Goal: Book appointment/travel/reservation

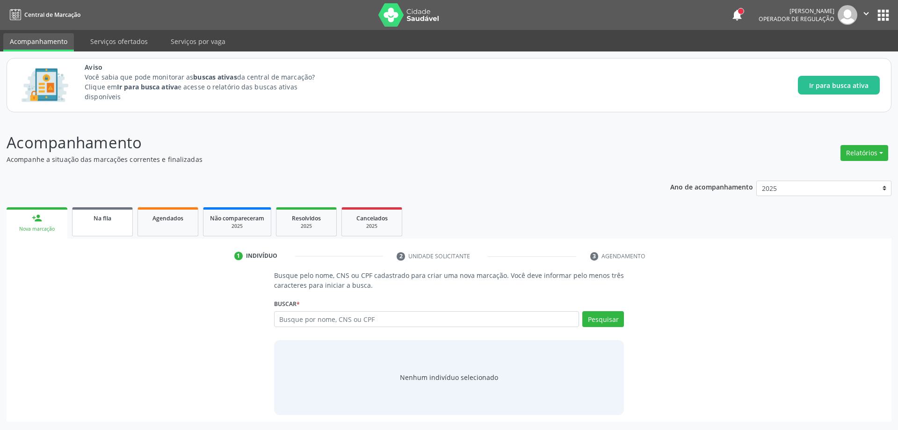
click at [91, 234] on link "Na fila" at bounding box center [102, 221] width 61 height 29
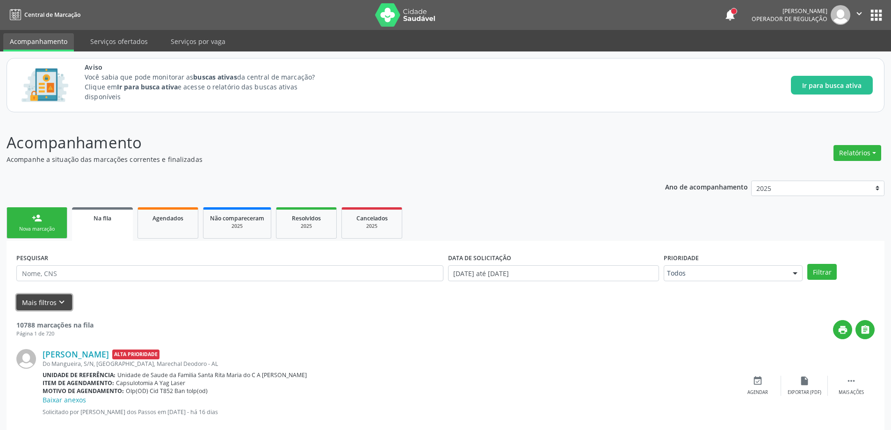
click at [49, 298] on button "Mais filtros keyboard_arrow_down" at bounding box center [44, 302] width 56 height 16
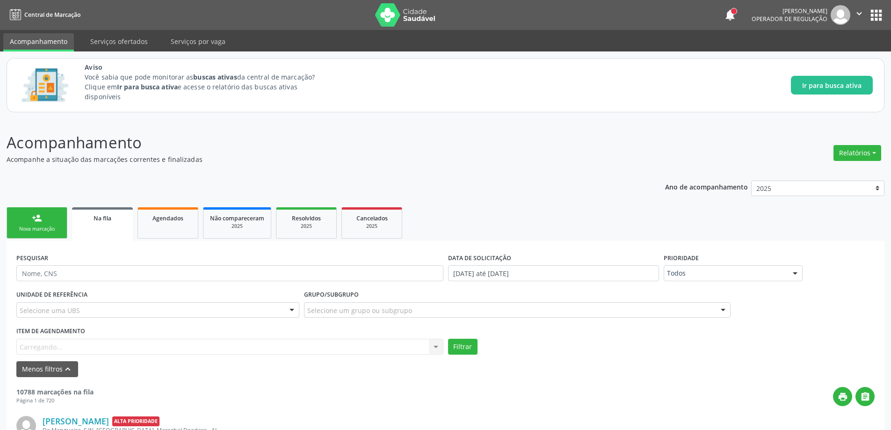
click at [55, 345] on div "Item de agendamento [GEOGRAPHIC_DATA]... No elements found. Consider changing t…" at bounding box center [229, 339] width 427 height 30
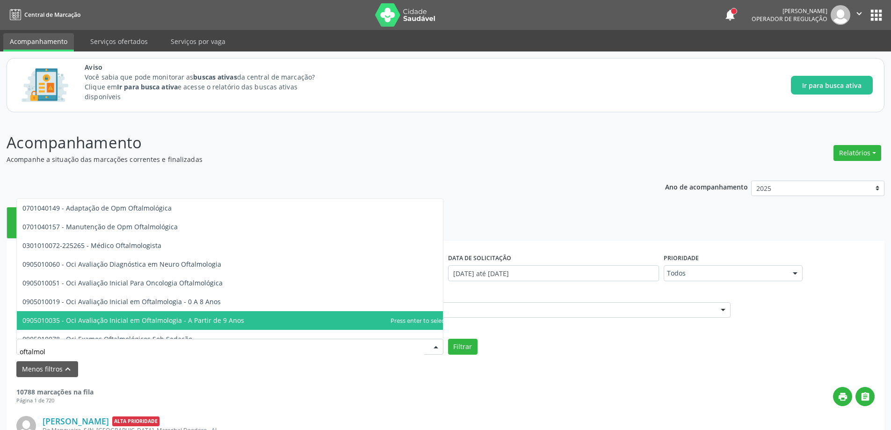
type input "oftalmolo"
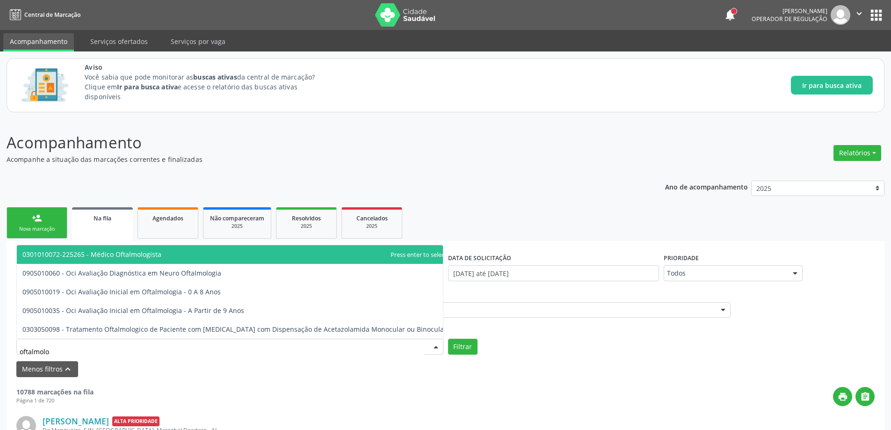
click at [174, 260] on span "0301010072-225265 - Médico Oftalmologista" at bounding box center [234, 254] width 435 height 19
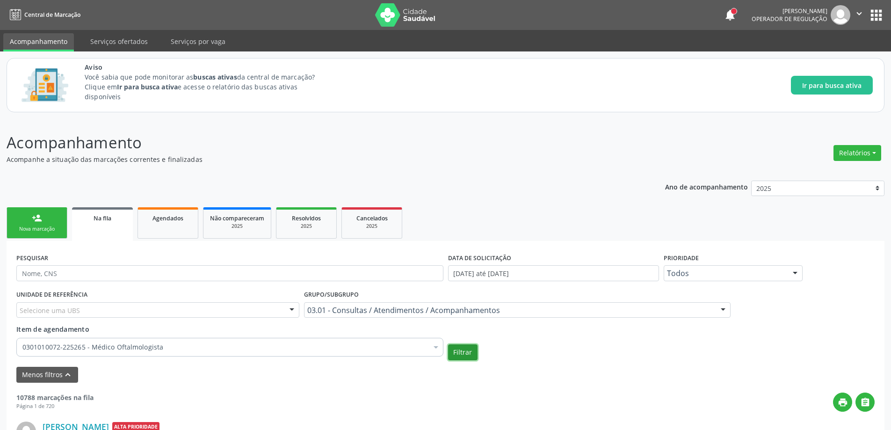
click at [463, 355] on button "Filtrar" at bounding box center [462, 352] width 29 height 16
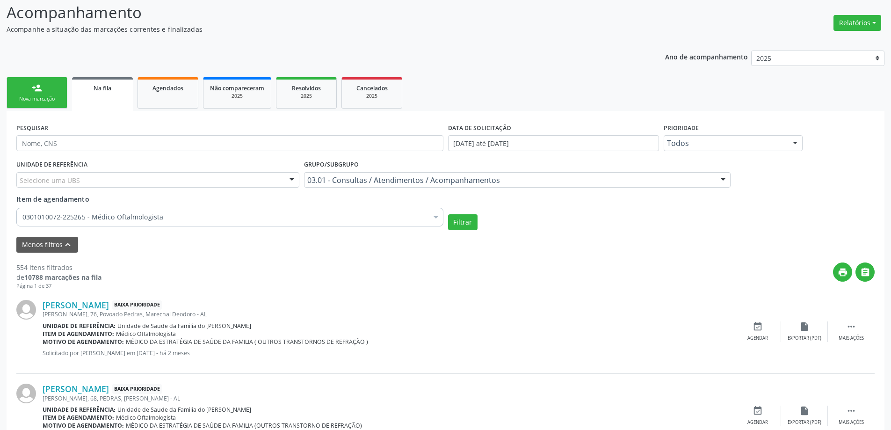
scroll to position [140, 0]
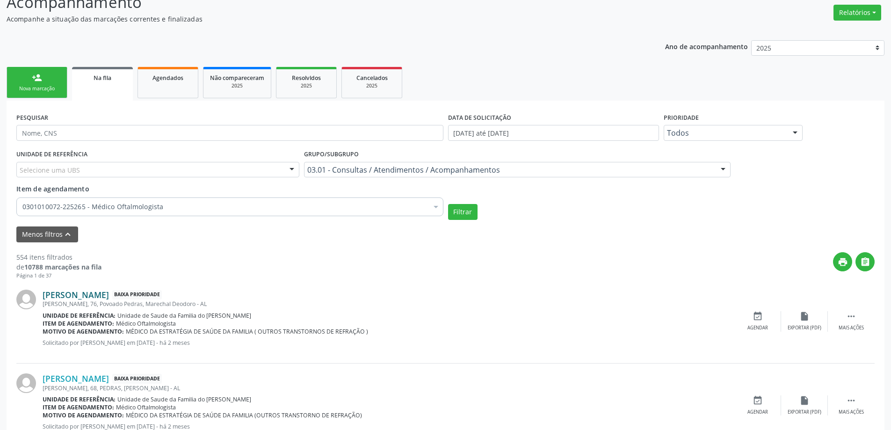
click at [56, 299] on link "[PERSON_NAME]" at bounding box center [76, 294] width 66 height 10
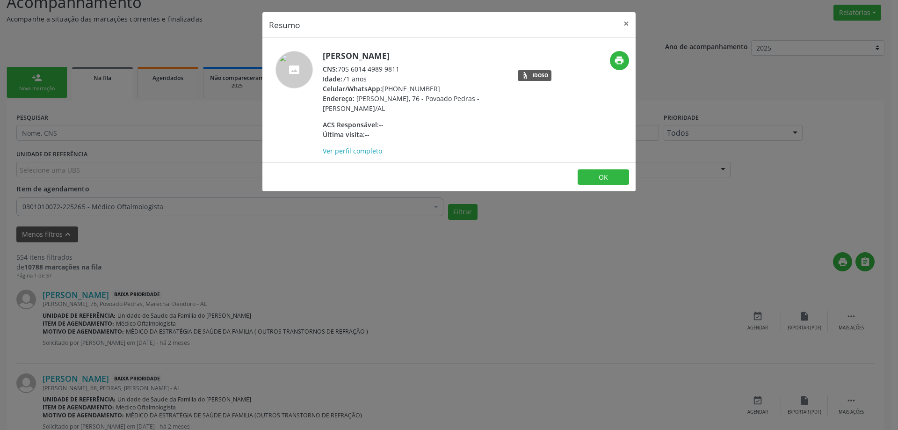
drag, startPoint x: 403, startPoint y: 68, endPoint x: 341, endPoint y: 69, distance: 62.2
click at [341, 69] on div "CNS: 705 6014 4989 9811" at bounding box center [414, 69] width 182 height 10
copy div "705 6014 4989 9811"
click at [627, 27] on button "×" at bounding box center [626, 23] width 19 height 23
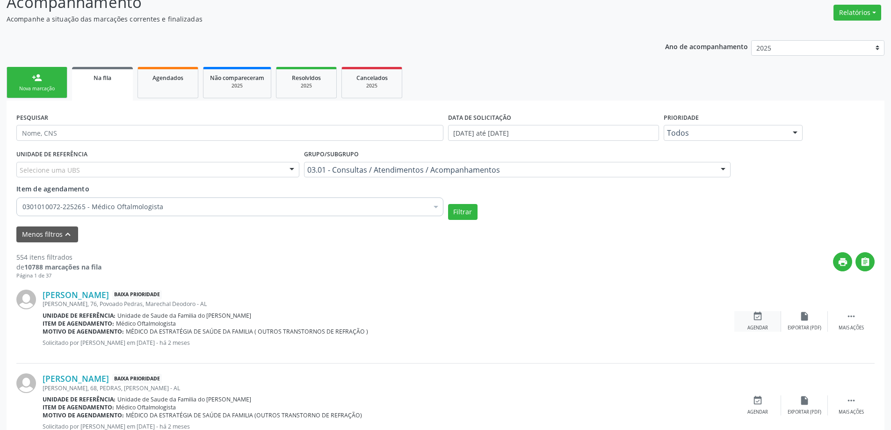
click at [759, 329] on div "Agendar" at bounding box center [757, 328] width 21 height 7
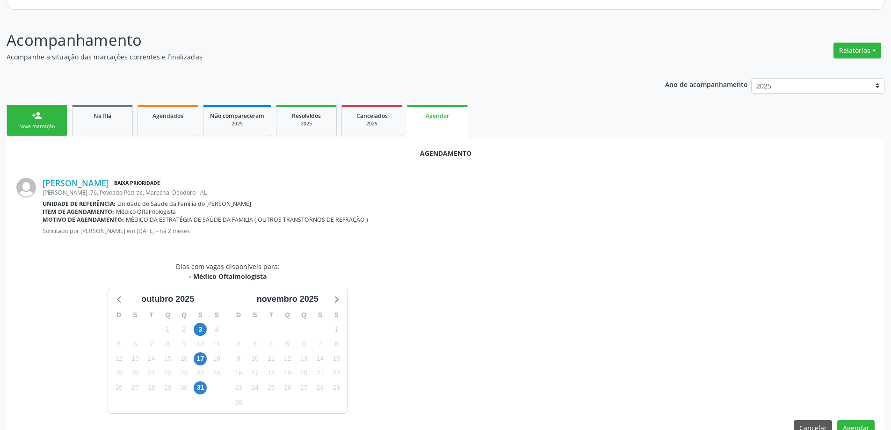
scroll to position [124, 0]
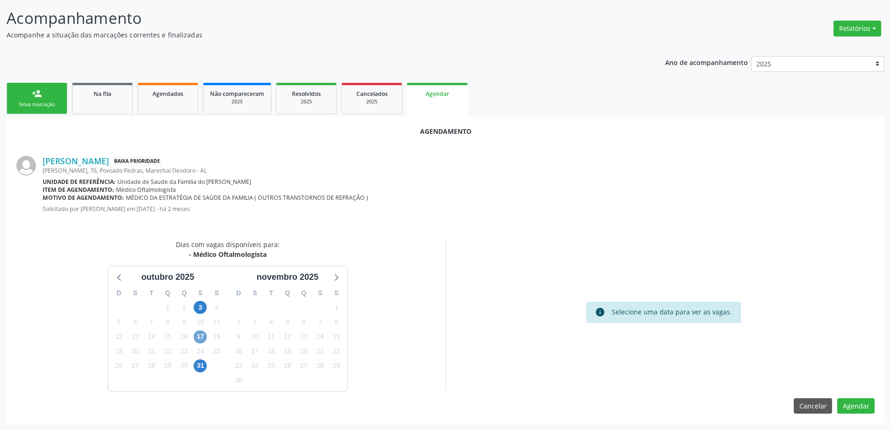
click at [202, 333] on span "17" at bounding box center [200, 336] width 13 height 13
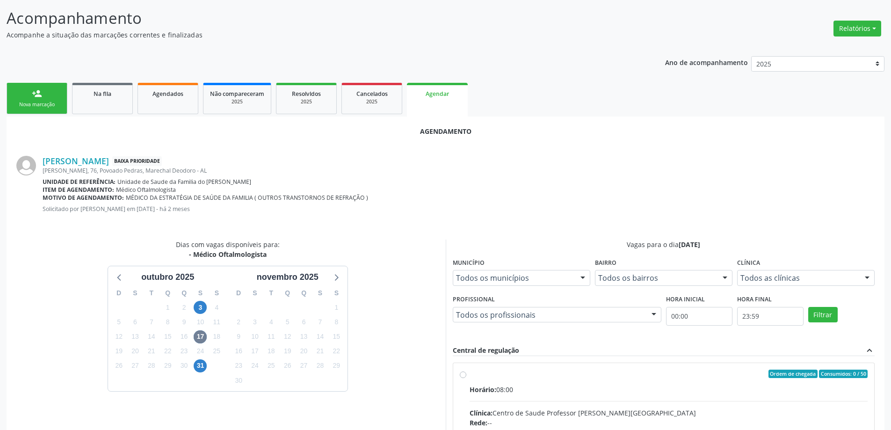
click at [462, 377] on input "Ordem de chegada Consumidos: 0 / 50 Horário: 08:00 Clínica: Centro de Saude Pro…" at bounding box center [463, 373] width 7 height 8
radio input "true"
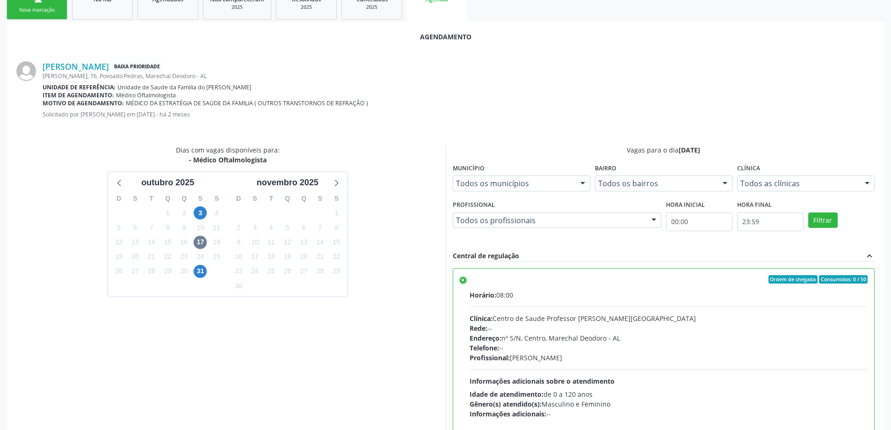
scroll to position [276, 0]
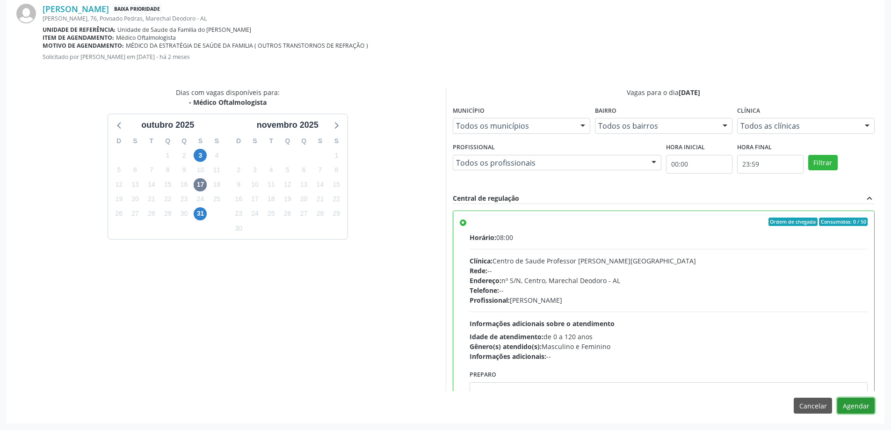
click at [867, 407] on button "Agendar" at bounding box center [855, 406] width 37 height 16
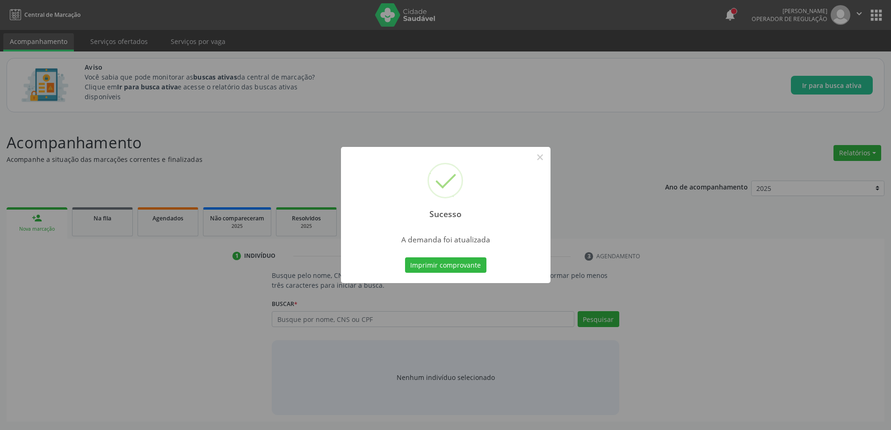
scroll to position [0, 0]
click at [545, 159] on button "×" at bounding box center [543, 157] width 16 height 16
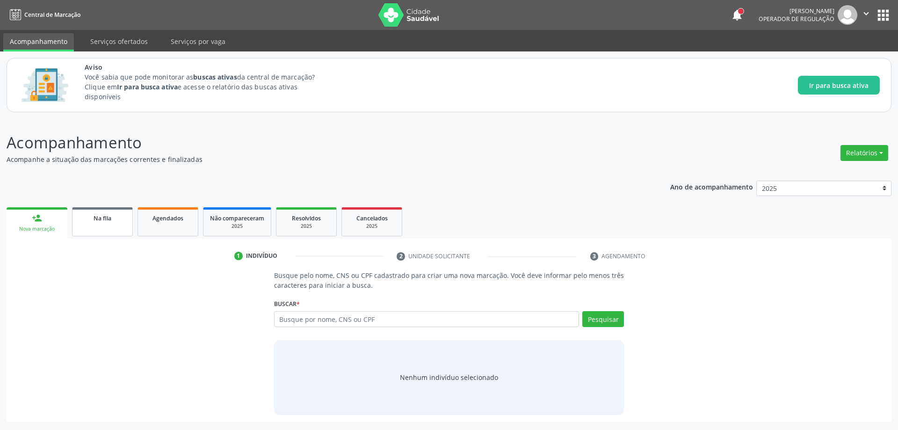
click at [101, 225] on link "Na fila" at bounding box center [102, 221] width 61 height 29
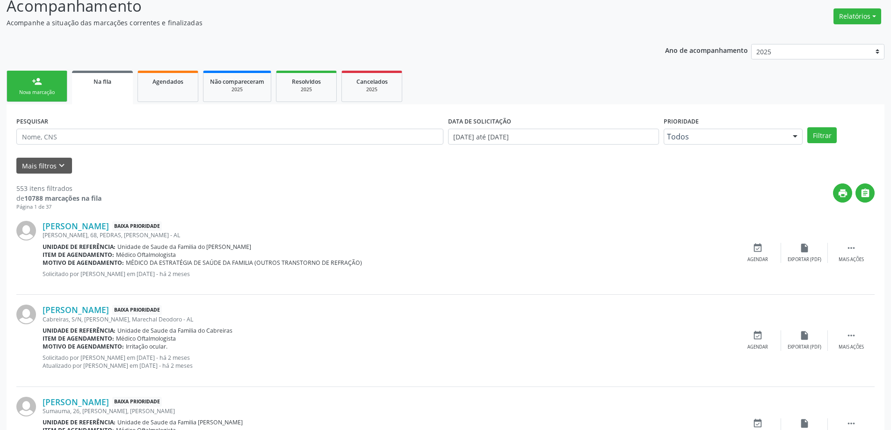
scroll to position [187, 0]
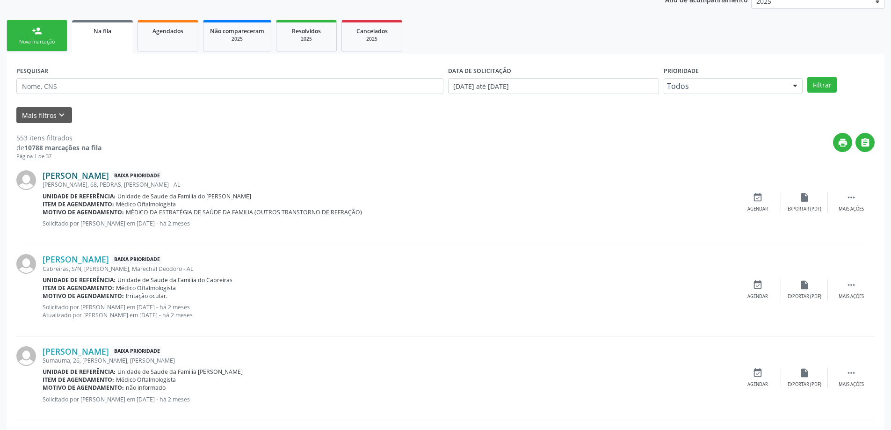
click at [79, 178] on link "[PERSON_NAME]" at bounding box center [76, 175] width 66 height 10
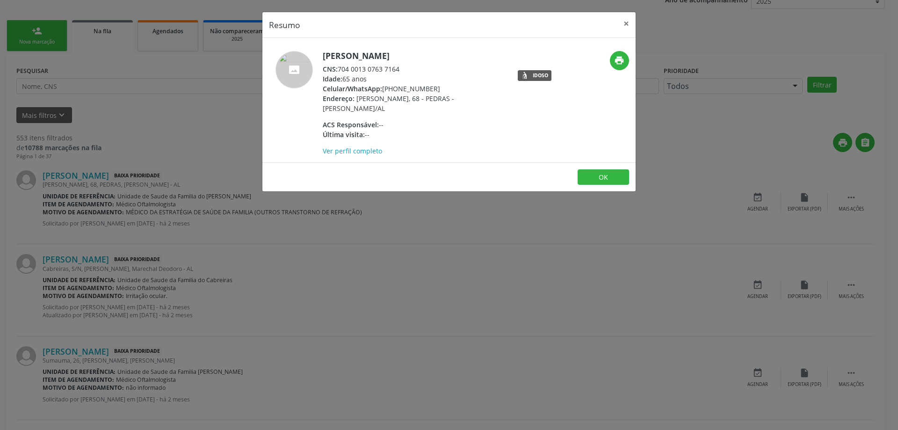
drag, startPoint x: 400, startPoint y: 70, endPoint x: 339, endPoint y: 69, distance: 61.7
click at [339, 69] on div "CNS: 704 0013 0763 7164" at bounding box center [414, 69] width 182 height 10
copy div "704 0013 0763 7164"
click at [623, 22] on button "×" at bounding box center [626, 23] width 19 height 23
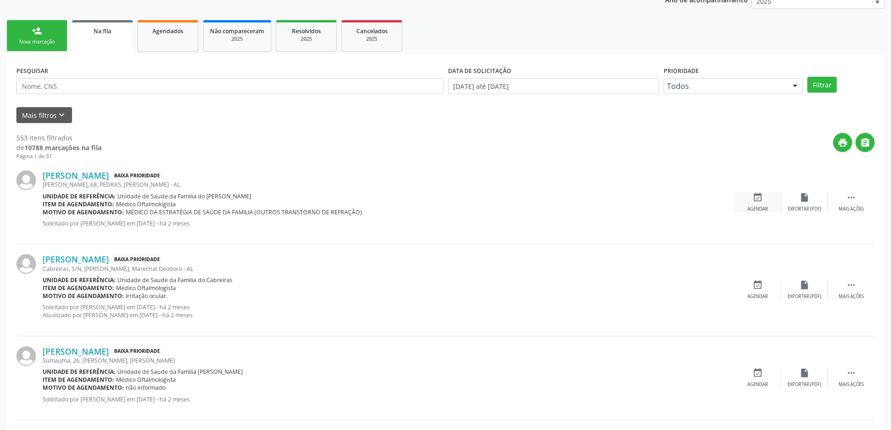
click at [750, 208] on div "Agendar" at bounding box center [757, 209] width 21 height 7
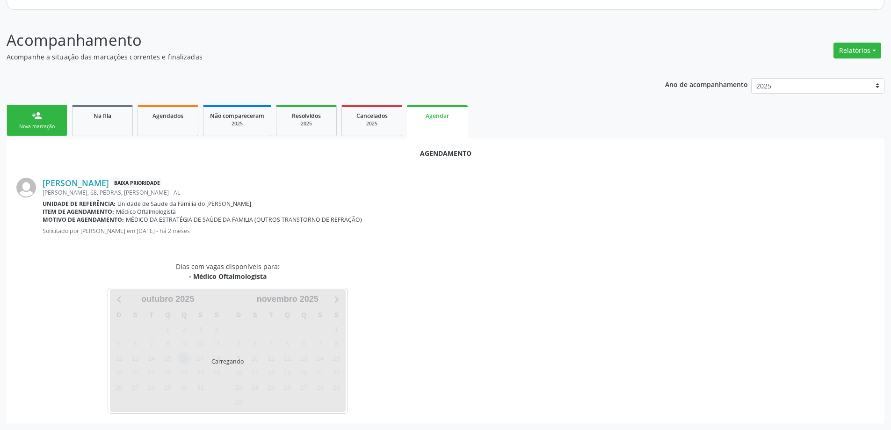
scroll to position [124, 0]
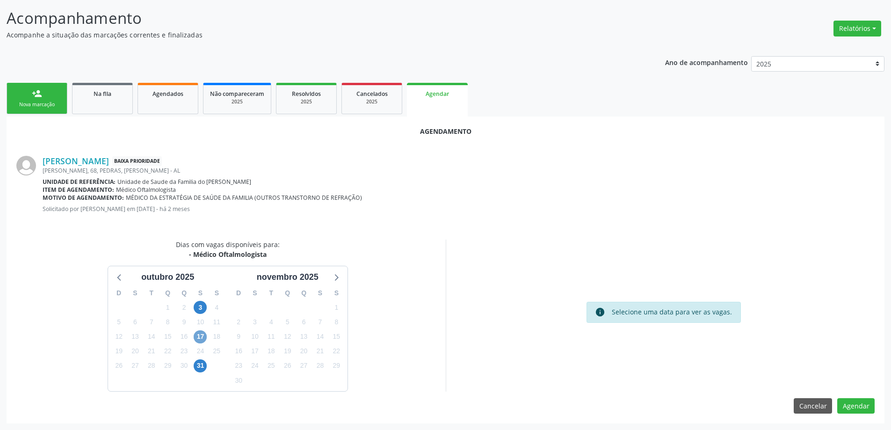
click at [197, 341] on span "17" at bounding box center [200, 336] width 13 height 13
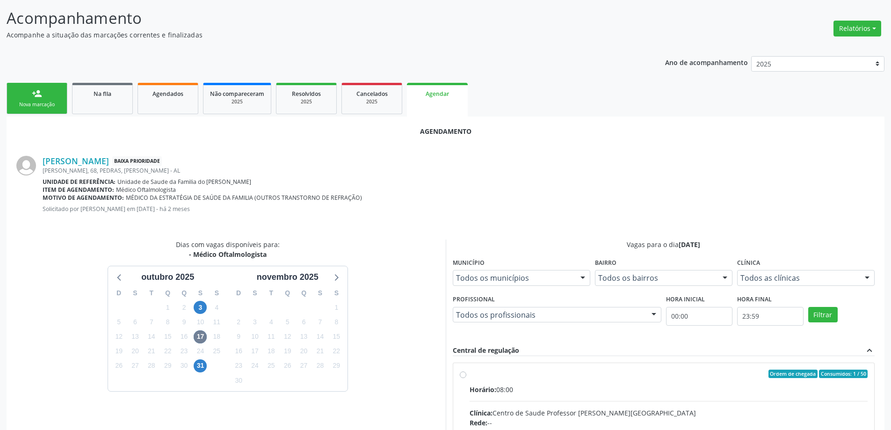
click at [462, 372] on input "Ordem de chegada Consumidos: 1 / 50 Horário: 08:00 Clínica: Centro de Saude Pro…" at bounding box center [463, 373] width 7 height 8
radio input "true"
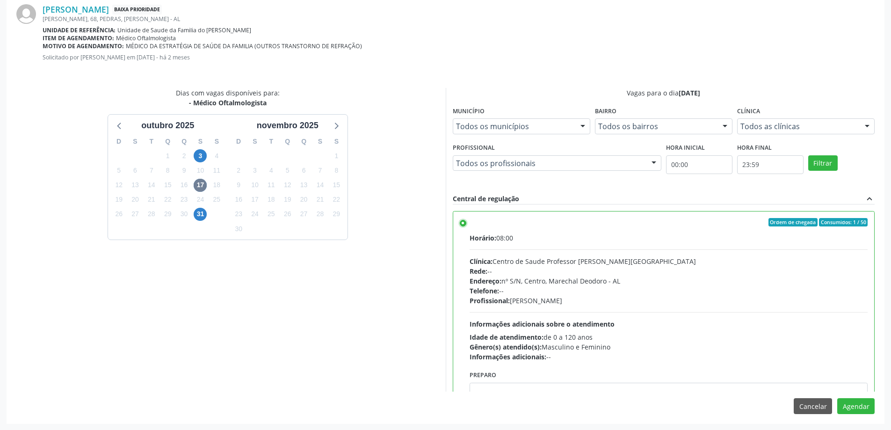
scroll to position [276, 0]
click at [861, 411] on button "Agendar" at bounding box center [855, 406] width 37 height 16
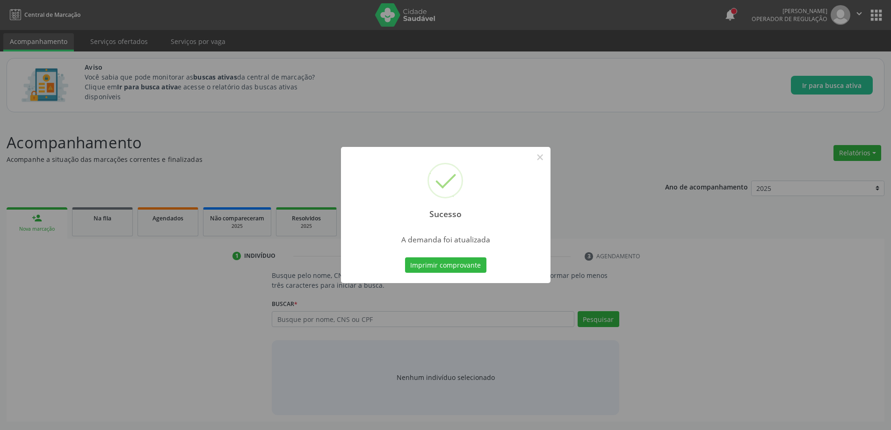
scroll to position [0, 0]
click at [549, 159] on button "×" at bounding box center [543, 157] width 16 height 16
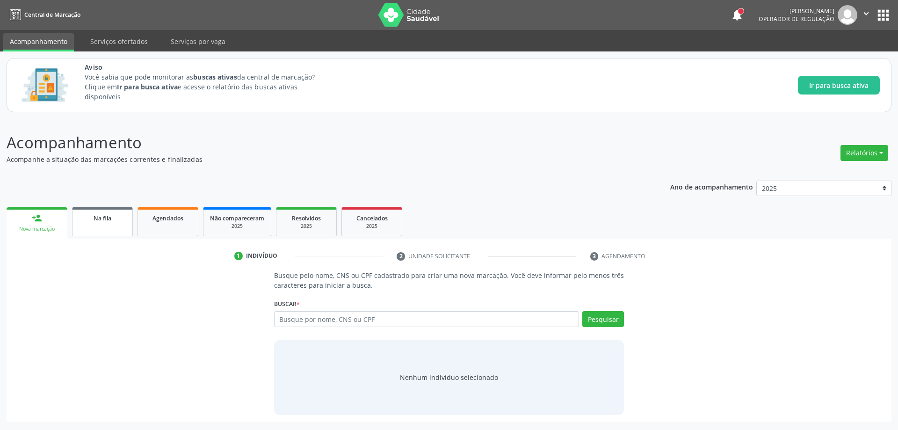
click at [100, 213] on div "Na fila" at bounding box center [102, 218] width 47 height 10
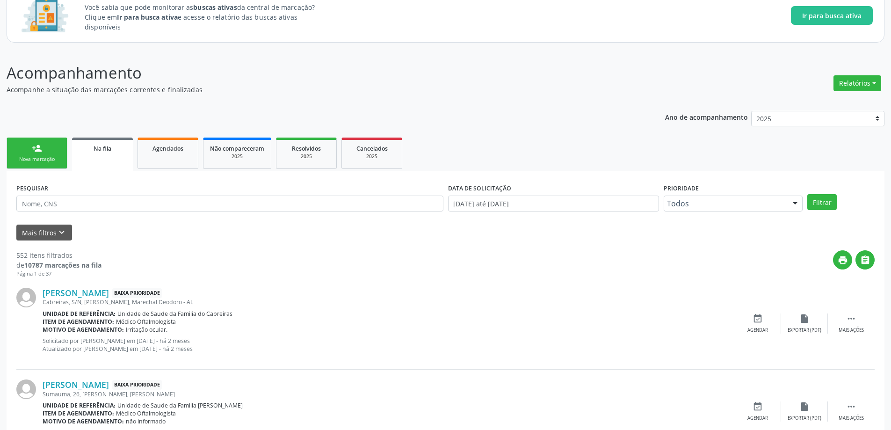
scroll to position [94, 0]
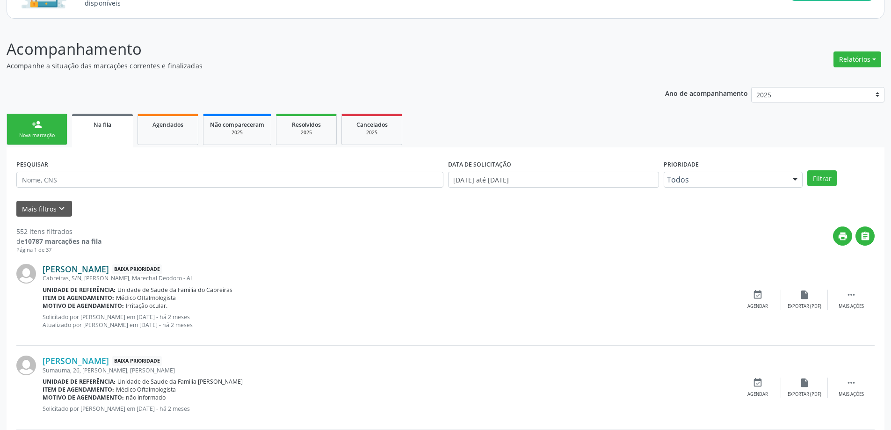
click at [68, 268] on link "[PERSON_NAME]" at bounding box center [76, 269] width 66 height 10
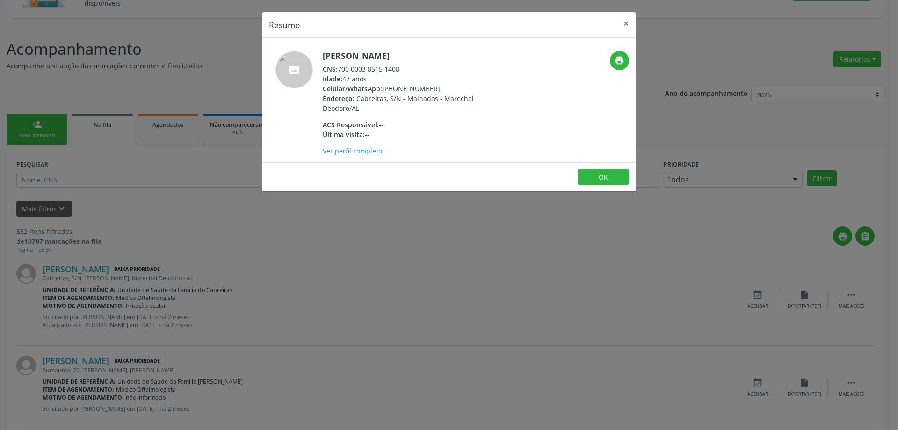
drag, startPoint x: 400, startPoint y: 70, endPoint x: 341, endPoint y: 69, distance: 58.9
click at [341, 69] on div "CNS: 700 0003 8515 1408" at bounding box center [414, 69] width 182 height 10
copy div "700 0003 8515 1408"
click at [624, 23] on button "×" at bounding box center [626, 23] width 19 height 23
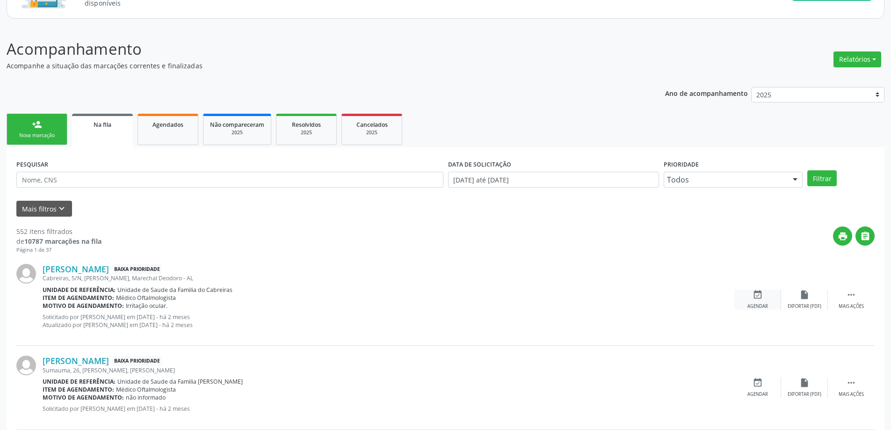
click at [752, 298] on icon "event_available" at bounding box center [757, 294] width 10 height 10
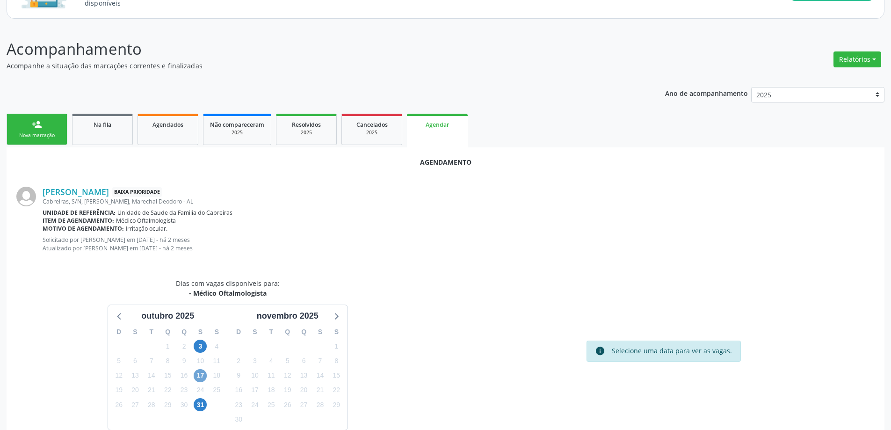
click at [199, 376] on span "17" at bounding box center [200, 375] width 13 height 13
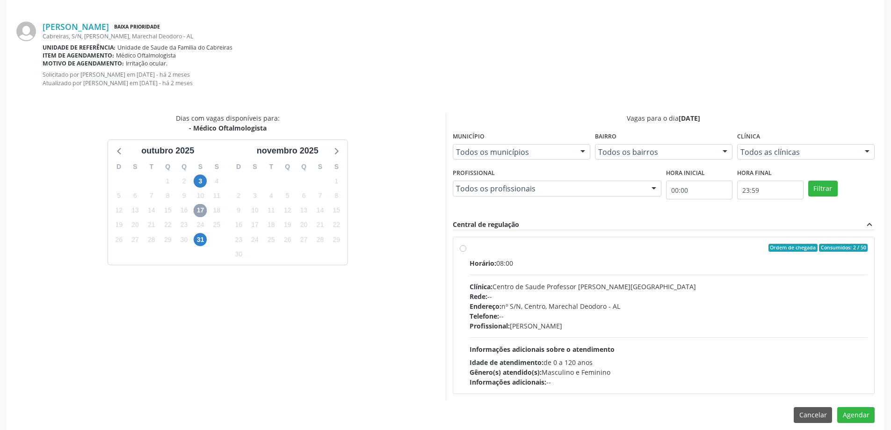
scroll to position [268, 0]
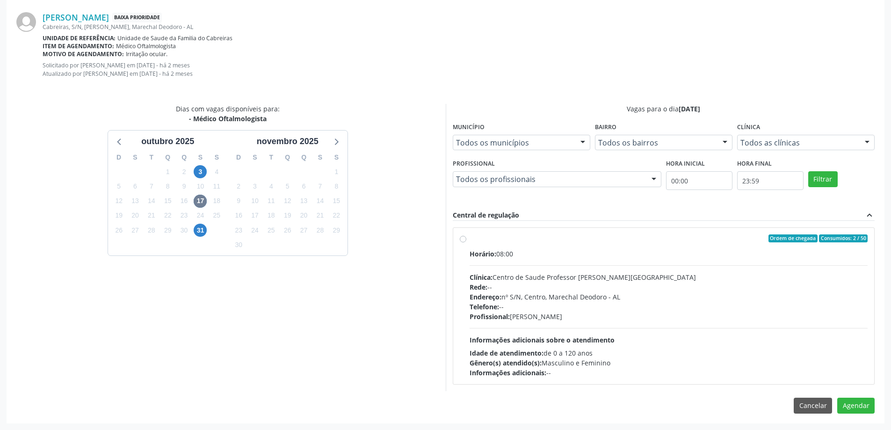
click at [470, 241] on label "Ordem de chegada Consumidos: 2 / 50 Horário: 08:00 Clínica: Centro de Saude Pro…" at bounding box center [669, 306] width 398 height 144
click at [464, 241] on input "Ordem de chegada Consumidos: 2 / 50 Horário: 08:00 Clínica: Centro de Saude Pro…" at bounding box center [463, 238] width 7 height 8
radio input "true"
click at [470, 241] on label "Ordem de chegada Consumidos: 2 / 50 Horário: 08:00 Clínica: Centro de Saude Pro…" at bounding box center [669, 306] width 398 height 144
click at [464, 241] on input "Ordem de chegada Consumidos: 2 / 50 Horário: 08:00 Clínica: Centro de Saude Pro…" at bounding box center [463, 238] width 7 height 8
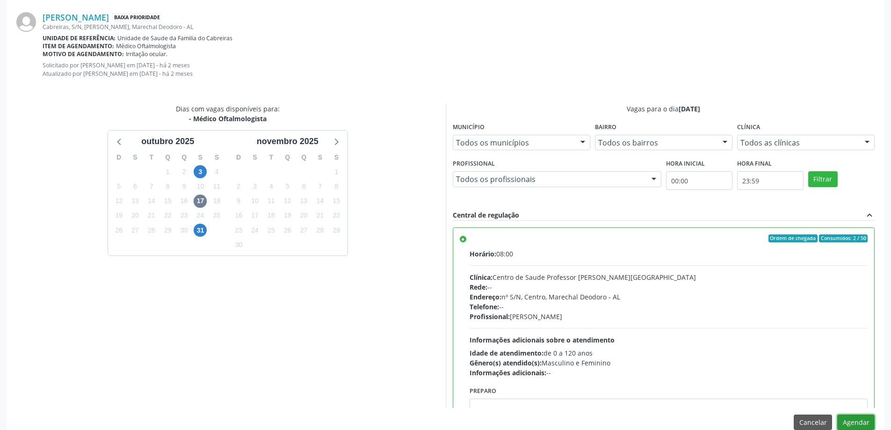
click at [851, 423] on button "Agendar" at bounding box center [855, 422] width 37 height 16
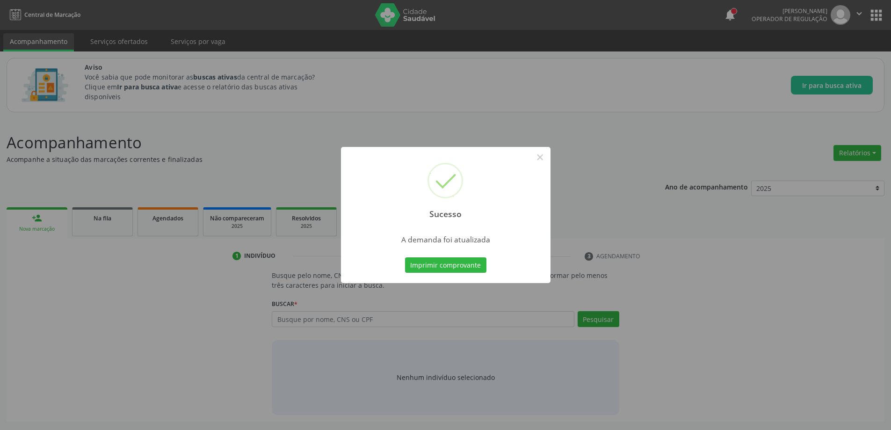
scroll to position [0, 0]
click at [547, 159] on button "×" at bounding box center [543, 157] width 16 height 16
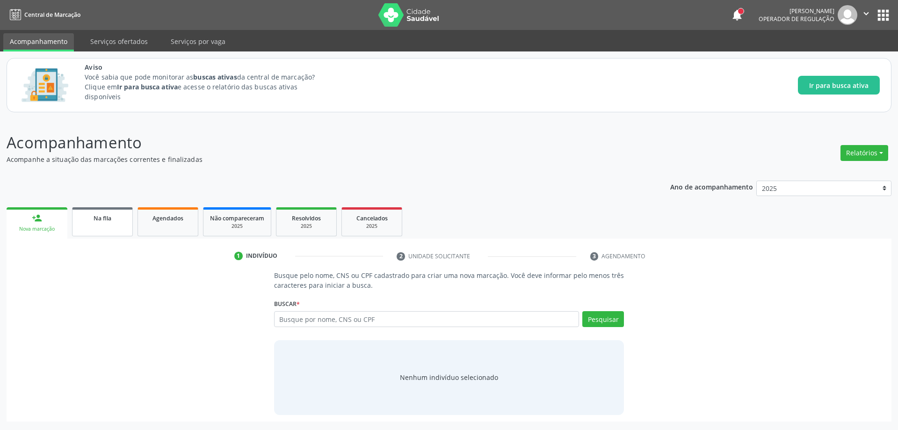
click at [86, 233] on link "Na fila" at bounding box center [102, 221] width 61 height 29
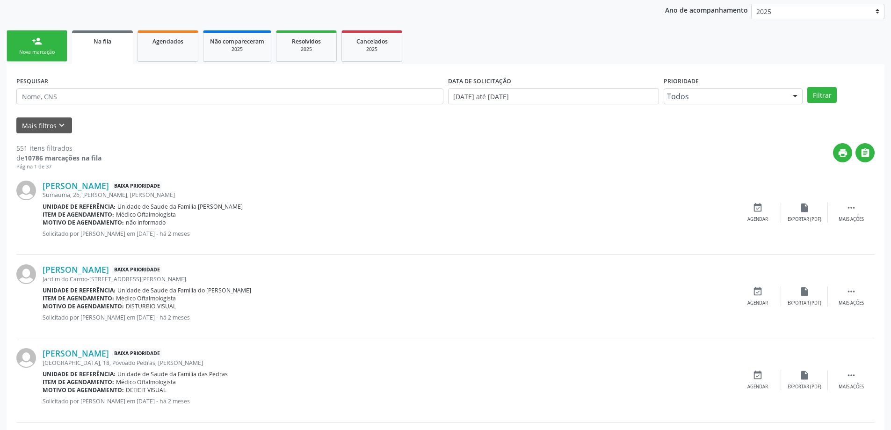
scroll to position [187, 0]
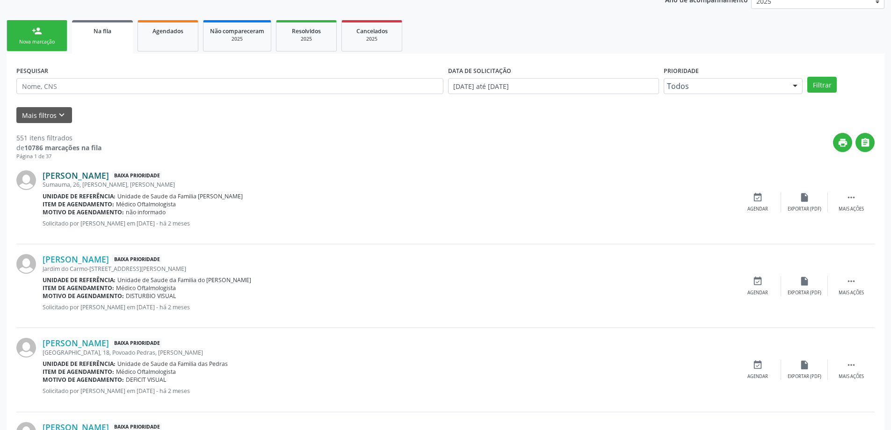
click at [80, 176] on link "[PERSON_NAME]" at bounding box center [76, 175] width 66 height 10
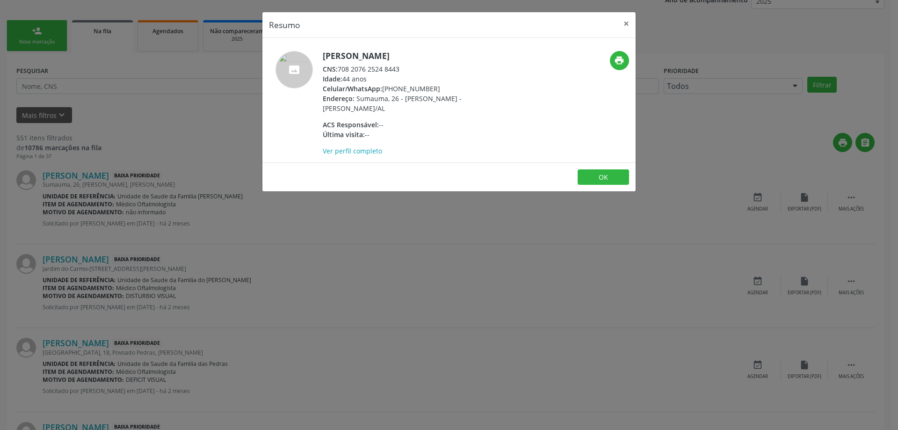
drag, startPoint x: 403, startPoint y: 69, endPoint x: 339, endPoint y: 71, distance: 64.1
click at [339, 71] on div "CNS: 708 2076 2524 8443" at bounding box center [414, 69] width 182 height 10
copy div "708 2076 2524 8443"
click at [624, 22] on button "×" at bounding box center [626, 23] width 19 height 23
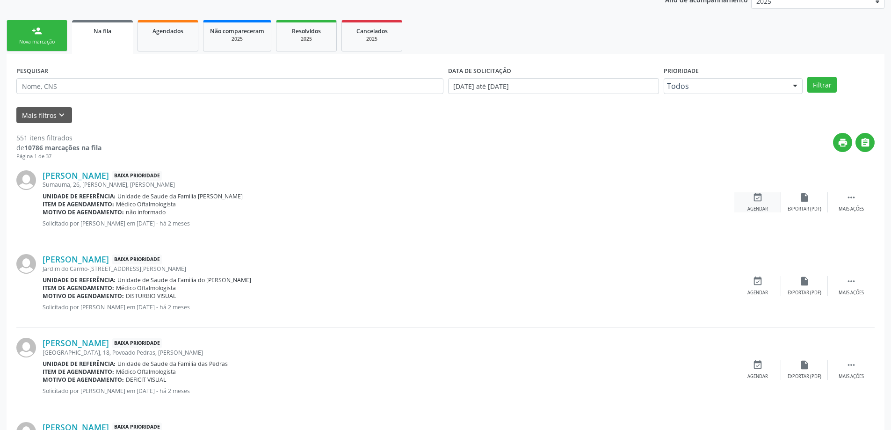
click at [761, 210] on div "Agendar" at bounding box center [757, 209] width 21 height 7
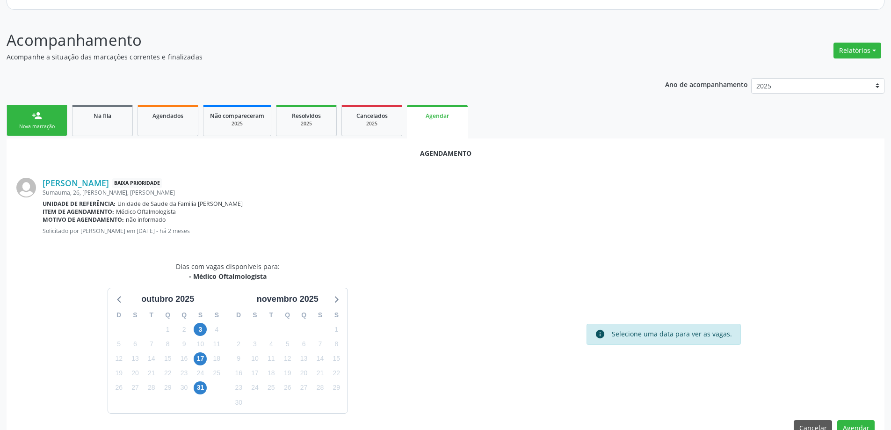
scroll to position [124, 0]
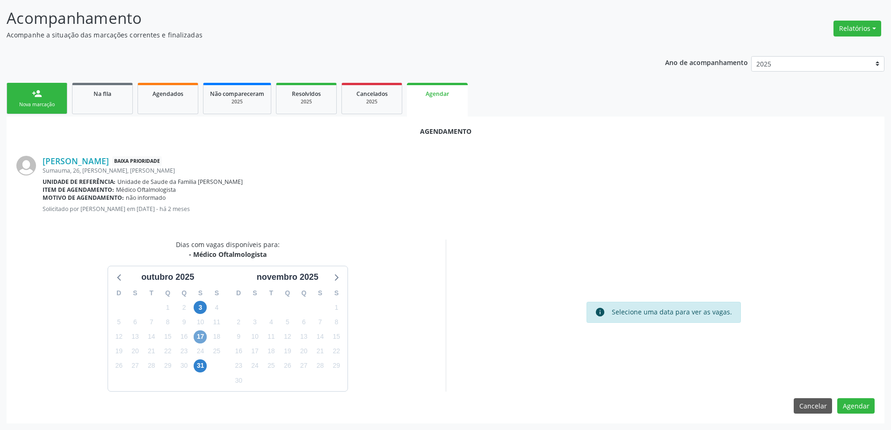
click at [197, 337] on span "17" at bounding box center [200, 336] width 13 height 13
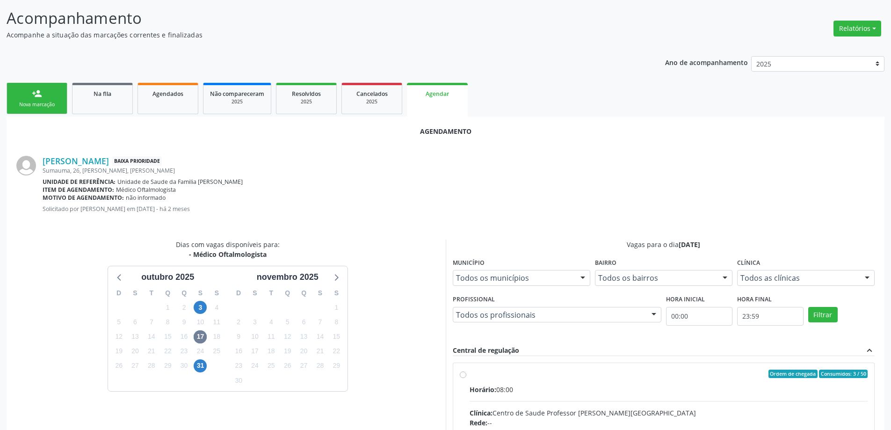
click at [460, 374] on input "Ordem de chegada Consumidos: 3 / 50 Horário: 08:00 Clínica: Centro de Saude Pro…" at bounding box center [463, 373] width 7 height 8
radio input "true"
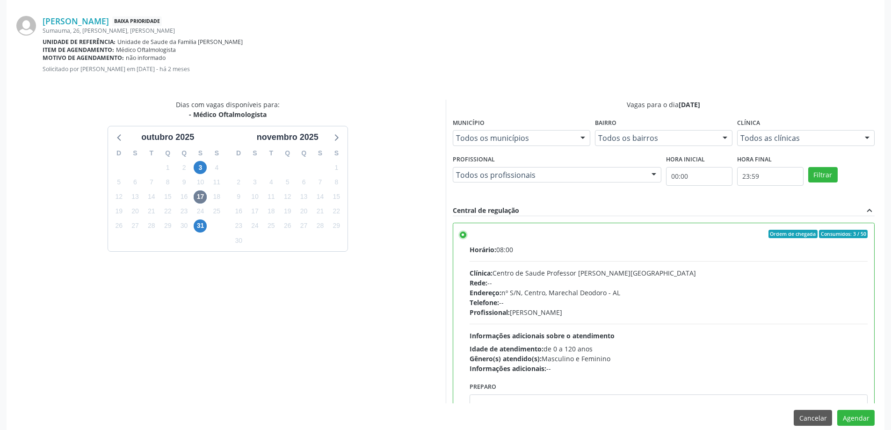
scroll to position [276, 0]
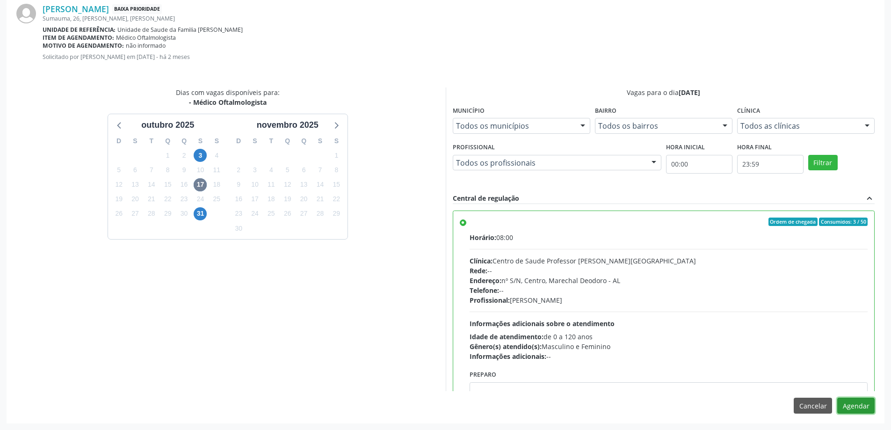
click at [860, 401] on button "Agendar" at bounding box center [855, 406] width 37 height 16
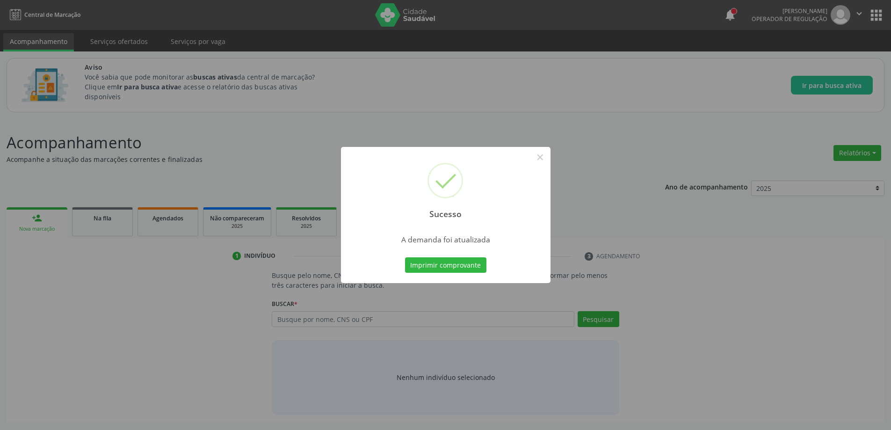
scroll to position [0, 0]
click at [548, 159] on button "×" at bounding box center [543, 157] width 16 height 16
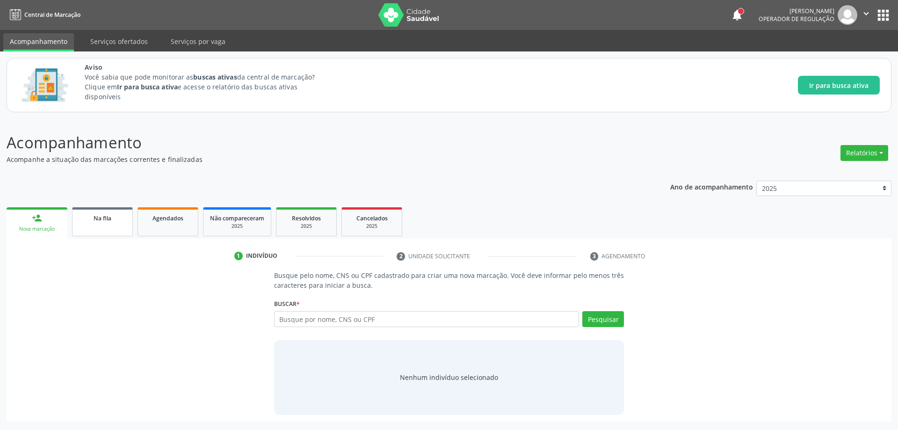
click at [83, 226] on link "Na fila" at bounding box center [102, 221] width 61 height 29
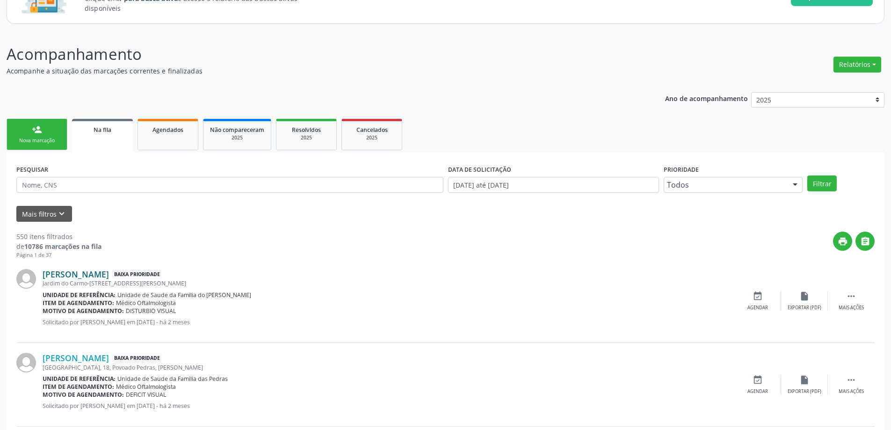
scroll to position [94, 0]
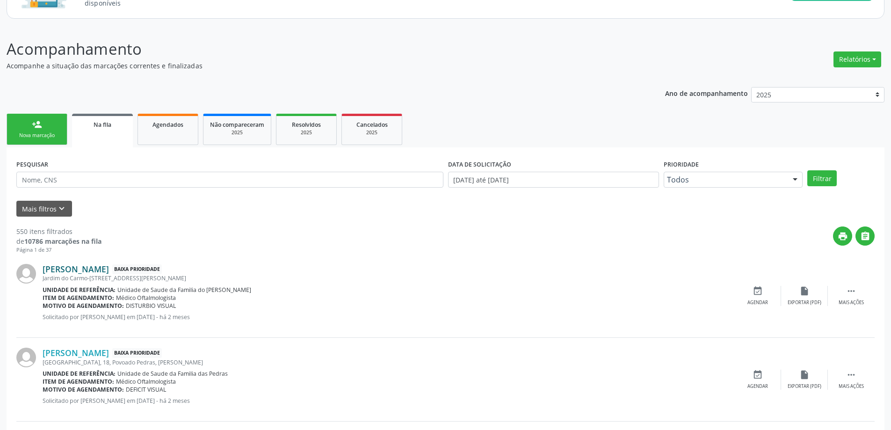
click at [73, 265] on link "[PERSON_NAME]" at bounding box center [76, 269] width 66 height 10
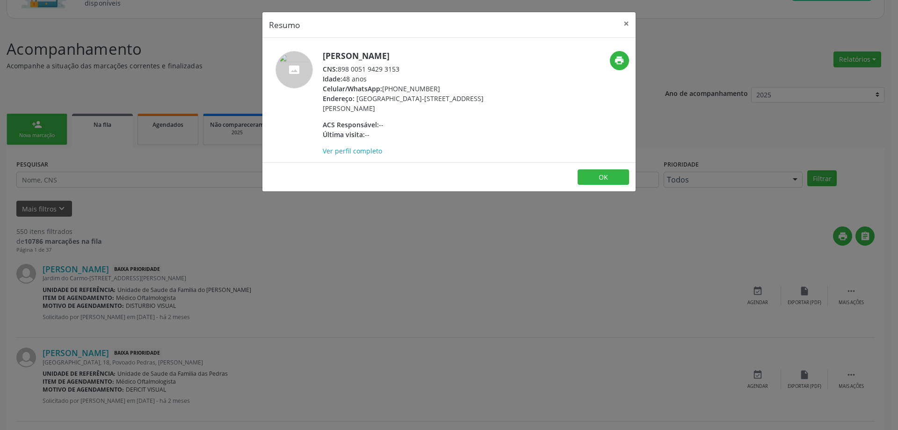
drag, startPoint x: 401, startPoint y: 69, endPoint x: 340, endPoint y: 70, distance: 60.8
click at [340, 70] on div "CNS: 898 0051 9429 3153" at bounding box center [414, 69] width 182 height 10
copy div "898 0051 9429 3153"
click at [622, 22] on button "×" at bounding box center [626, 23] width 19 height 23
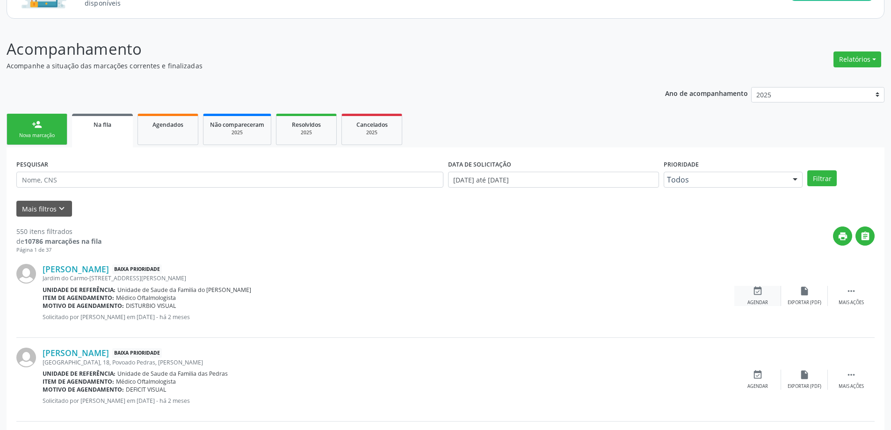
click at [759, 298] on div "event_available Agendar" at bounding box center [757, 296] width 47 height 20
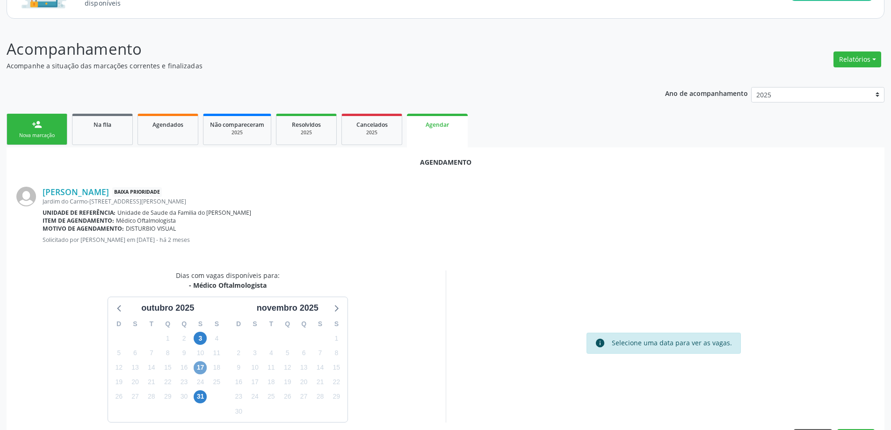
click at [201, 368] on span "17" at bounding box center [200, 367] width 13 height 13
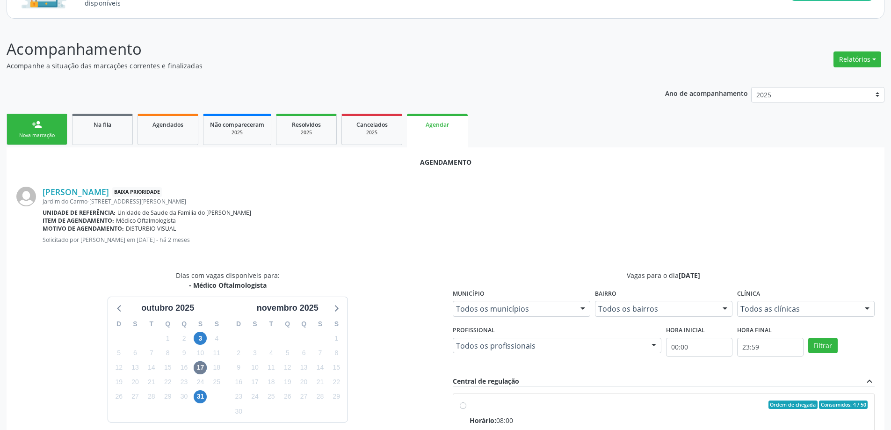
click at [462, 407] on input "Ordem de chegada Consumidos: 4 / 50 Horário: 08:00 Clínica: Centro de Saude Pro…" at bounding box center [463, 404] width 7 height 8
radio input "true"
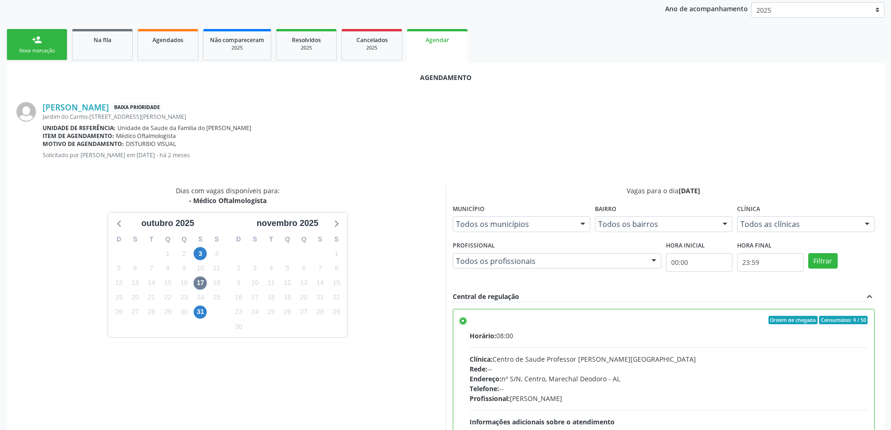
scroll to position [276, 0]
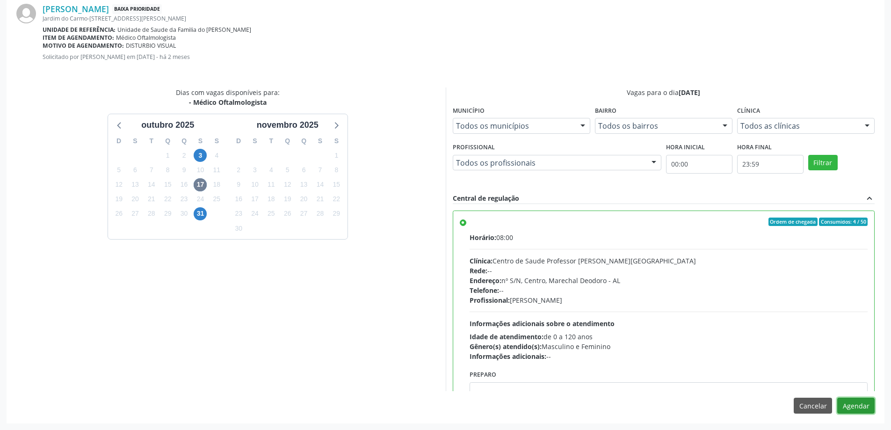
click at [857, 406] on button "Agendar" at bounding box center [855, 406] width 37 height 16
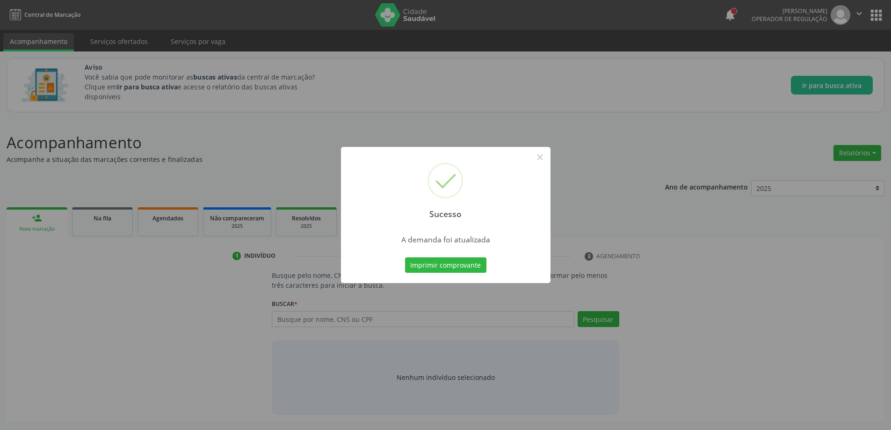
scroll to position [0, 0]
click at [545, 156] on button "×" at bounding box center [543, 157] width 16 height 16
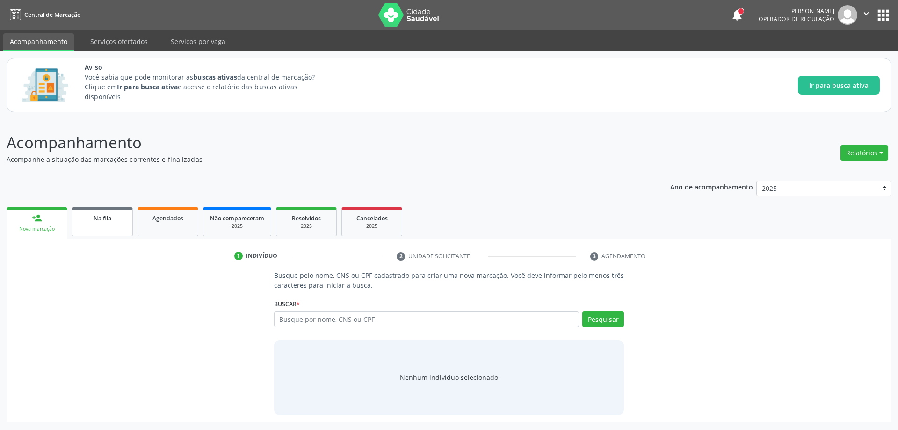
click at [87, 221] on div "Na fila" at bounding box center [102, 218] width 47 height 10
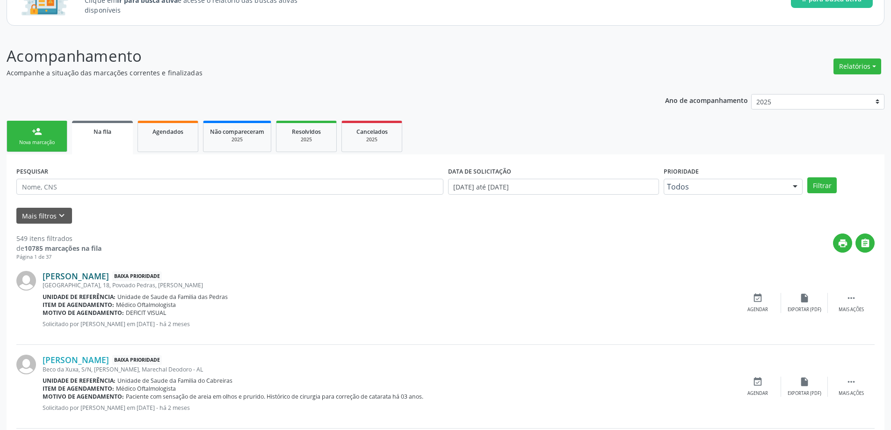
scroll to position [140, 0]
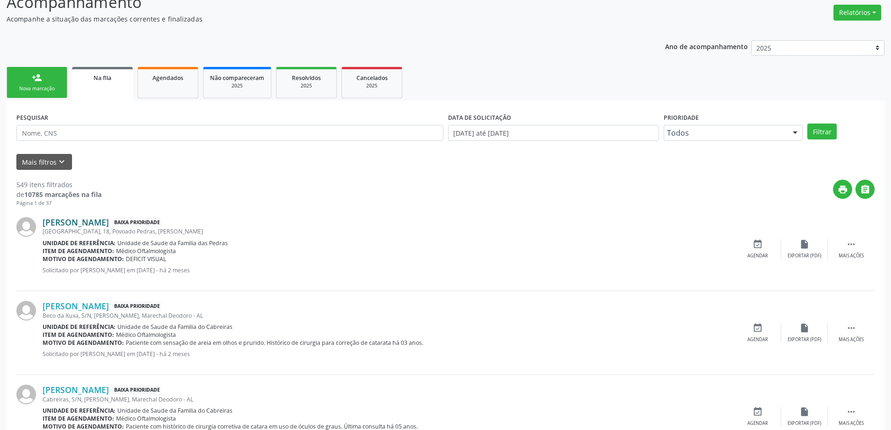
click at [85, 218] on link "[PERSON_NAME]" at bounding box center [76, 222] width 66 height 10
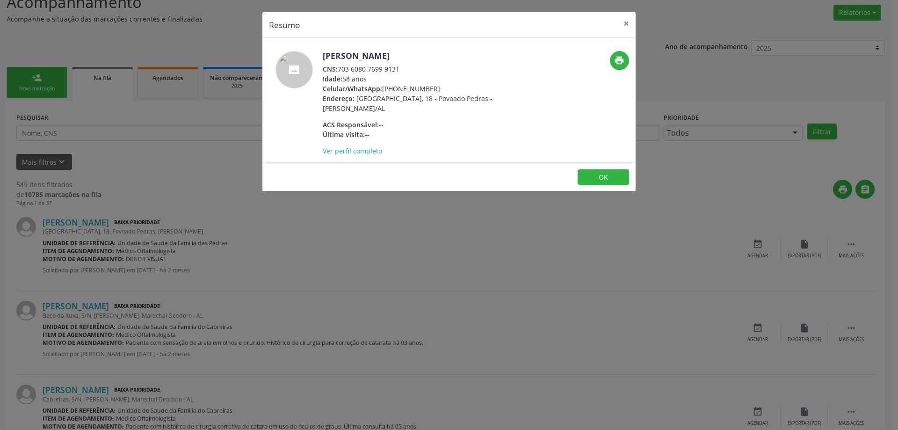
drag, startPoint x: 398, startPoint y: 69, endPoint x: 338, endPoint y: 67, distance: 60.8
click at [338, 67] on div "CNS: 703 6080 7699 9131" at bounding box center [414, 69] width 182 height 10
click at [399, 69] on div "CNS: 703 6080 7699 9131" at bounding box center [414, 69] width 182 height 10
drag, startPoint x: 401, startPoint y: 68, endPoint x: 341, endPoint y: 68, distance: 60.3
click at [341, 68] on div "CNS: 703 6080 7699 9131" at bounding box center [414, 69] width 182 height 10
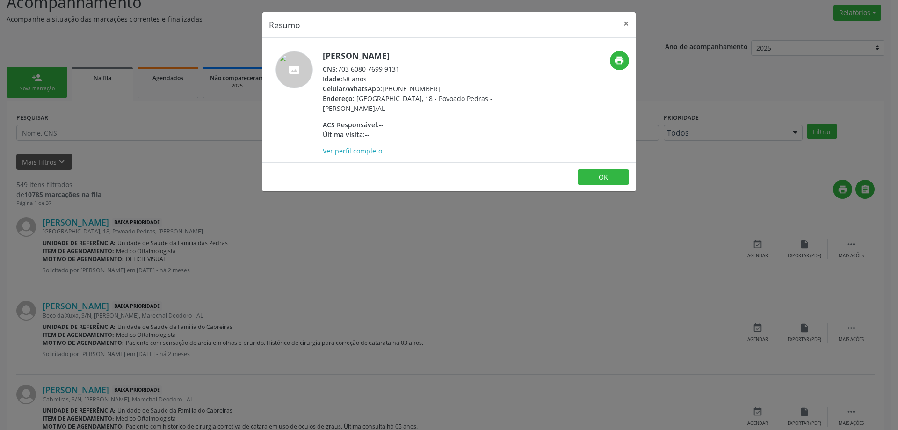
copy div "703 6080 7699 9131"
click at [626, 24] on button "×" at bounding box center [626, 23] width 19 height 23
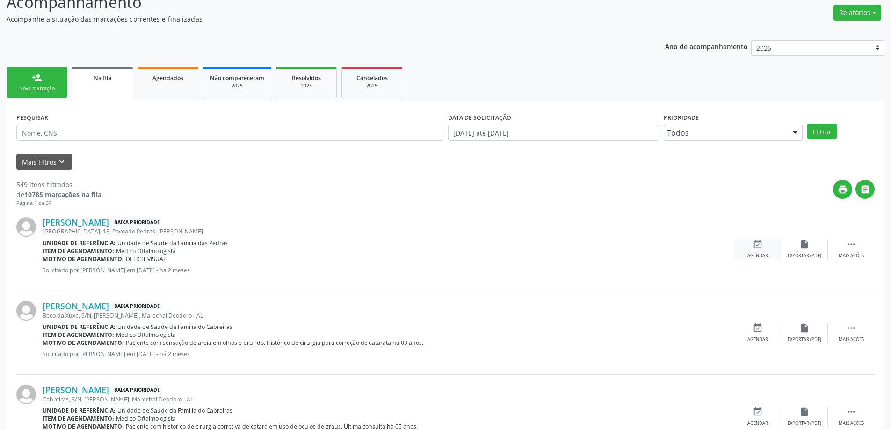
click at [761, 248] on icon "event_available" at bounding box center [757, 244] width 10 height 10
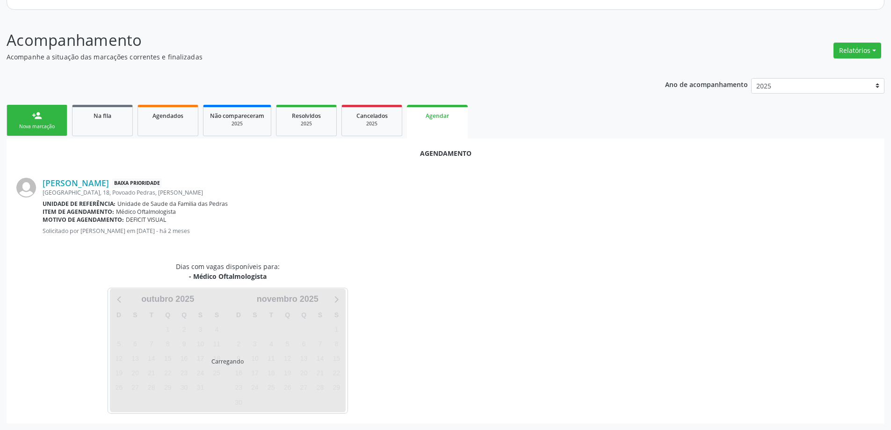
scroll to position [124, 0]
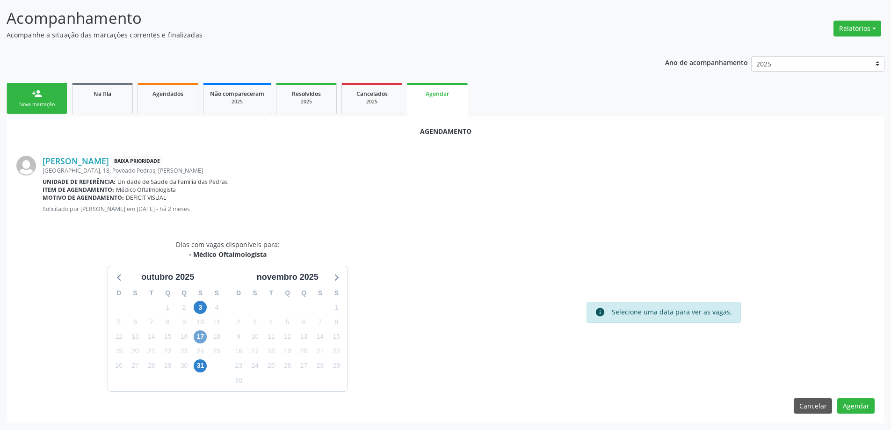
click at [202, 336] on span "17" at bounding box center [200, 336] width 13 height 13
click at [200, 335] on span "17" at bounding box center [200, 336] width 13 height 13
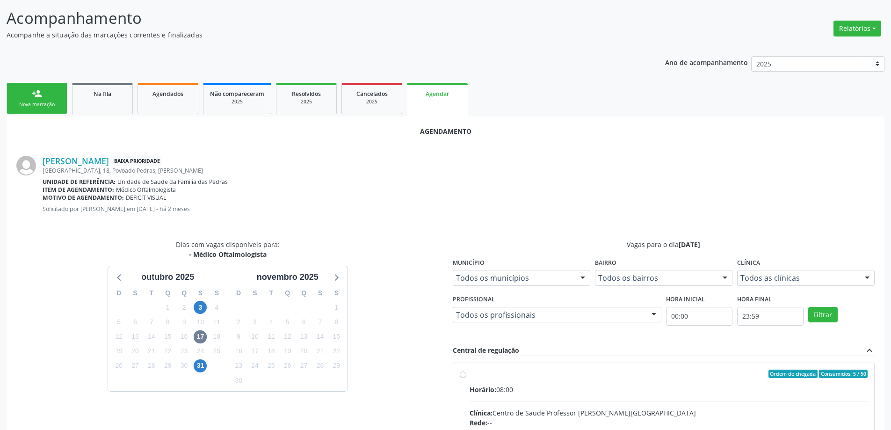
radio input "true"
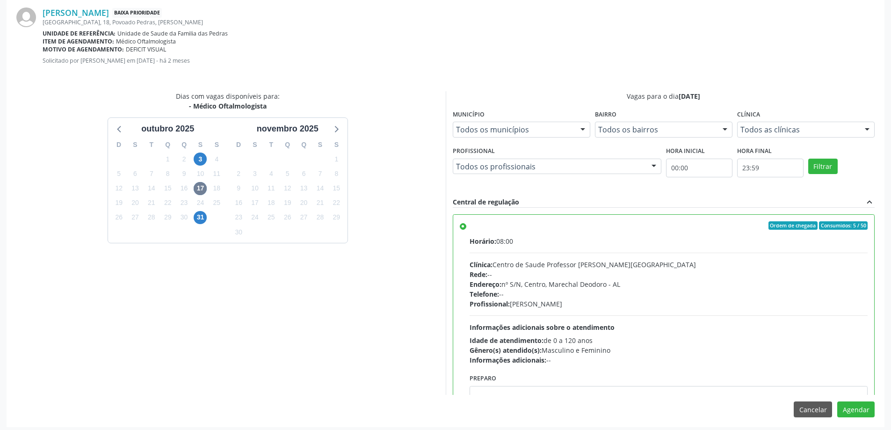
scroll to position [276, 0]
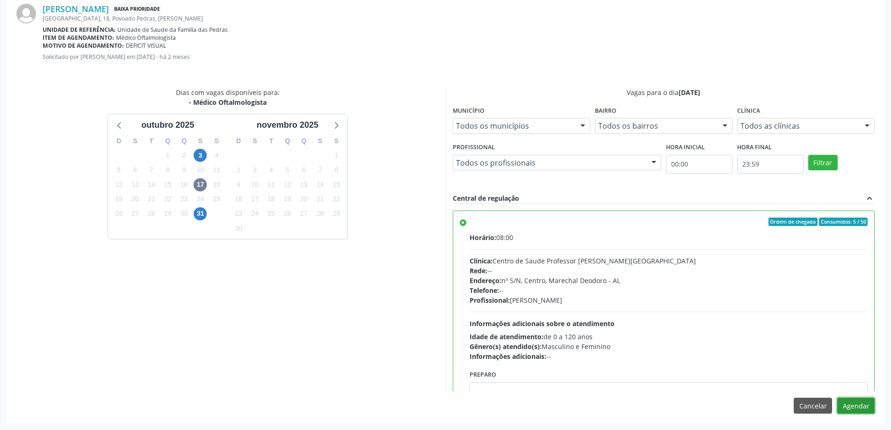
click at [856, 399] on button "Agendar" at bounding box center [855, 406] width 37 height 16
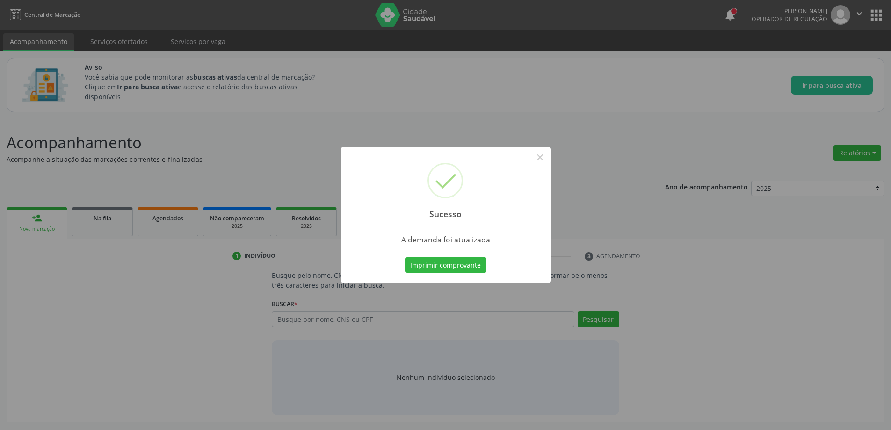
scroll to position [0, 0]
click at [545, 159] on button "×" at bounding box center [543, 157] width 16 height 16
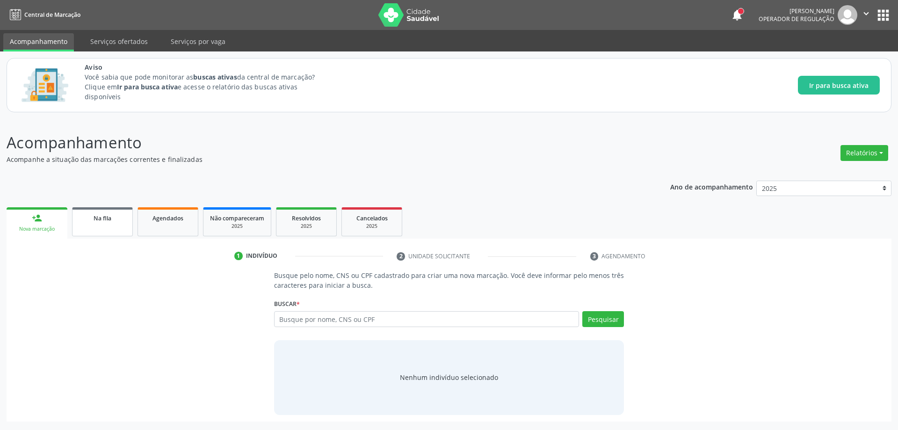
click at [98, 225] on link "Na fila" at bounding box center [102, 221] width 61 height 29
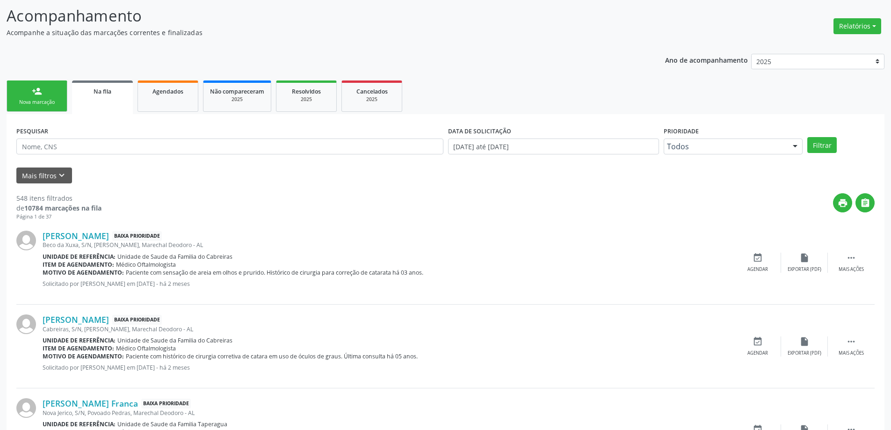
scroll to position [140, 0]
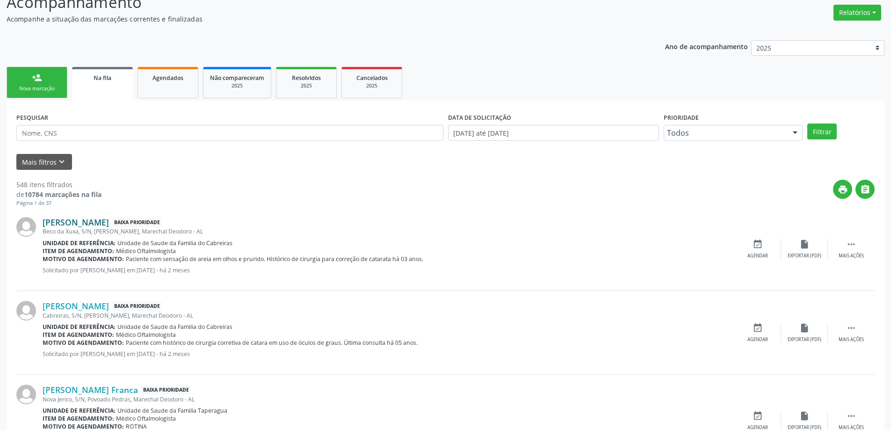
click at [76, 220] on link "[PERSON_NAME]" at bounding box center [76, 222] width 66 height 10
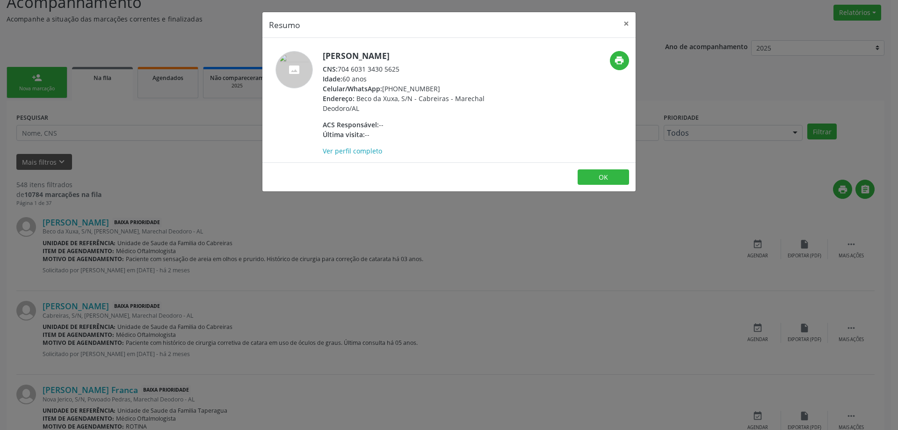
drag, startPoint x: 400, startPoint y: 68, endPoint x: 341, endPoint y: 70, distance: 59.4
click at [341, 70] on div "CNS: 704 6031 3430 5625" at bounding box center [414, 69] width 182 height 10
copy div "704 6031 3430 5625"
click at [623, 25] on button "×" at bounding box center [626, 23] width 19 height 23
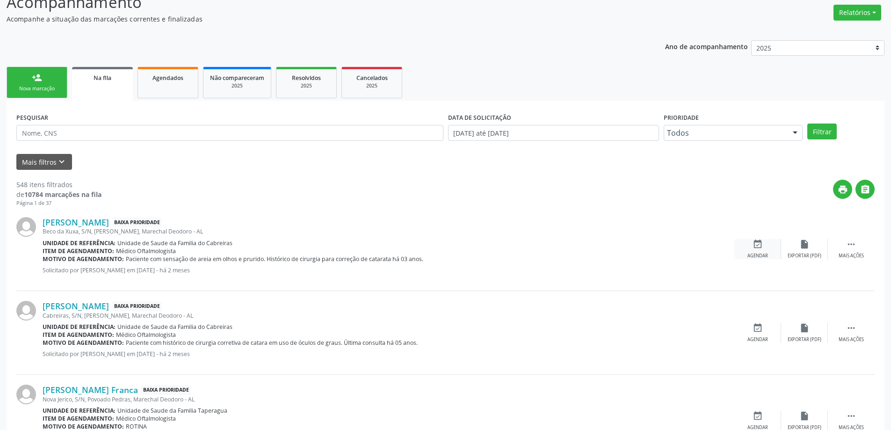
click at [758, 241] on icon "event_available" at bounding box center [757, 244] width 10 height 10
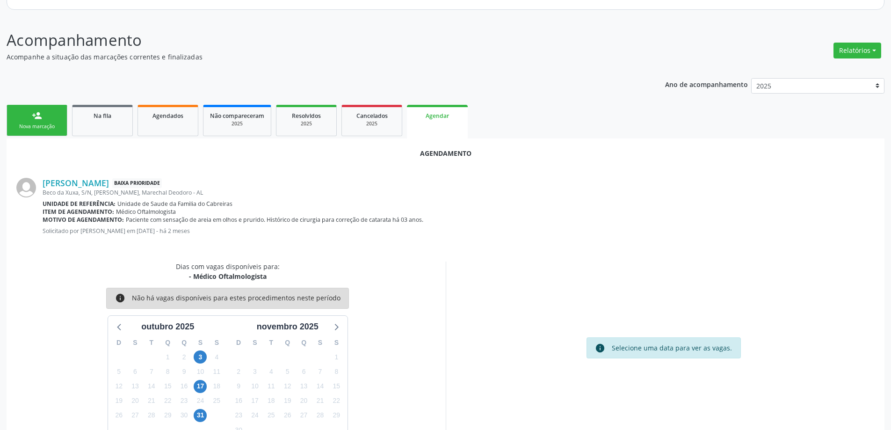
scroll to position [124, 0]
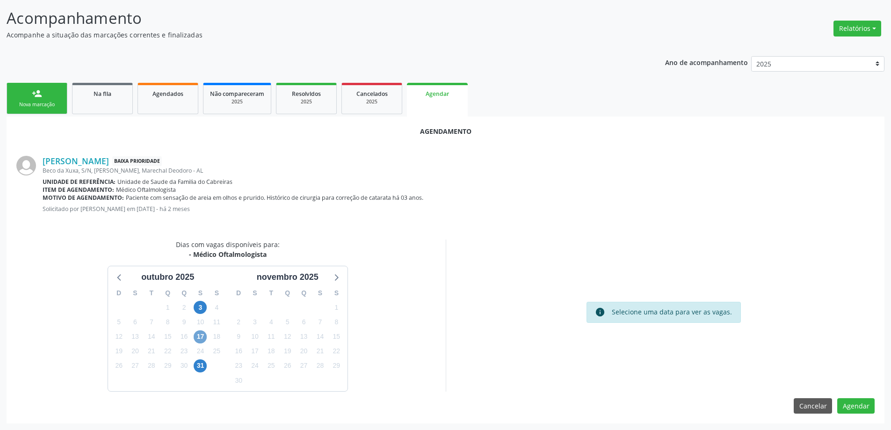
click at [197, 336] on span "17" at bounding box center [200, 336] width 13 height 13
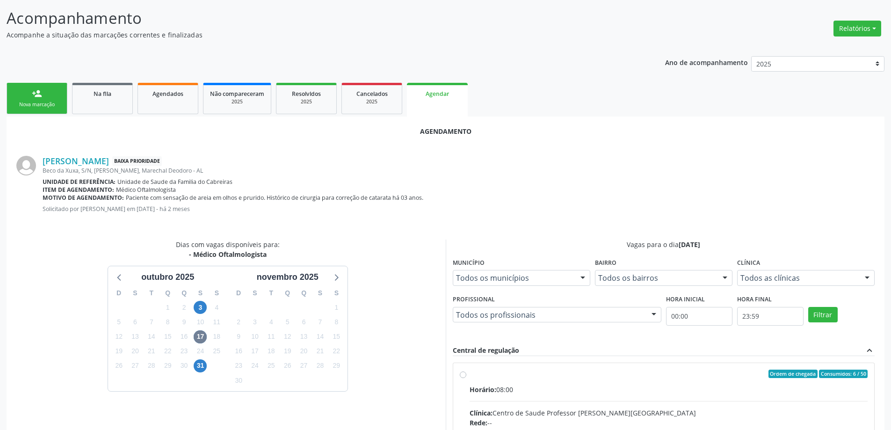
click at [464, 372] on input "Ordem de chegada Consumidos: 6 / 50 Horário: 08:00 Clínica: Centro de Saude Pro…" at bounding box center [463, 373] width 7 height 8
radio input "true"
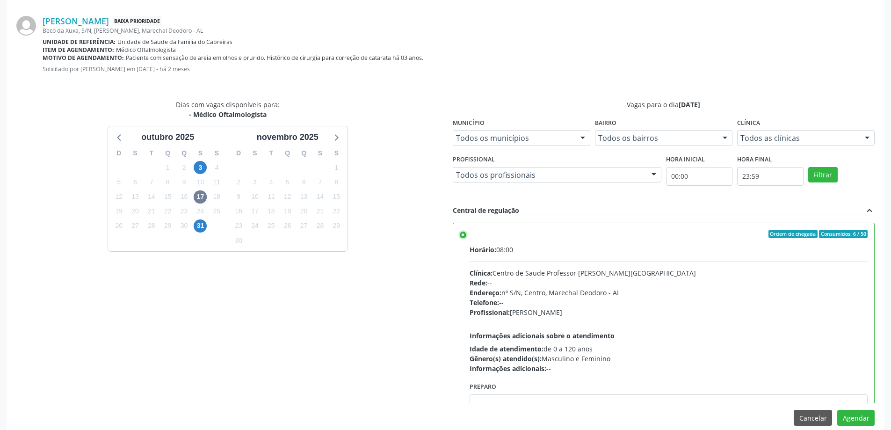
scroll to position [276, 0]
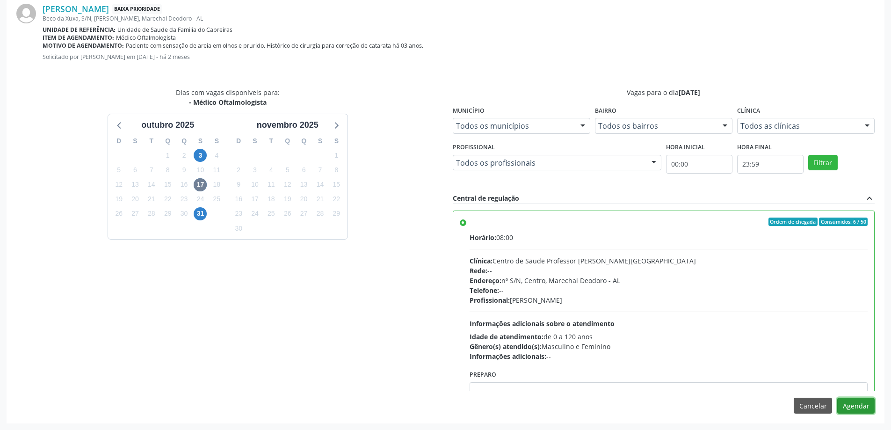
click at [866, 407] on button "Agendar" at bounding box center [855, 406] width 37 height 16
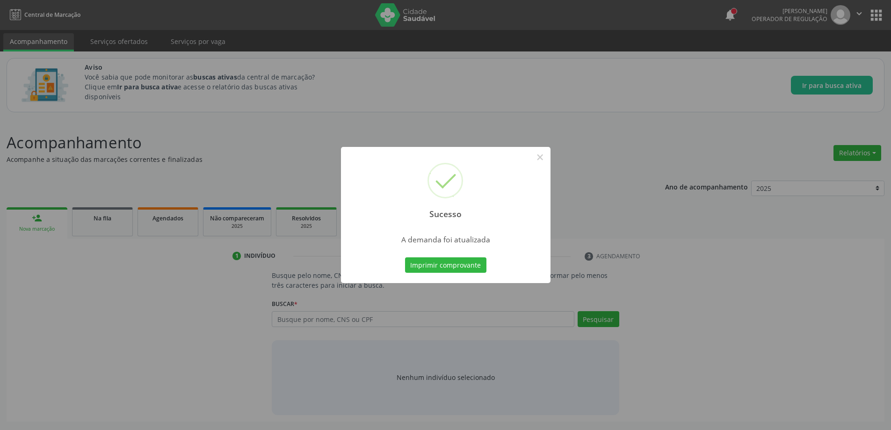
scroll to position [0, 0]
click at [539, 157] on button "×" at bounding box center [543, 157] width 16 height 16
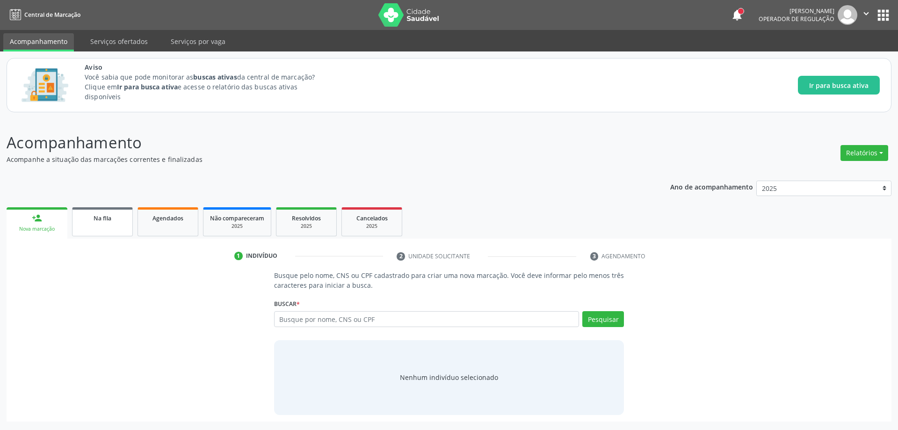
click at [110, 221] on span "Na fila" at bounding box center [103, 218] width 18 height 8
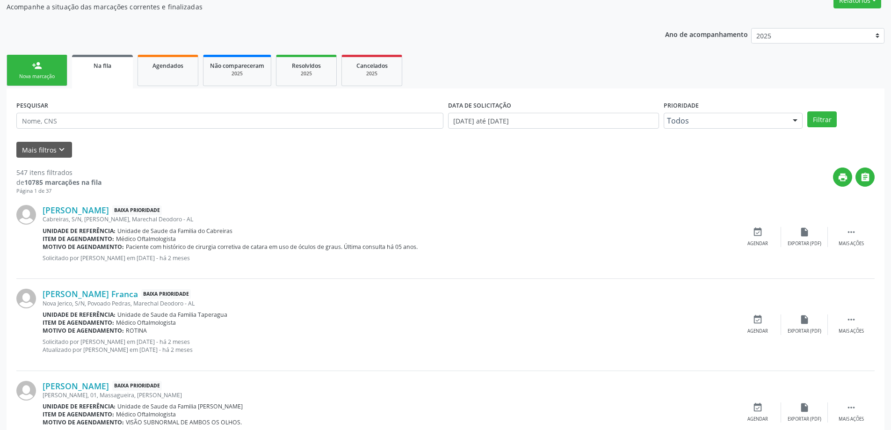
scroll to position [187, 0]
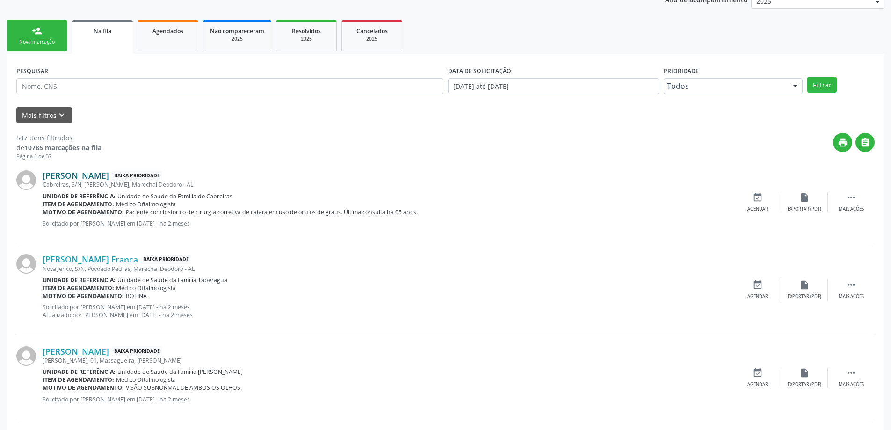
click at [109, 179] on link "[PERSON_NAME]" at bounding box center [76, 175] width 66 height 10
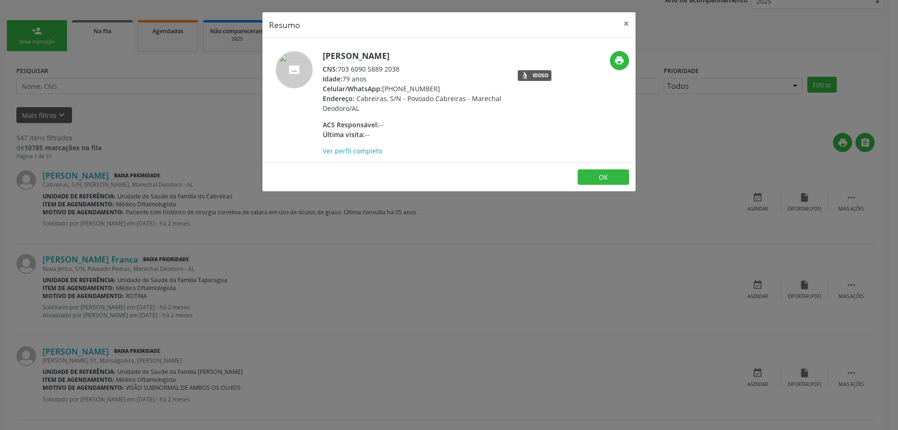
drag, startPoint x: 340, startPoint y: 68, endPoint x: 403, endPoint y: 68, distance: 62.7
click at [403, 68] on div "CNS: 703 6090 5889 2038" at bounding box center [414, 69] width 182 height 10
copy div "703 6090 5889 2038"
click at [378, 84] on span "Celular/WhatsApp:" at bounding box center [352, 88] width 59 height 9
click at [623, 22] on button "×" at bounding box center [626, 23] width 19 height 23
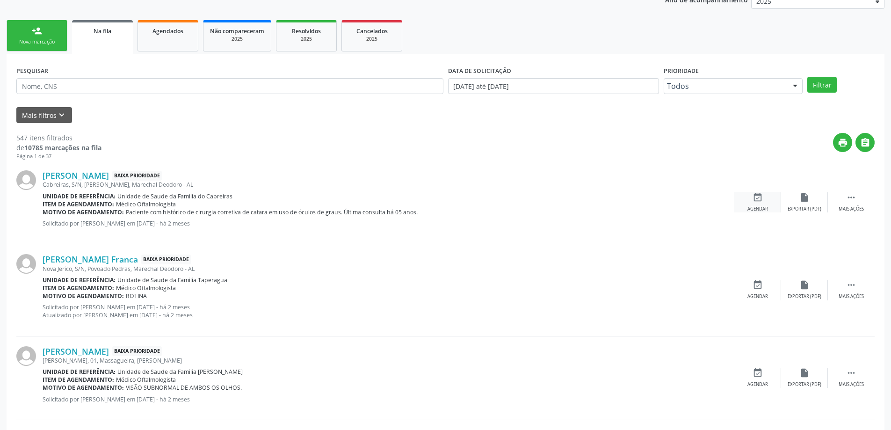
click at [758, 208] on div "Agendar" at bounding box center [757, 209] width 21 height 7
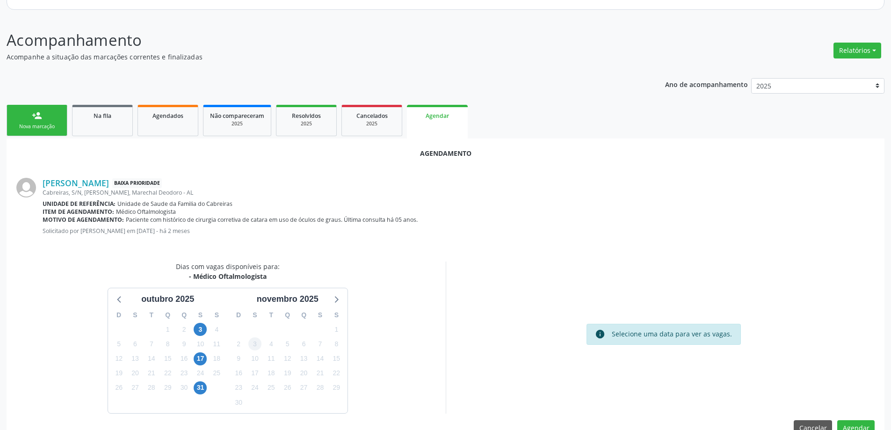
scroll to position [124, 0]
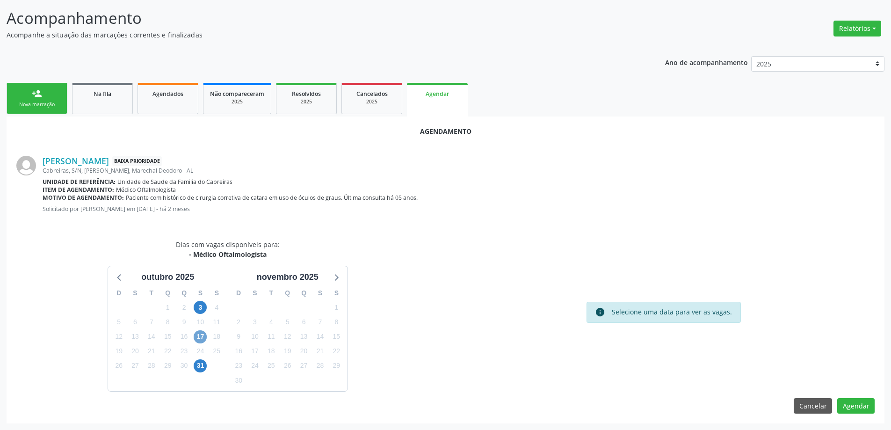
click at [201, 336] on span "17" at bounding box center [200, 336] width 13 height 13
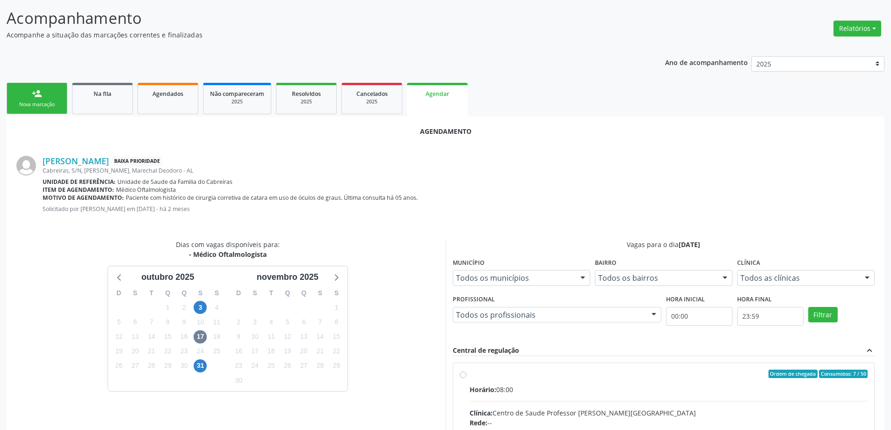
click at [462, 375] on input "Ordem de chegada Consumidos: 7 / 50 Horário: 08:00 Clínica: Centro de Saude Pro…" at bounding box center [463, 373] width 7 height 8
radio input "true"
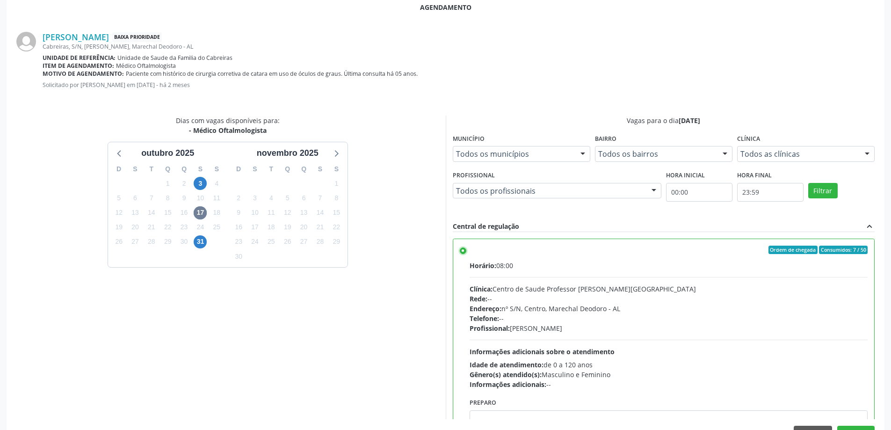
scroll to position [276, 0]
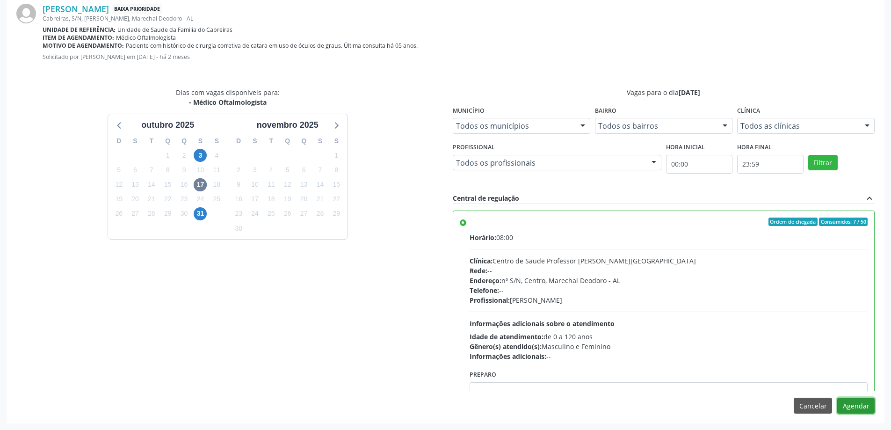
click at [850, 407] on button "Agendar" at bounding box center [855, 406] width 37 height 16
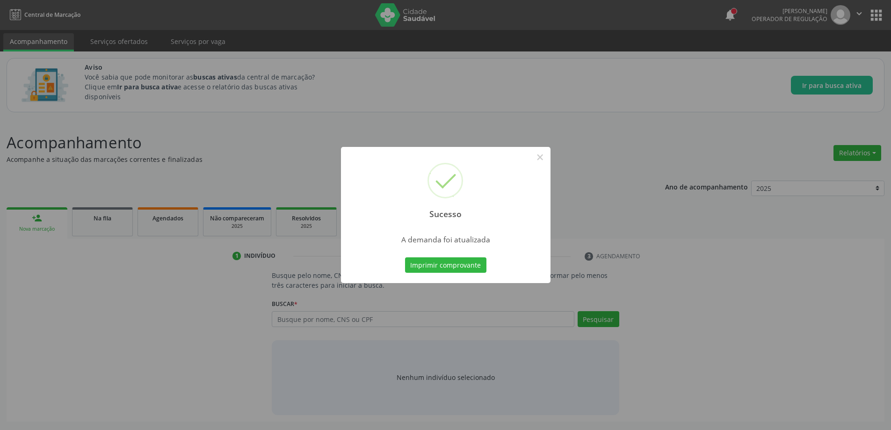
scroll to position [0, 0]
click at [542, 160] on button "×" at bounding box center [543, 157] width 16 height 16
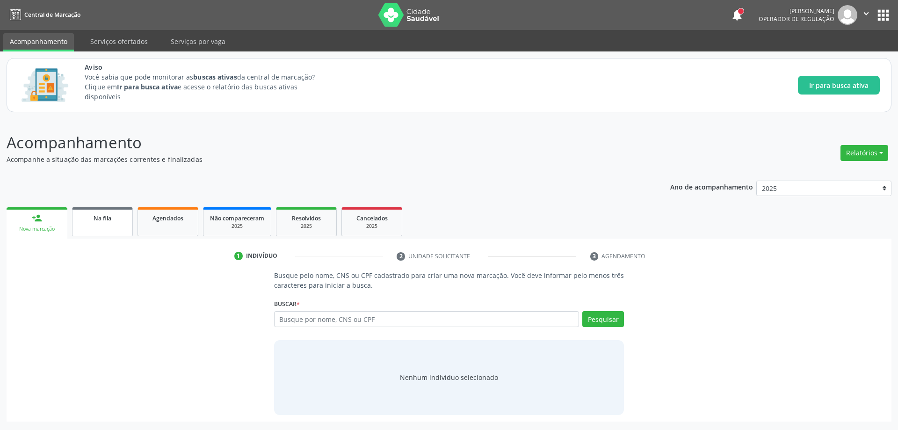
click at [102, 222] on span "Na fila" at bounding box center [103, 218] width 18 height 8
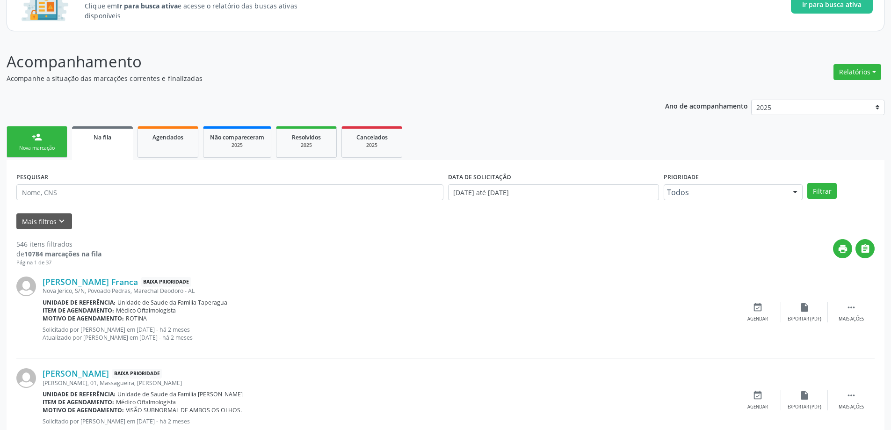
scroll to position [94, 0]
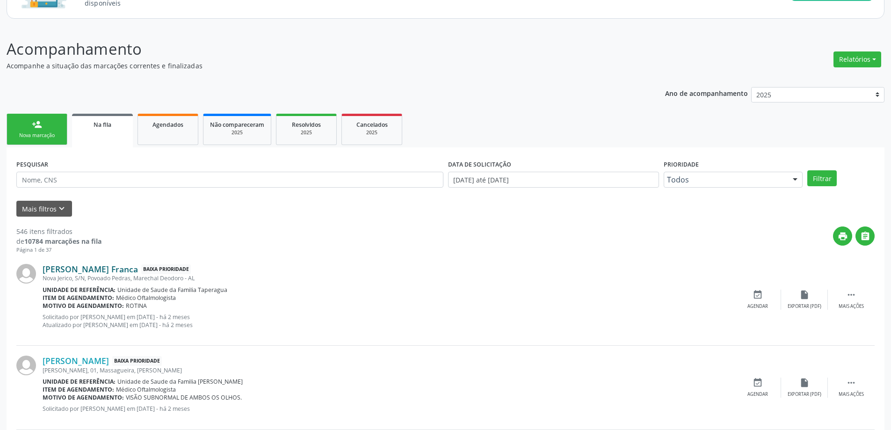
click at [64, 270] on link "[PERSON_NAME] Franca" at bounding box center [90, 269] width 95 height 10
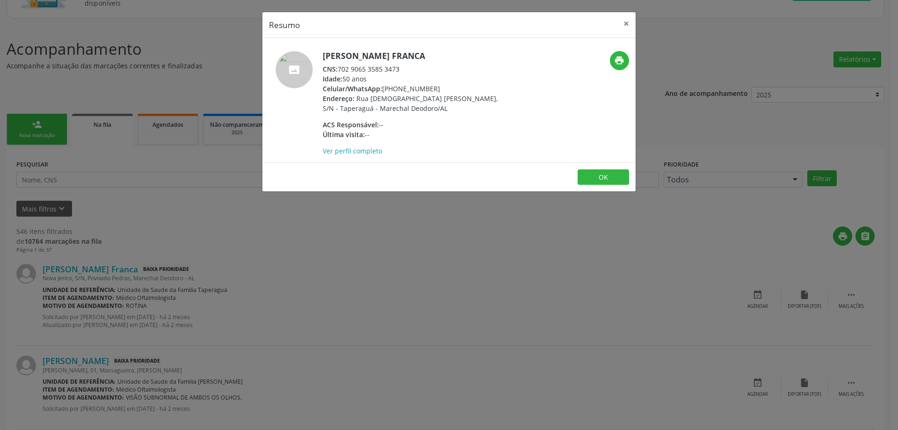
drag, startPoint x: 402, startPoint y: 67, endPoint x: 341, endPoint y: 67, distance: 61.3
click at [341, 67] on div "CNS: 702 9065 3585 3473" at bounding box center [414, 69] width 182 height 10
copy div "702 9065 3585 3473"
drag, startPoint x: 375, startPoint y: 70, endPoint x: 391, endPoint y: 86, distance: 23.2
click at [391, 86] on div "Celular/WhatsApp: [PHONE_NUMBER]" at bounding box center [414, 89] width 182 height 10
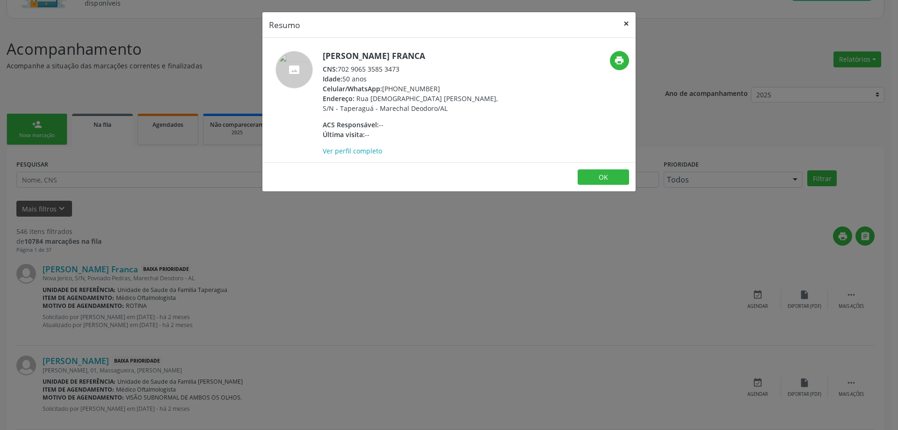
click at [628, 24] on button "×" at bounding box center [626, 23] width 19 height 23
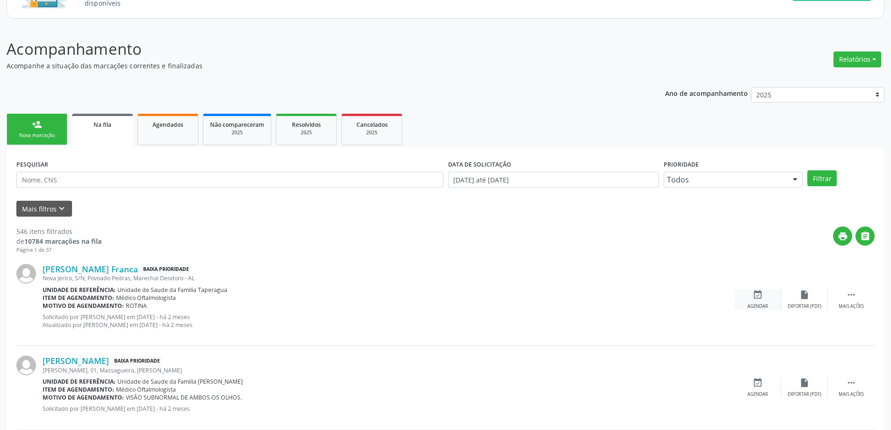
click at [761, 296] on icon "event_available" at bounding box center [757, 294] width 10 height 10
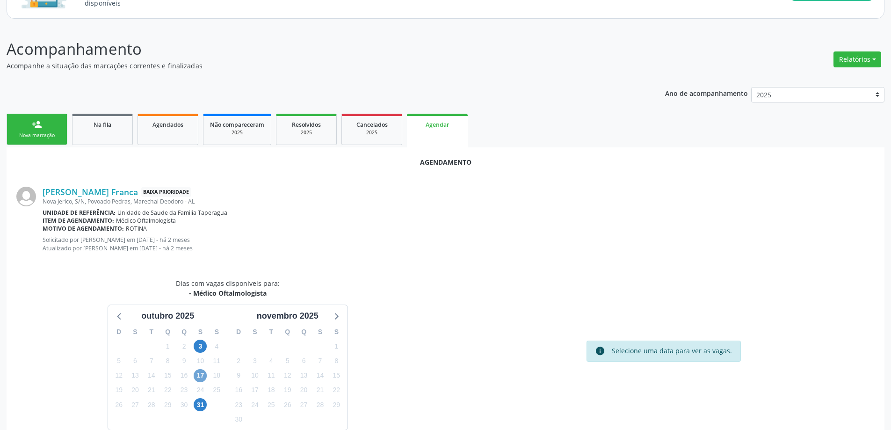
click at [202, 374] on span "17" at bounding box center [200, 375] width 13 height 13
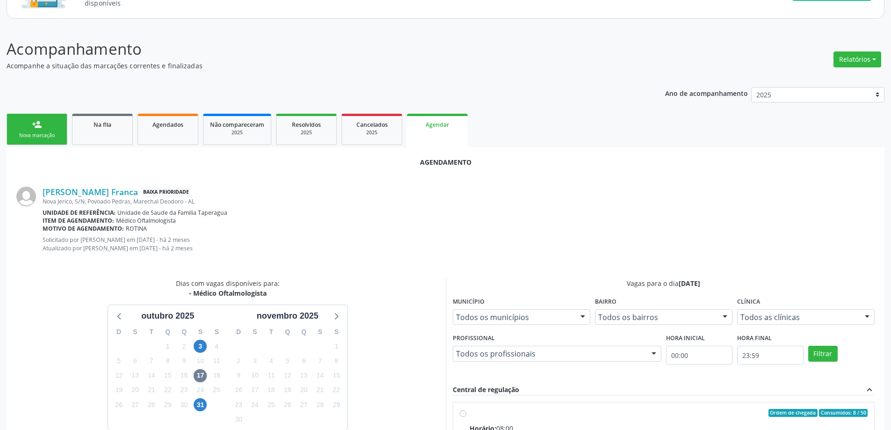
click at [460, 415] on input "Ordem de chegada Consumidos: 8 / 50 Horário: 08:00 Clínica: Centro de Saude Pro…" at bounding box center [463, 413] width 7 height 8
radio input "true"
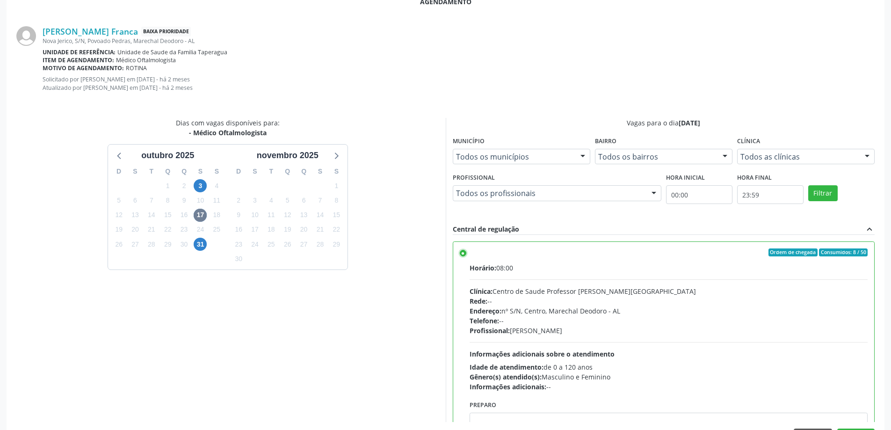
scroll to position [284, 0]
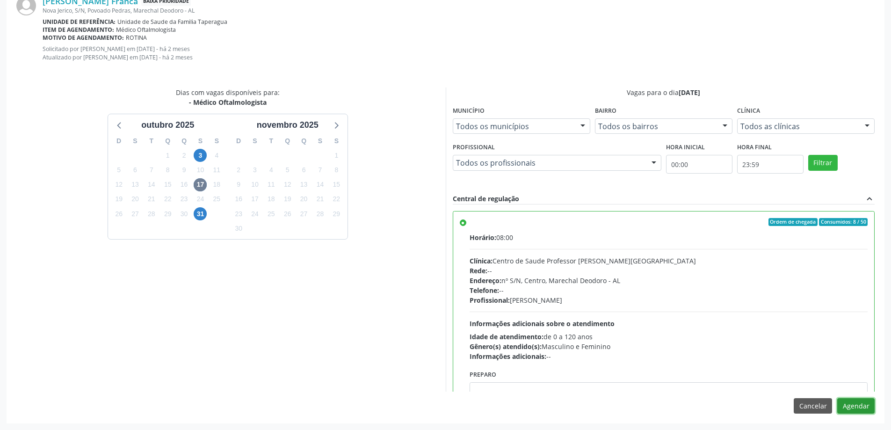
click at [866, 404] on button "Agendar" at bounding box center [855, 406] width 37 height 16
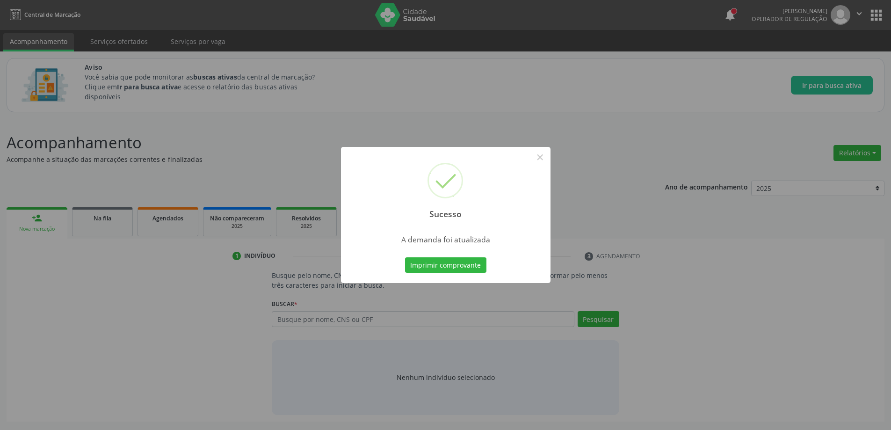
scroll to position [0, 0]
click at [545, 159] on button "×" at bounding box center [543, 157] width 16 height 16
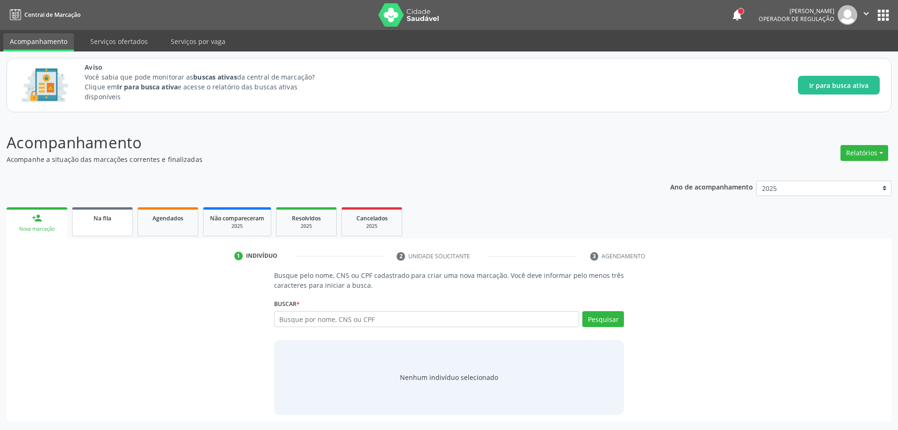
click at [102, 227] on link "Na fila" at bounding box center [102, 221] width 61 height 29
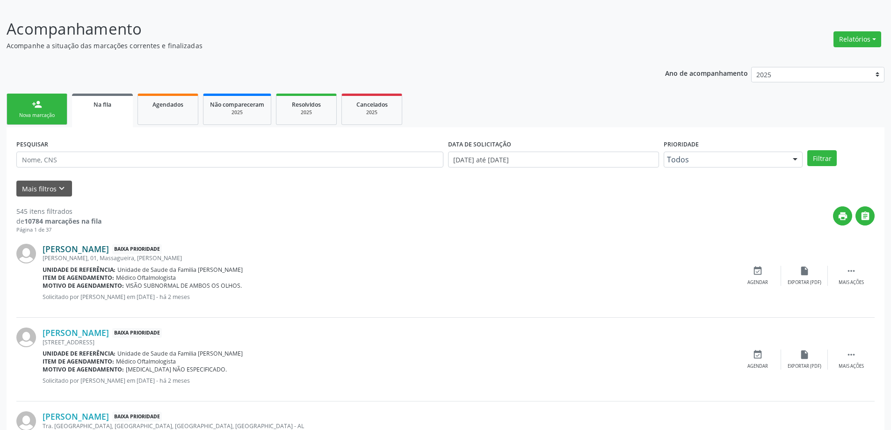
scroll to position [187, 0]
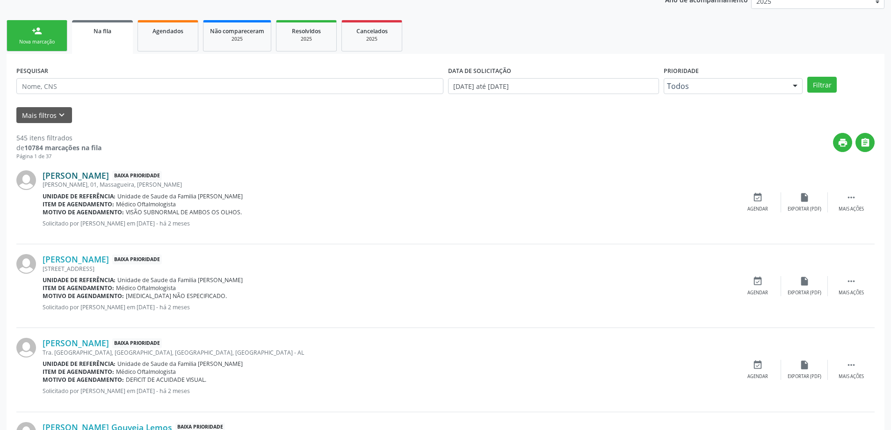
click at [81, 178] on link "[PERSON_NAME]" at bounding box center [76, 175] width 66 height 10
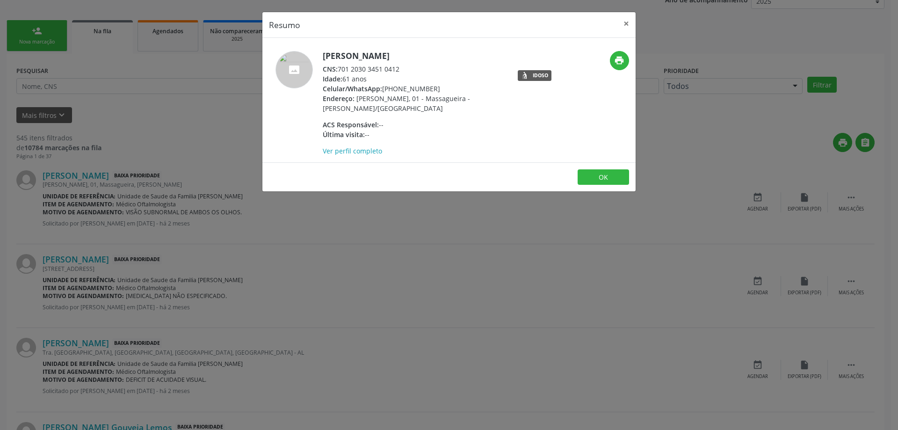
drag, startPoint x: 399, startPoint y: 68, endPoint x: 340, endPoint y: 69, distance: 58.9
click at [340, 69] on div "CNS: 701 2030 3451 0412" at bounding box center [414, 69] width 182 height 10
click at [629, 27] on button "×" at bounding box center [626, 23] width 19 height 23
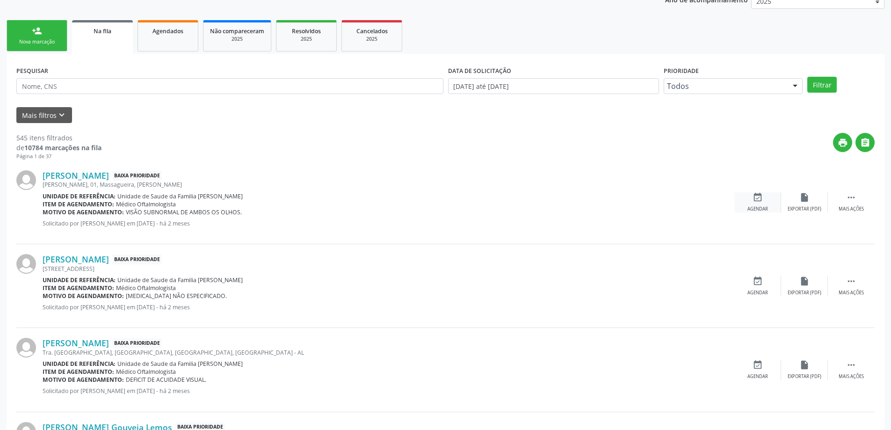
click at [757, 203] on div "event_available Agendar" at bounding box center [757, 202] width 47 height 20
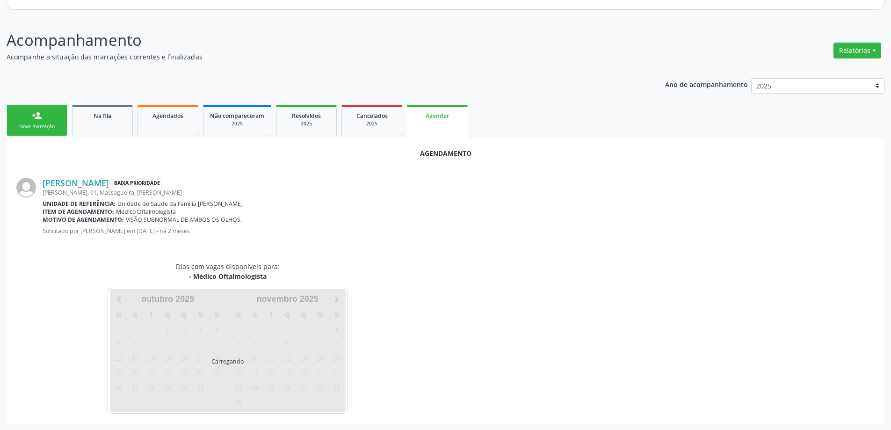
scroll to position [124, 0]
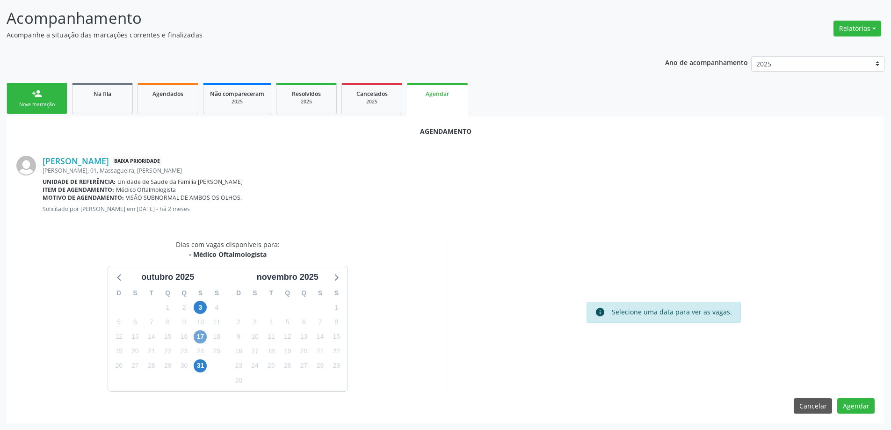
click at [198, 333] on span "17" at bounding box center [200, 336] width 13 height 13
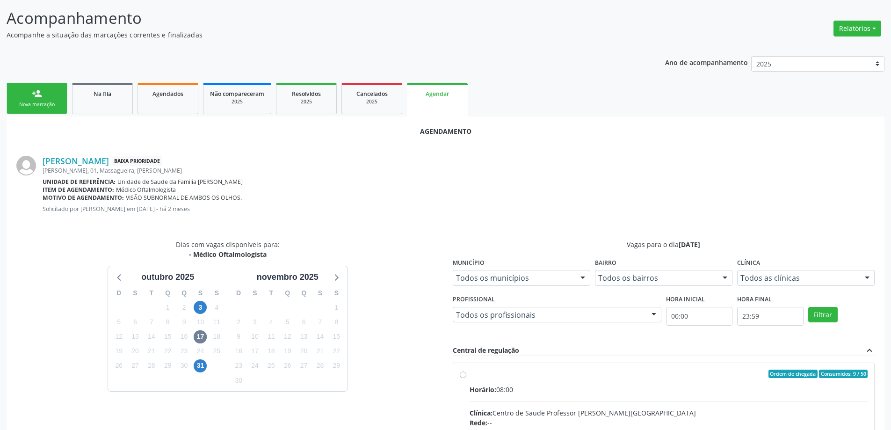
click at [465, 375] on input "Ordem de chegada Consumidos: 9 / 50 Horário: 08:00 Clínica: Centro de Saude Pro…" at bounding box center [463, 373] width 7 height 8
radio input "true"
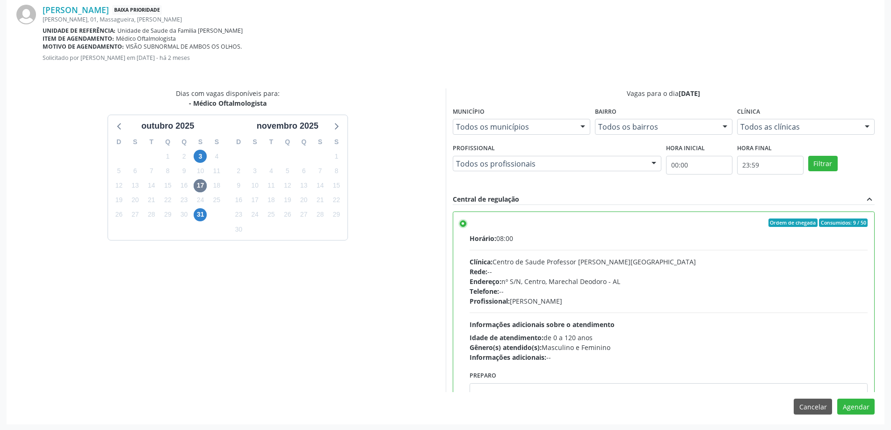
scroll to position [276, 0]
click at [854, 409] on button "Agendar" at bounding box center [855, 406] width 37 height 16
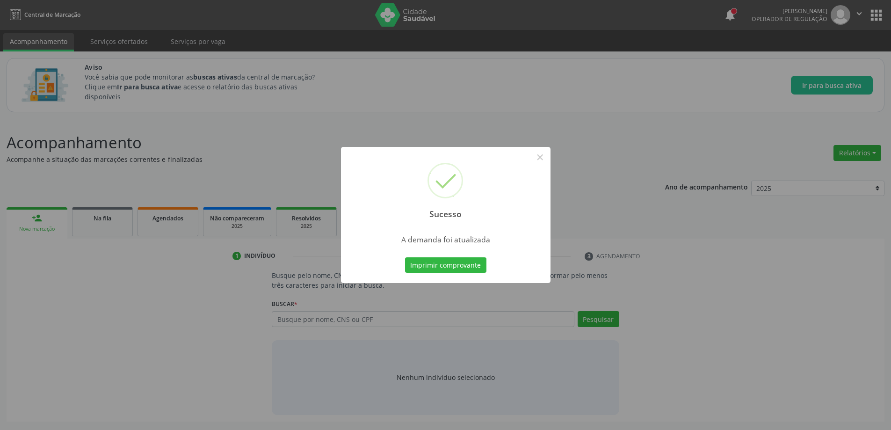
scroll to position [0, 0]
click at [542, 155] on button "×" at bounding box center [543, 157] width 16 height 16
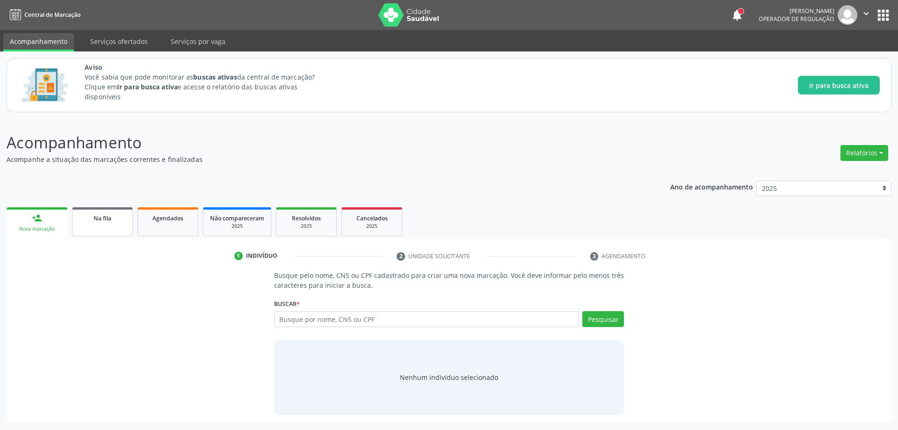
click at [107, 218] on span "Na fila" at bounding box center [103, 218] width 18 height 8
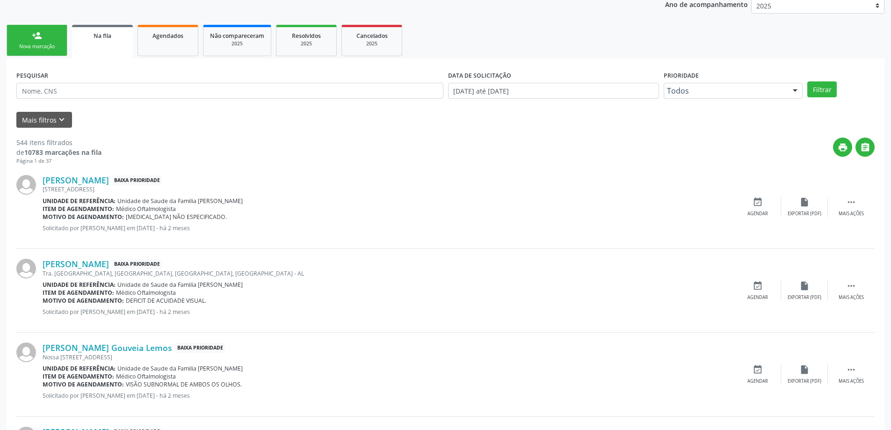
scroll to position [187, 0]
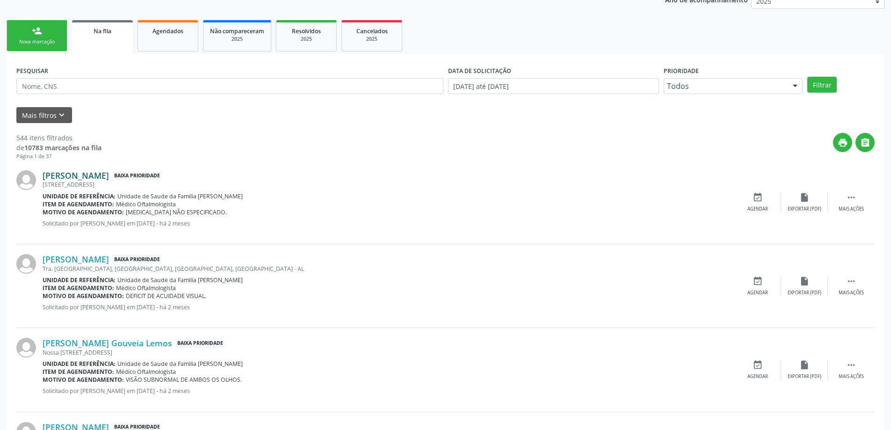
click at [67, 175] on link "[PERSON_NAME]" at bounding box center [76, 175] width 66 height 10
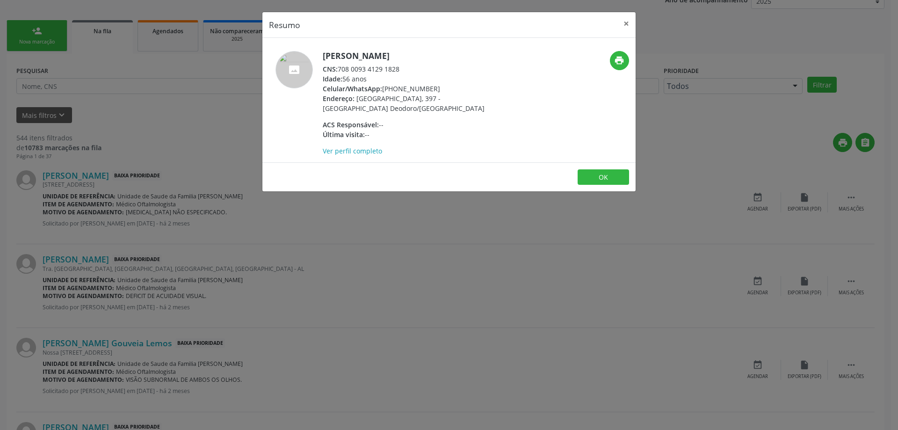
drag, startPoint x: 399, startPoint y: 68, endPoint x: 340, endPoint y: 65, distance: 59.0
click at [340, 65] on div "CNS: 708 0093 4129 1828" at bounding box center [414, 69] width 182 height 10
click at [625, 22] on button "×" at bounding box center [626, 23] width 19 height 23
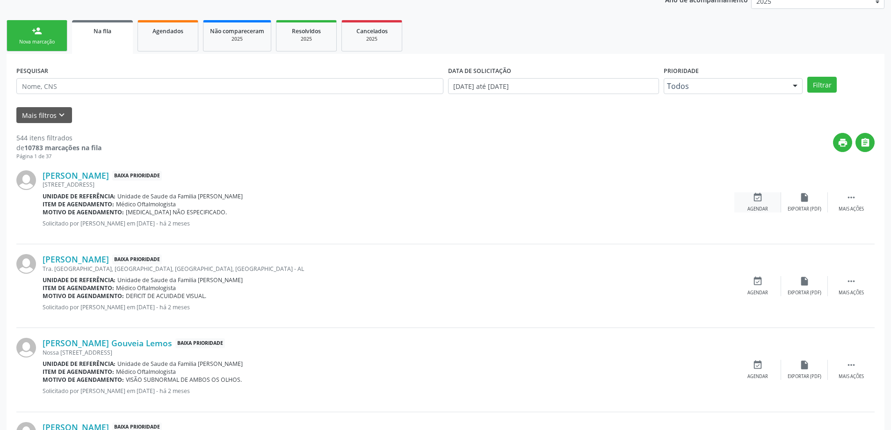
click at [749, 205] on div "event_available Agendar" at bounding box center [757, 202] width 47 height 20
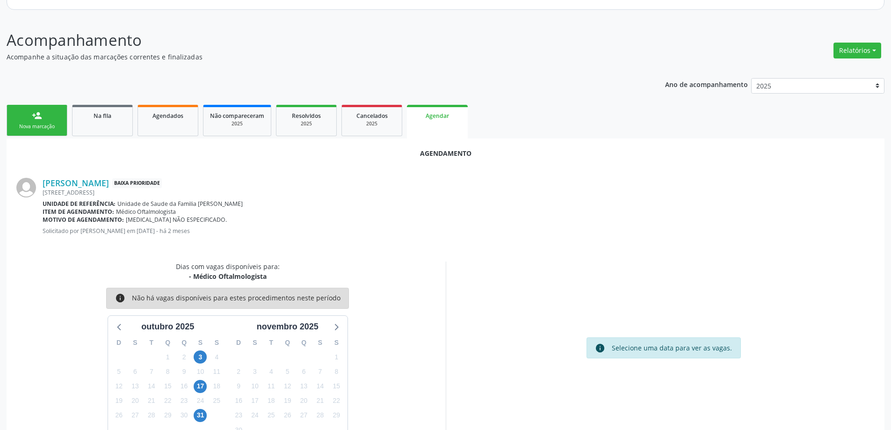
scroll to position [124, 0]
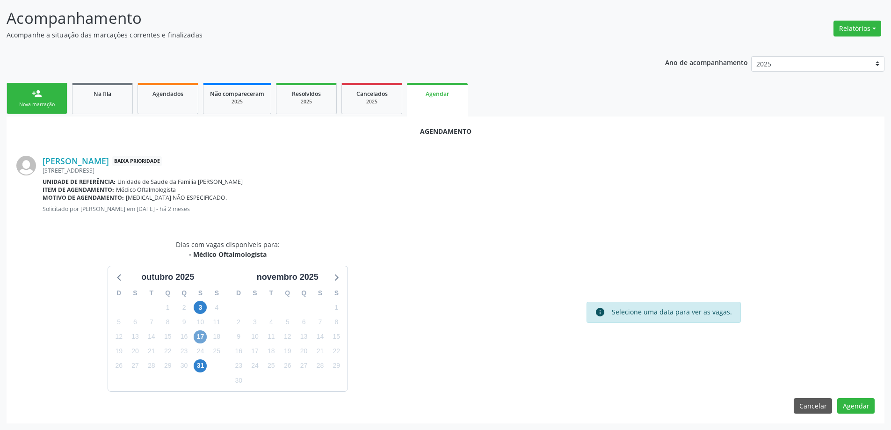
click at [197, 335] on span "17" at bounding box center [200, 336] width 13 height 13
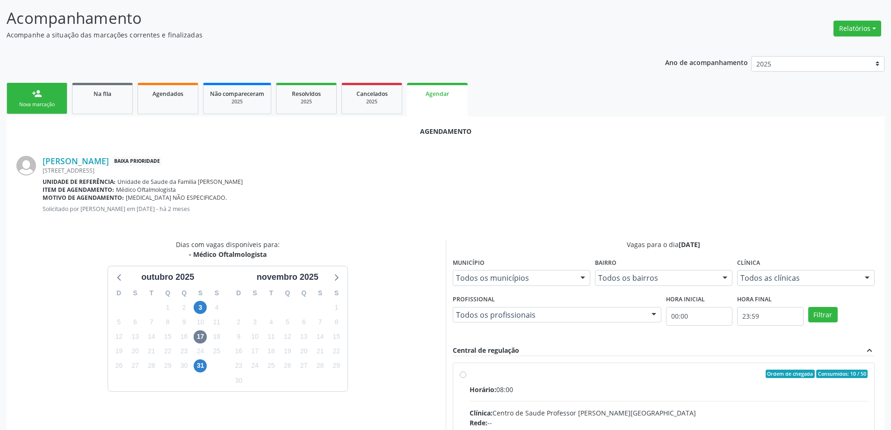
click at [464, 376] on input "Ordem de chegada Consumidos: 10 / 50 Horário: 08:00 Clínica: Centro de Saude Pr…" at bounding box center [463, 373] width 7 height 8
radio input "true"
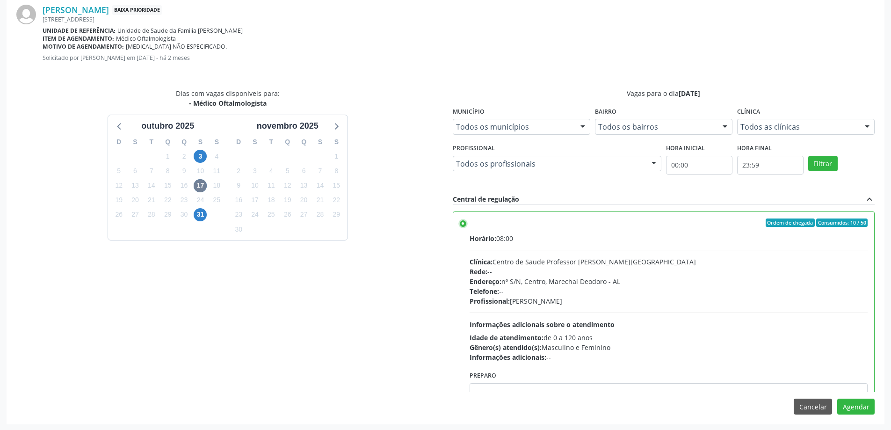
scroll to position [276, 0]
click at [860, 405] on button "Agendar" at bounding box center [855, 406] width 37 height 16
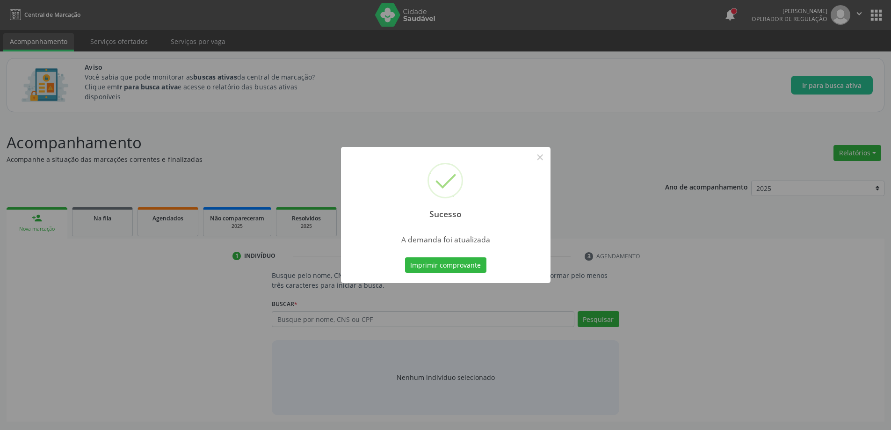
scroll to position [0, 0]
click at [543, 160] on button "×" at bounding box center [543, 157] width 16 height 16
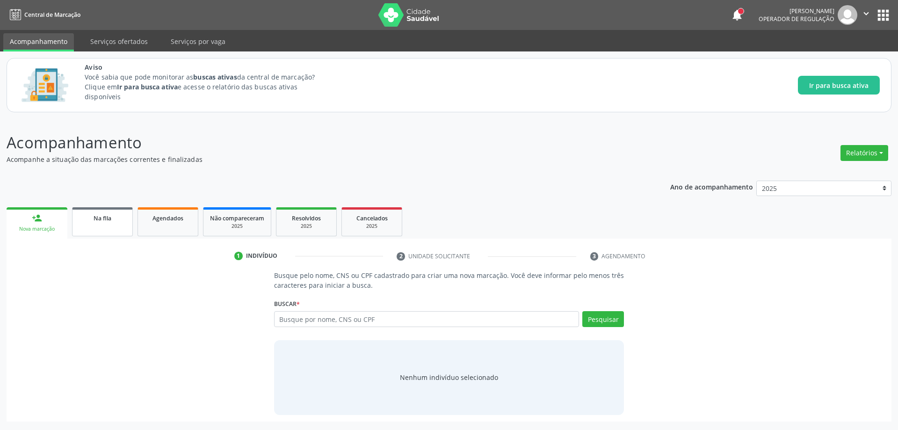
click at [108, 223] on link "Na fila" at bounding box center [102, 221] width 61 height 29
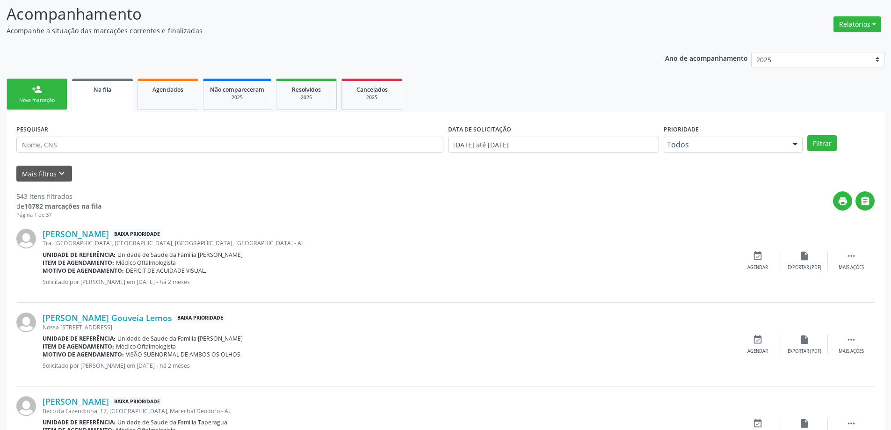
scroll to position [140, 0]
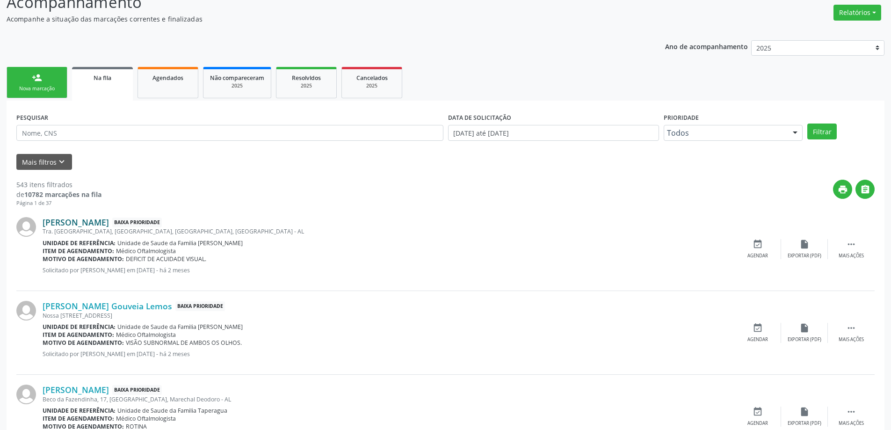
click at [73, 224] on link "[PERSON_NAME]" at bounding box center [76, 222] width 66 height 10
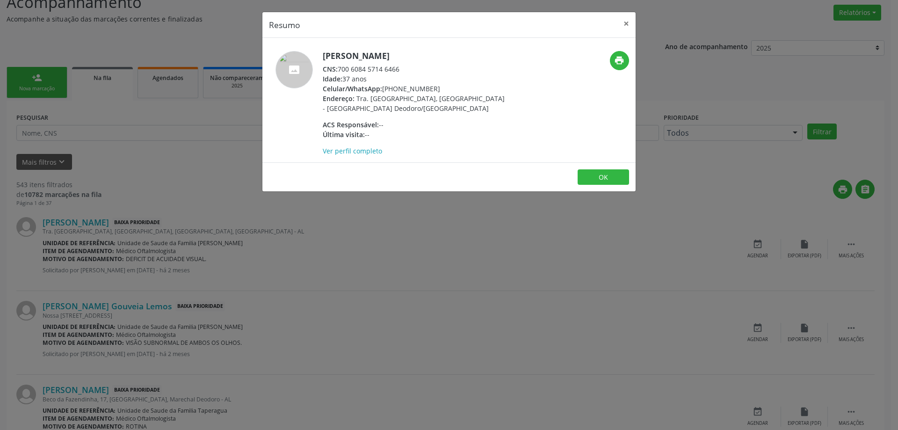
drag, startPoint x: 402, startPoint y: 68, endPoint x: 341, endPoint y: 71, distance: 61.3
click at [341, 71] on div "CNS: 700 6084 5714 6466" at bounding box center [414, 69] width 182 height 10
click at [621, 23] on button "×" at bounding box center [626, 23] width 19 height 23
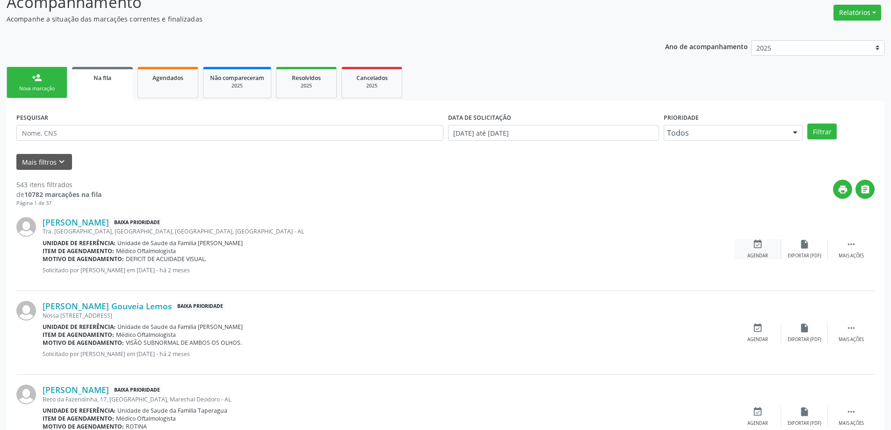
click at [753, 244] on icon "event_available" at bounding box center [757, 244] width 10 height 10
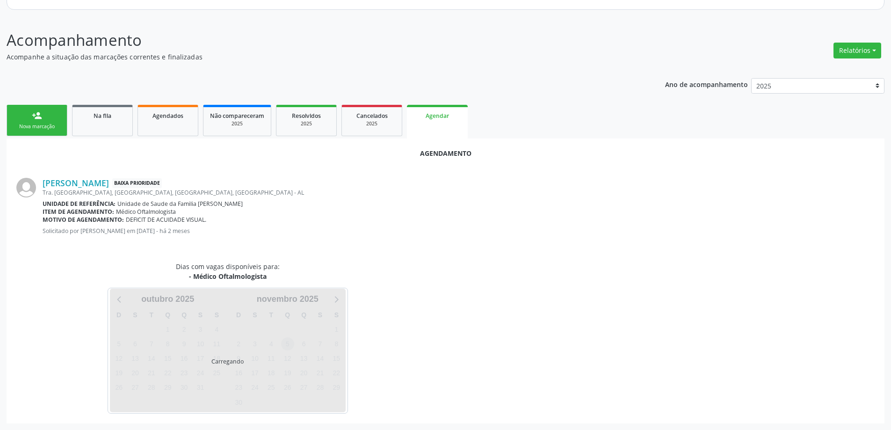
scroll to position [124, 0]
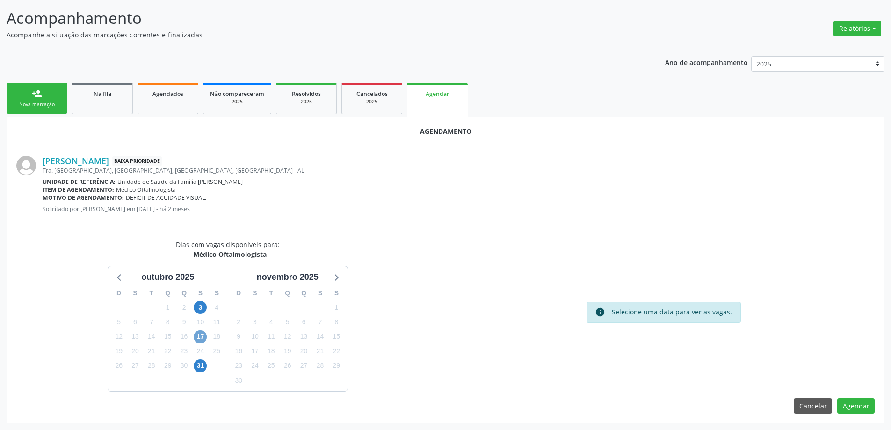
click at [204, 337] on span "17" at bounding box center [200, 336] width 13 height 13
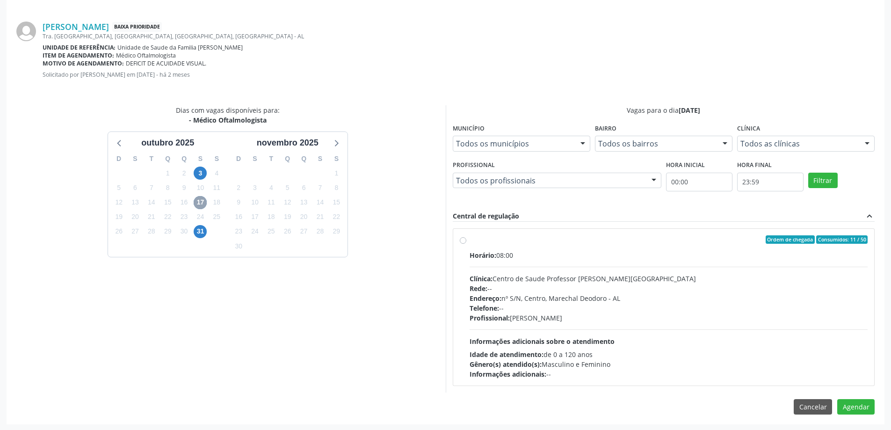
scroll to position [260, 0]
click at [470, 239] on label "Ordem de chegada Consumidos: 11 / 50 Horário: 08:00 Clínica: Centro de Saude Pr…" at bounding box center [669, 306] width 398 height 144
click at [461, 239] on input "Ordem de chegada Consumidos: 11 / 50 Horário: 08:00 Clínica: Centro de Saude Pr…" at bounding box center [463, 238] width 7 height 8
radio input "true"
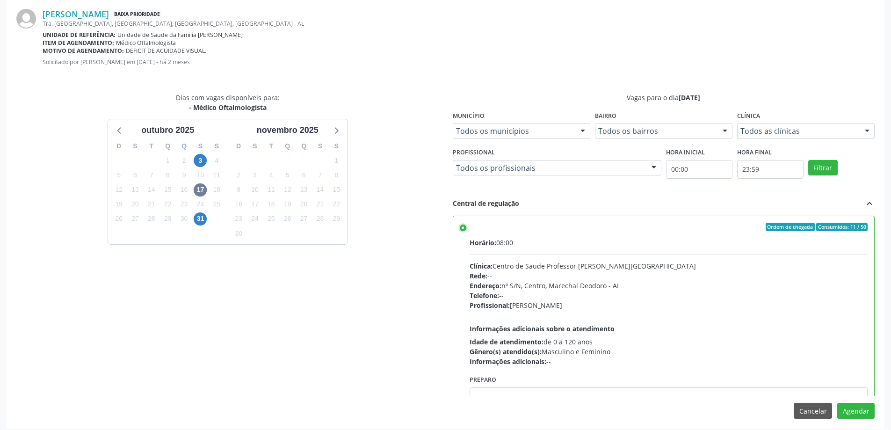
scroll to position [276, 0]
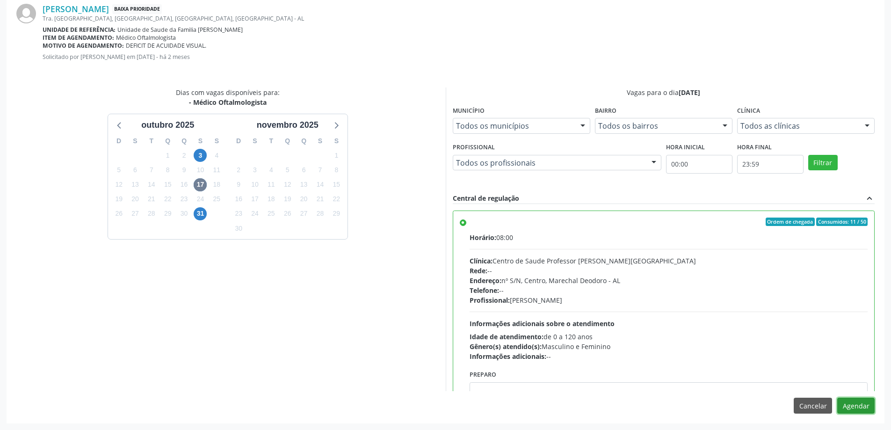
click at [858, 401] on button "Agendar" at bounding box center [855, 406] width 37 height 16
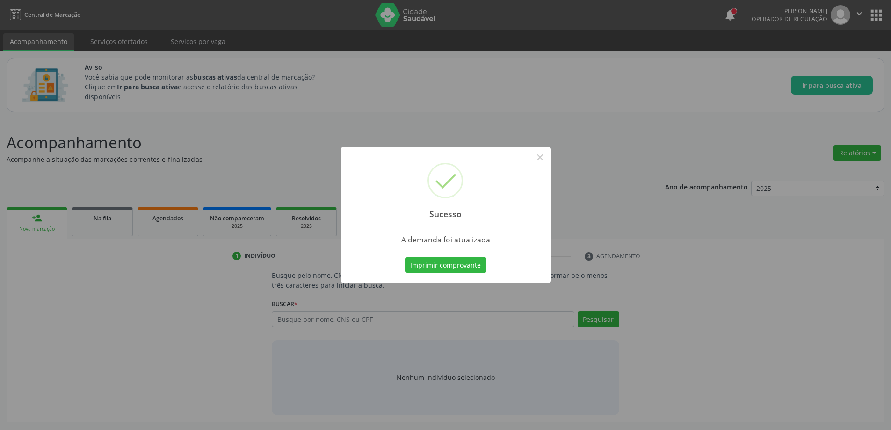
scroll to position [0, 0]
click at [542, 156] on button "×" at bounding box center [543, 157] width 16 height 16
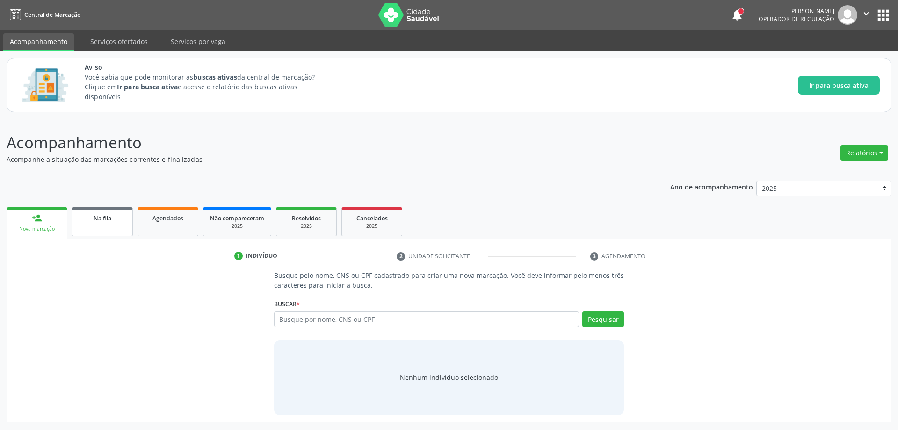
click at [96, 219] on span "Na fila" at bounding box center [103, 218] width 18 height 8
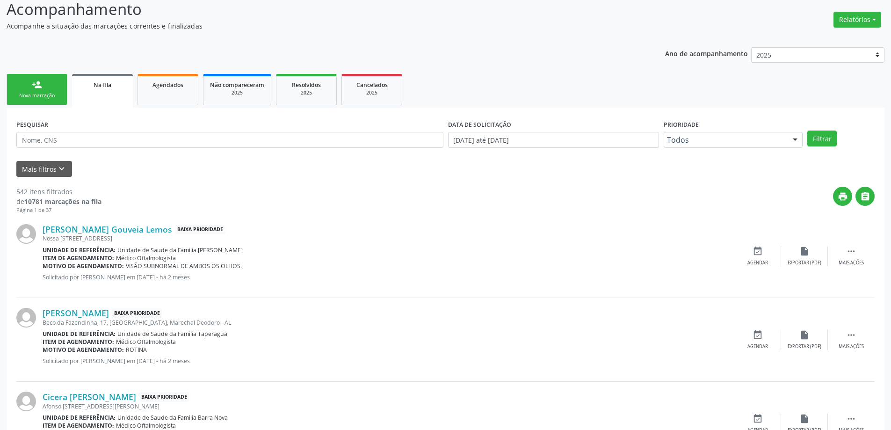
scroll to position [140, 0]
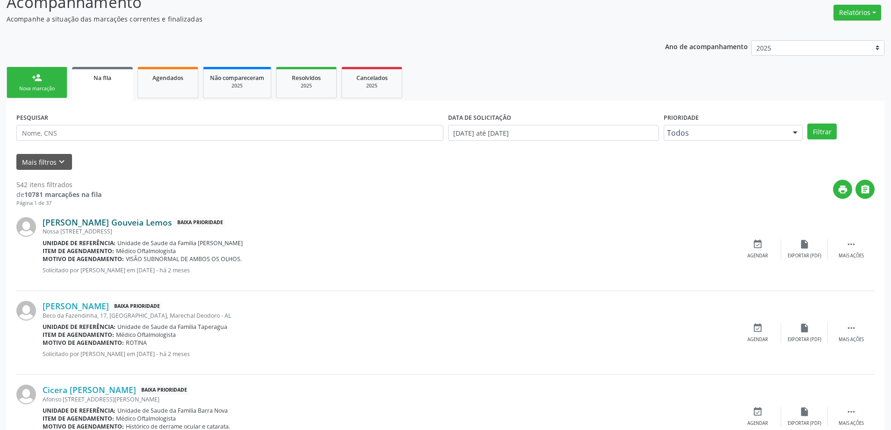
click at [60, 226] on link "[PERSON_NAME] Gouveia Lemos" at bounding box center [108, 222] width 130 height 10
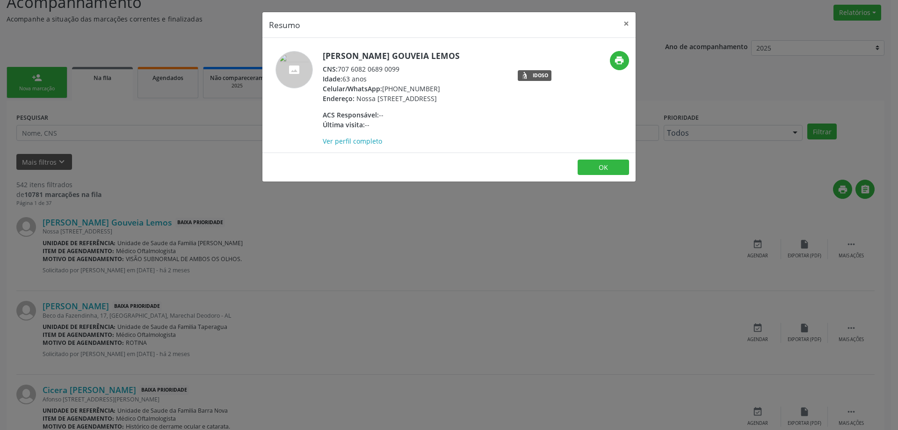
drag, startPoint x: 404, startPoint y: 69, endPoint x: 340, endPoint y: 69, distance: 64.1
click at [340, 69] on div "CNS: 707 6082 0689 0099" at bounding box center [391, 69] width 137 height 10
click at [624, 23] on button "×" at bounding box center [626, 23] width 19 height 23
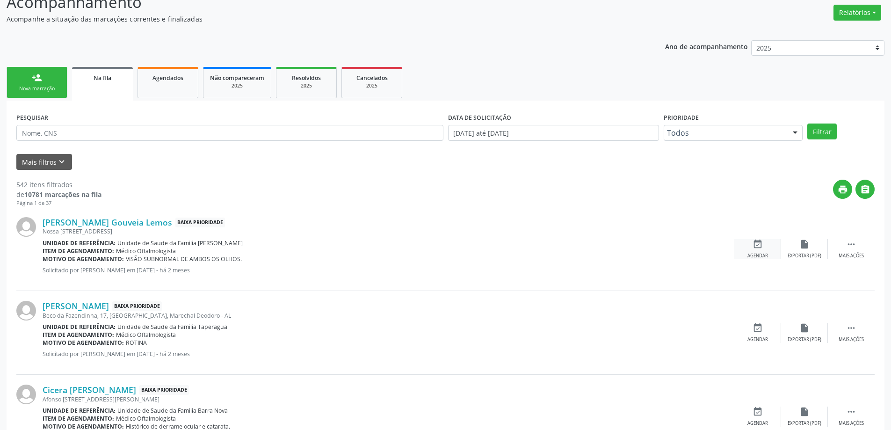
click at [760, 246] on icon "event_available" at bounding box center [757, 244] width 10 height 10
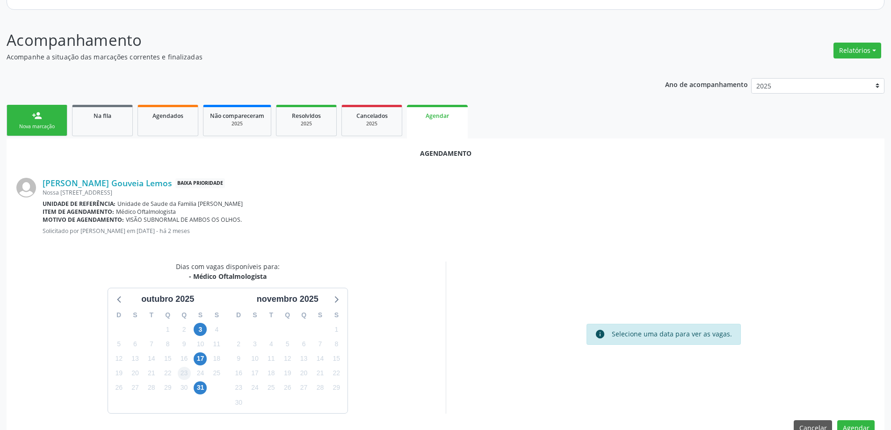
scroll to position [124, 0]
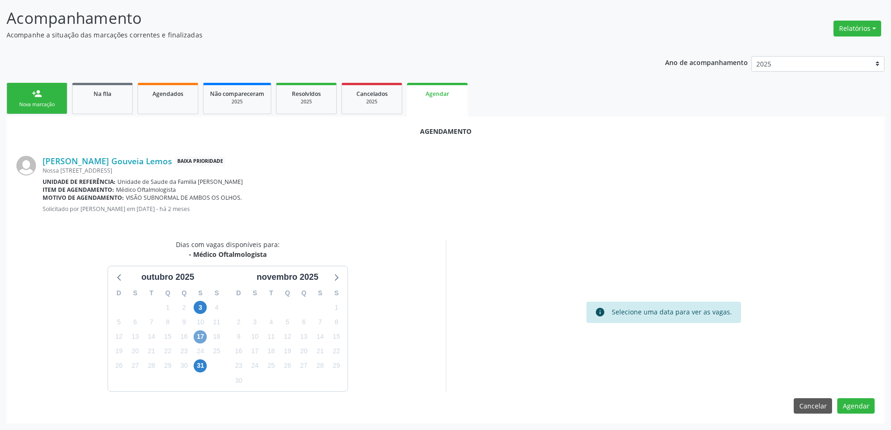
click at [199, 339] on span "17" at bounding box center [200, 336] width 13 height 13
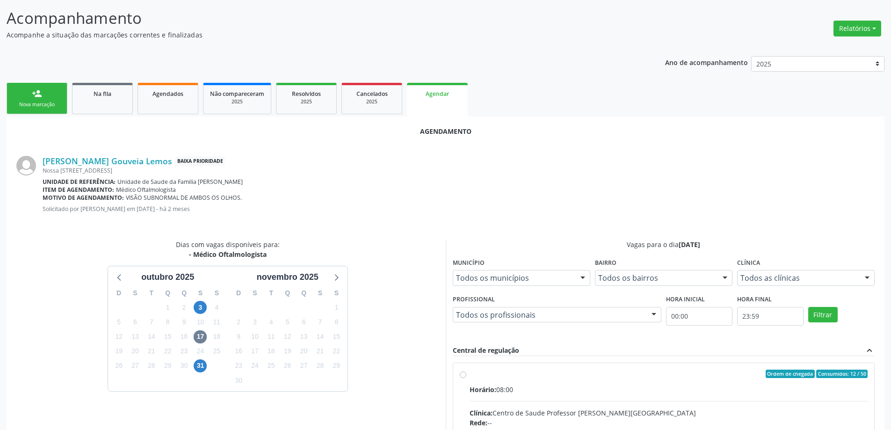
click at [462, 377] on input "Ordem de chegada Consumidos: 12 / 50 Horário: 08:00 Clínica: Centro de Saude Pr…" at bounding box center [463, 373] width 7 height 8
radio input "true"
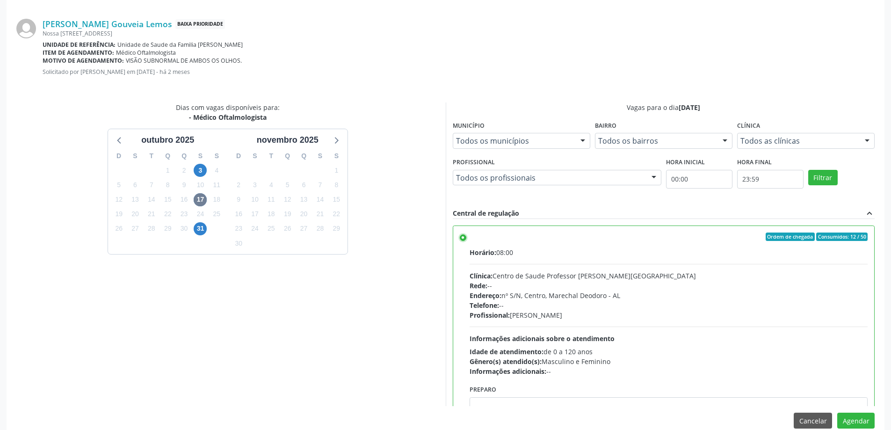
scroll to position [276, 0]
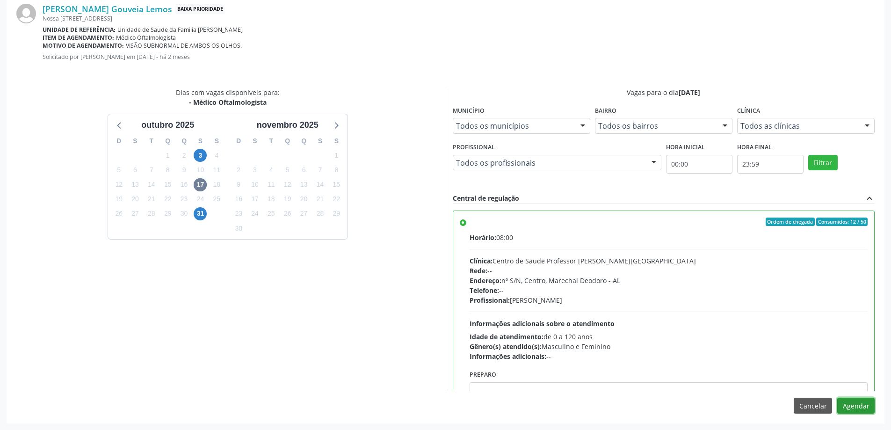
click at [865, 409] on button "Agendar" at bounding box center [855, 406] width 37 height 16
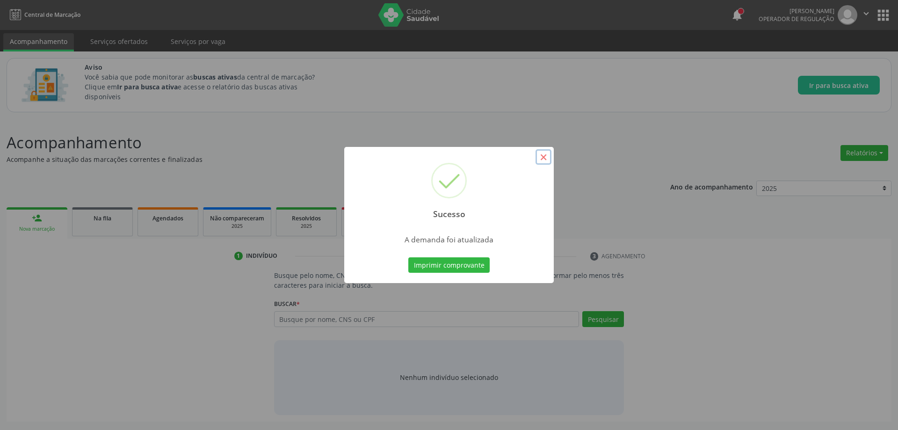
click at [546, 156] on button "×" at bounding box center [543, 157] width 16 height 16
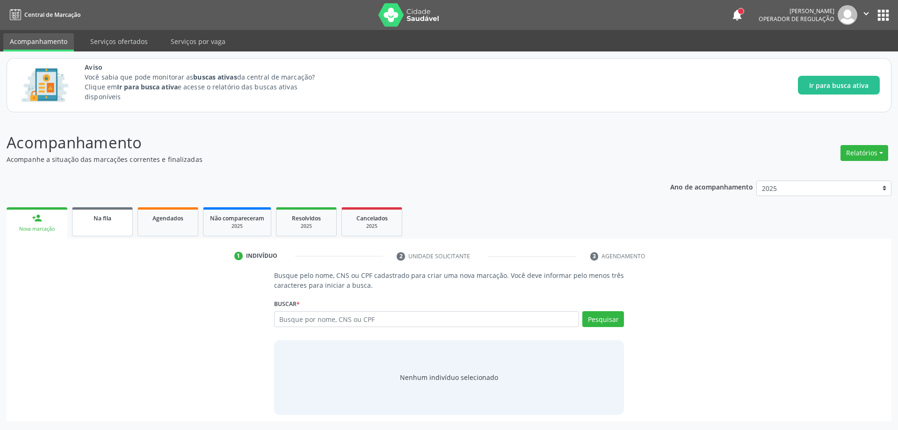
click at [96, 226] on link "Na fila" at bounding box center [102, 221] width 61 height 29
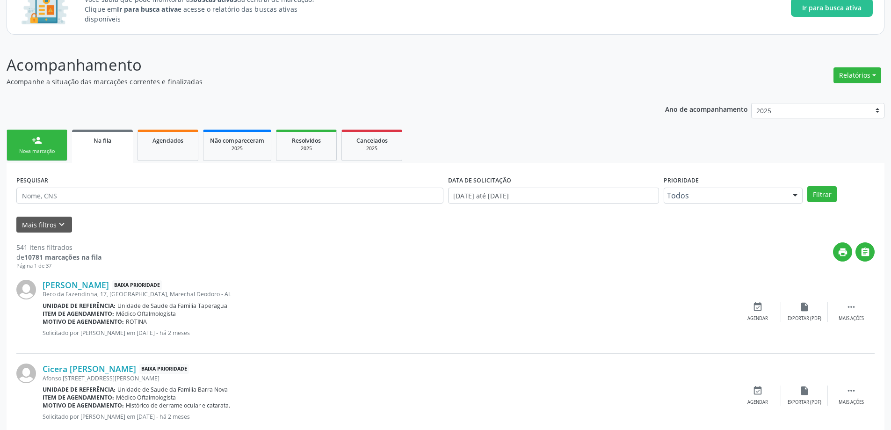
scroll to position [94, 0]
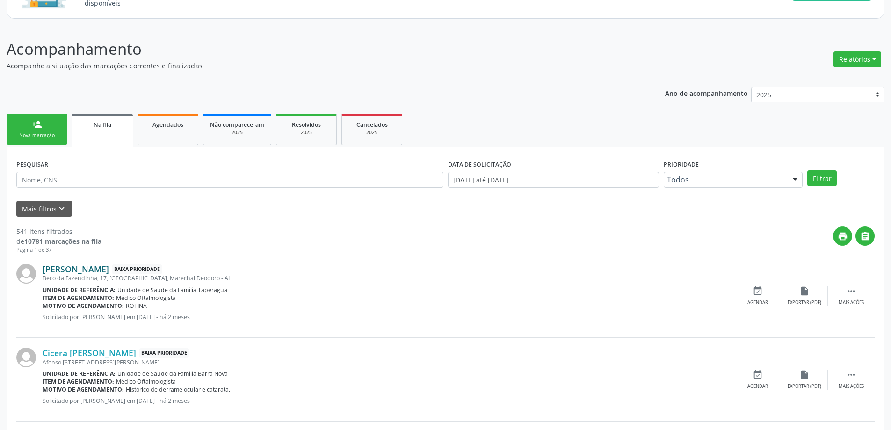
click at [47, 269] on link "[PERSON_NAME]" at bounding box center [76, 269] width 66 height 10
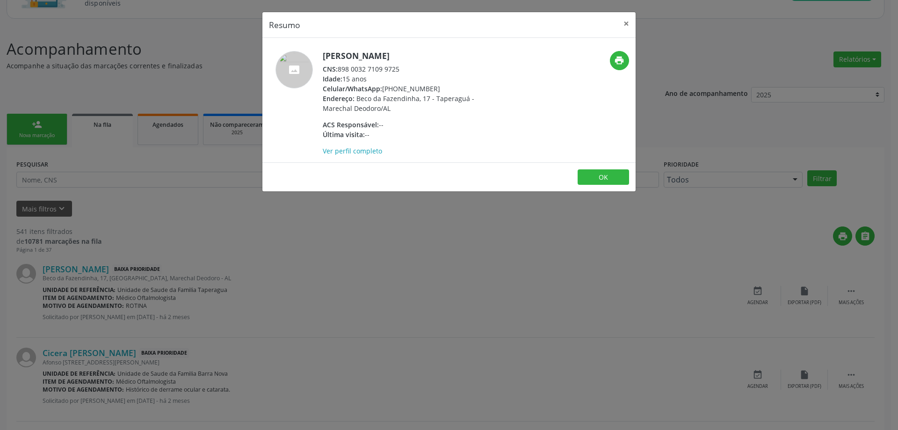
drag, startPoint x: 402, startPoint y: 71, endPoint x: 338, endPoint y: 69, distance: 64.1
click at [338, 69] on div "CNS: 898 0032 7109 9725" at bounding box center [414, 69] width 182 height 10
click at [624, 25] on button "×" at bounding box center [626, 23] width 19 height 23
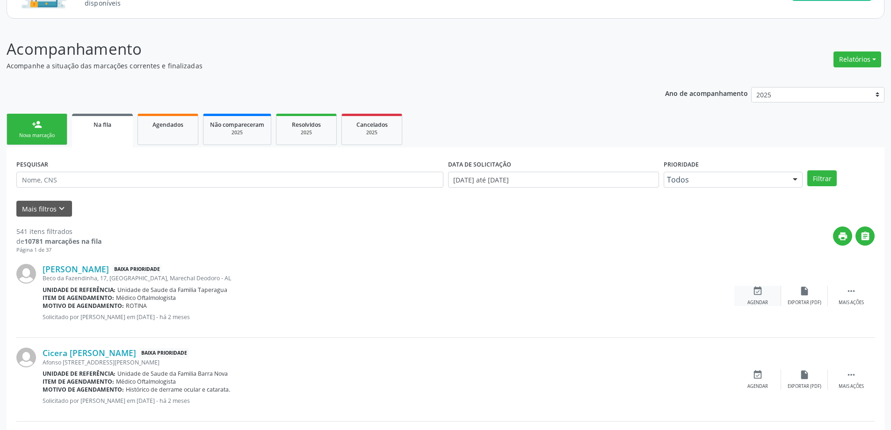
click at [758, 296] on icon "event_available" at bounding box center [757, 291] width 10 height 10
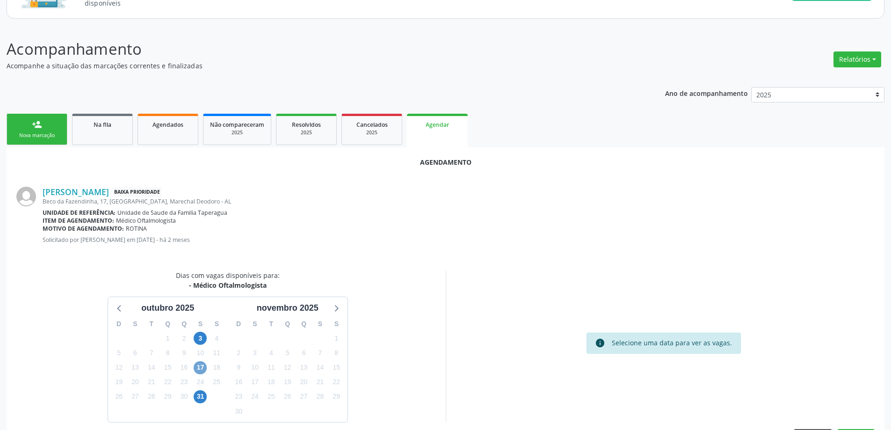
click at [199, 372] on span "17" at bounding box center [200, 367] width 13 height 13
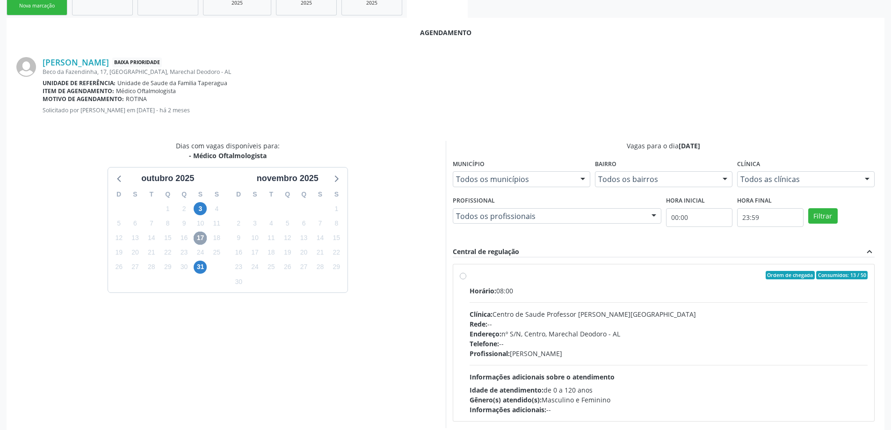
scroll to position [260, 0]
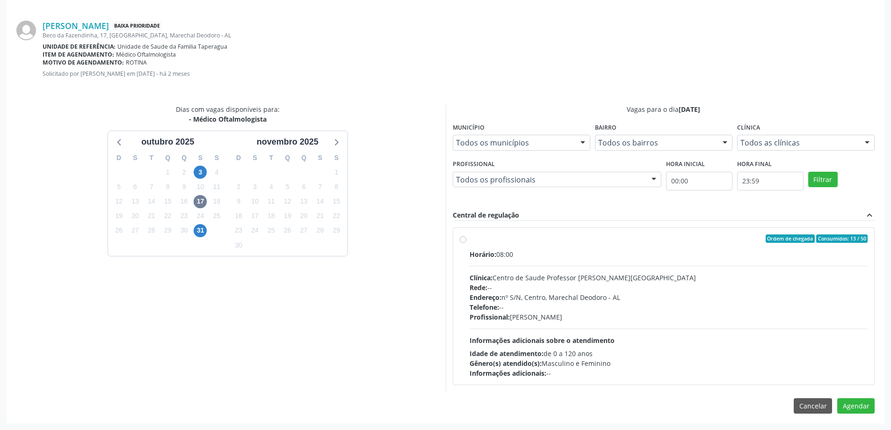
click at [470, 240] on label "Ordem de chegada Consumidos: 13 / 50 Horário: 08:00 Clínica: Centro de Saude Pr…" at bounding box center [669, 306] width 398 height 144
click at [466, 240] on input "Ordem de chegada Consumidos: 13 / 50 Horário: 08:00 Clínica: Centro de Saude Pr…" at bounding box center [463, 238] width 7 height 8
radio input "true"
click at [870, 426] on button "Agendar" at bounding box center [855, 422] width 37 height 16
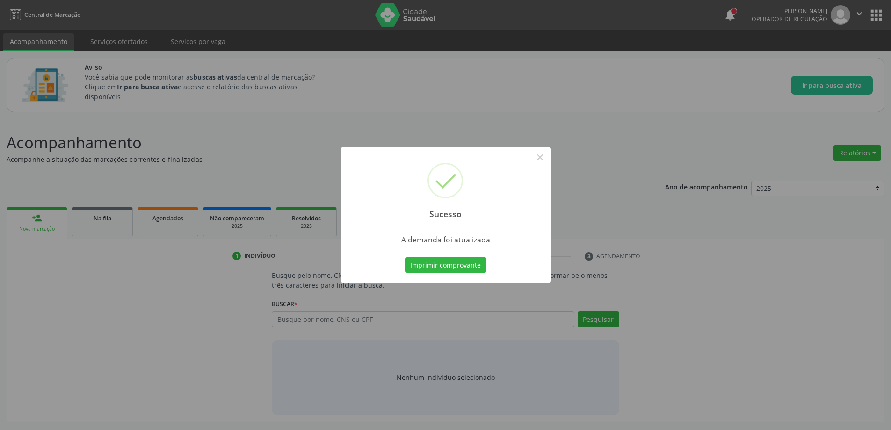
scroll to position [0, 0]
click at [543, 163] on button "×" at bounding box center [543, 157] width 16 height 16
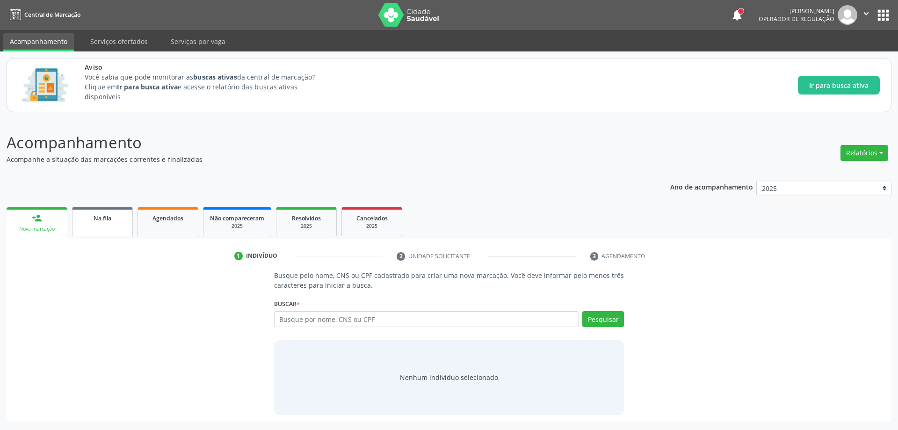
click at [97, 225] on link "Na fila" at bounding box center [102, 221] width 61 height 29
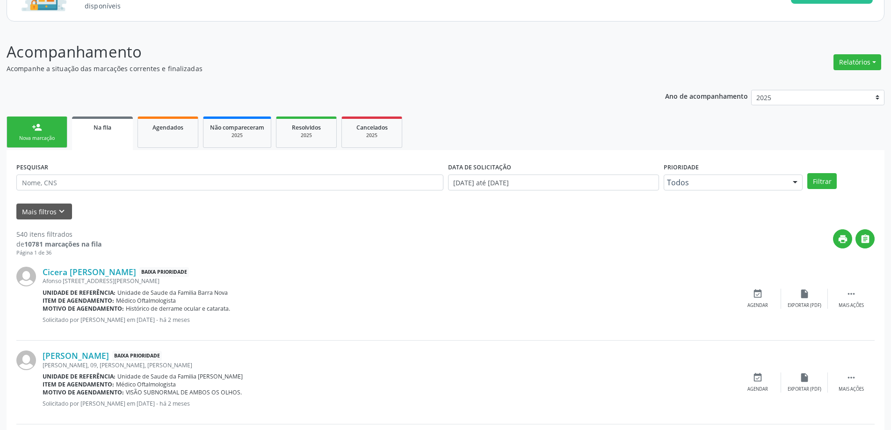
scroll to position [94, 0]
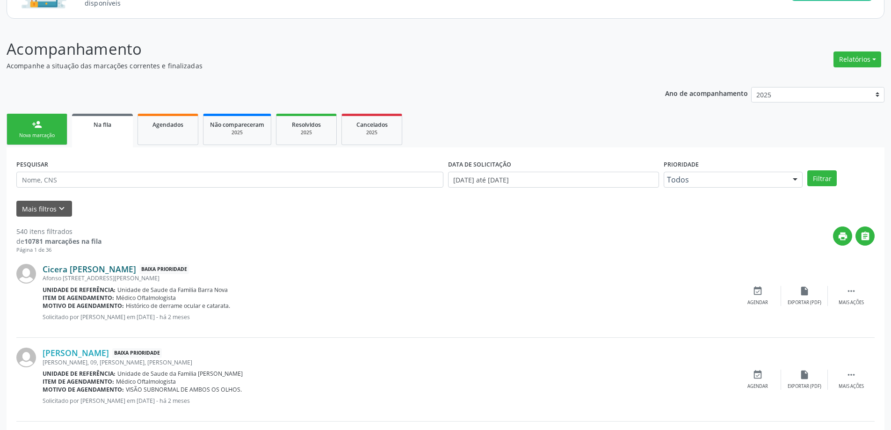
click at [58, 272] on link "Cicera [PERSON_NAME]" at bounding box center [90, 269] width 94 height 10
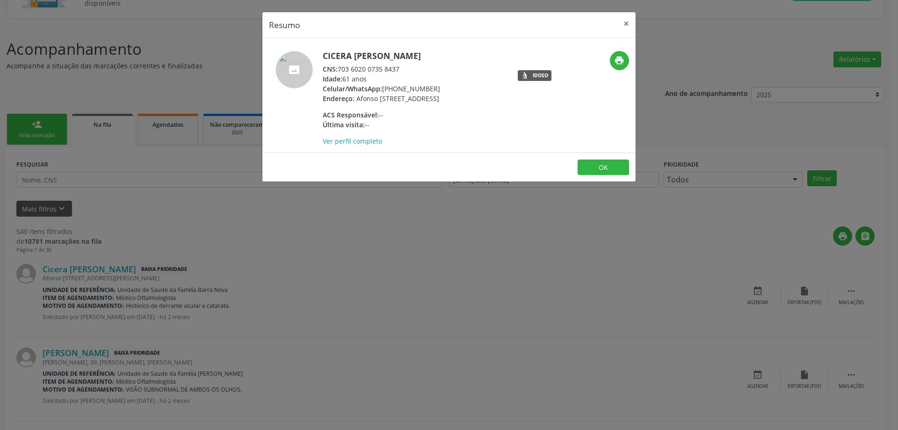
drag, startPoint x: 400, startPoint y: 69, endPoint x: 340, endPoint y: 68, distance: 59.9
click at [340, 68] on div "CNS: 703 6020 0735 8437" at bounding box center [381, 69] width 117 height 10
click at [621, 24] on button "×" at bounding box center [626, 23] width 19 height 23
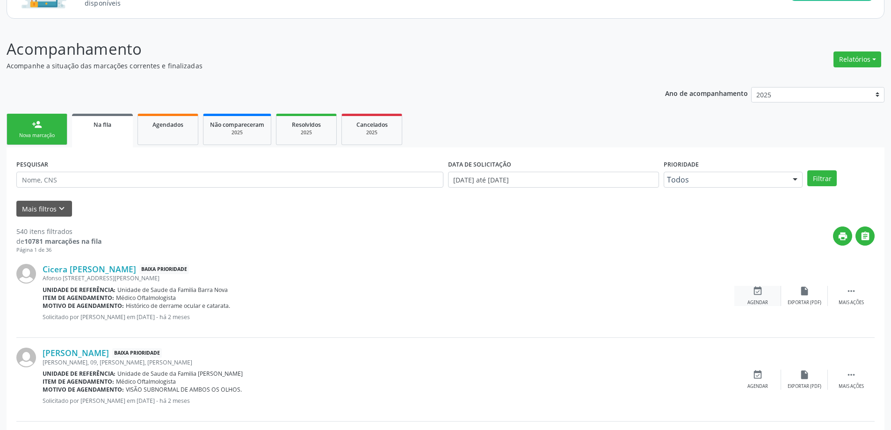
click at [754, 297] on div "event_available Agendar" at bounding box center [757, 296] width 47 height 20
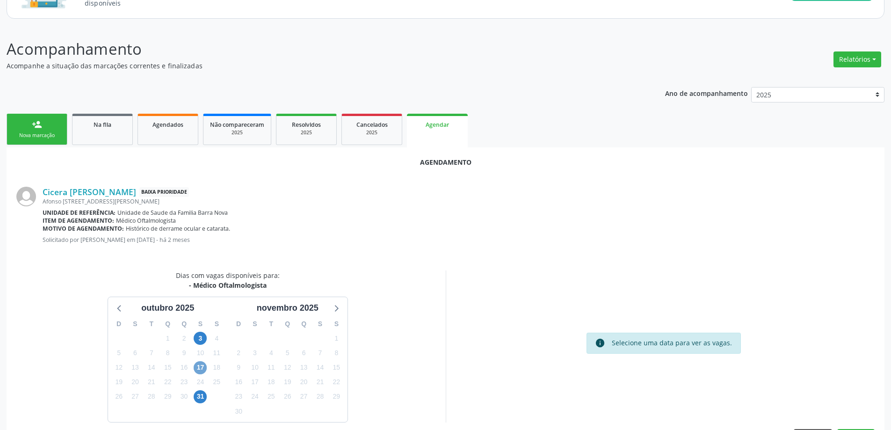
click at [204, 372] on span "17" at bounding box center [200, 367] width 13 height 13
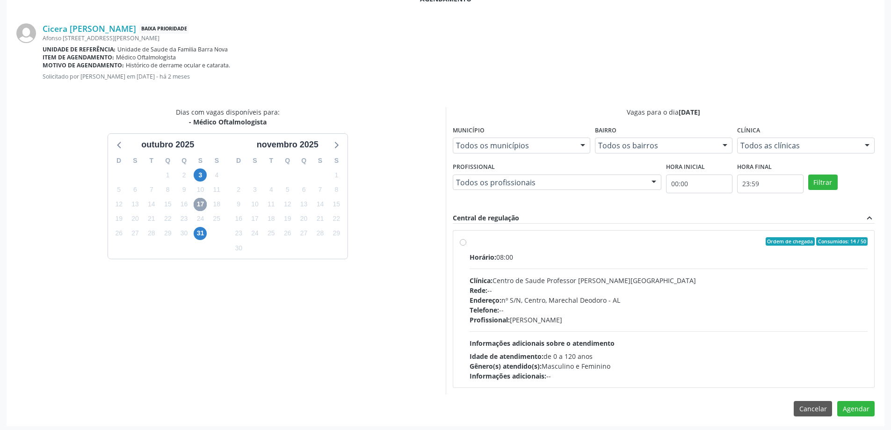
scroll to position [260, 0]
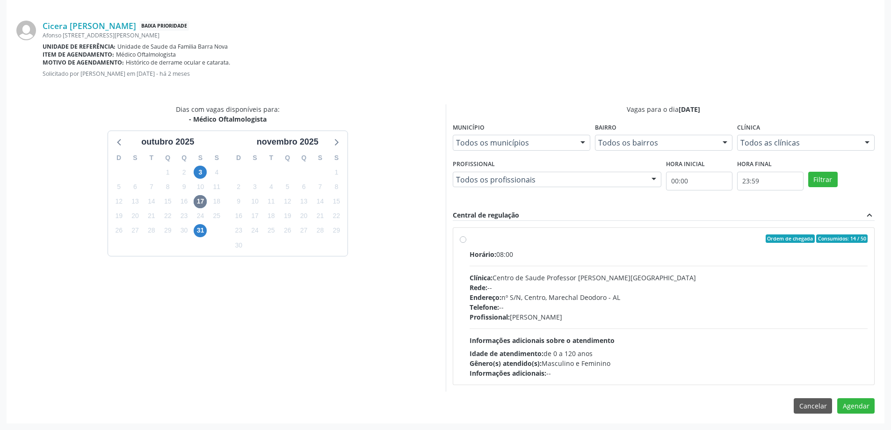
click at [463, 244] on div "Ordem de chegada Consumidos: 14 / 50 Horário: 08:00 Clínica: Centro de Saude Pr…" at bounding box center [664, 306] width 408 height 144
radio input "true"
click at [861, 426] on button "Agendar" at bounding box center [855, 422] width 37 height 16
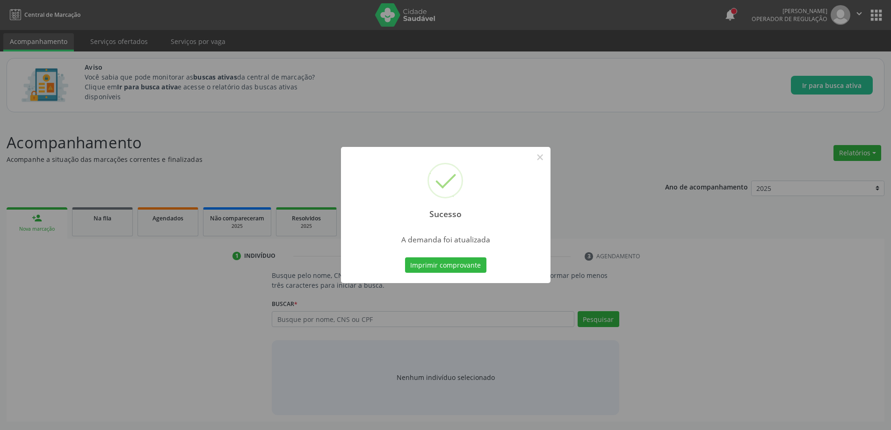
scroll to position [0, 0]
click at [544, 154] on button "×" at bounding box center [543, 157] width 16 height 16
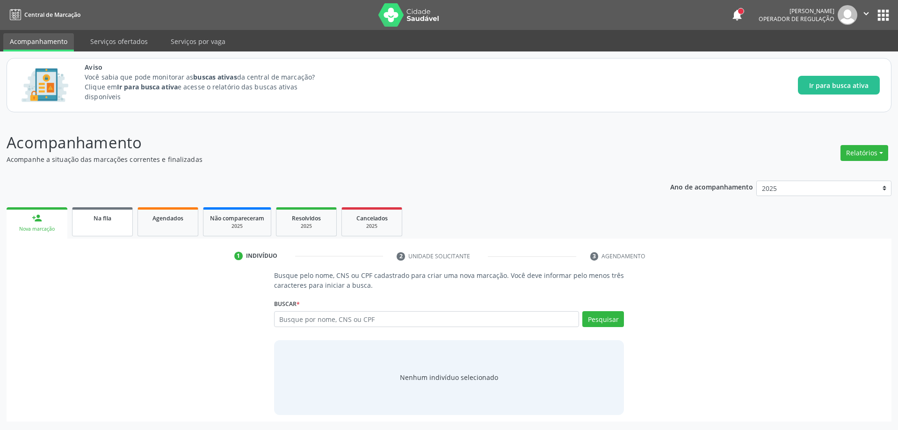
click at [106, 230] on link "Na fila" at bounding box center [102, 221] width 61 height 29
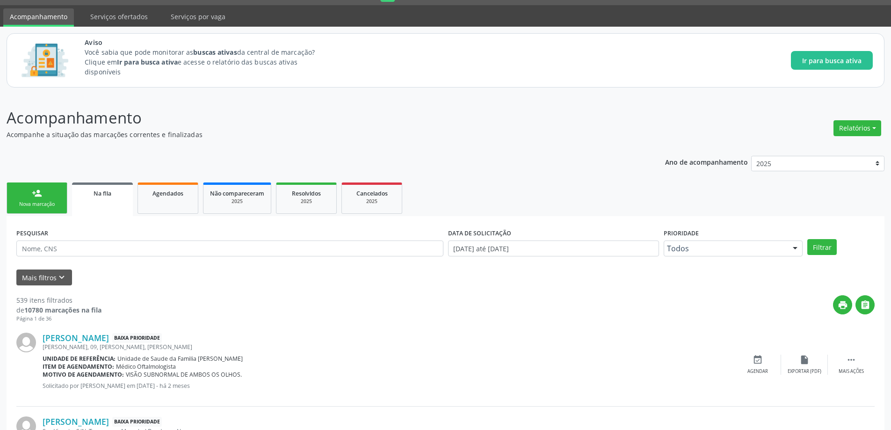
scroll to position [94, 0]
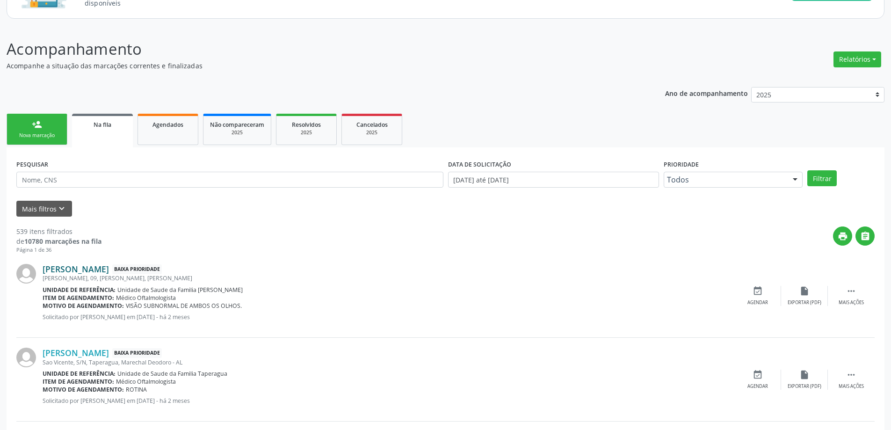
click at [98, 268] on link "[PERSON_NAME]" at bounding box center [76, 269] width 66 height 10
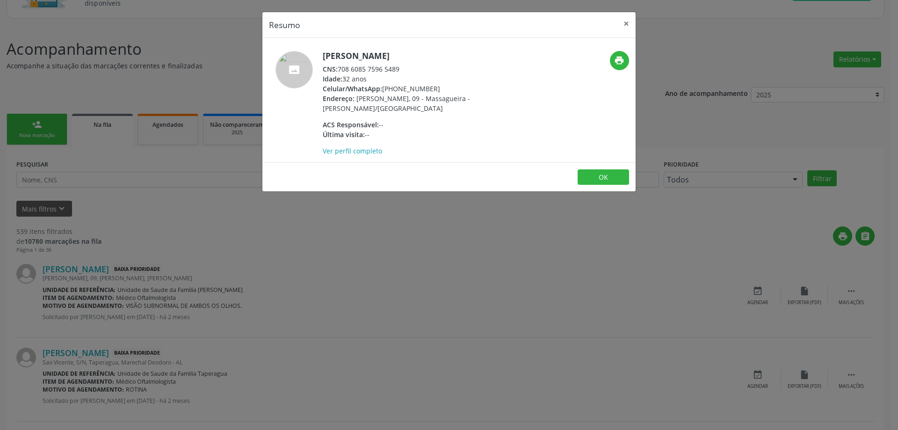
drag, startPoint x: 400, startPoint y: 69, endPoint x: 339, endPoint y: 67, distance: 61.3
click at [339, 67] on div "CNS: 708 6085 7596 5489" at bounding box center [414, 69] width 182 height 10
click at [630, 25] on button "×" at bounding box center [626, 23] width 19 height 23
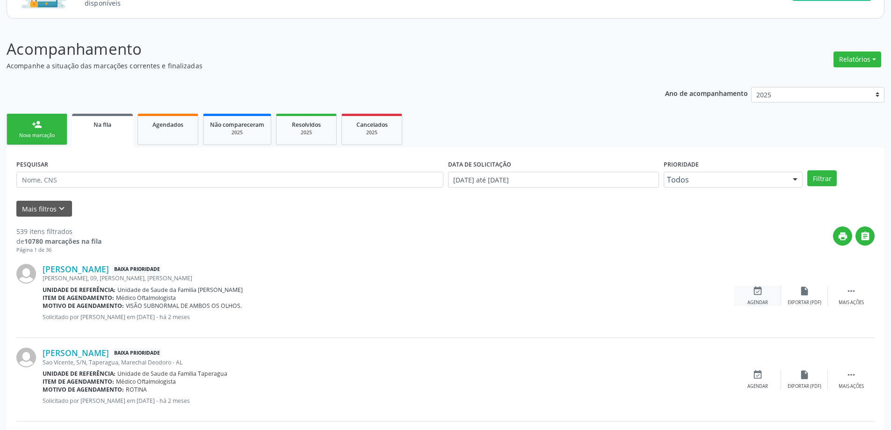
click at [759, 292] on icon "event_available" at bounding box center [757, 291] width 10 height 10
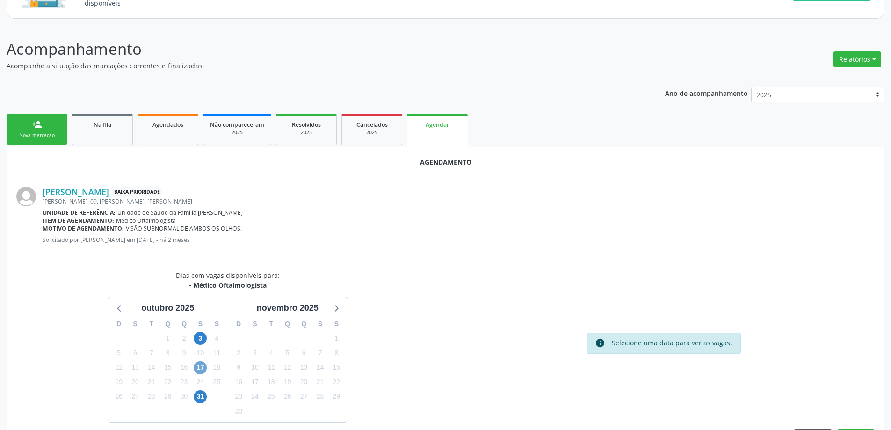
click at [195, 369] on span "17" at bounding box center [200, 367] width 13 height 13
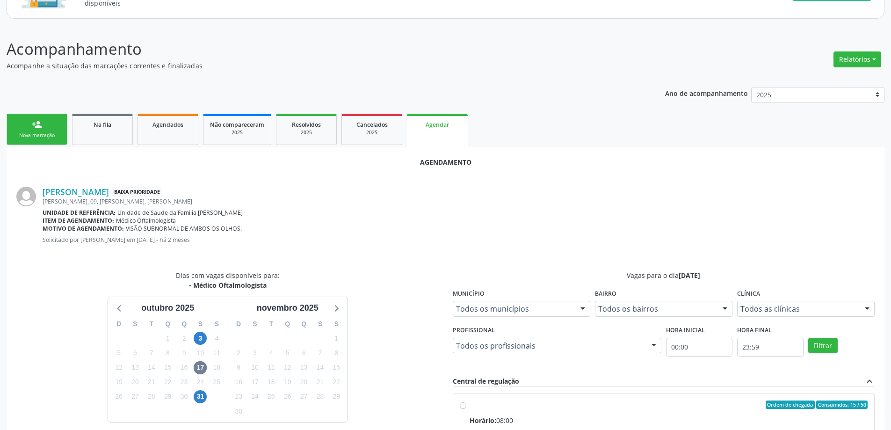
click at [464, 408] on input "Ordem de chegada Consumidos: 15 / 50 Horário: 08:00 Clínica: Centro de Saude Pr…" at bounding box center [463, 404] width 7 height 8
radio input "true"
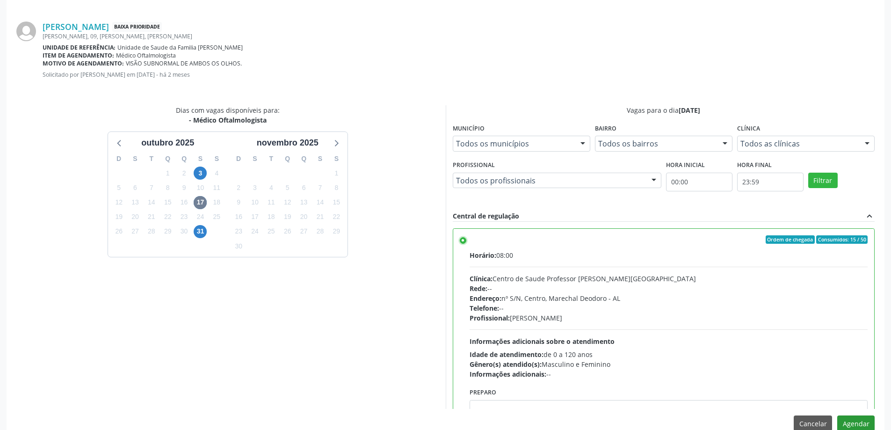
scroll to position [276, 0]
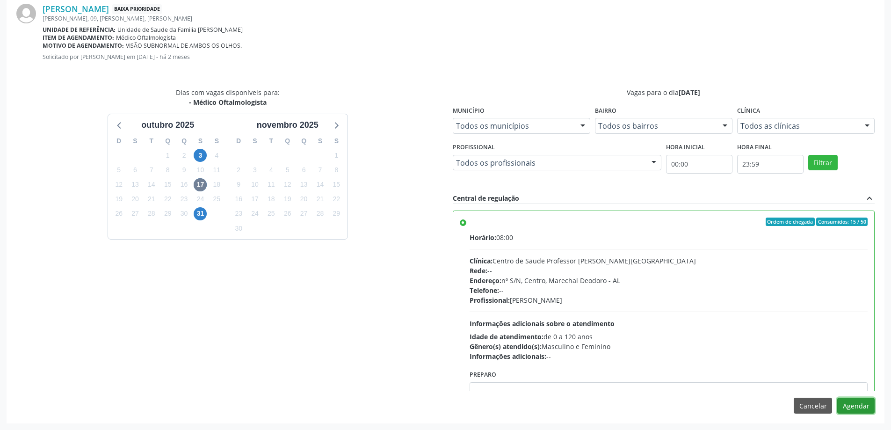
click at [853, 405] on button "Agendar" at bounding box center [855, 406] width 37 height 16
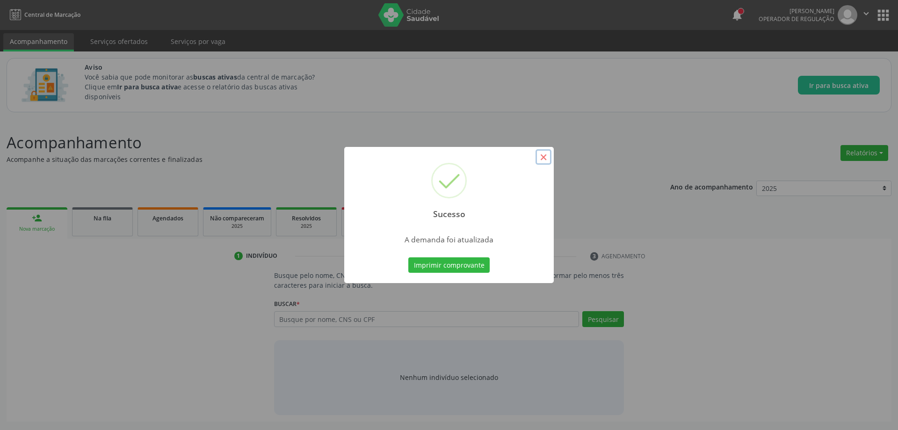
click at [544, 155] on button "×" at bounding box center [543, 157] width 16 height 16
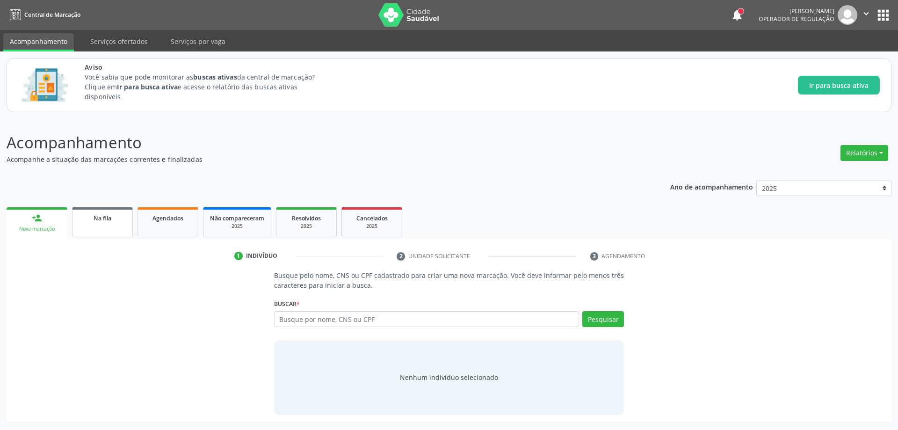
click at [125, 227] on link "Na fila" at bounding box center [102, 221] width 61 height 29
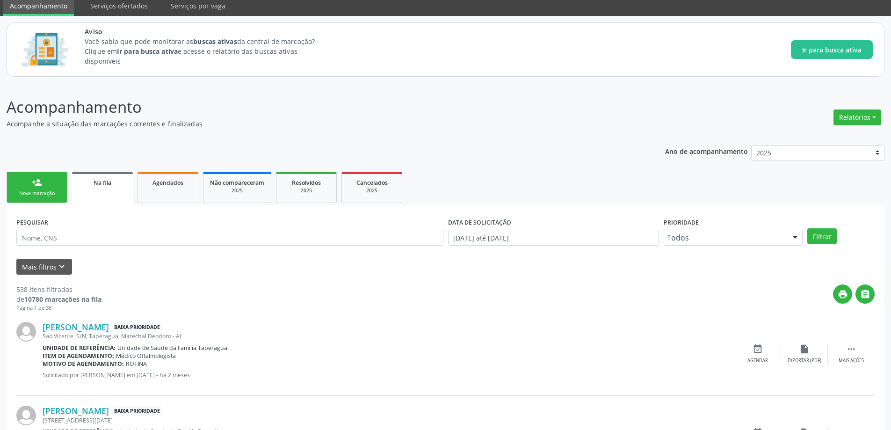
scroll to position [187, 0]
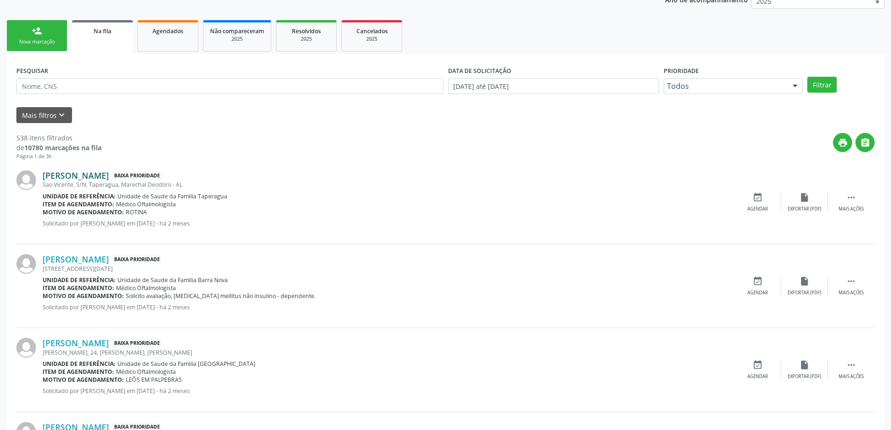
click at [75, 177] on link "[PERSON_NAME]" at bounding box center [76, 175] width 66 height 10
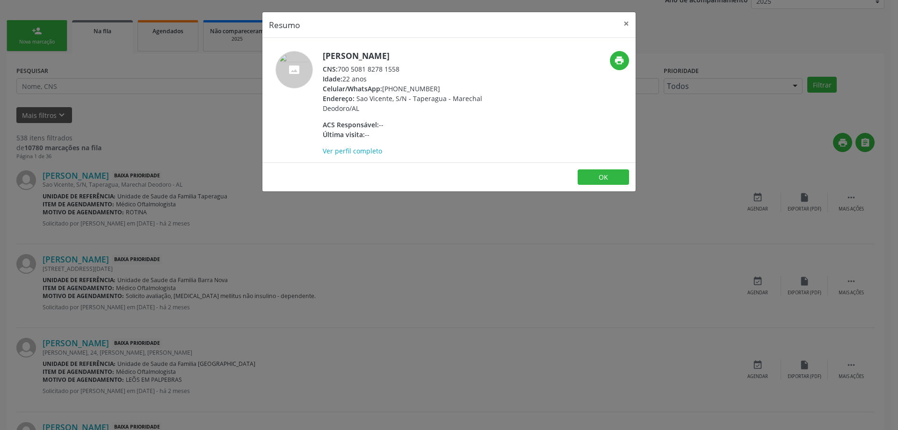
drag, startPoint x: 404, startPoint y: 69, endPoint x: 340, endPoint y: 70, distance: 63.1
click at [340, 70] on div "CNS: 700 5081 8278 1558" at bounding box center [414, 69] width 182 height 10
click at [627, 22] on button "×" at bounding box center [626, 23] width 19 height 23
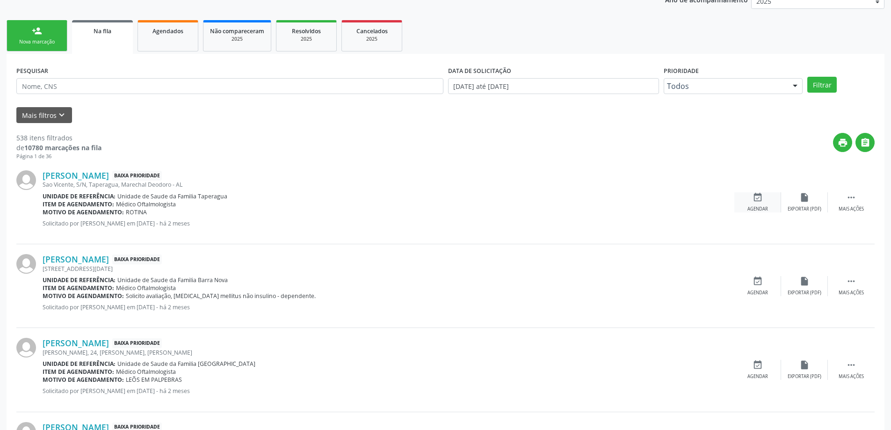
click at [758, 206] on div "Agendar" at bounding box center [757, 209] width 21 height 7
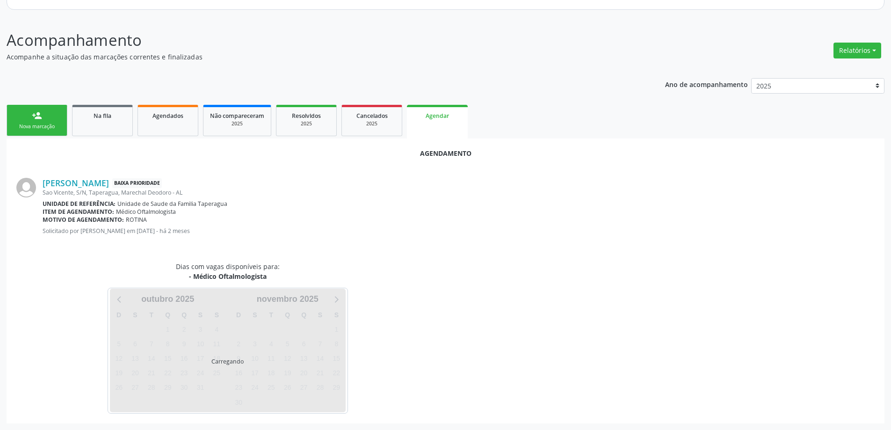
scroll to position [124, 0]
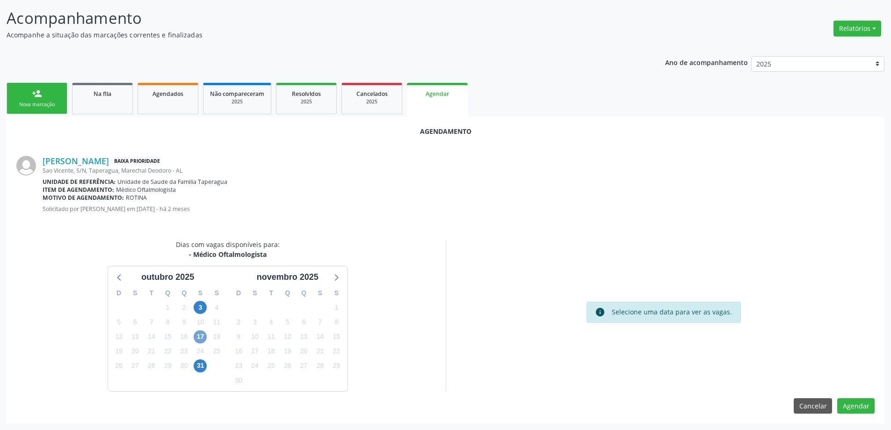
click at [199, 338] on span "17" at bounding box center [200, 336] width 13 height 13
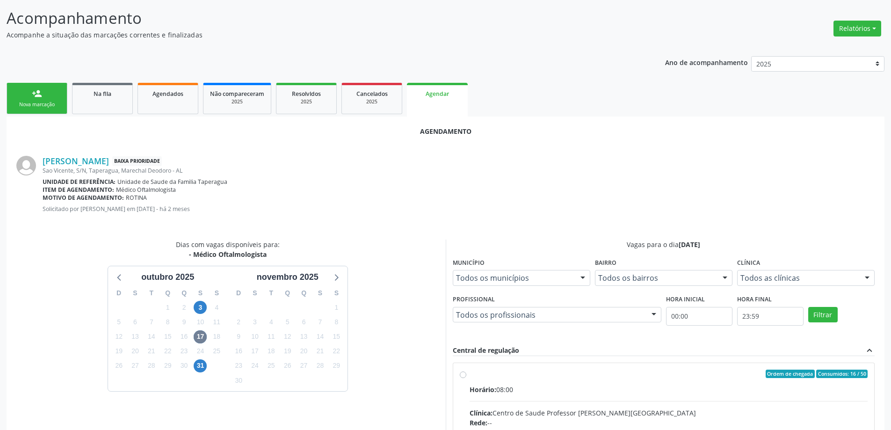
click at [464, 377] on input "Ordem de chegada Consumidos: 16 / 50 Horário: 08:00 Clínica: Centro de Saude Pr…" at bounding box center [463, 373] width 7 height 8
radio input "true"
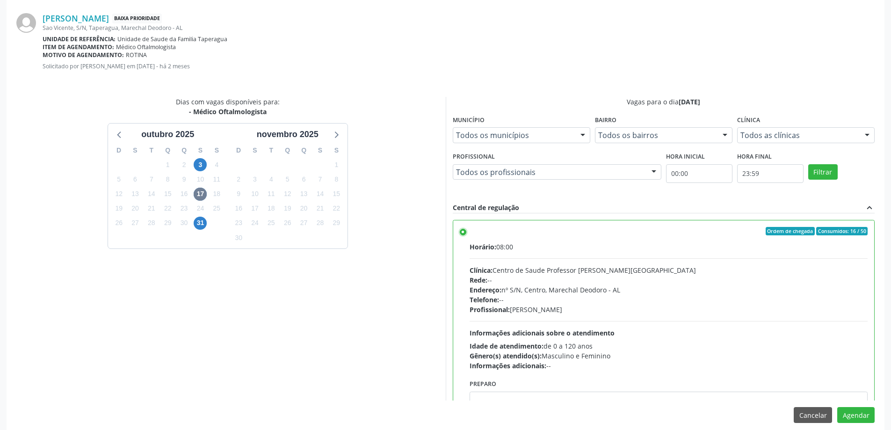
scroll to position [276, 0]
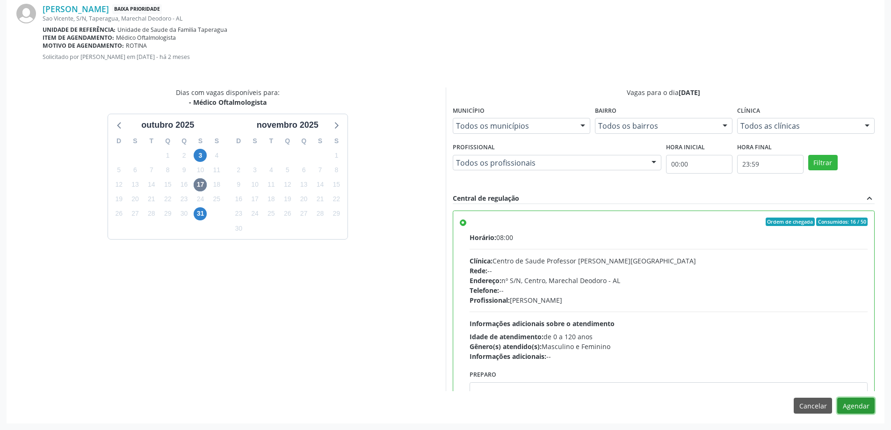
click at [856, 407] on button "Agendar" at bounding box center [855, 406] width 37 height 16
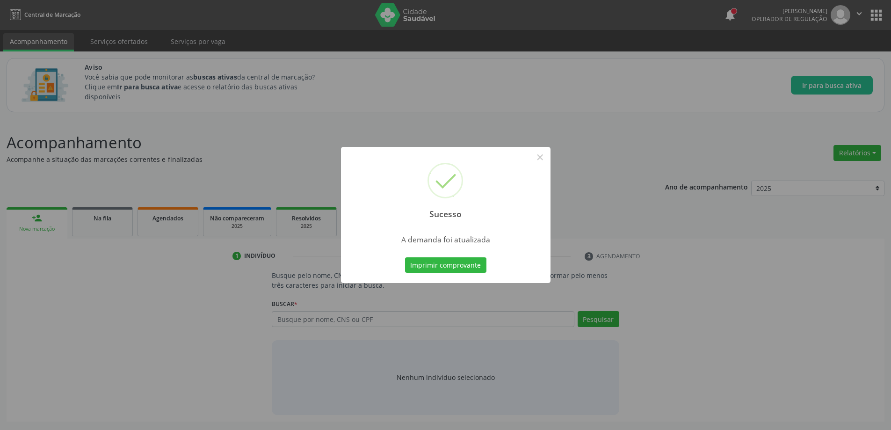
scroll to position [0, 0]
click at [547, 157] on button "×" at bounding box center [543, 157] width 16 height 16
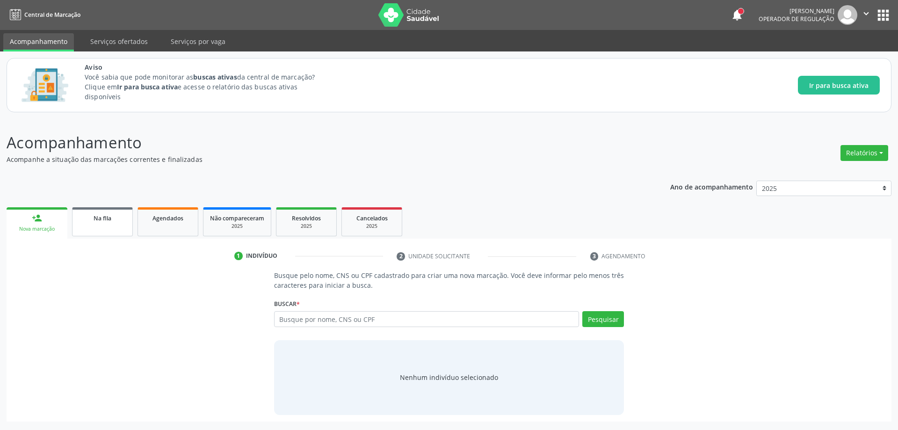
click at [98, 222] on span "Na fila" at bounding box center [103, 218] width 18 height 8
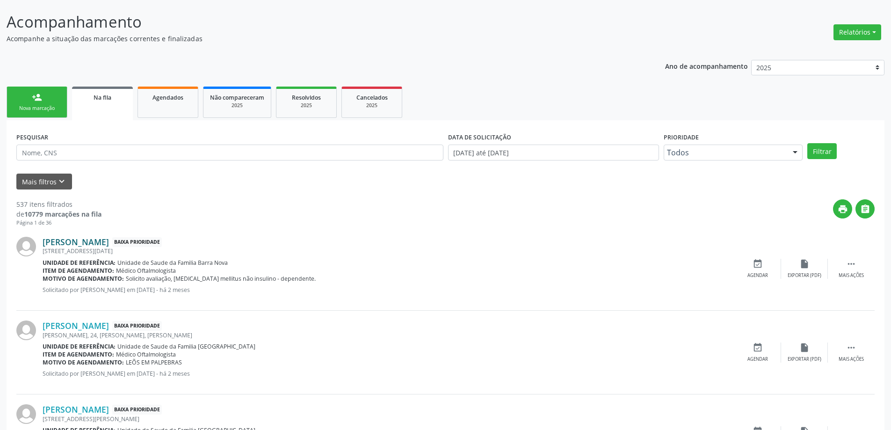
scroll to position [140, 0]
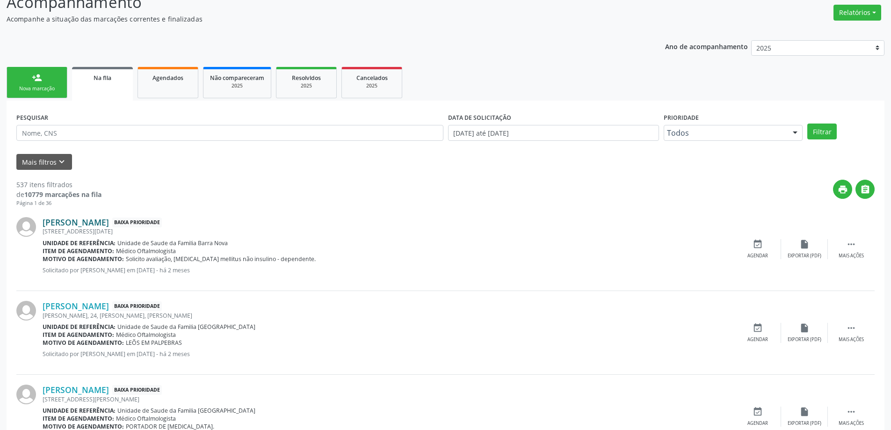
click at [91, 223] on link "[PERSON_NAME]" at bounding box center [76, 222] width 66 height 10
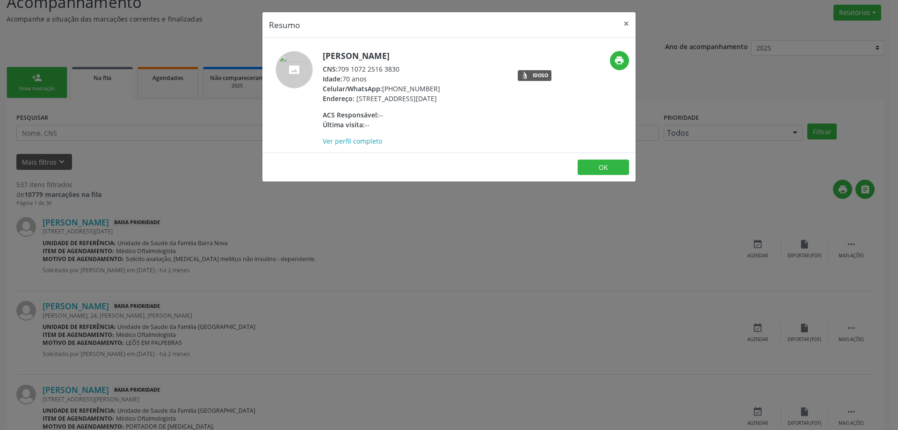
drag, startPoint x: 404, startPoint y: 70, endPoint x: 340, endPoint y: 69, distance: 64.5
click at [340, 69] on div "CNS: 709 1072 2516 3830" at bounding box center [381, 69] width 117 height 10
click at [629, 26] on button "×" at bounding box center [626, 23] width 19 height 23
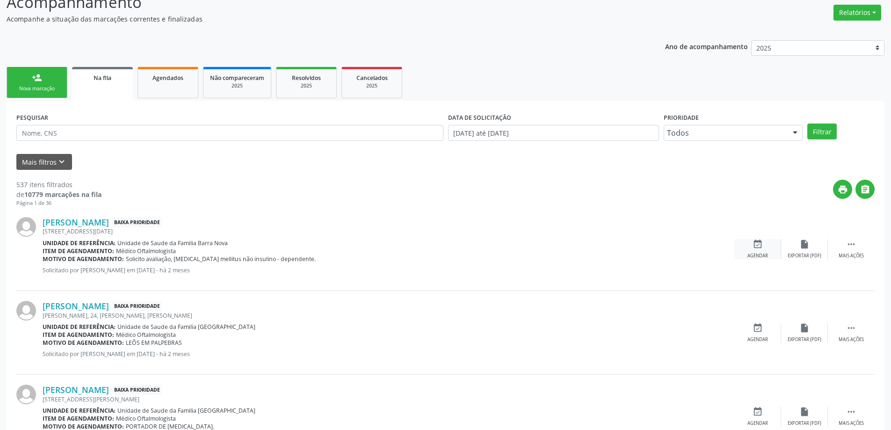
click at [754, 247] on icon "event_available" at bounding box center [757, 244] width 10 height 10
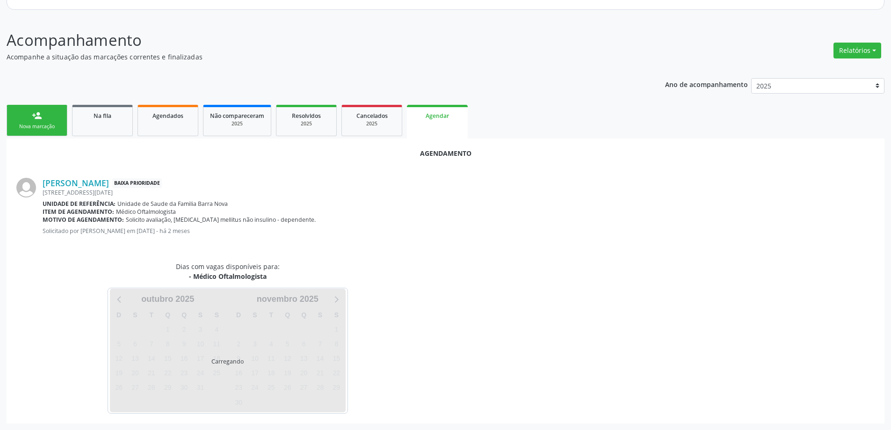
scroll to position [124, 0]
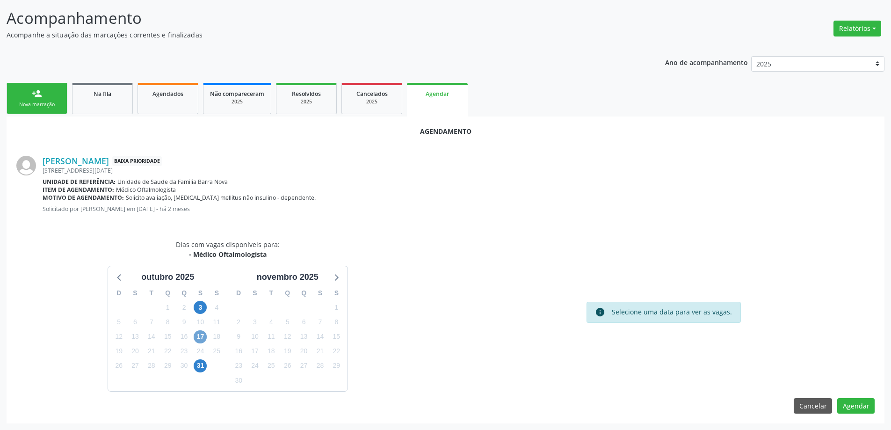
click at [201, 341] on span "17" at bounding box center [200, 336] width 13 height 13
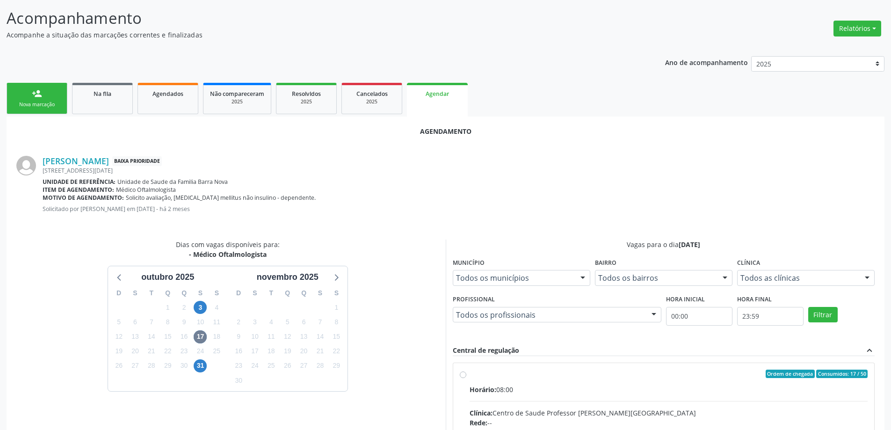
radio input "true"
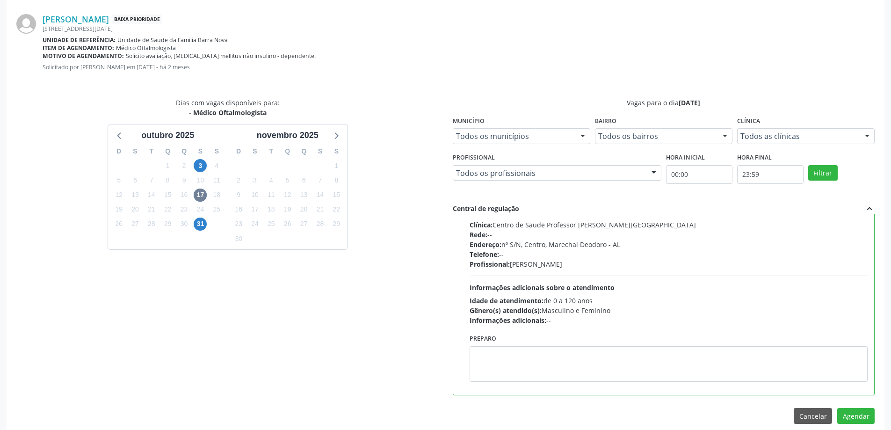
scroll to position [276, 0]
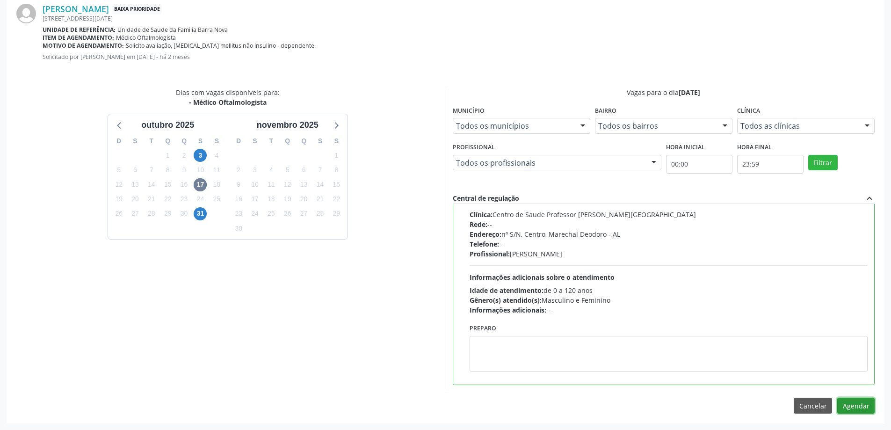
click at [856, 406] on button "Agendar" at bounding box center [855, 406] width 37 height 16
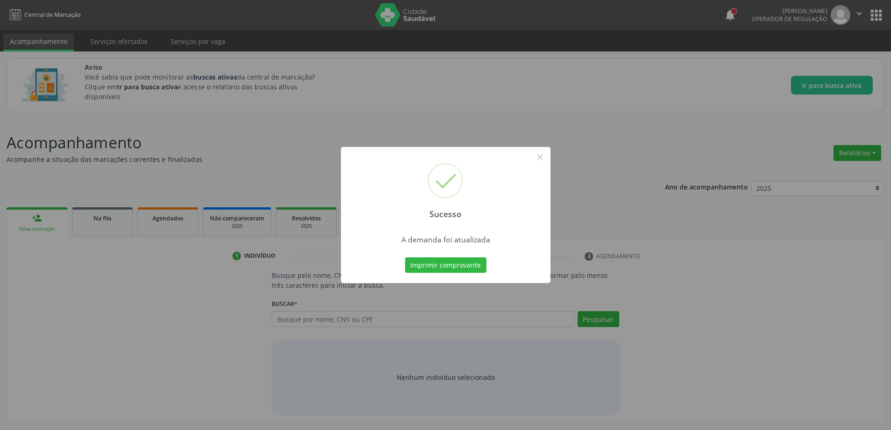
scroll to position [0, 0]
click at [546, 154] on button "×" at bounding box center [543, 157] width 16 height 16
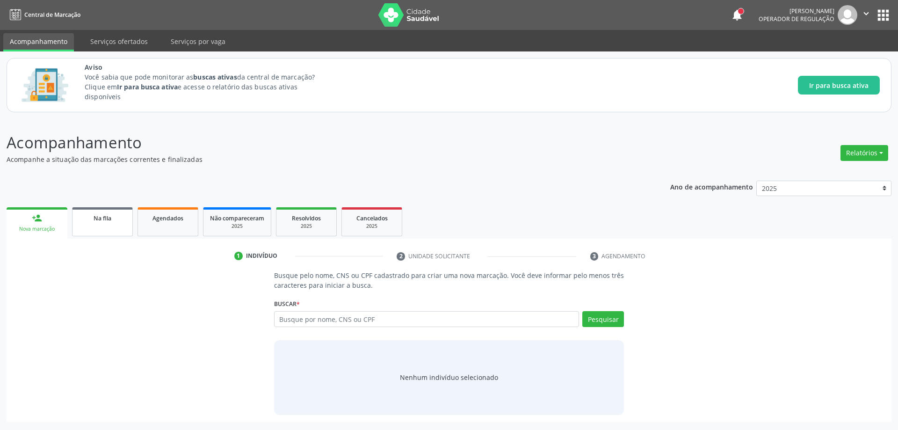
click at [106, 217] on span "Na fila" at bounding box center [103, 218] width 18 height 8
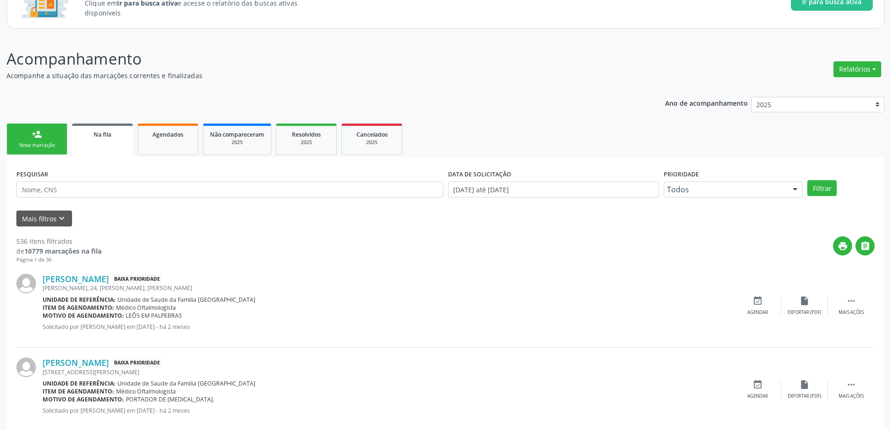
scroll to position [94, 0]
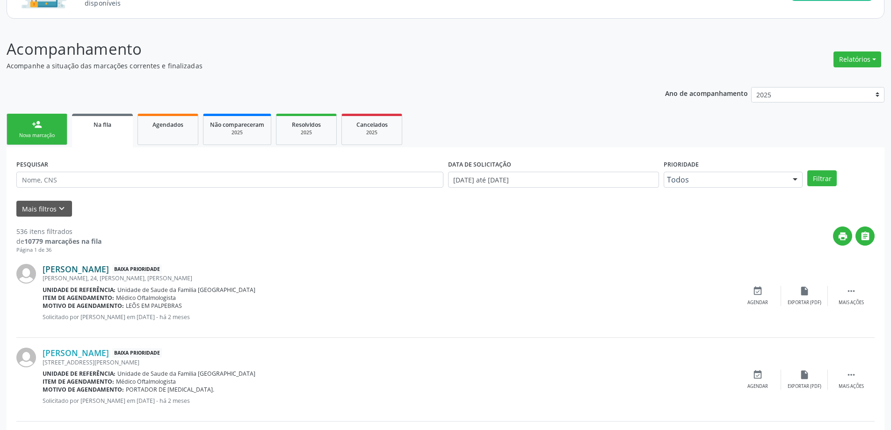
click at [79, 270] on link "[PERSON_NAME]" at bounding box center [76, 269] width 66 height 10
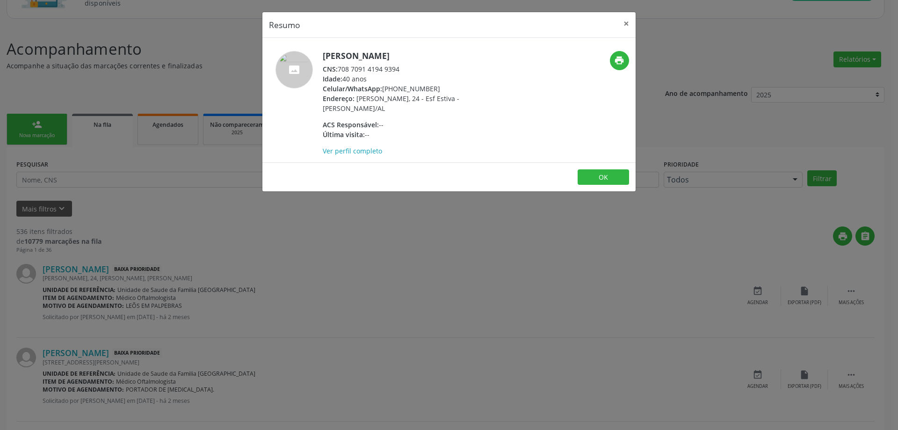
drag, startPoint x: 398, startPoint y: 69, endPoint x: 388, endPoint y: 69, distance: 10.8
click at [388, 69] on div "CNS: 708 7091 4194 9394" at bounding box center [414, 69] width 182 height 10
click at [407, 70] on div "CNS: 708 7091 4194 9394" at bounding box center [414, 69] width 182 height 10
drag, startPoint x: 401, startPoint y: 69, endPoint x: 339, endPoint y: 71, distance: 62.2
click at [339, 71] on div "CNS: 708 7091 4194 9394" at bounding box center [414, 69] width 182 height 10
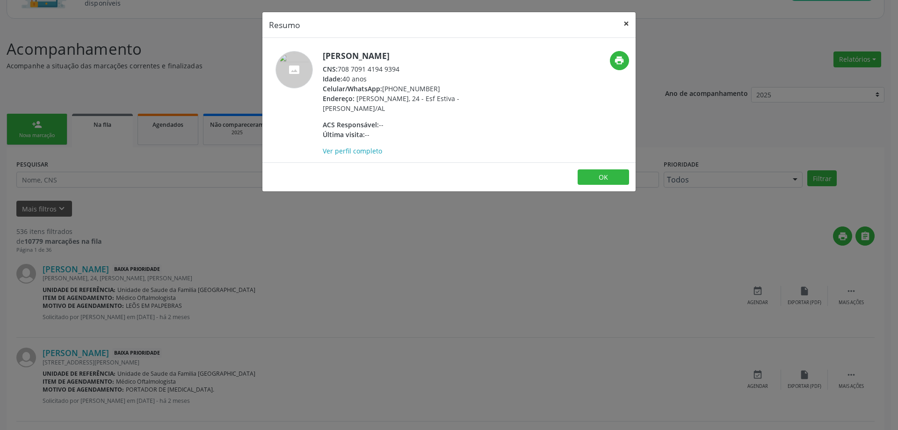
click at [624, 25] on button "×" at bounding box center [626, 23] width 19 height 23
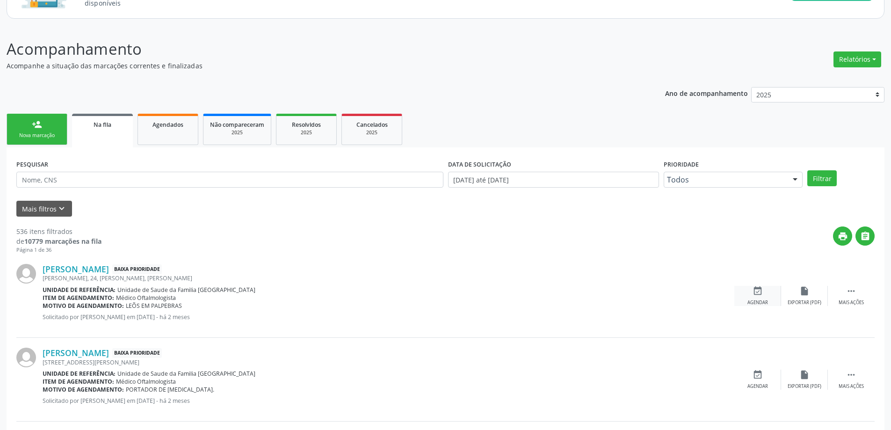
click at [751, 296] on div "event_available Agendar" at bounding box center [757, 296] width 47 height 20
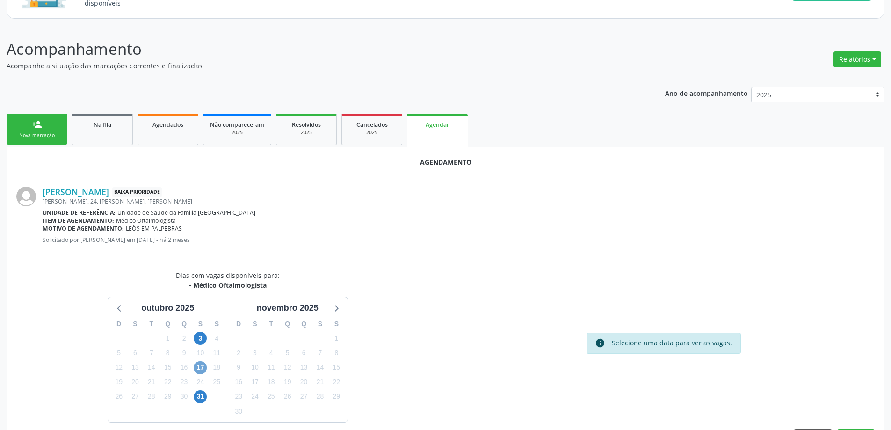
click at [202, 369] on span "17" at bounding box center [200, 367] width 13 height 13
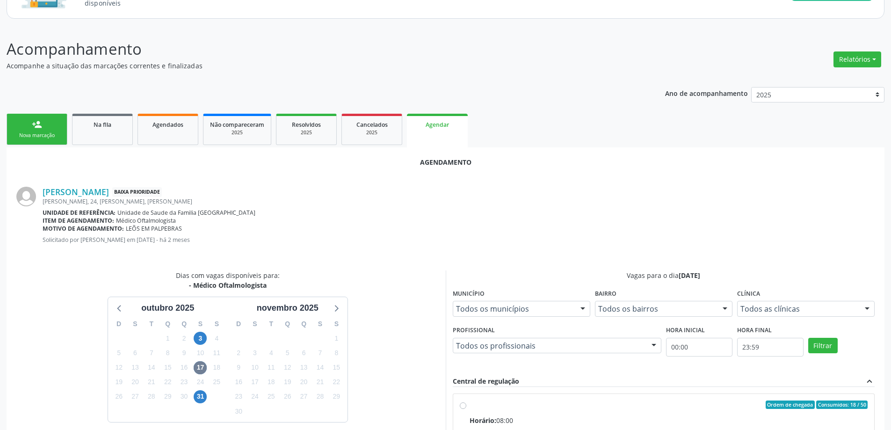
click at [460, 406] on input "Ordem de chegada Consumidos: 18 / 50 Horário: 08:00 Clínica: Centro de Saude Pr…" at bounding box center [463, 404] width 7 height 8
radio input "true"
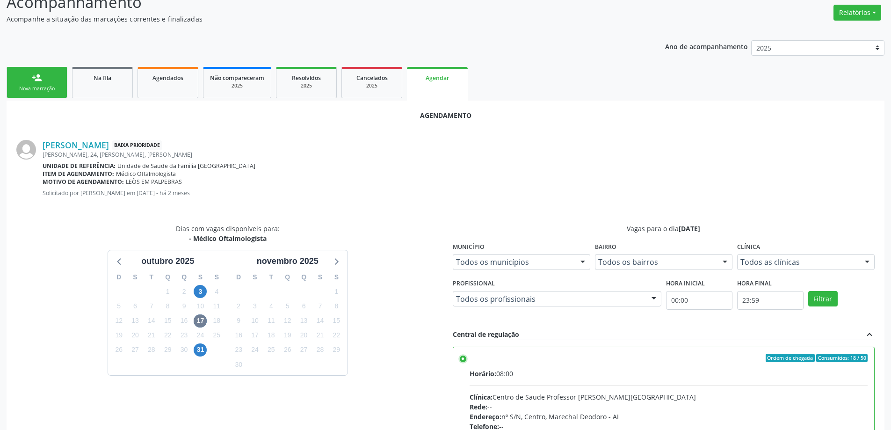
scroll to position [276, 0]
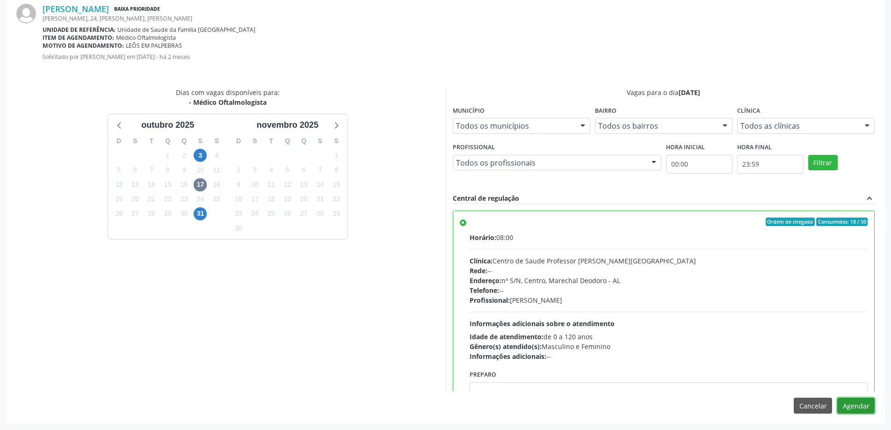
click at [868, 407] on button "Agendar" at bounding box center [855, 406] width 37 height 16
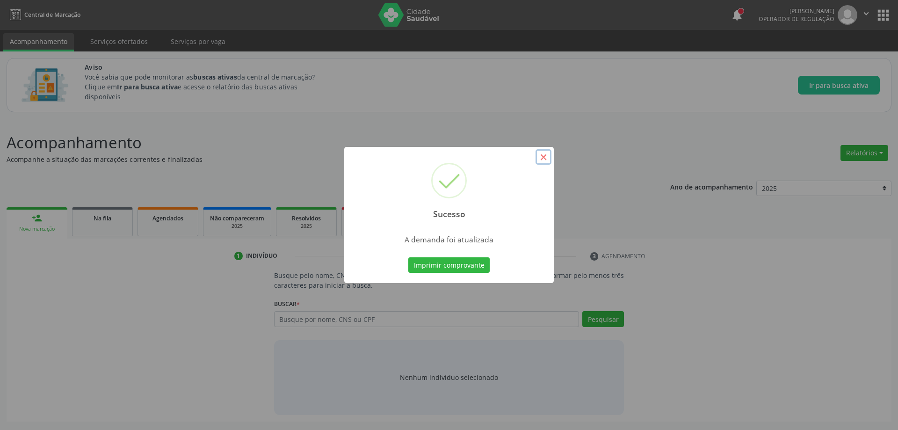
click at [541, 158] on button "×" at bounding box center [543, 157] width 16 height 16
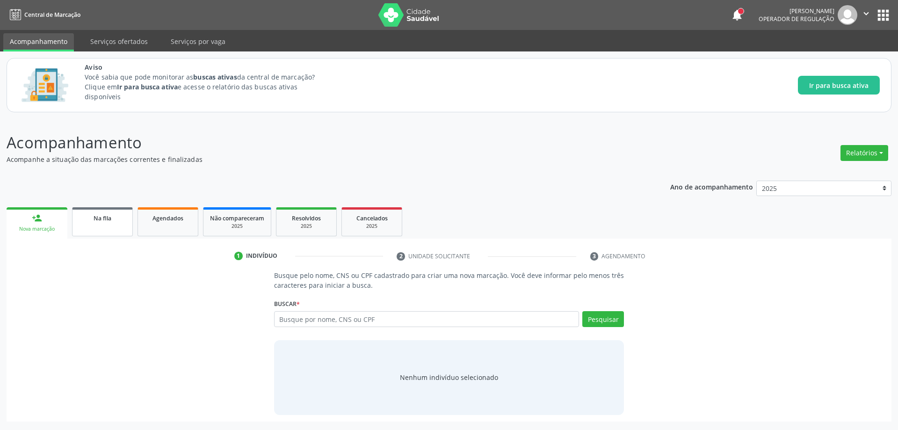
drag, startPoint x: 87, startPoint y: 204, endPoint x: 87, endPoint y: 215, distance: 10.8
click at [86, 204] on div "Ano de acompanhamento 2025 person_add Nova marcação Na fila Agendados Não compa…" at bounding box center [449, 297] width 885 height 247
click at [94, 222] on span "Na fila" at bounding box center [103, 218] width 18 height 8
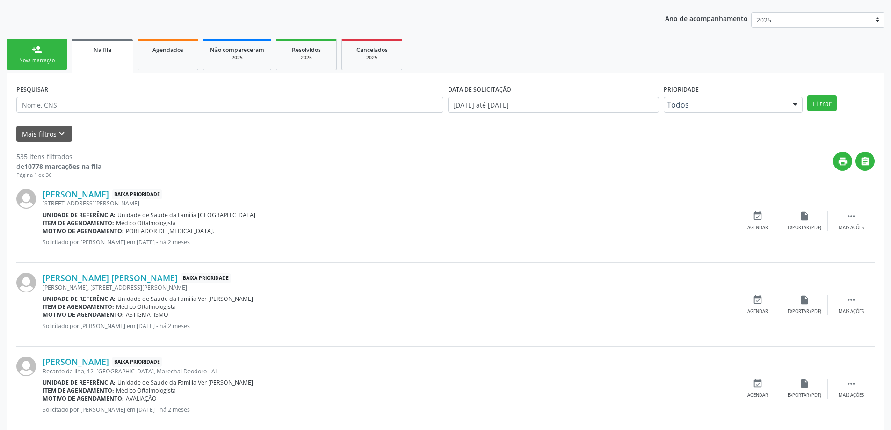
scroll to position [187, 0]
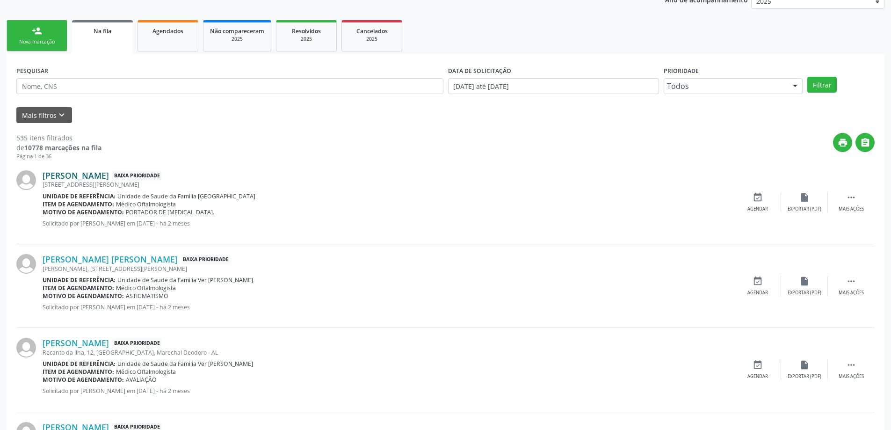
click at [75, 178] on link "[PERSON_NAME]" at bounding box center [76, 175] width 66 height 10
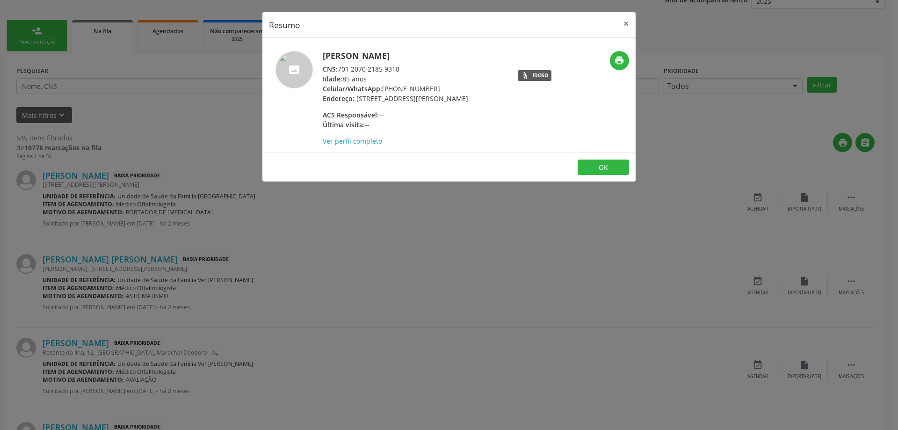
drag, startPoint x: 405, startPoint y: 69, endPoint x: 339, endPoint y: 69, distance: 65.9
click at [339, 69] on div "CNS: 701 2070 2185 9318" at bounding box center [395, 69] width 145 height 10
click at [622, 26] on button "×" at bounding box center [626, 23] width 19 height 23
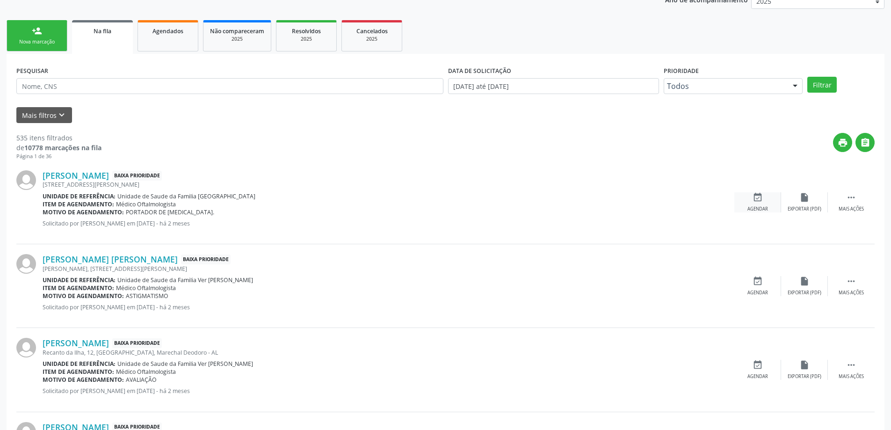
click at [755, 206] on div "Agendar" at bounding box center [757, 209] width 21 height 7
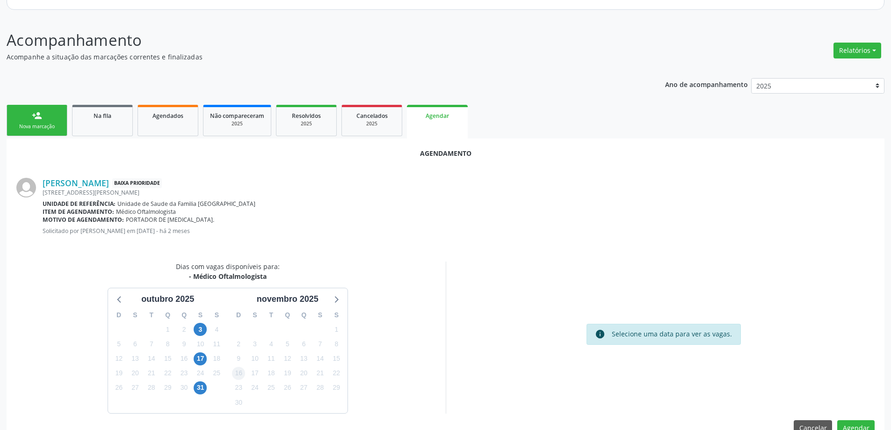
scroll to position [124, 0]
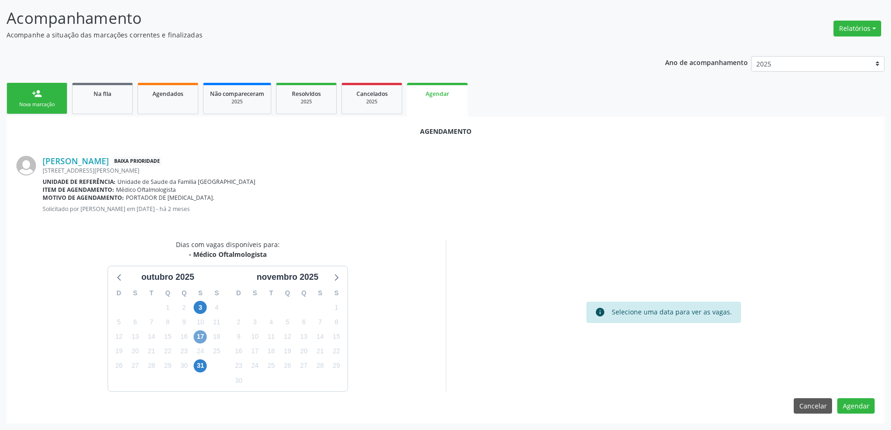
click at [195, 335] on span "17" at bounding box center [200, 336] width 13 height 13
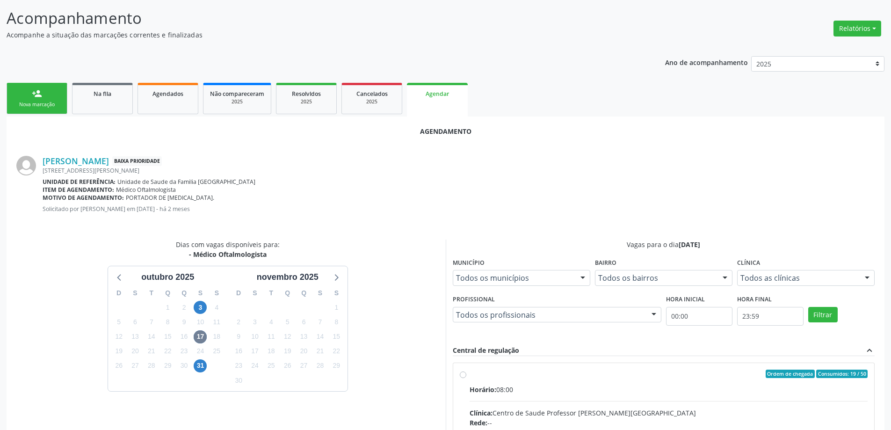
click at [462, 376] on input "Ordem de chegada Consumidos: 19 / 50 Horário: 08:00 Clínica: Centro de Saude Pr…" at bounding box center [463, 373] width 7 height 8
radio input "true"
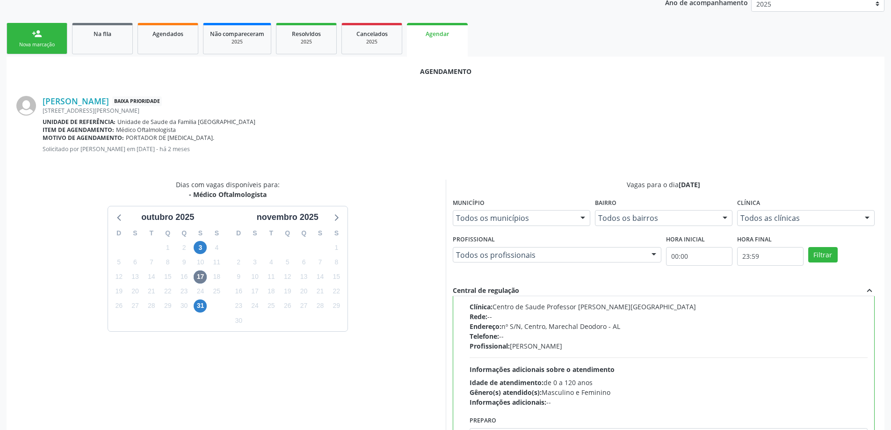
scroll to position [276, 0]
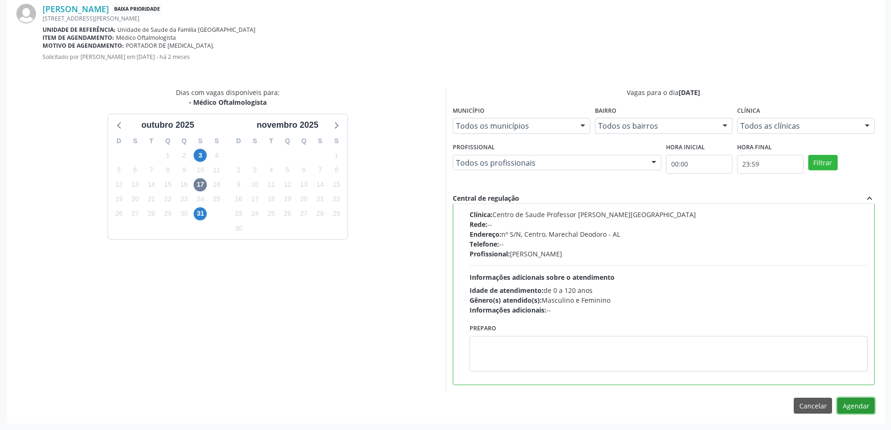
click at [866, 406] on button "Agendar" at bounding box center [855, 406] width 37 height 16
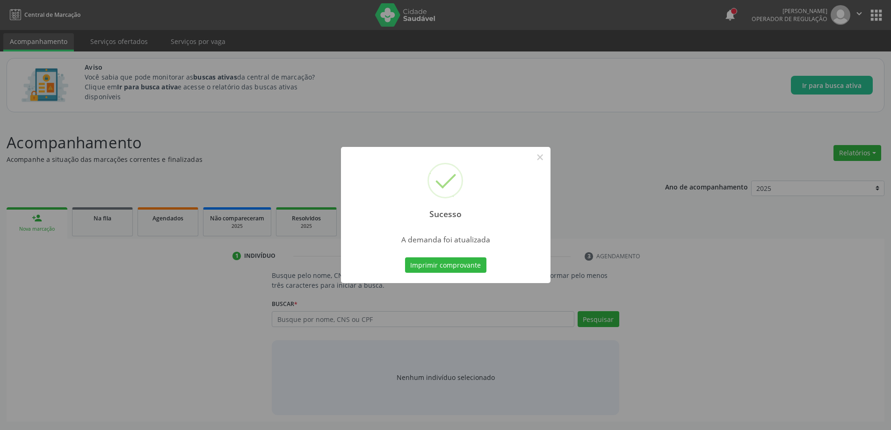
scroll to position [0, 0]
click at [543, 159] on button "×" at bounding box center [543, 157] width 16 height 16
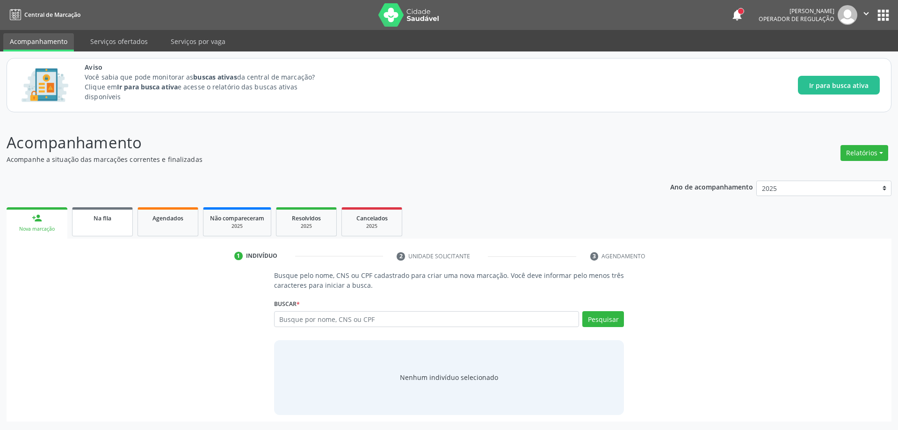
click at [99, 226] on link "Na fila" at bounding box center [102, 221] width 61 height 29
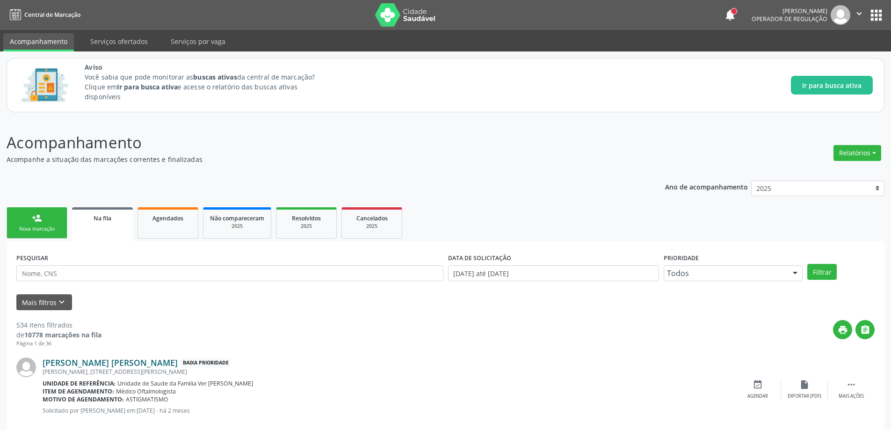
click at [111, 367] on link "[PERSON_NAME] [PERSON_NAME]" at bounding box center [110, 362] width 135 height 10
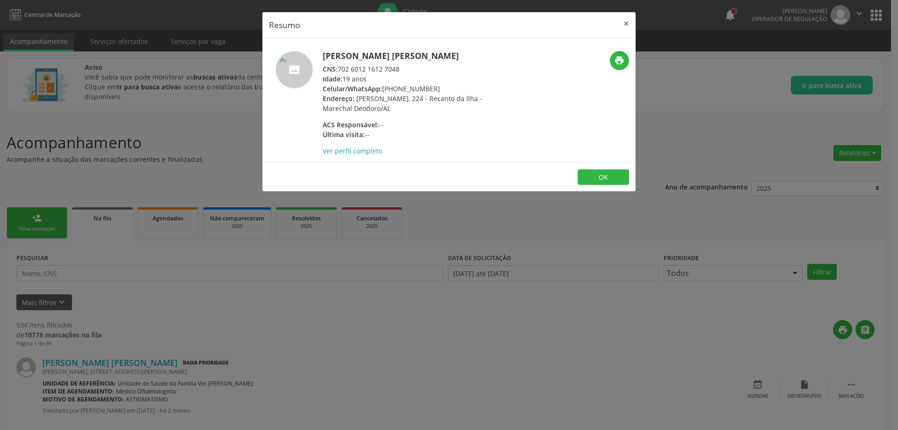
click at [394, 66] on div "CNS: 702 6012 1612 7048" at bounding box center [414, 69] width 182 height 10
drag, startPoint x: 399, startPoint y: 66, endPoint x: 340, endPoint y: 69, distance: 59.0
click at [340, 69] on div "CNS: 702 6012 1612 7048" at bounding box center [414, 69] width 182 height 10
click at [630, 22] on button "×" at bounding box center [626, 23] width 19 height 23
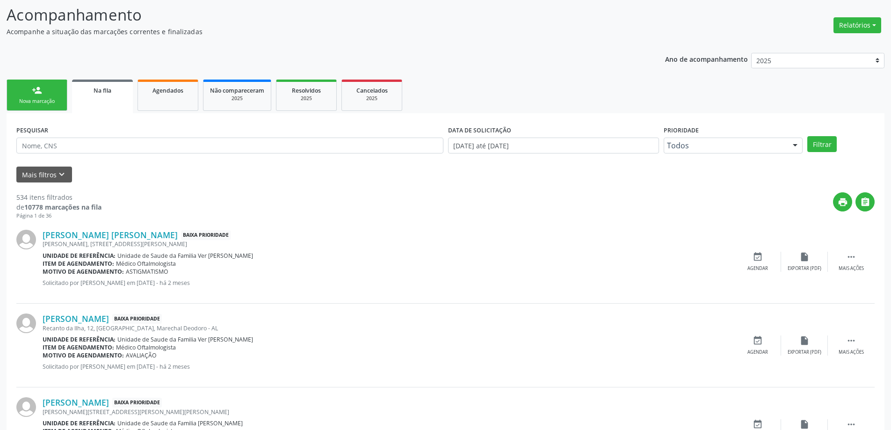
scroll to position [140, 0]
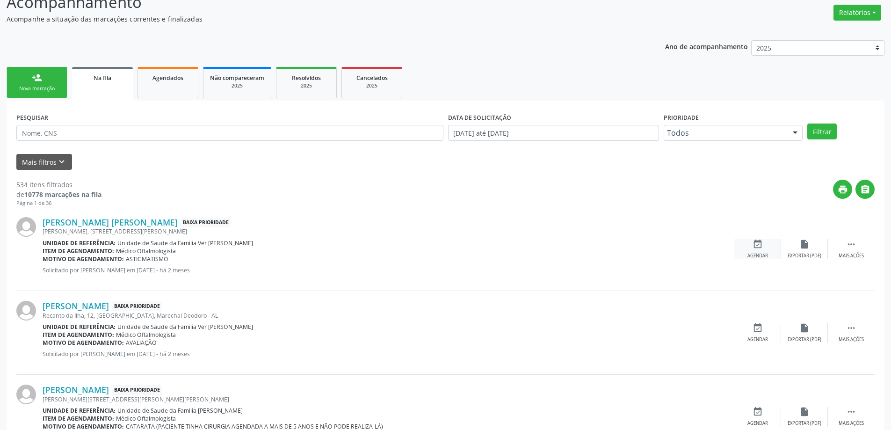
click at [749, 245] on div "event_available Agendar" at bounding box center [757, 249] width 47 height 20
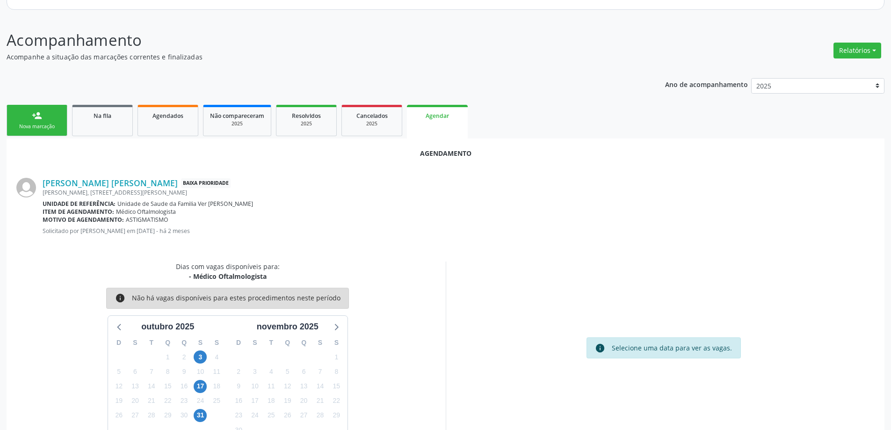
scroll to position [124, 0]
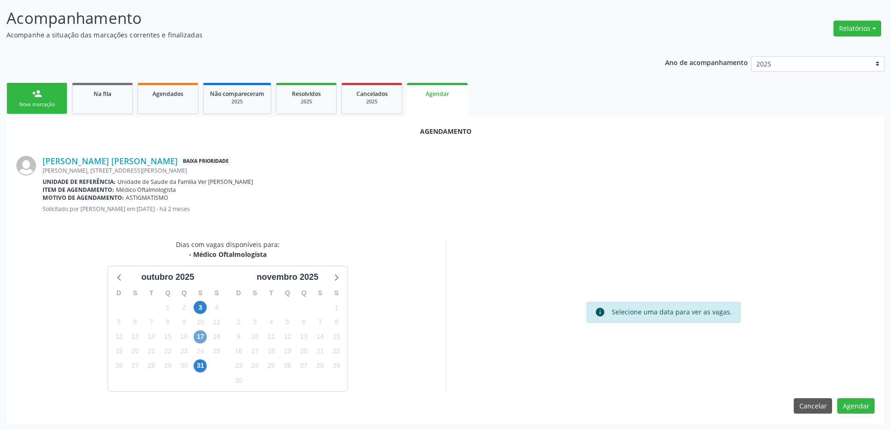
click at [200, 340] on span "17" at bounding box center [200, 336] width 13 height 13
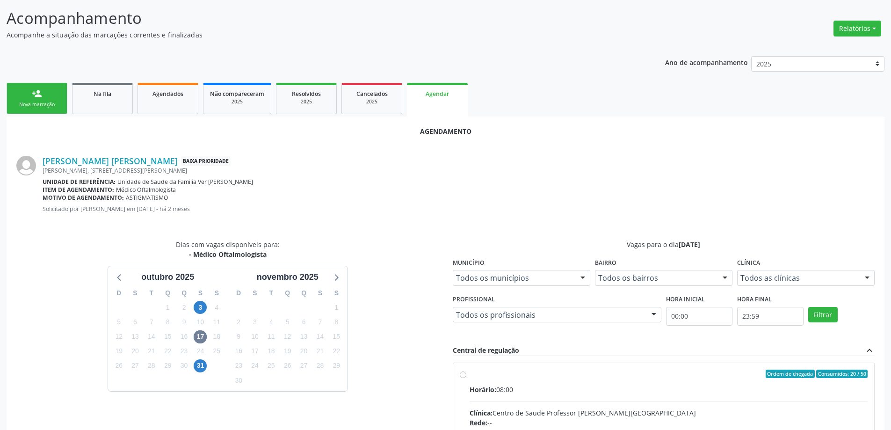
click at [461, 376] on input "Ordem de chegada Consumidos: 20 / 50 Horário: 08:00 Clínica: Centro de Saude Pr…" at bounding box center [463, 373] width 7 height 8
radio input "true"
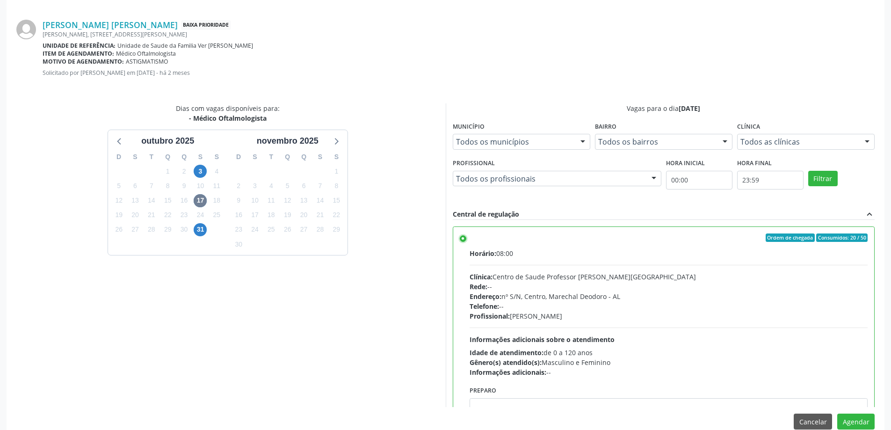
scroll to position [276, 0]
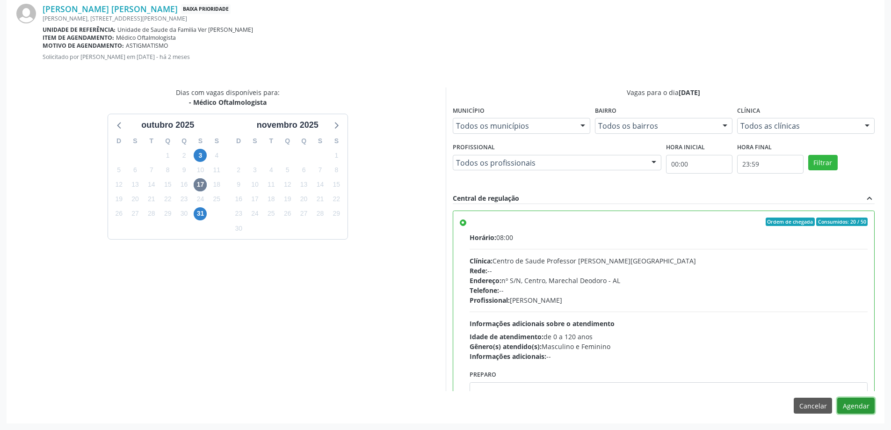
click at [858, 403] on button "Agendar" at bounding box center [855, 406] width 37 height 16
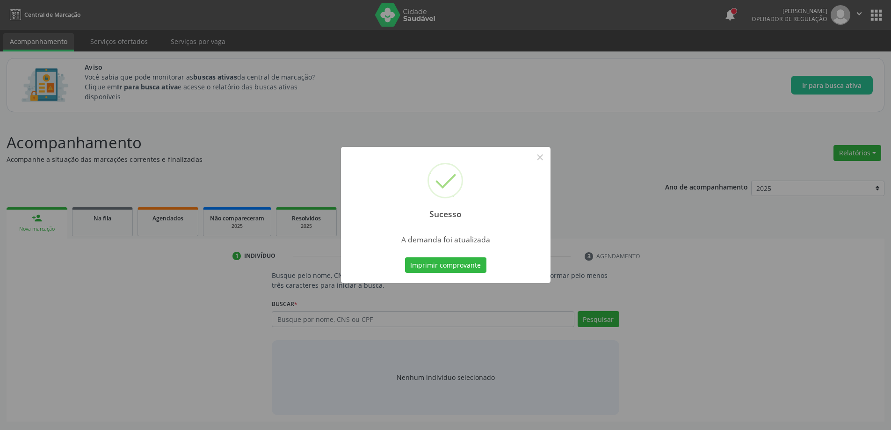
scroll to position [0, 0]
click at [546, 158] on button "×" at bounding box center [543, 157] width 16 height 16
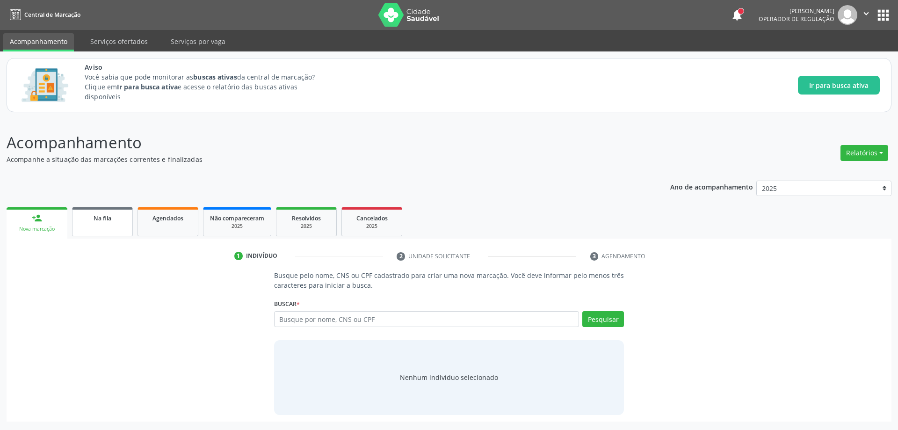
click at [106, 208] on link "Na fila" at bounding box center [102, 221] width 61 height 29
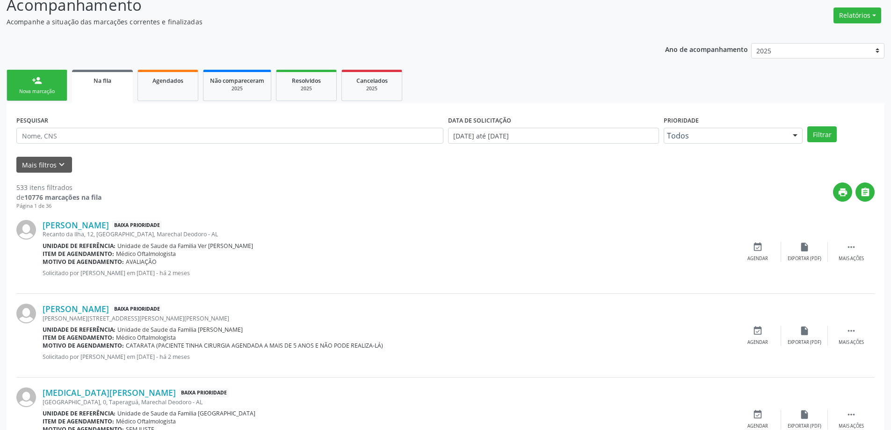
scroll to position [140, 0]
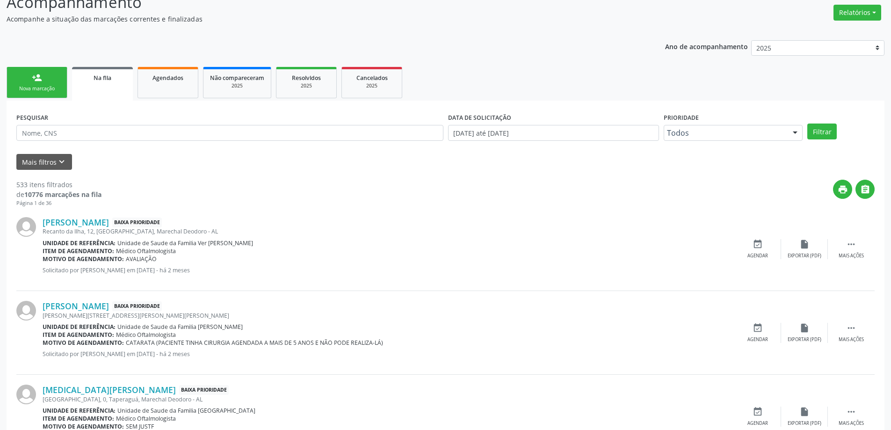
click at [93, 231] on div "Recanto da Ilha, 12, [GEOGRAPHIC_DATA], Marechal Deodoro - AL" at bounding box center [389, 231] width 692 height 8
click at [87, 221] on link "[PERSON_NAME]" at bounding box center [76, 222] width 66 height 10
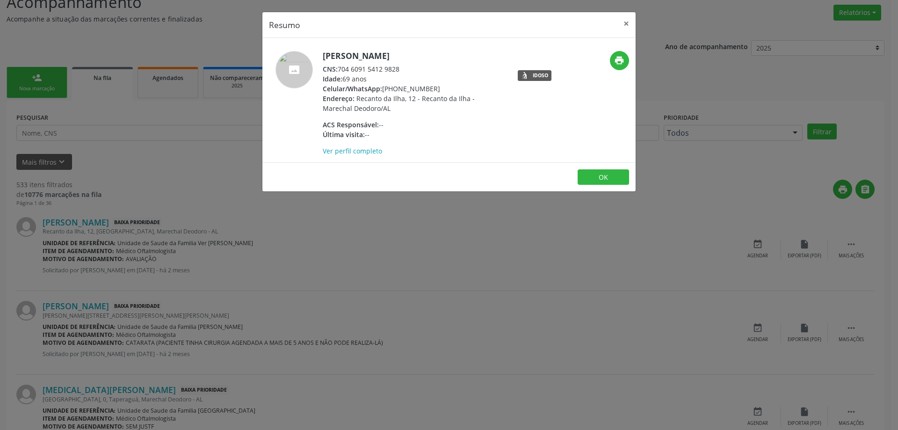
drag, startPoint x: 401, startPoint y: 70, endPoint x: 339, endPoint y: 71, distance: 62.2
click at [339, 71] on div "CNS: 704 6091 5412 9828" at bounding box center [414, 69] width 182 height 10
click at [622, 24] on button "×" at bounding box center [626, 23] width 19 height 23
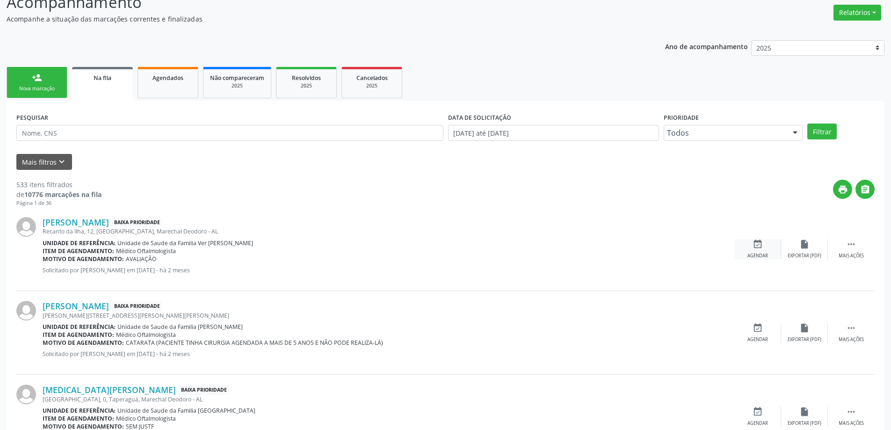
click at [760, 248] on icon "event_available" at bounding box center [757, 244] width 10 height 10
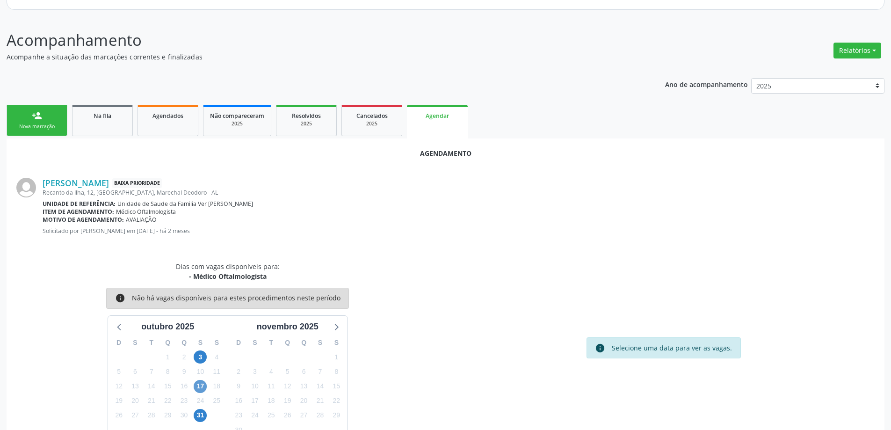
scroll to position [124, 0]
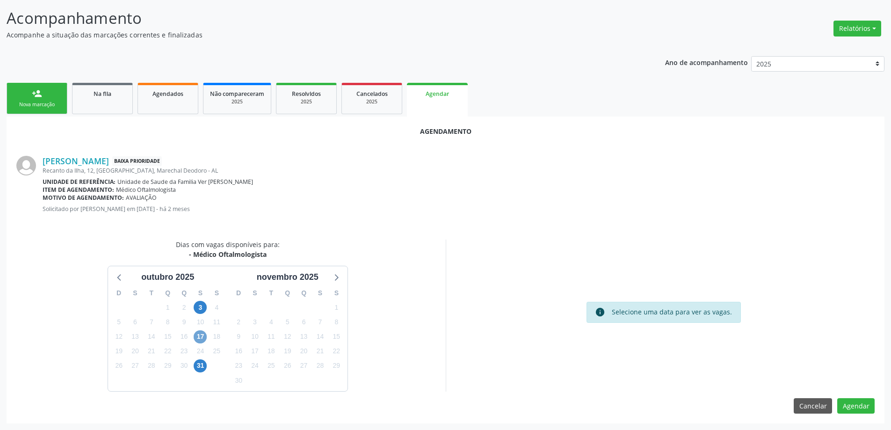
click at [201, 337] on span "17" at bounding box center [200, 336] width 13 height 13
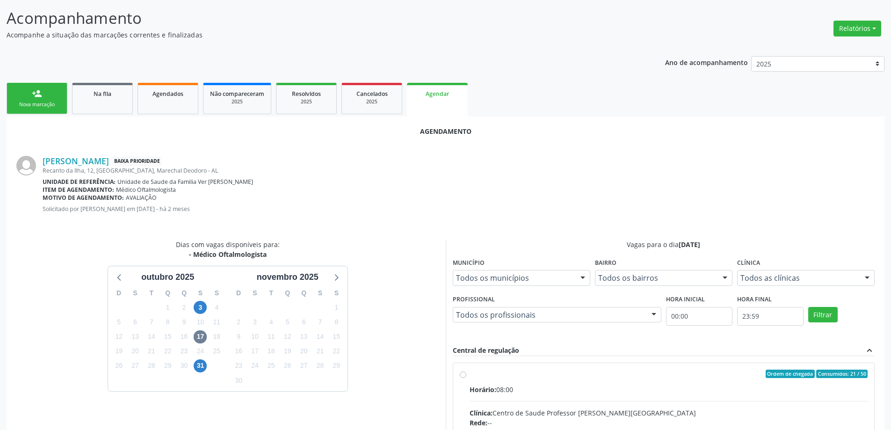
click at [464, 376] on input "Ordem de chegada Consumidos: 21 / 50 Horário: 08:00 Clínica: Centro de Saude Pr…" at bounding box center [463, 373] width 7 height 8
radio input "true"
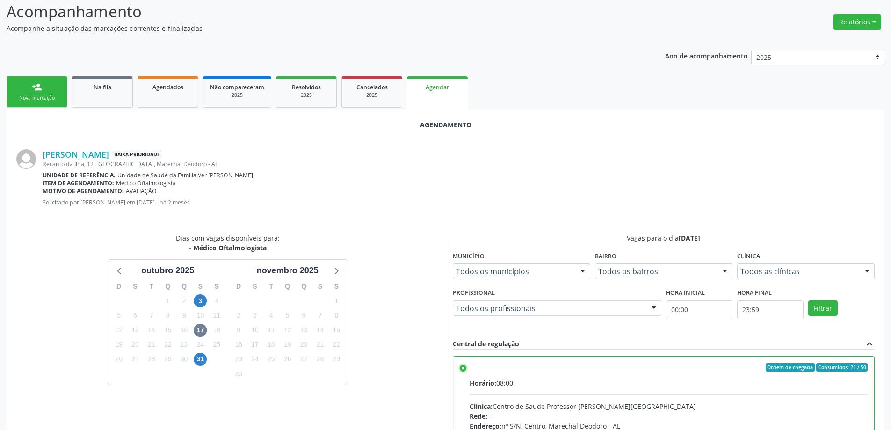
scroll to position [276, 0]
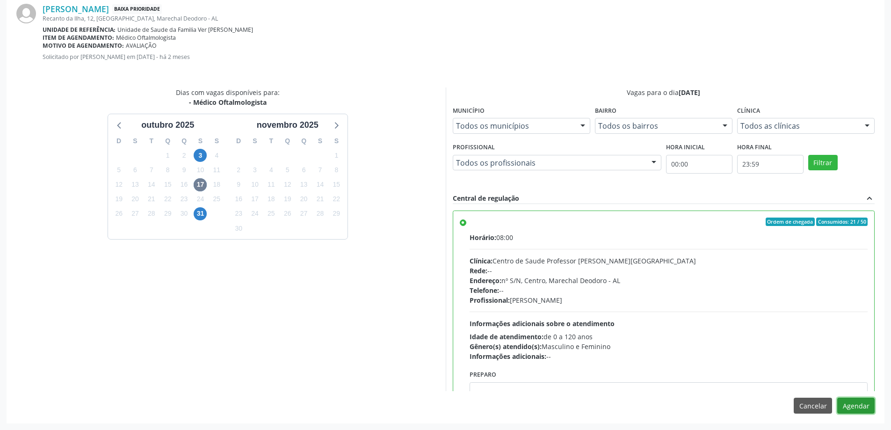
click at [855, 410] on button "Agendar" at bounding box center [855, 406] width 37 height 16
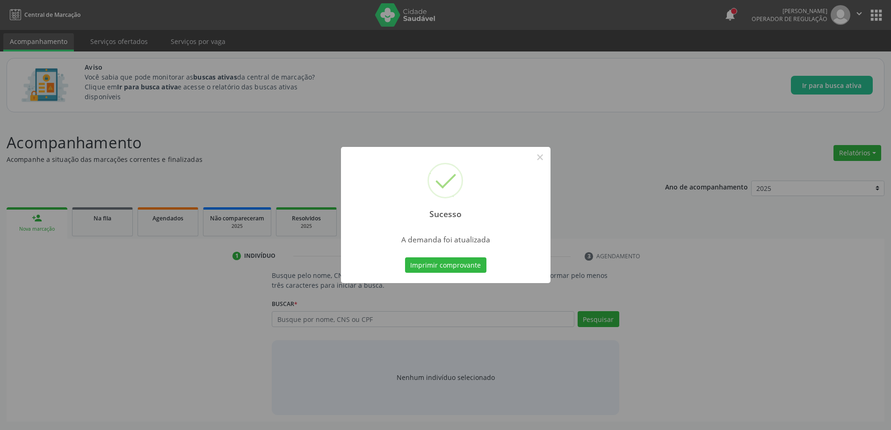
scroll to position [0, 0]
click at [546, 158] on button "×" at bounding box center [543, 157] width 16 height 16
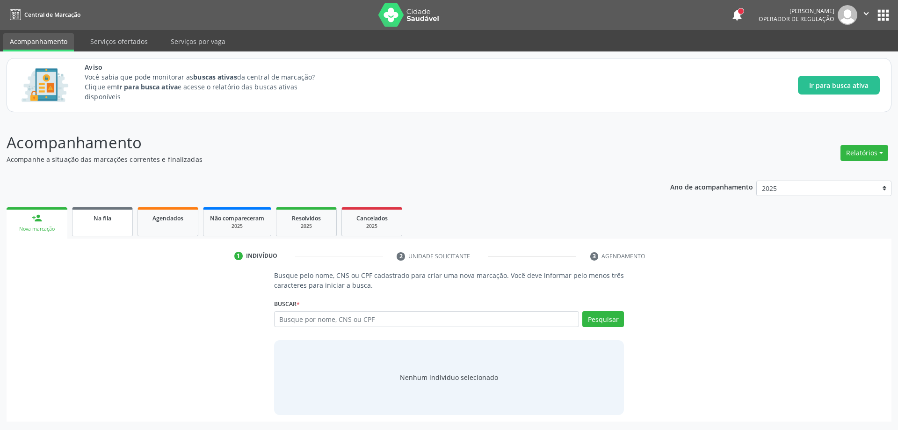
click at [90, 221] on div "Na fila" at bounding box center [102, 218] width 47 height 10
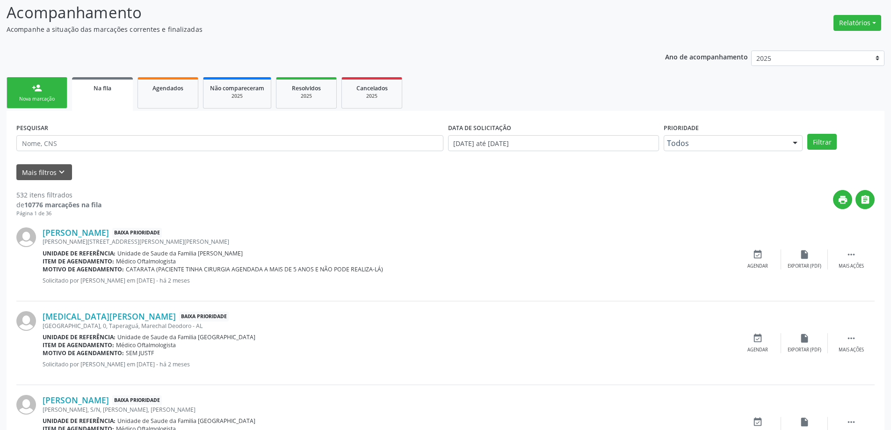
scroll to position [140, 0]
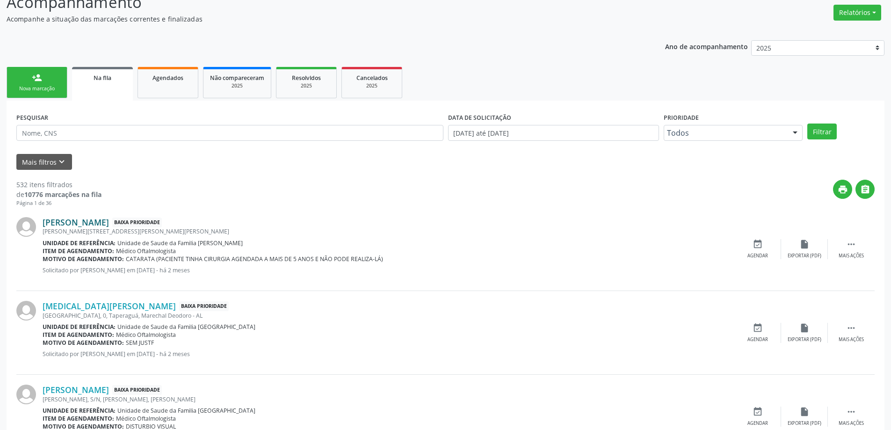
click at [105, 222] on link "[PERSON_NAME]" at bounding box center [76, 222] width 66 height 10
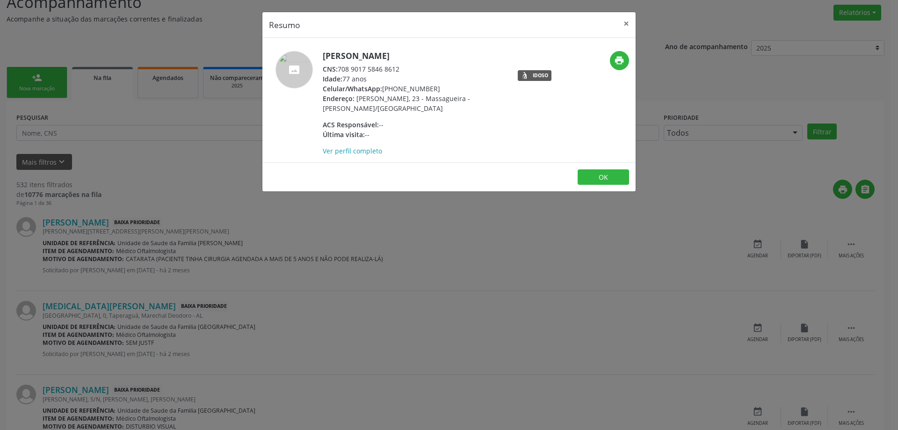
drag, startPoint x: 400, startPoint y: 68, endPoint x: 340, endPoint y: 65, distance: 60.9
click at [340, 65] on div "CNS: 708 9017 5846 8612" at bounding box center [414, 69] width 182 height 10
click at [622, 25] on button "×" at bounding box center [626, 23] width 19 height 23
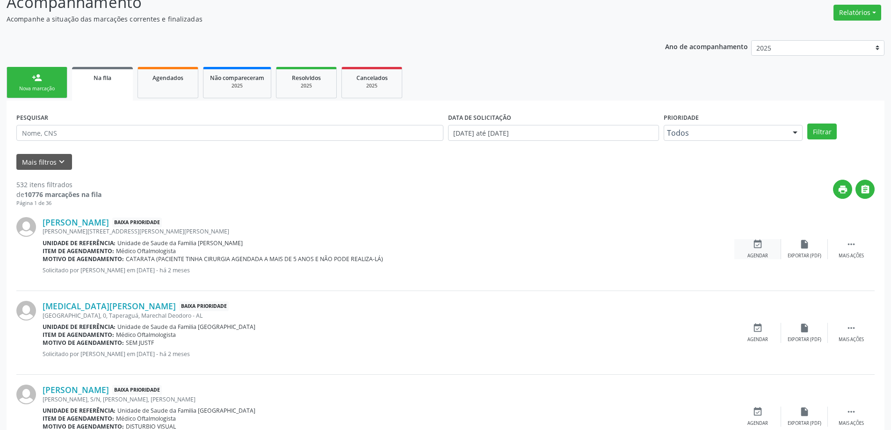
click at [762, 253] on div "Agendar" at bounding box center [757, 256] width 21 height 7
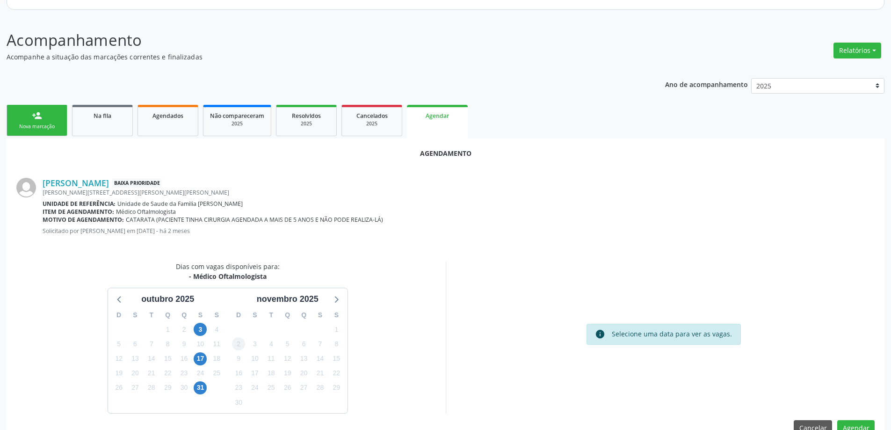
scroll to position [124, 0]
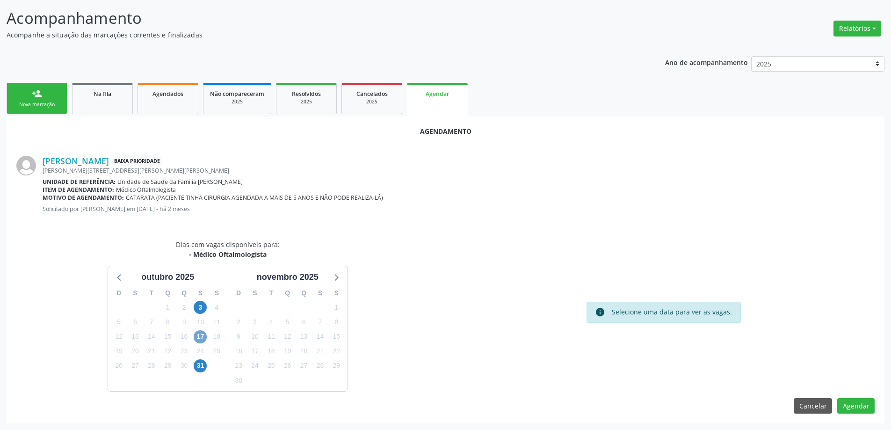
click at [202, 337] on span "17" at bounding box center [200, 336] width 13 height 13
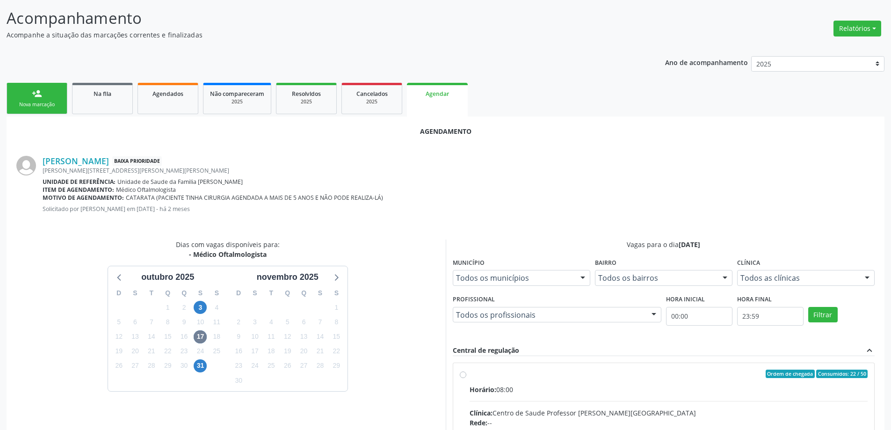
click at [465, 375] on input "Ordem de chegada Consumidos: 22 / 50 Horário: 08:00 Clínica: Centro de Saude Pr…" at bounding box center [463, 373] width 7 height 8
radio input "true"
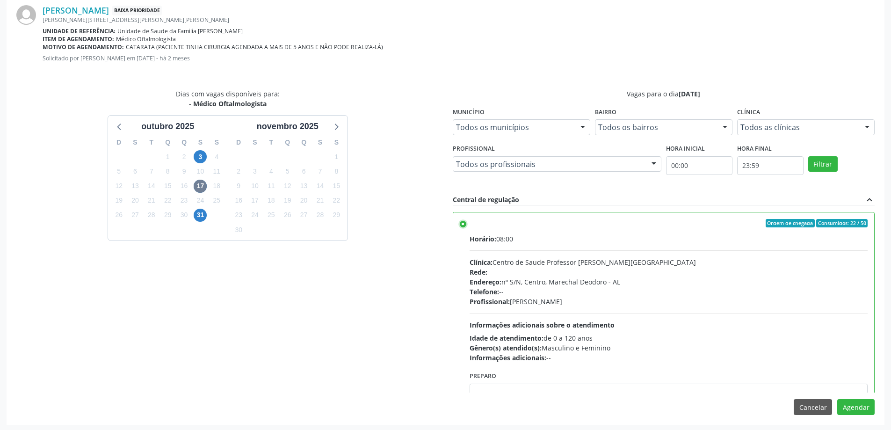
scroll to position [276, 0]
click at [868, 404] on button "Agendar" at bounding box center [855, 406] width 37 height 16
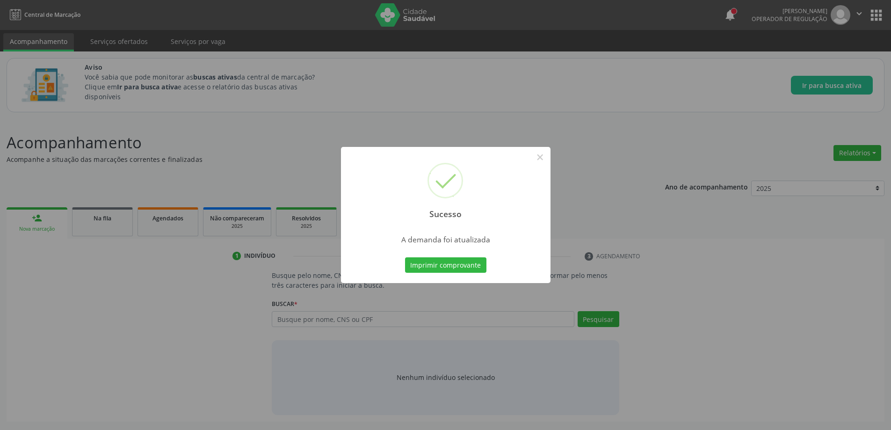
scroll to position [0, 0]
click at [539, 155] on button "×" at bounding box center [543, 157] width 16 height 16
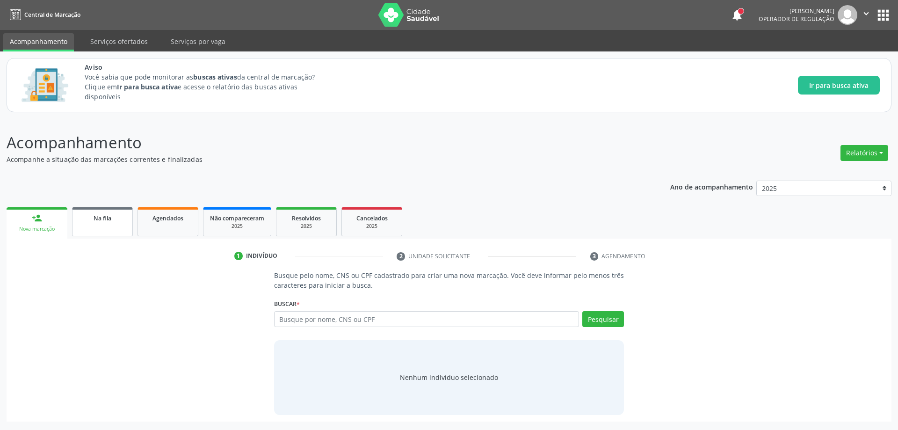
click at [101, 227] on link "Na fila" at bounding box center [102, 221] width 61 height 29
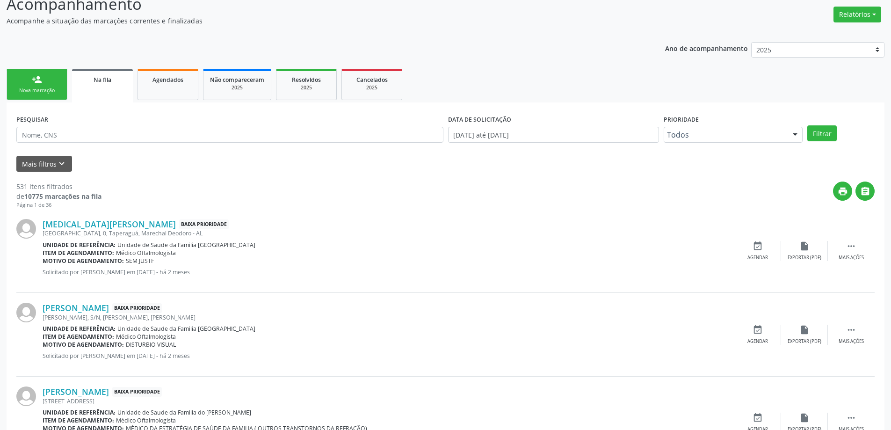
scroll to position [140, 0]
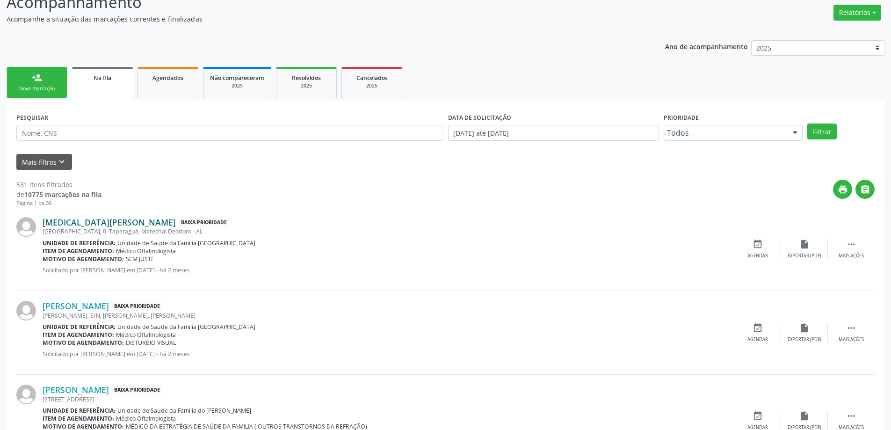
click at [64, 223] on link "[MEDICAL_DATA][PERSON_NAME]" at bounding box center [109, 222] width 133 height 10
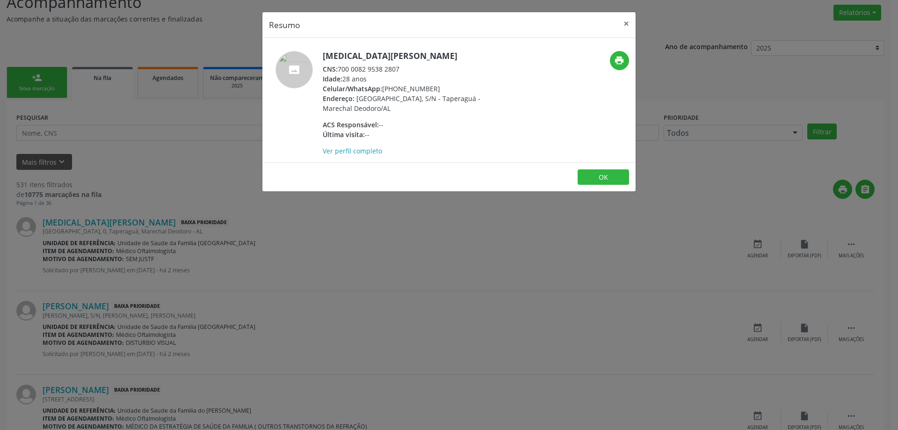
drag, startPoint x: 401, startPoint y: 67, endPoint x: 339, endPoint y: 67, distance: 62.2
click at [339, 67] on div "CNS: 700 0082 9538 2807" at bounding box center [414, 69] width 182 height 10
click at [631, 28] on button "×" at bounding box center [626, 23] width 19 height 23
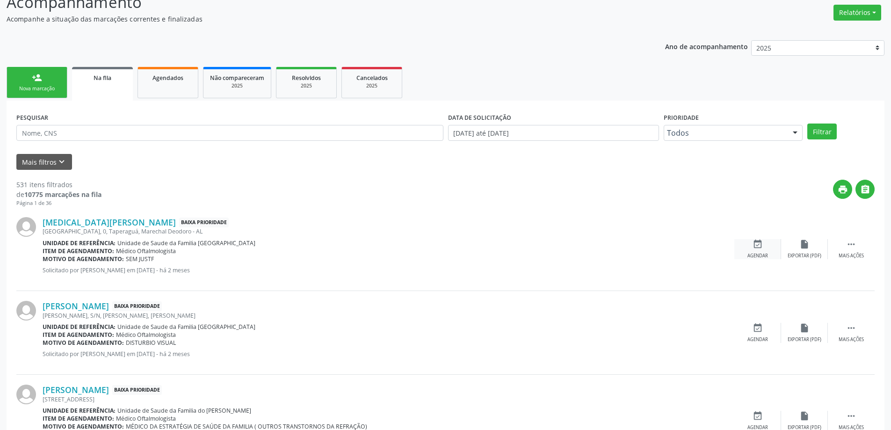
click at [754, 253] on div "Agendar" at bounding box center [757, 256] width 21 height 7
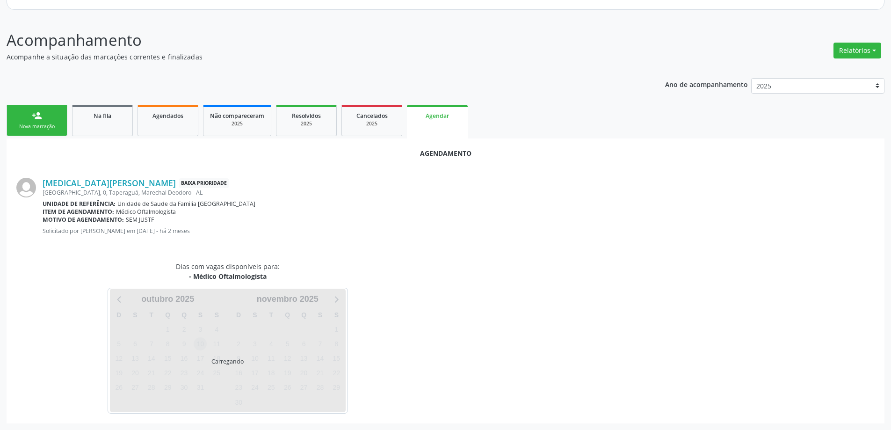
scroll to position [124, 0]
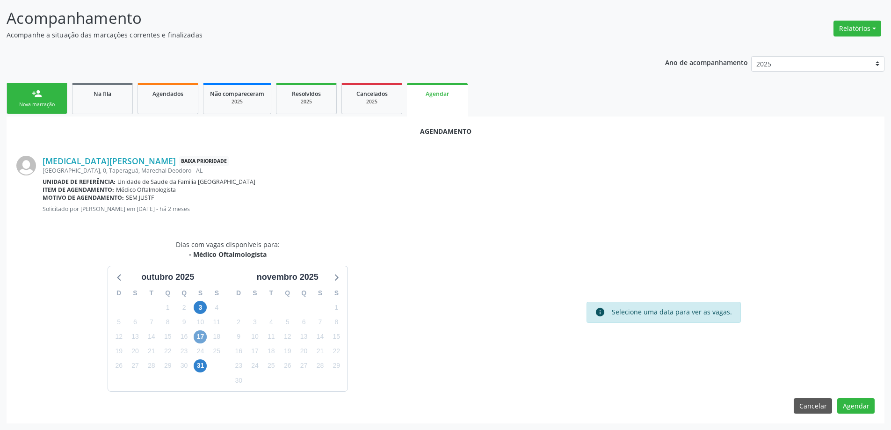
click at [199, 339] on span "17" at bounding box center [200, 336] width 13 height 13
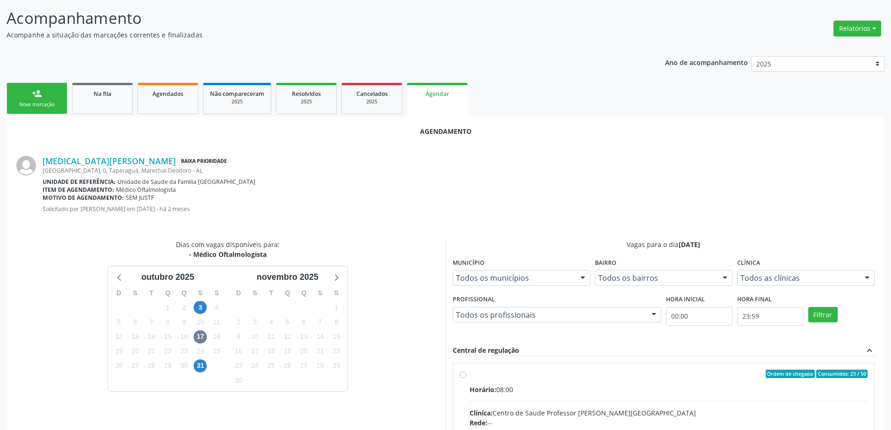
click at [464, 376] on input "Ordem de chegada Consumidos: 23 / 50 Horário: 08:00 Clínica: Centro de Saude Pr…" at bounding box center [463, 373] width 7 height 8
radio input "true"
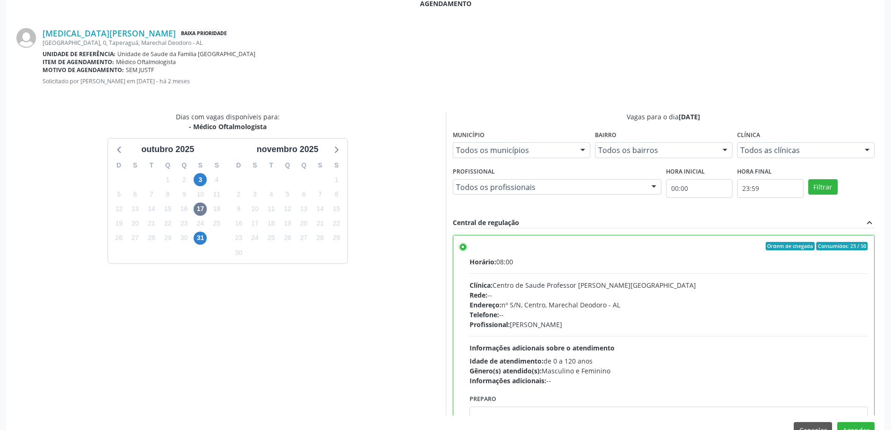
scroll to position [265, 0]
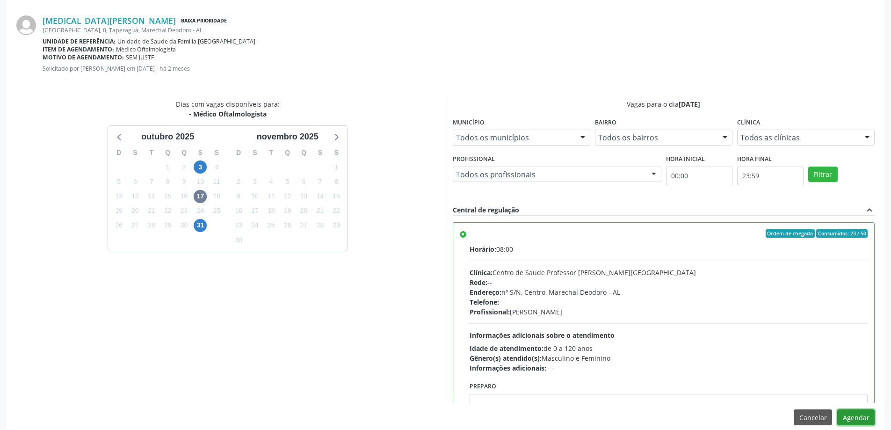
click at [846, 424] on button "Agendar" at bounding box center [855, 417] width 37 height 16
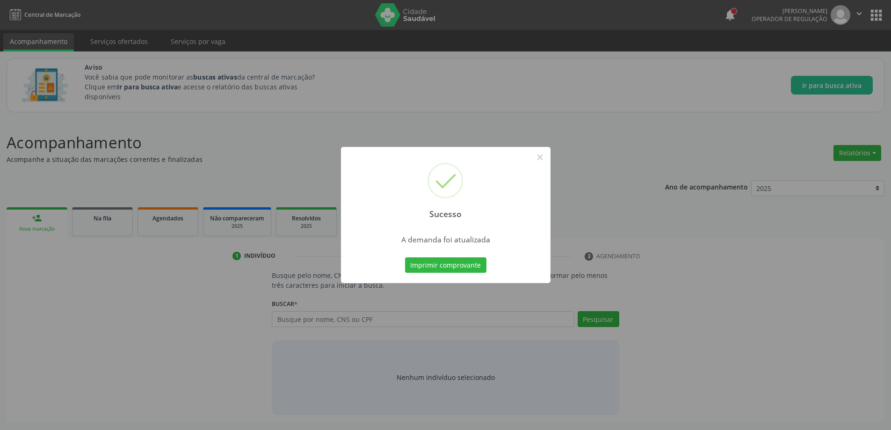
scroll to position [0, 0]
click at [540, 157] on button "×" at bounding box center [543, 157] width 16 height 16
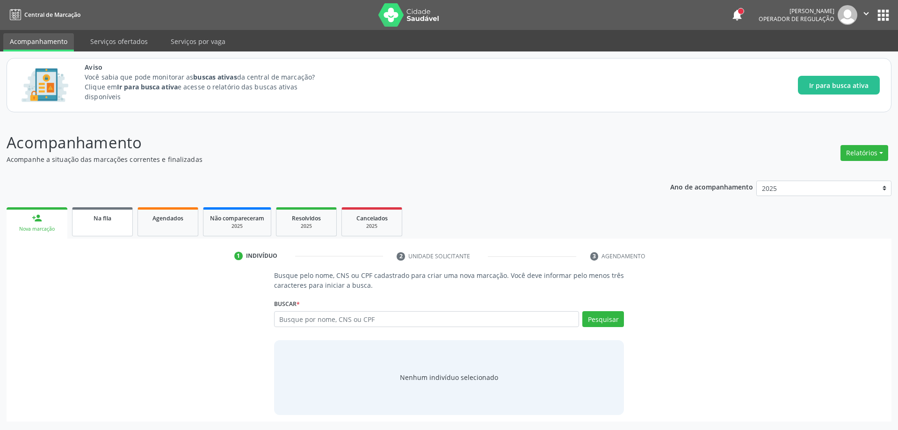
click at [85, 227] on link "Na fila" at bounding box center [102, 221] width 61 height 29
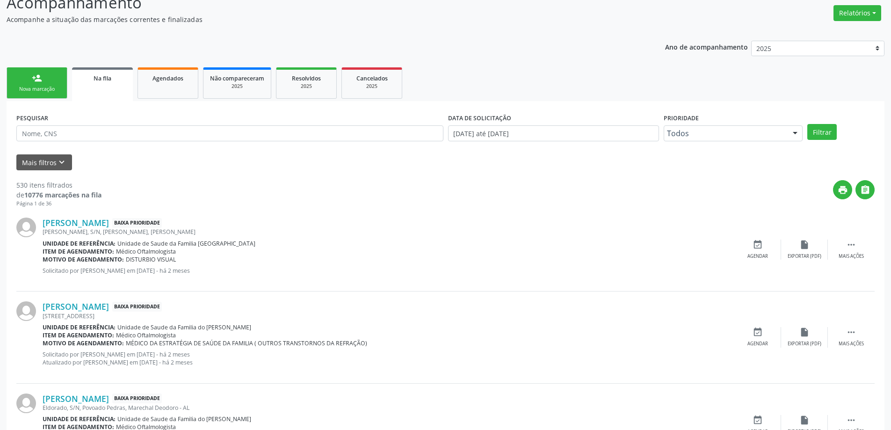
scroll to position [140, 0]
click at [82, 219] on link "[PERSON_NAME]" at bounding box center [76, 222] width 66 height 10
click at [88, 224] on link "[PERSON_NAME]" at bounding box center [76, 222] width 66 height 10
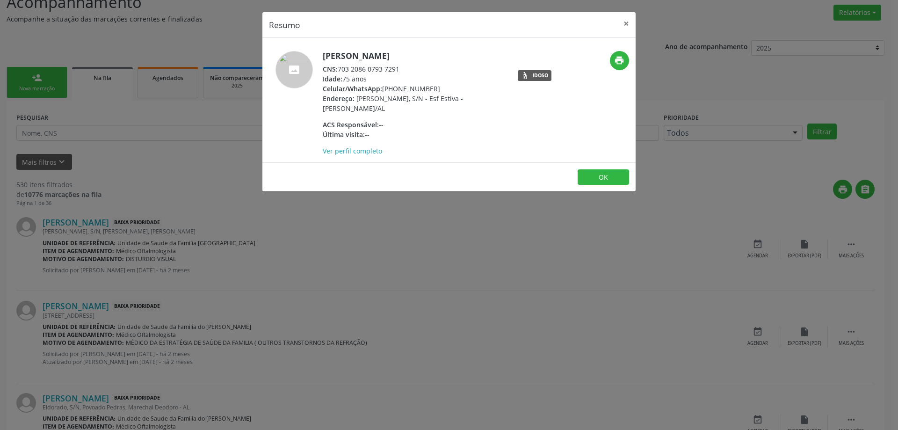
drag, startPoint x: 403, startPoint y: 68, endPoint x: 339, endPoint y: 70, distance: 63.6
click at [339, 70] on div "CNS: 703 2086 0793 7291" at bounding box center [414, 69] width 182 height 10
click at [623, 26] on button "×" at bounding box center [626, 23] width 19 height 23
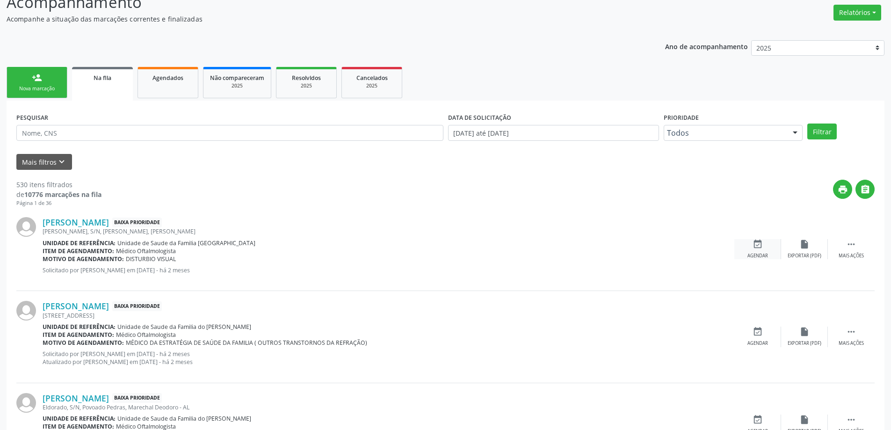
click at [754, 242] on icon "event_available" at bounding box center [757, 244] width 10 height 10
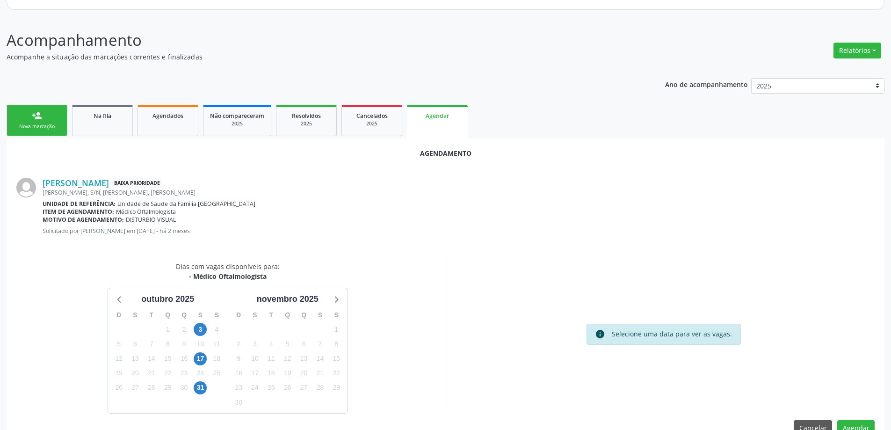
scroll to position [124, 0]
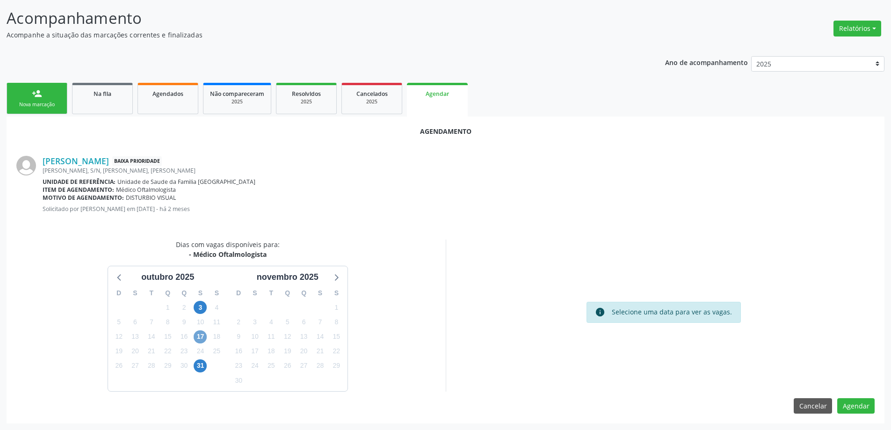
click at [199, 334] on span "17" at bounding box center [200, 336] width 13 height 13
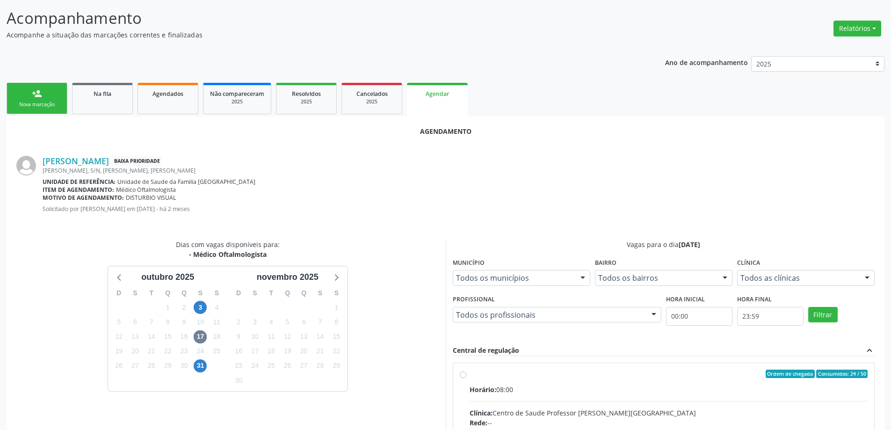
click at [460, 372] on input "Ordem de chegada Consumidos: 24 / 50 Horário: 08:00 Clínica: Centro de Saude Pr…" at bounding box center [463, 373] width 7 height 8
radio input "true"
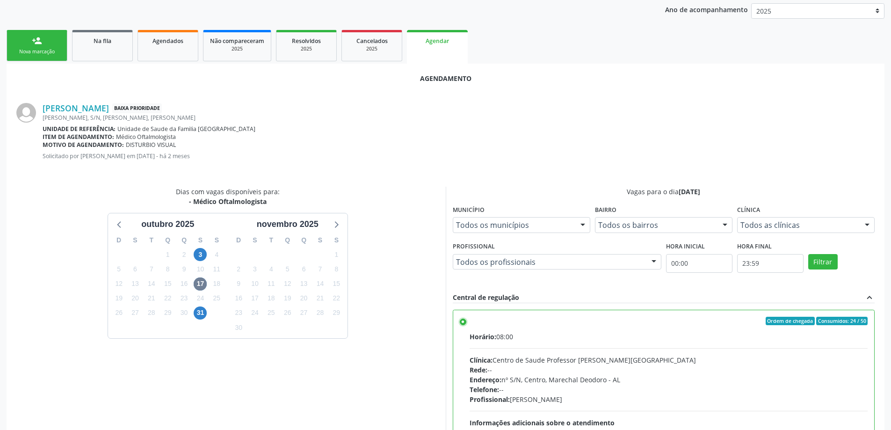
scroll to position [276, 0]
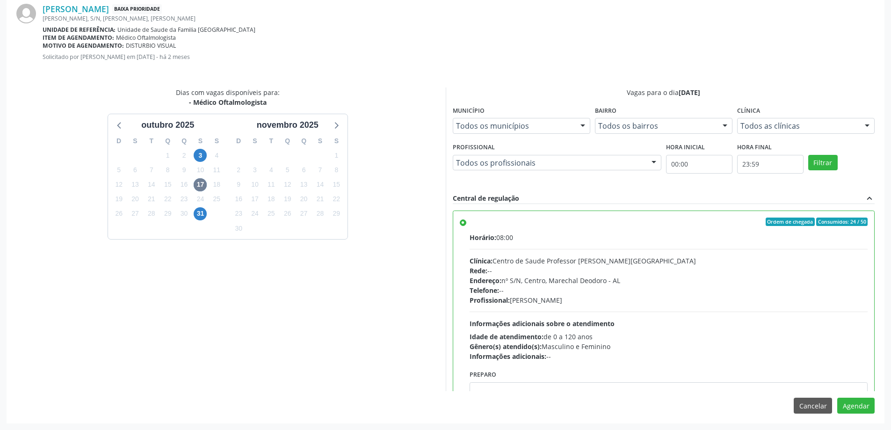
click at [877, 410] on div "Agendamento [PERSON_NAME] Baixa Prioridade [PERSON_NAME], S/N, [PERSON_NAME], […" at bounding box center [446, 193] width 878 height 458
click at [868, 409] on button "Agendar" at bounding box center [855, 406] width 37 height 16
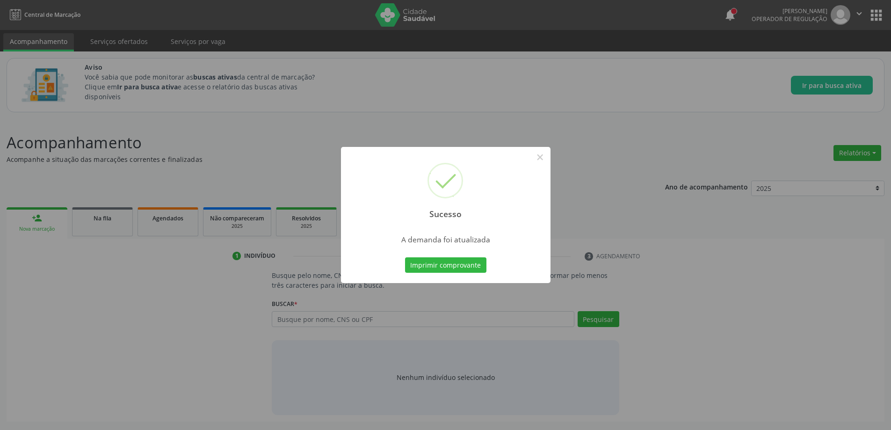
scroll to position [0, 0]
click at [541, 155] on button "×" at bounding box center [543, 157] width 16 height 16
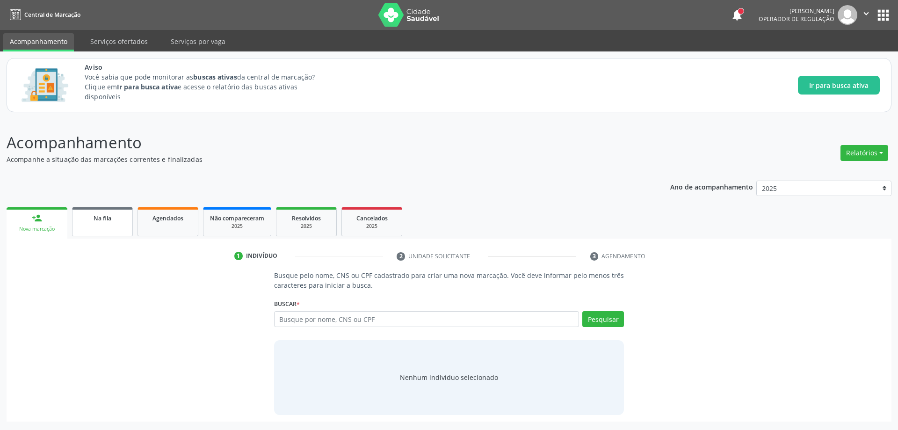
click at [86, 231] on link "Na fila" at bounding box center [102, 221] width 61 height 29
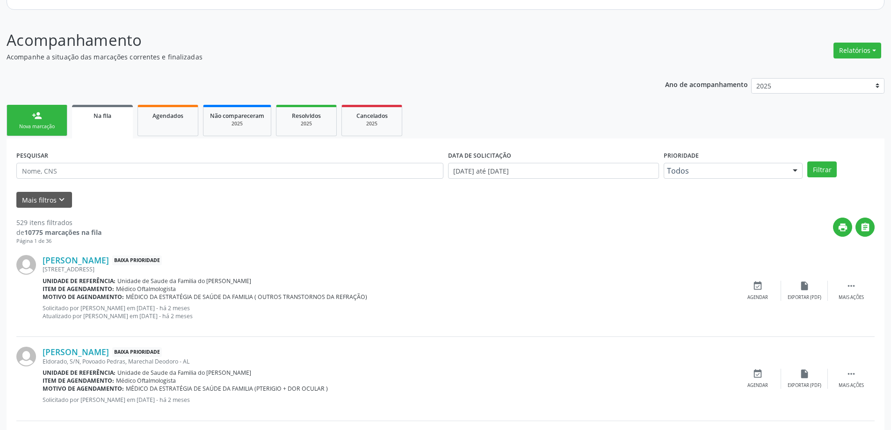
scroll to position [187, 0]
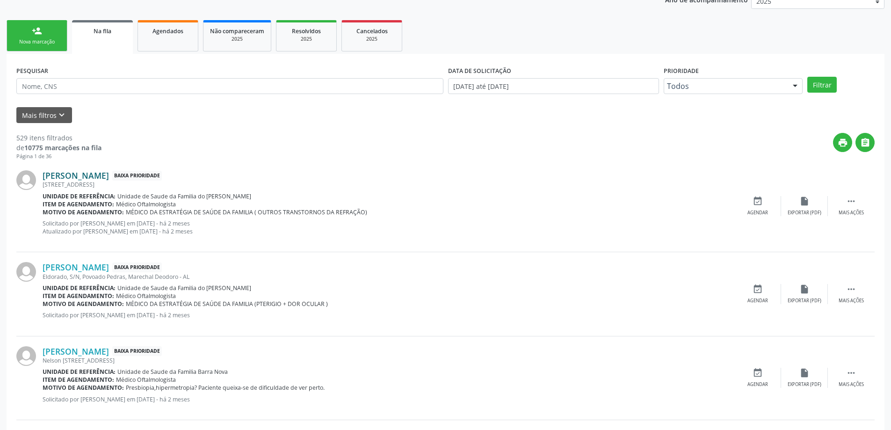
click at [70, 174] on link "[PERSON_NAME]" at bounding box center [76, 175] width 66 height 10
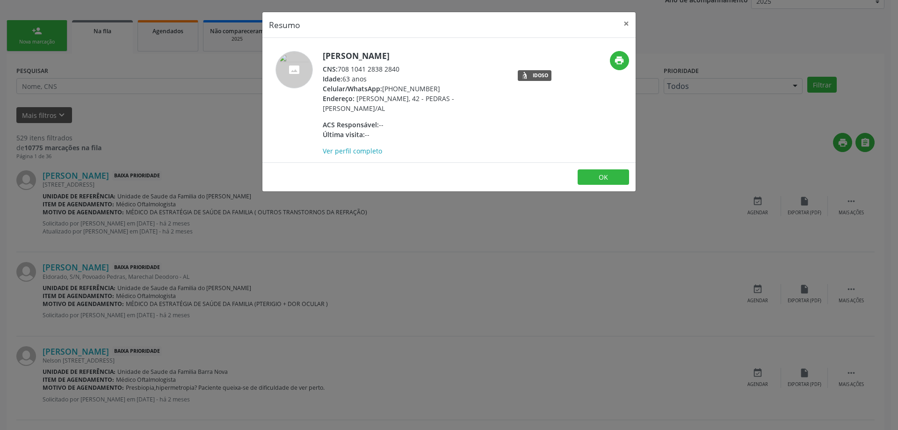
drag, startPoint x: 401, startPoint y: 69, endPoint x: 339, endPoint y: 69, distance: 62.2
click at [339, 69] on div "CNS: 708 1041 2838 2840" at bounding box center [414, 69] width 182 height 10
click at [622, 20] on button "×" at bounding box center [626, 23] width 19 height 23
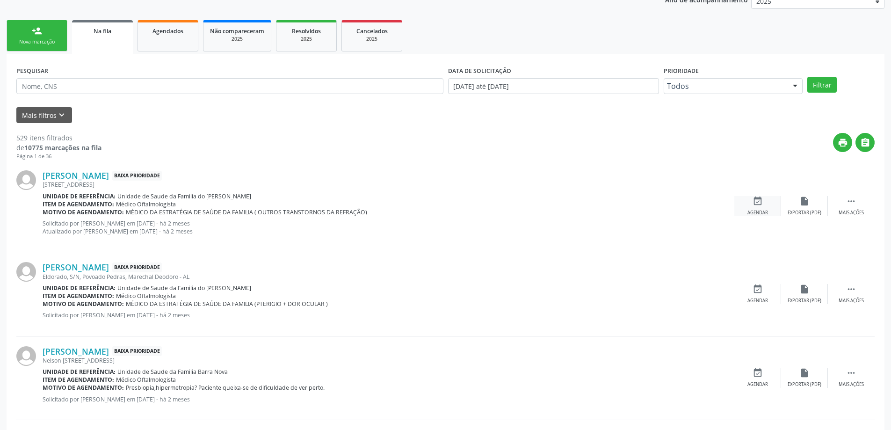
click at [761, 204] on icon "event_available" at bounding box center [757, 201] width 10 height 10
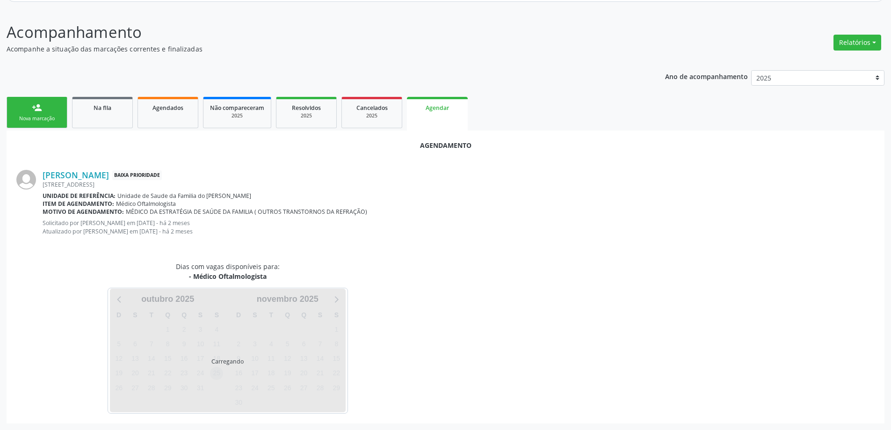
scroll to position [132, 0]
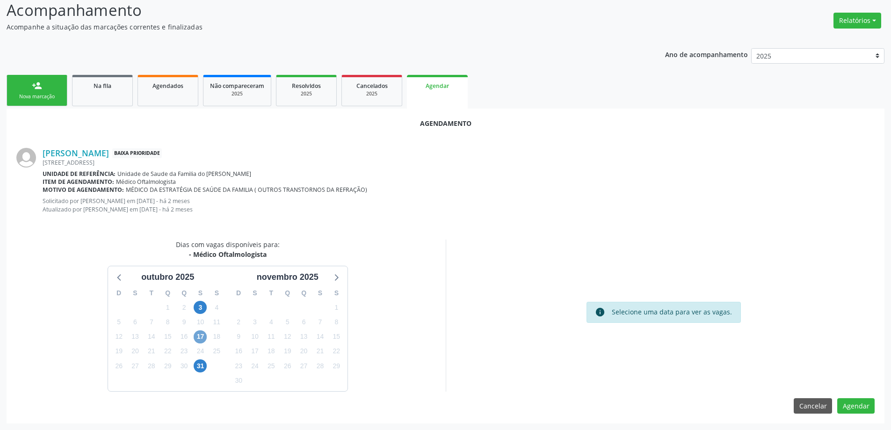
click at [198, 339] on span "17" at bounding box center [200, 336] width 13 height 13
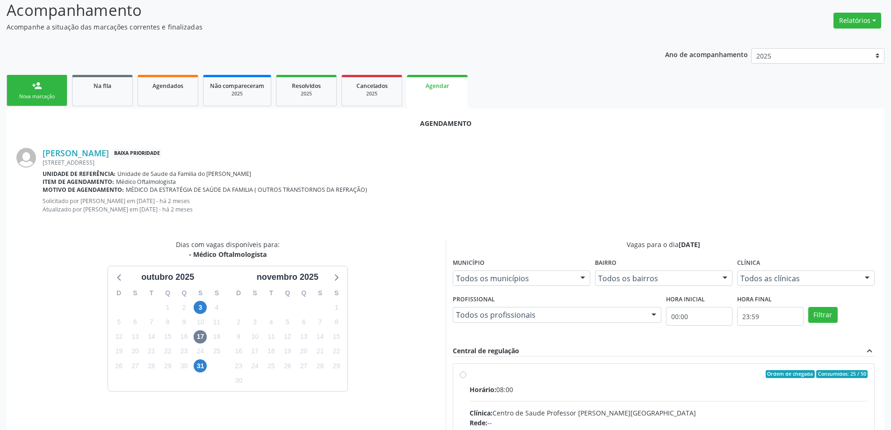
radio input "true"
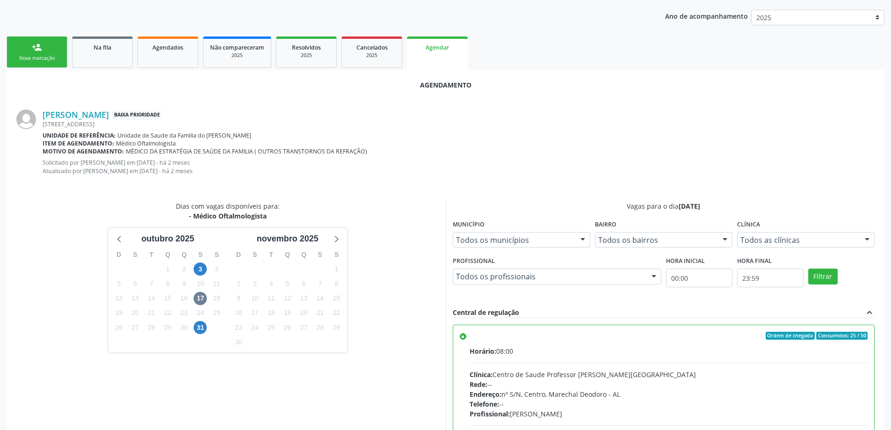
scroll to position [284, 0]
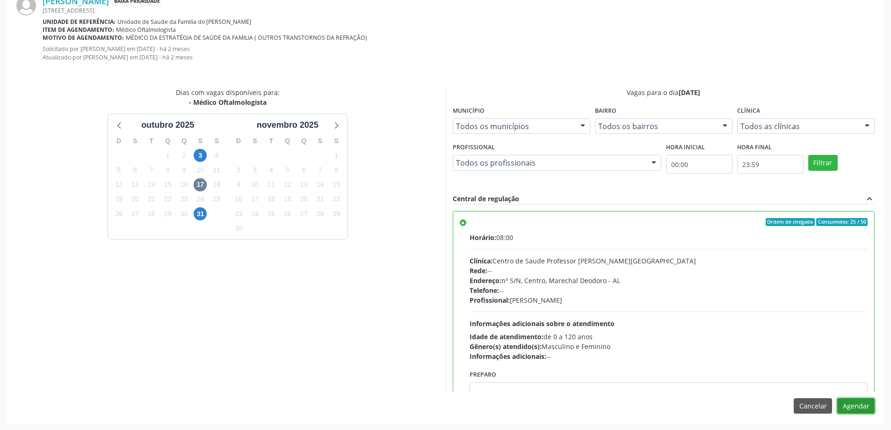
click at [845, 406] on button "Agendar" at bounding box center [855, 406] width 37 height 16
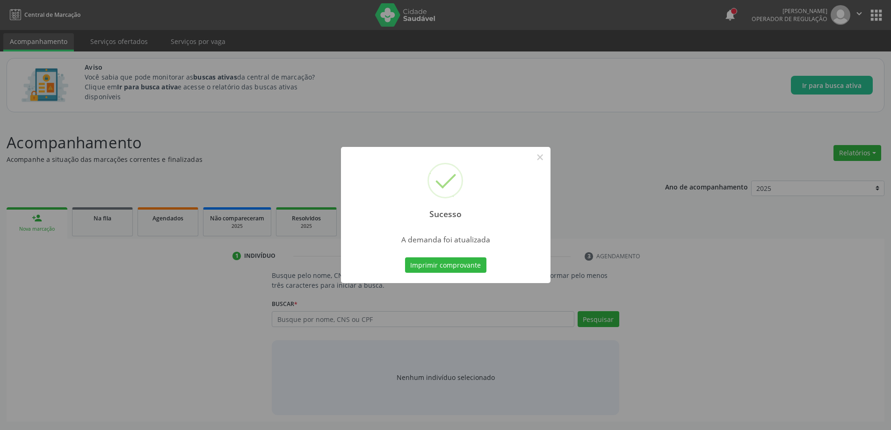
scroll to position [0, 0]
click at [547, 158] on button "×" at bounding box center [543, 157] width 16 height 16
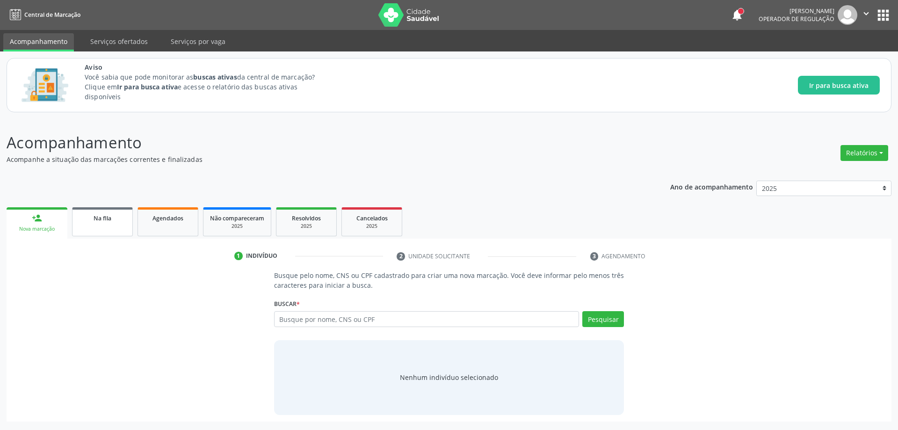
click at [108, 221] on span "Na fila" at bounding box center [103, 218] width 18 height 8
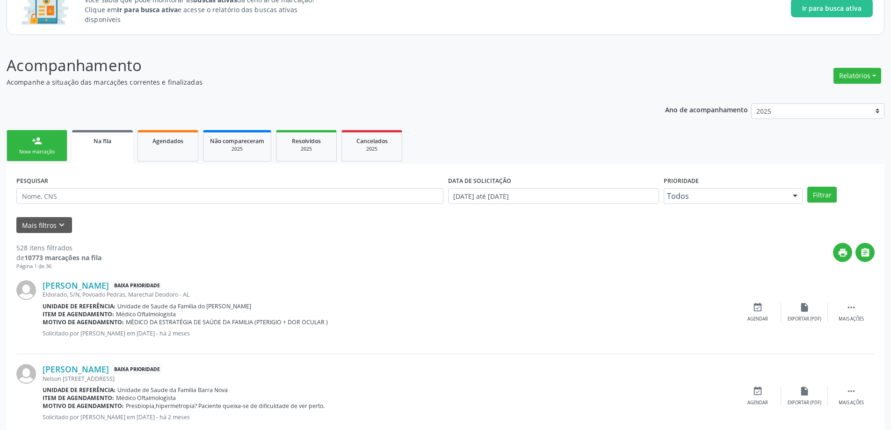
scroll to position [94, 0]
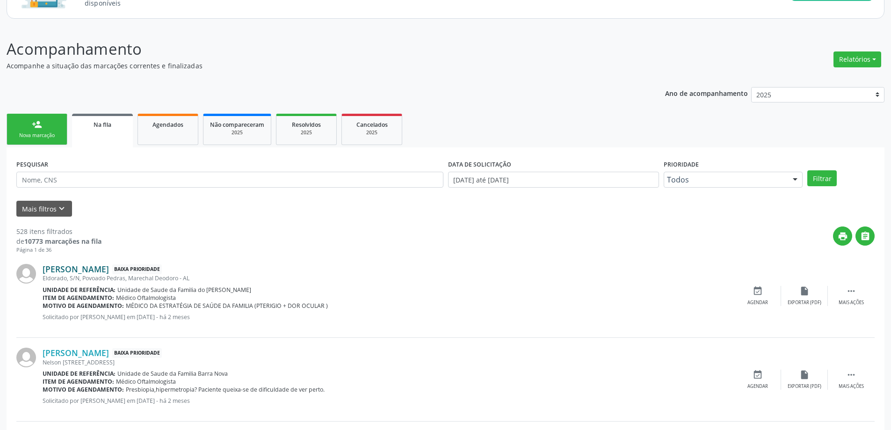
click at [84, 267] on link "[PERSON_NAME]" at bounding box center [76, 269] width 66 height 10
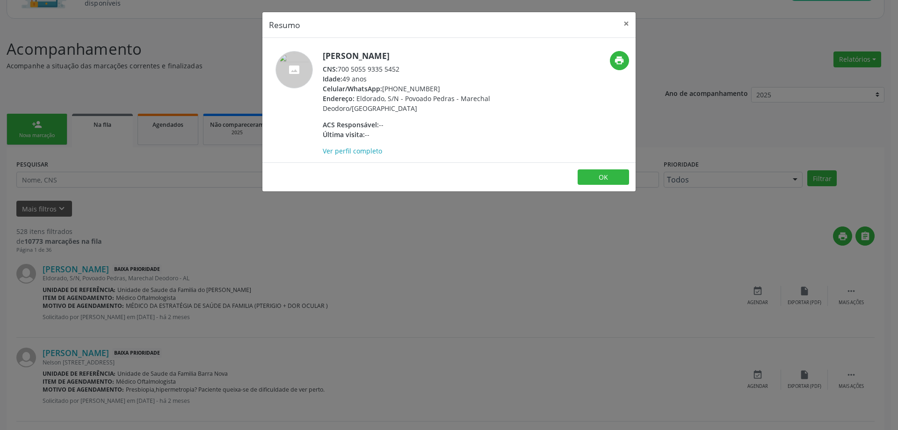
drag, startPoint x: 401, startPoint y: 71, endPoint x: 340, endPoint y: 68, distance: 60.4
click at [340, 68] on div "CNS: 700 5055 9335 5452" at bounding box center [414, 69] width 182 height 10
click at [623, 25] on button "×" at bounding box center [626, 23] width 19 height 23
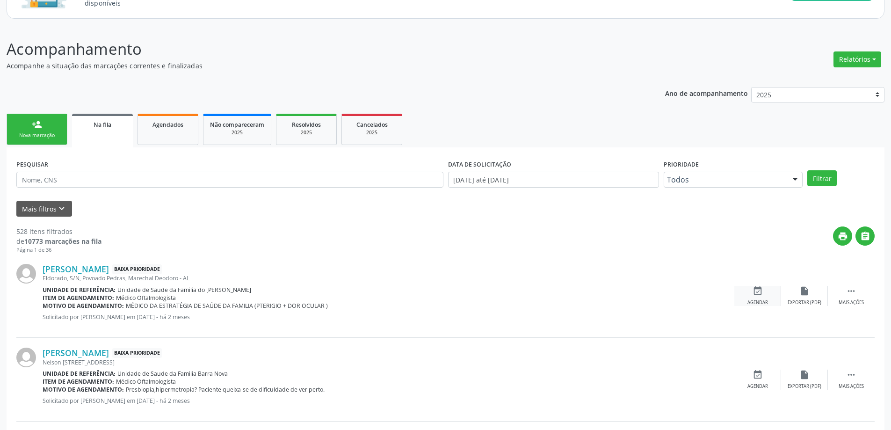
click at [757, 290] on icon "event_available" at bounding box center [757, 291] width 10 height 10
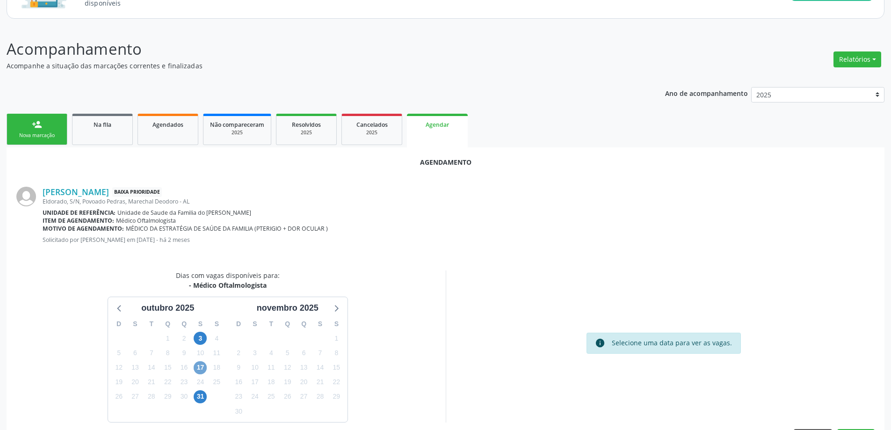
click at [195, 367] on span "17" at bounding box center [200, 367] width 13 height 13
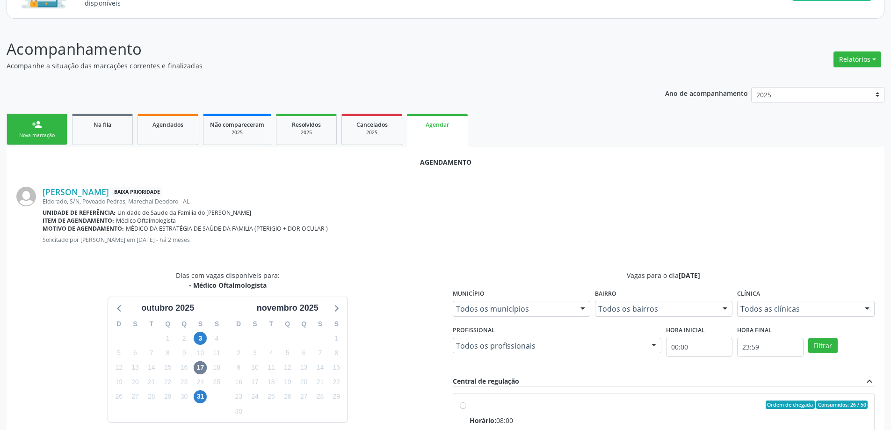
click at [460, 403] on input "Ordem de chegada Consumidos: 26 / 50 Horário: 08:00 Clínica: Centro de Saude Pr…" at bounding box center [463, 404] width 7 height 8
radio input "true"
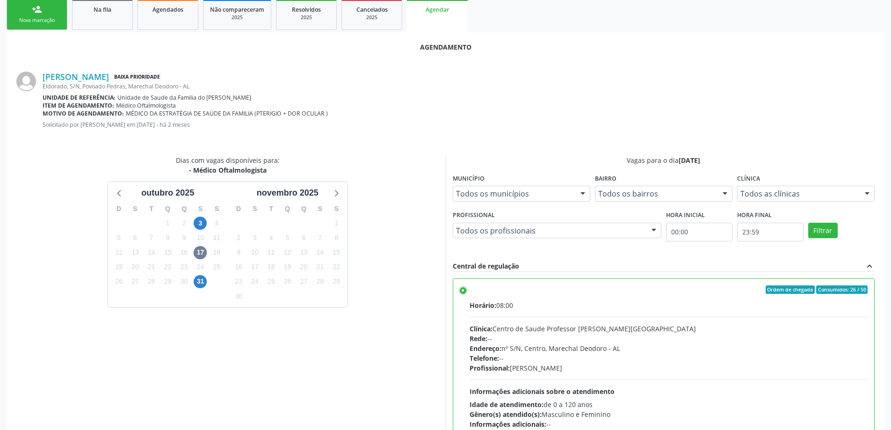
scroll to position [276, 0]
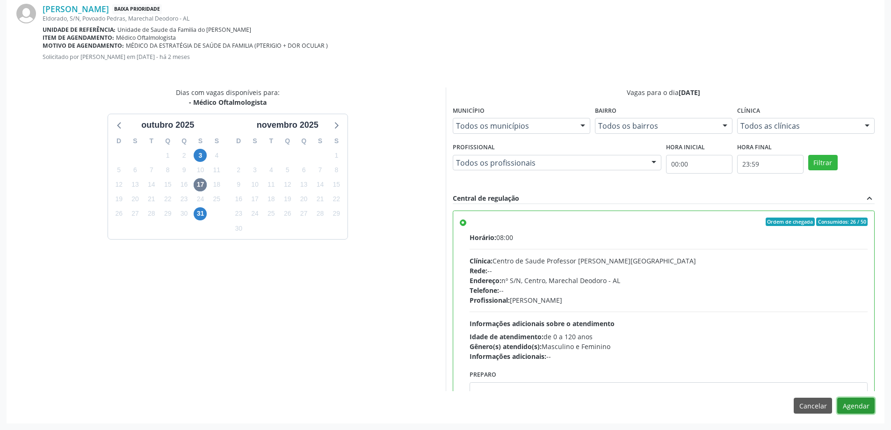
click at [853, 407] on button "Agendar" at bounding box center [855, 406] width 37 height 16
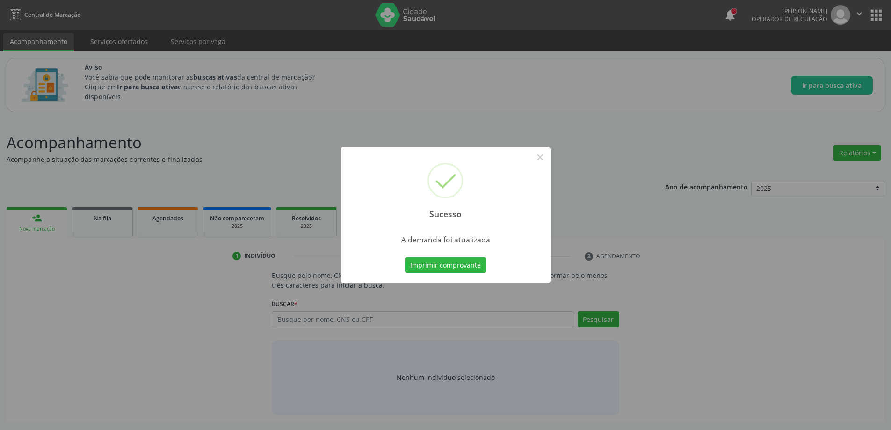
scroll to position [0, 0]
click at [548, 159] on button "×" at bounding box center [543, 157] width 16 height 16
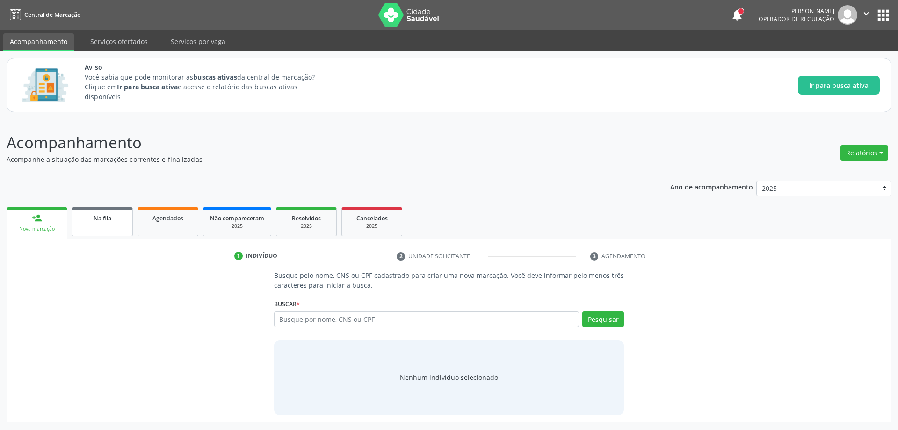
click at [100, 223] on link "Na fila" at bounding box center [102, 221] width 61 height 29
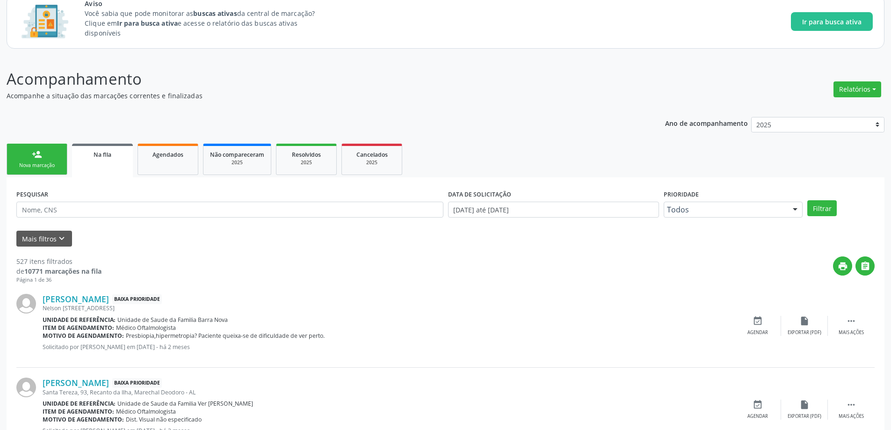
scroll to position [94, 0]
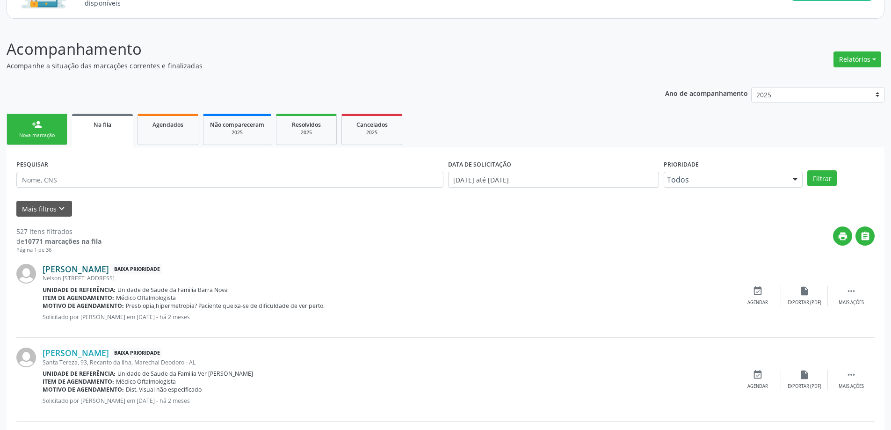
click at [84, 272] on link "[PERSON_NAME]" at bounding box center [76, 269] width 66 height 10
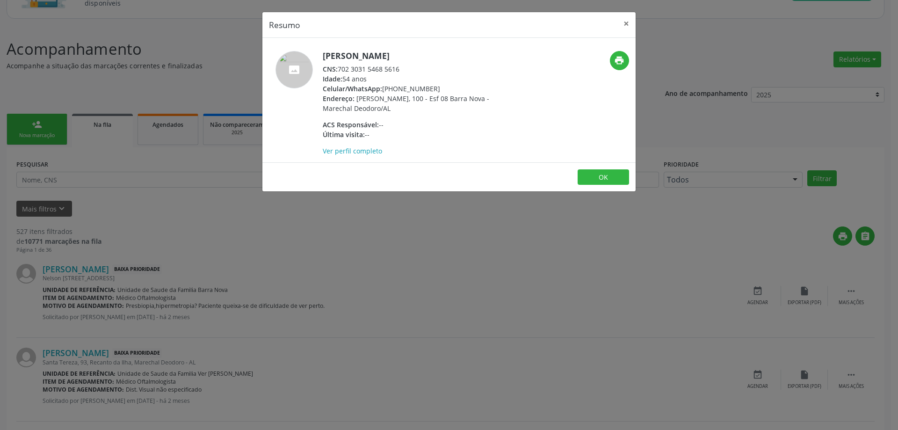
drag, startPoint x: 402, startPoint y: 69, endPoint x: 341, endPoint y: 71, distance: 60.8
click at [341, 71] on div "CNS: 702 3031 5468 5616" at bounding box center [414, 69] width 182 height 10
click at [623, 22] on button "×" at bounding box center [626, 23] width 19 height 23
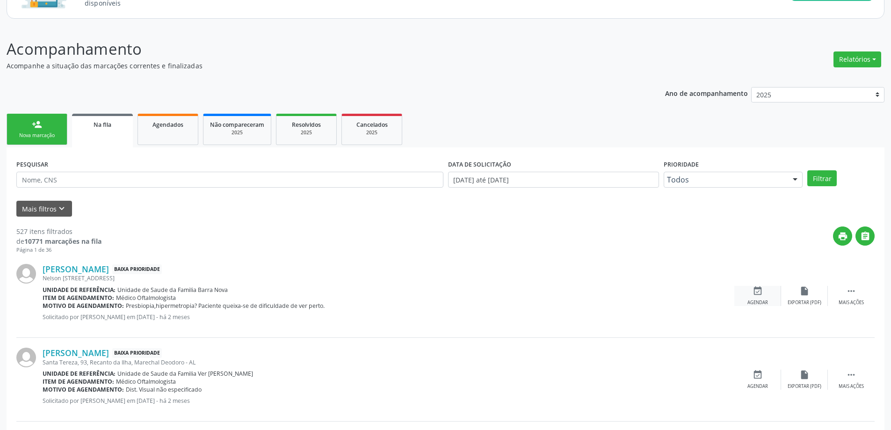
click at [757, 291] on icon "event_available" at bounding box center [757, 291] width 10 height 10
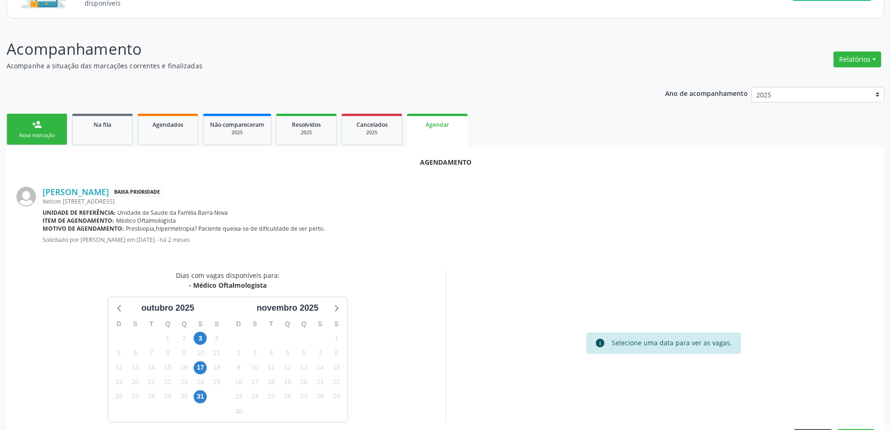
click at [202, 375] on div "24" at bounding box center [200, 382] width 13 height 14
click at [201, 367] on span "17" at bounding box center [200, 367] width 13 height 13
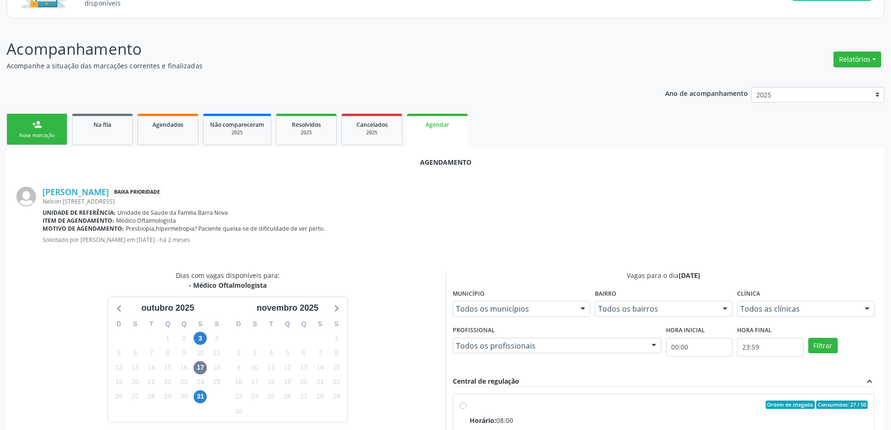
click at [462, 406] on input "Ordem de chegada Consumidos: 27 / 50 Horário: 08:00 Clínica: Centro de Saude Pr…" at bounding box center [463, 404] width 7 height 8
radio input "true"
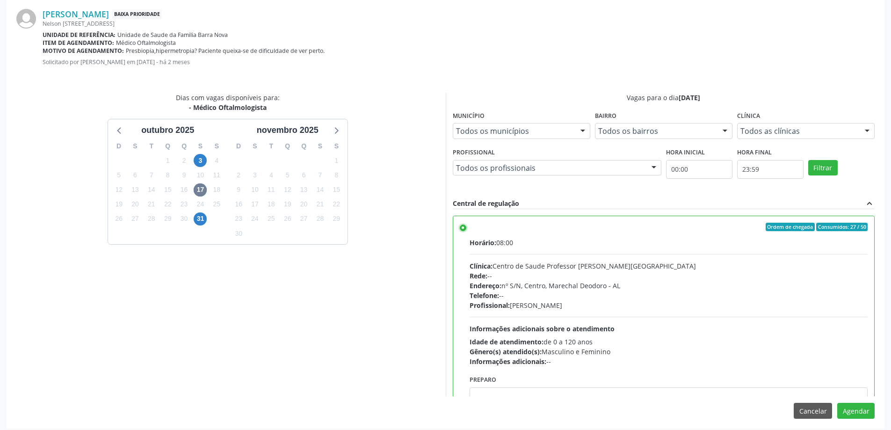
scroll to position [276, 0]
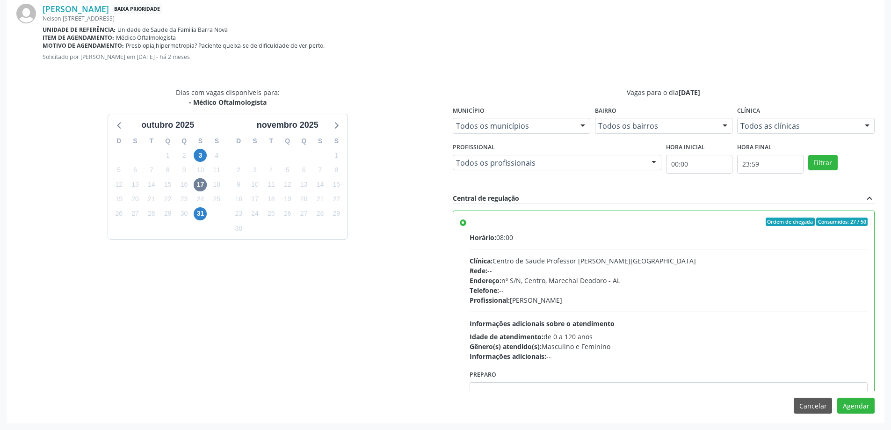
click at [866, 413] on div "Agendamento [PERSON_NAME] Baixa Prioridade [PERSON_NAME][STREET_ADDRESS] Unidad…" at bounding box center [446, 193] width 878 height 458
click at [863, 407] on button "Agendar" at bounding box center [855, 406] width 37 height 16
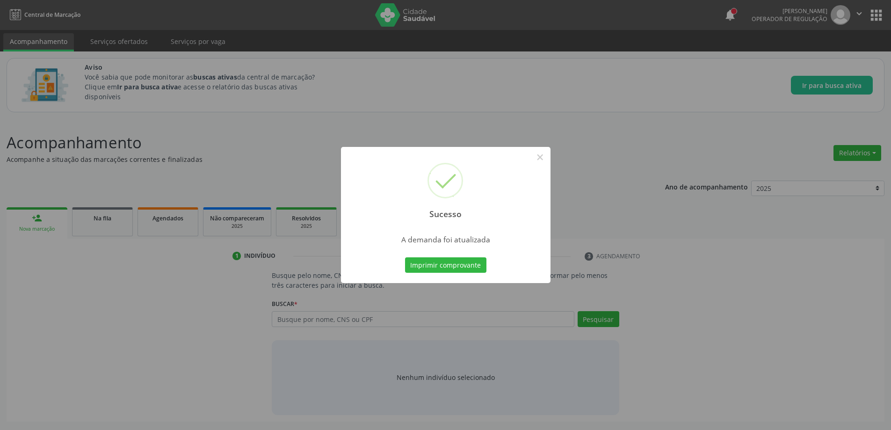
scroll to position [0, 0]
click at [540, 163] on button "×" at bounding box center [543, 157] width 16 height 16
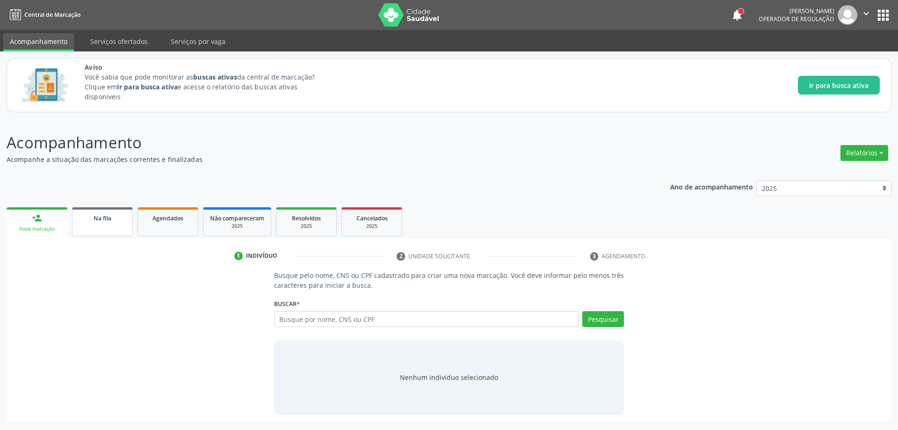
click at [108, 221] on span "Na fila" at bounding box center [103, 218] width 18 height 8
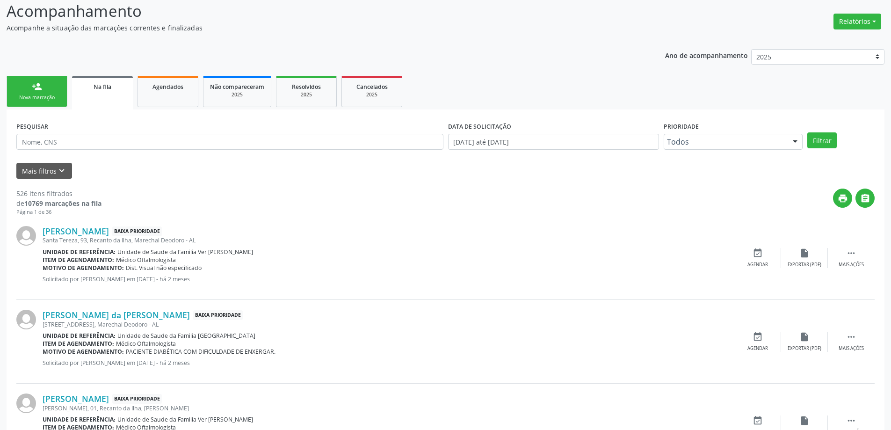
scroll to position [140, 0]
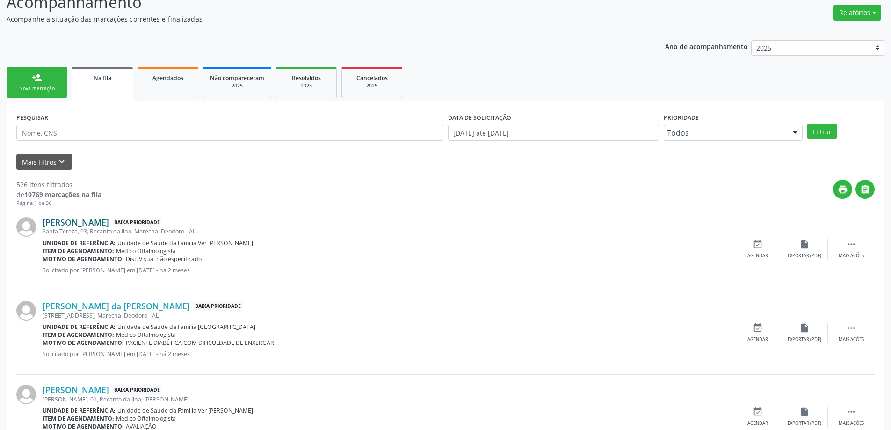
click at [67, 223] on link "[PERSON_NAME]" at bounding box center [76, 222] width 66 height 10
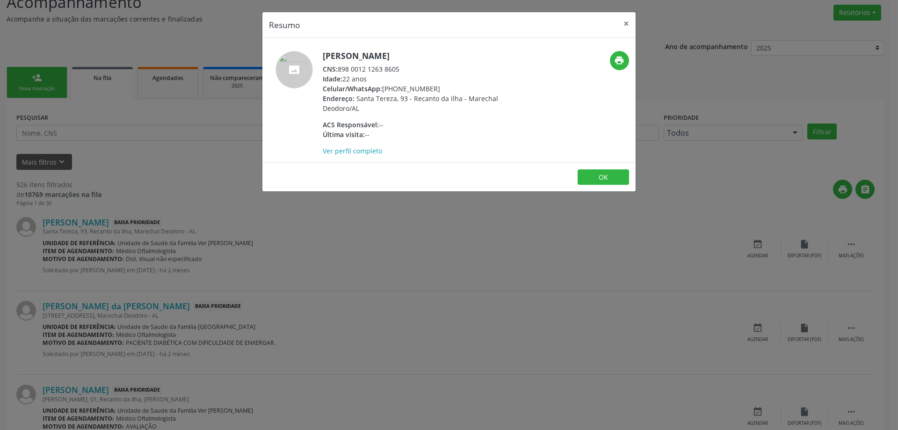
drag, startPoint x: 403, startPoint y: 70, endPoint x: 341, endPoint y: 69, distance: 62.2
click at [341, 69] on div "CNS: 898 0012 1263 8605" at bounding box center [414, 69] width 182 height 10
click at [625, 21] on button "×" at bounding box center [626, 23] width 19 height 23
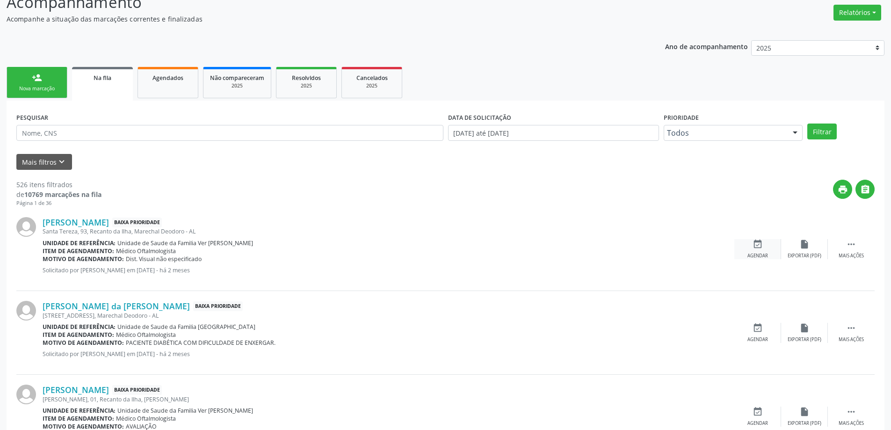
click at [765, 247] on div "event_available Agendar" at bounding box center [757, 249] width 47 height 20
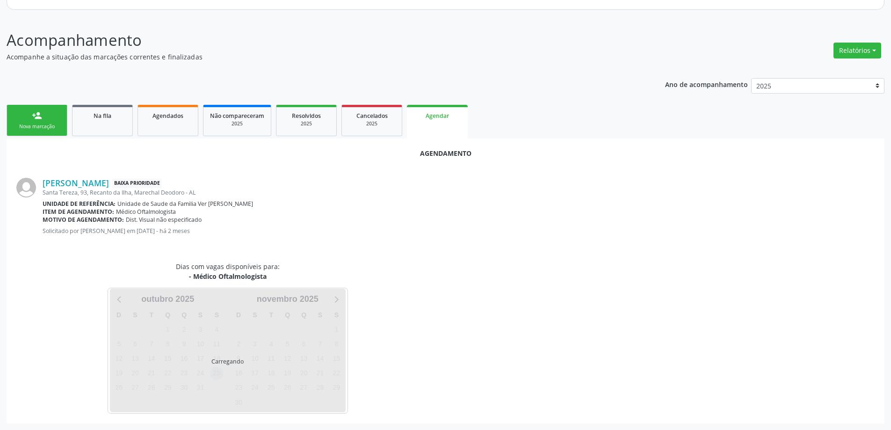
scroll to position [124, 0]
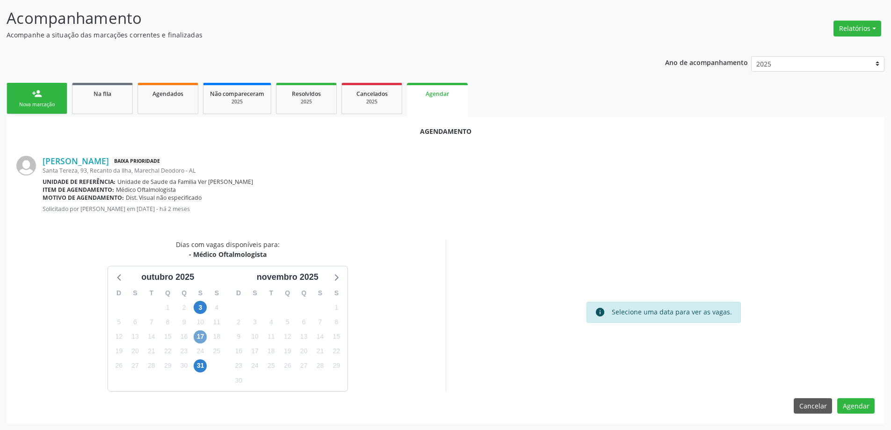
click at [197, 333] on span "17" at bounding box center [200, 336] width 13 height 13
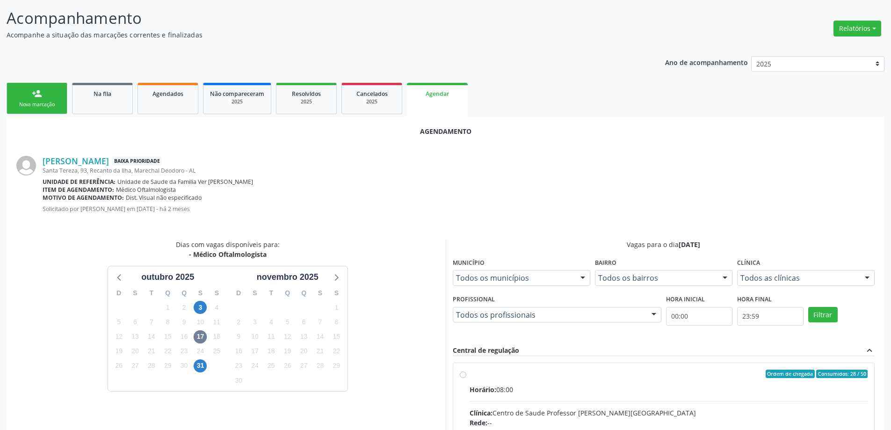
click at [460, 373] on input "Ordem de chegada Consumidos: 28 / 50 Horário: 08:00 Clínica: Centro de Saude Pr…" at bounding box center [463, 373] width 7 height 8
radio input "true"
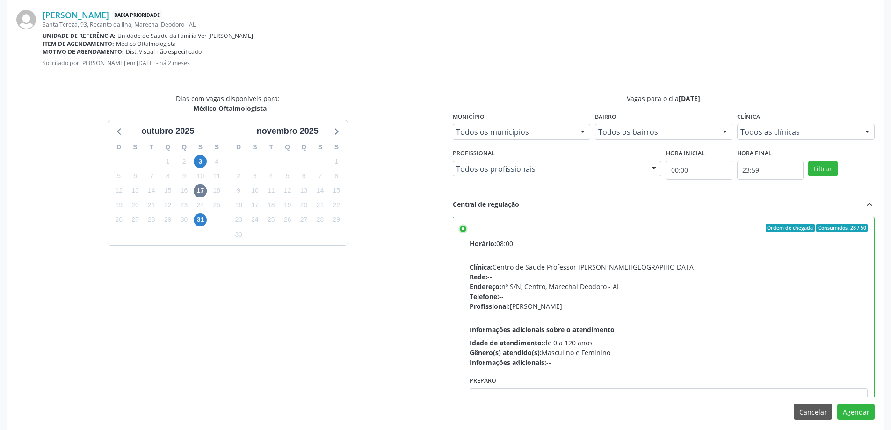
scroll to position [276, 0]
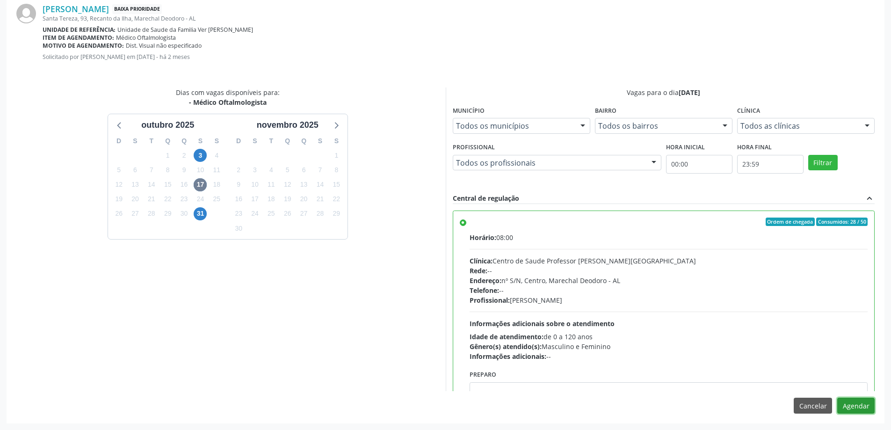
click at [868, 413] on button "Agendar" at bounding box center [855, 406] width 37 height 16
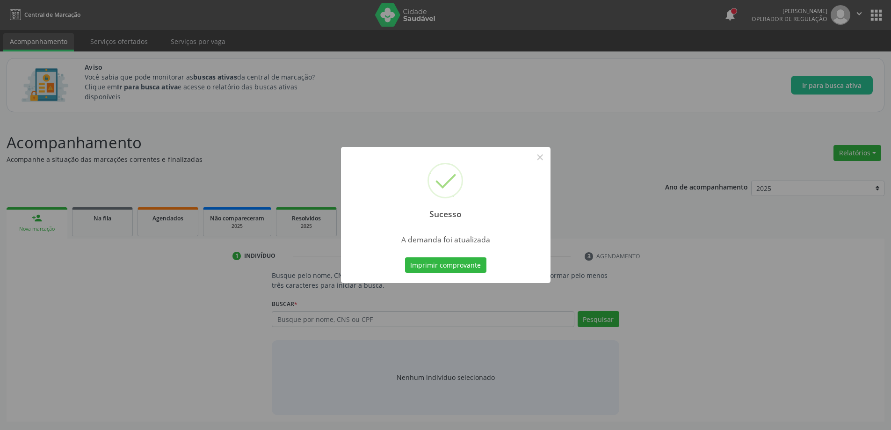
scroll to position [0, 0]
click at [542, 159] on button "×" at bounding box center [543, 157] width 16 height 16
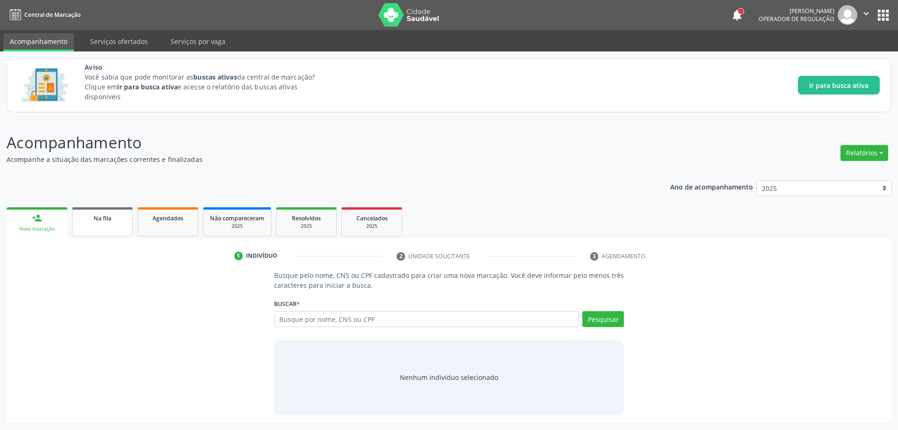
click at [111, 223] on link "Na fila" at bounding box center [102, 221] width 61 height 29
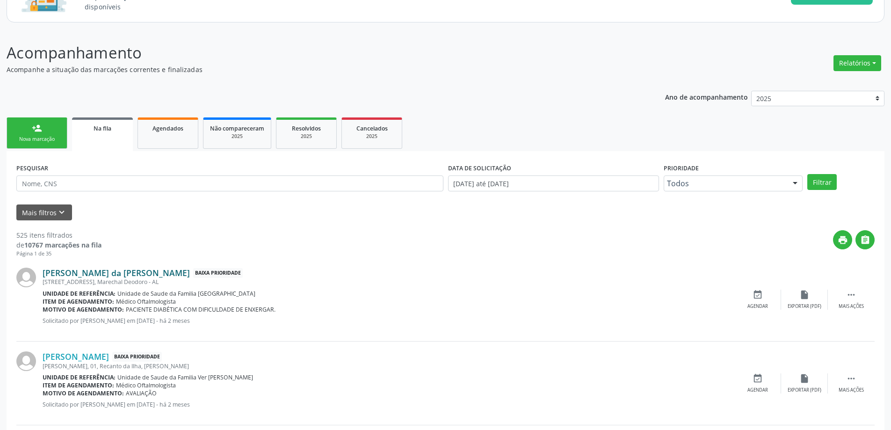
scroll to position [94, 0]
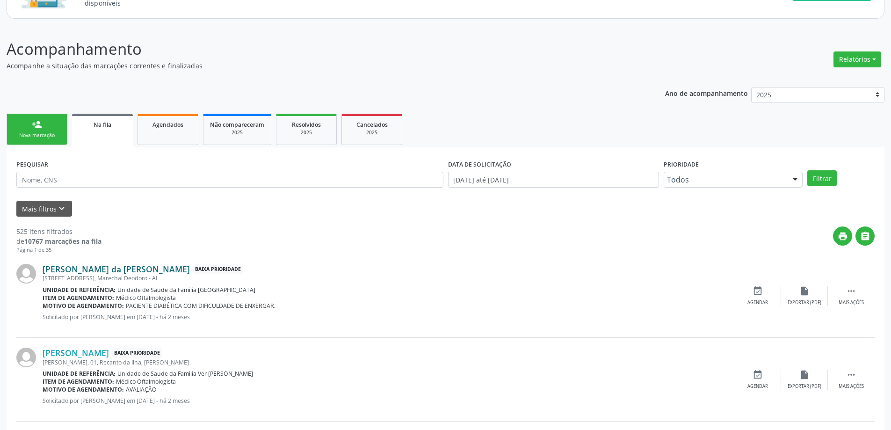
click at [108, 267] on link "[PERSON_NAME] da [PERSON_NAME]" at bounding box center [116, 269] width 147 height 10
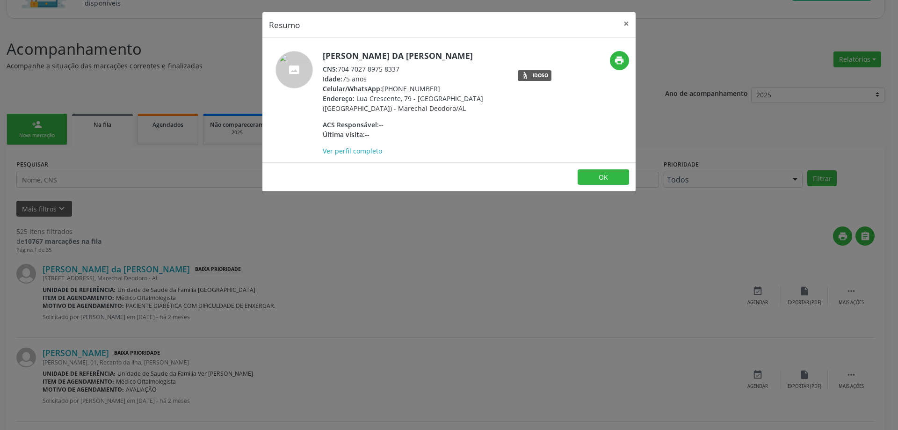
drag, startPoint x: 402, startPoint y: 68, endPoint x: 340, endPoint y: 71, distance: 61.3
click at [340, 71] on div "CNS: 704 7027 8975 8337" at bounding box center [414, 69] width 182 height 10
click at [624, 22] on button "×" at bounding box center [626, 23] width 19 height 23
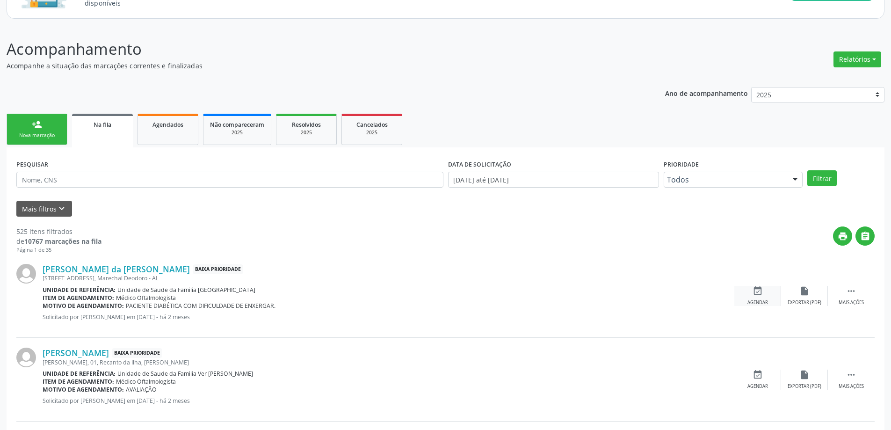
click at [759, 293] on icon "event_available" at bounding box center [757, 291] width 10 height 10
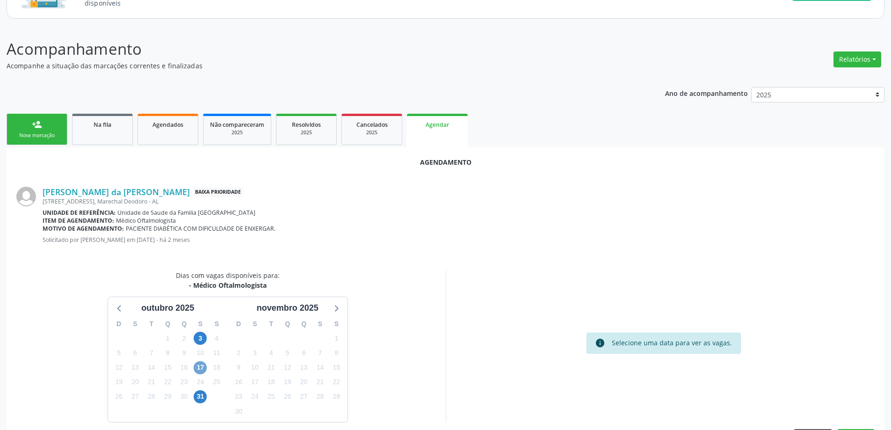
click at [195, 368] on span "17" at bounding box center [200, 367] width 13 height 13
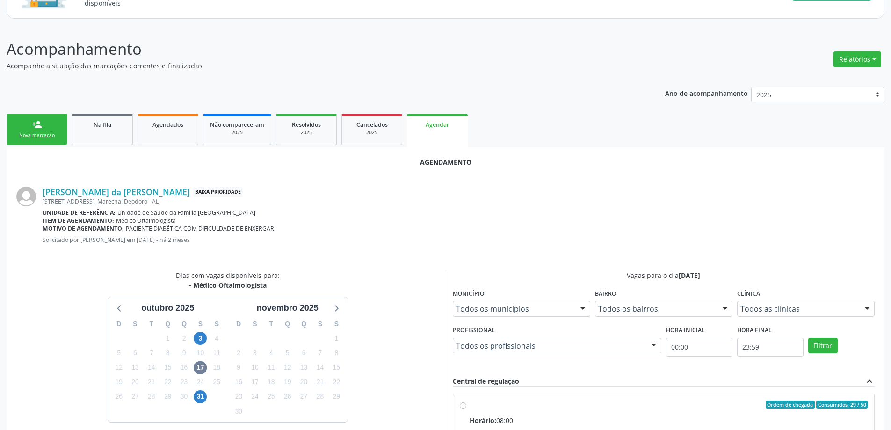
click at [461, 405] on input "Ordem de chegada Consumidos: 29 / 50 Horário: 08:00 Clínica: Centro de Saude Pr…" at bounding box center [463, 404] width 7 height 8
radio input "true"
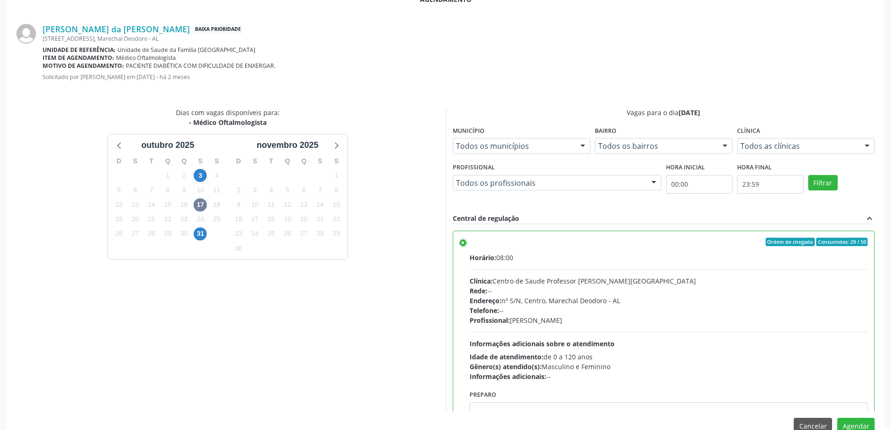
scroll to position [276, 0]
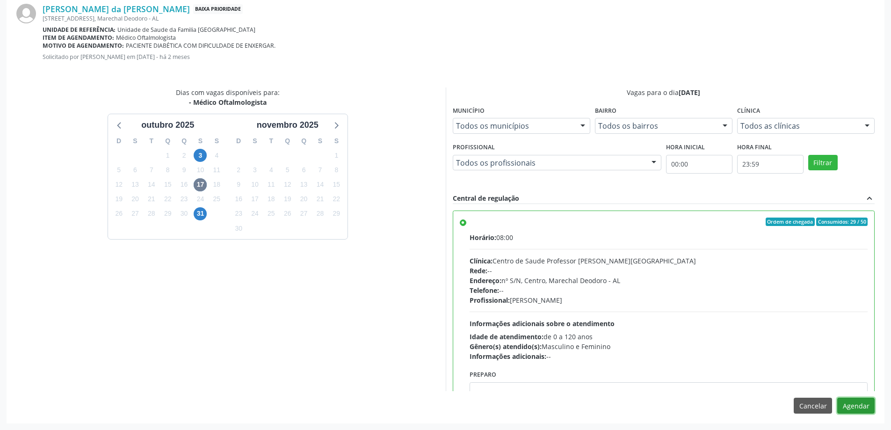
click at [854, 405] on button "Agendar" at bounding box center [855, 406] width 37 height 16
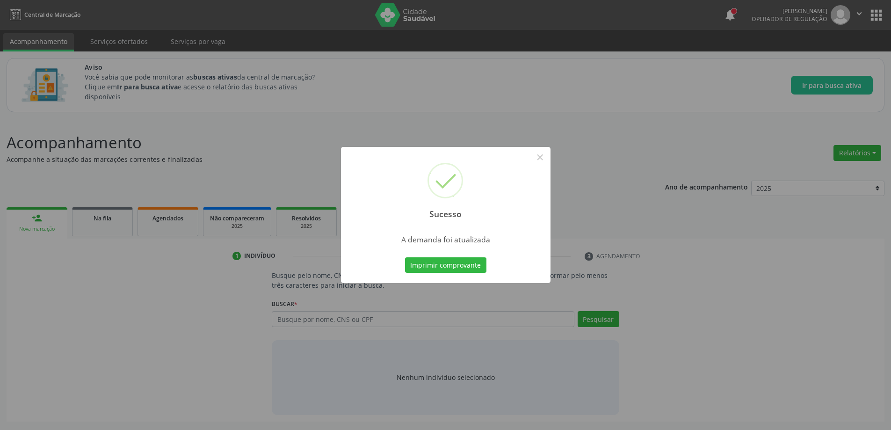
scroll to position [0, 0]
click at [538, 158] on button "×" at bounding box center [543, 157] width 16 height 16
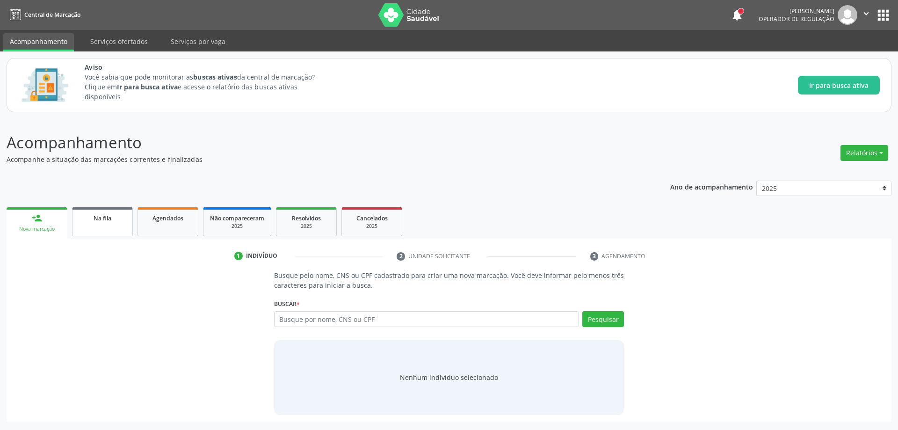
click at [99, 225] on link "Na fila" at bounding box center [102, 221] width 61 height 29
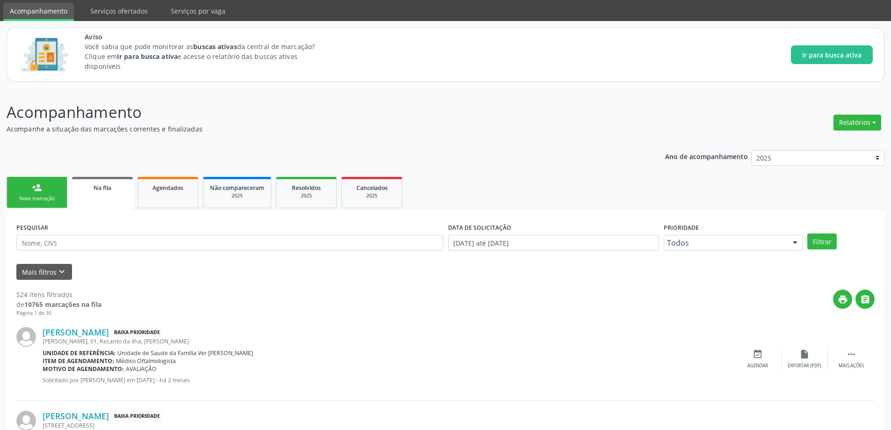
scroll to position [47, 0]
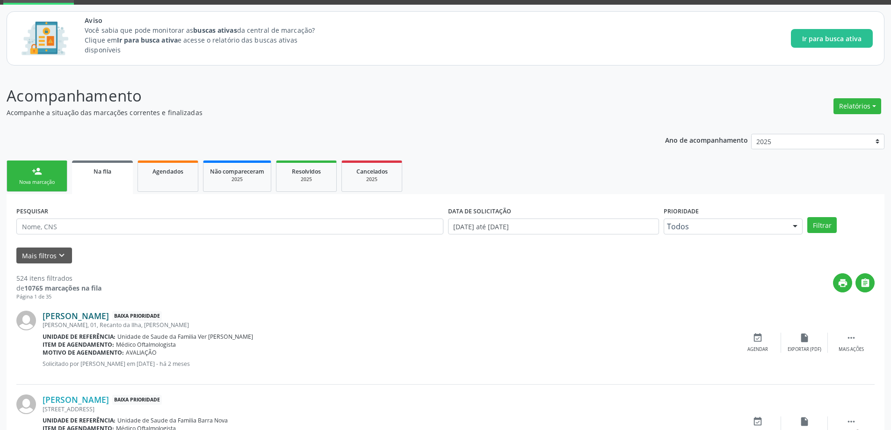
click at [102, 315] on link "[PERSON_NAME]" at bounding box center [76, 316] width 66 height 10
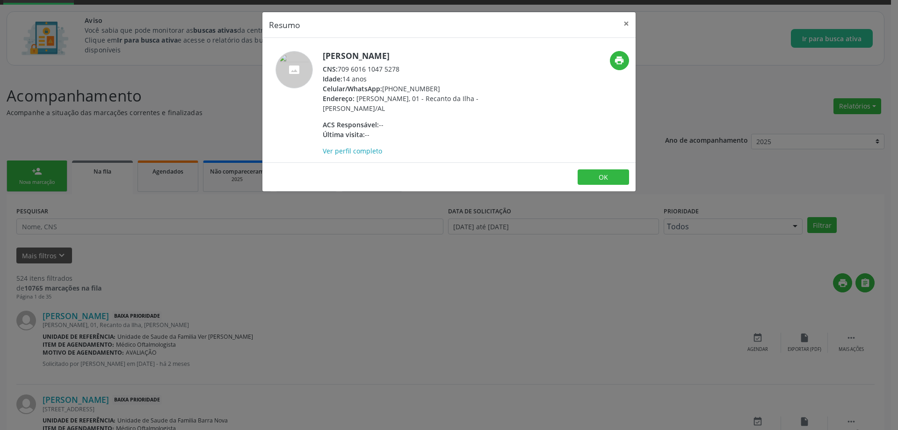
drag, startPoint x: 405, startPoint y: 67, endPoint x: 339, endPoint y: 70, distance: 65.5
click at [339, 70] on div "CNS: 709 6016 1047 5278" at bounding box center [414, 69] width 182 height 10
click at [621, 25] on button "×" at bounding box center [626, 23] width 19 height 23
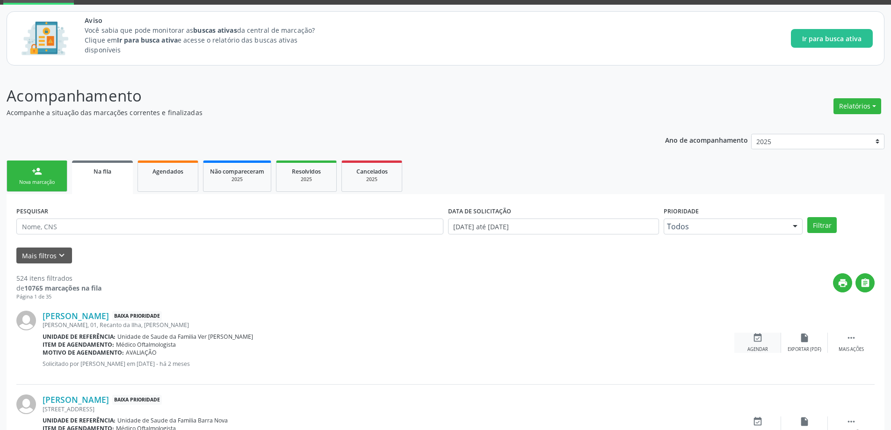
click at [757, 338] on icon "event_available" at bounding box center [757, 338] width 10 height 10
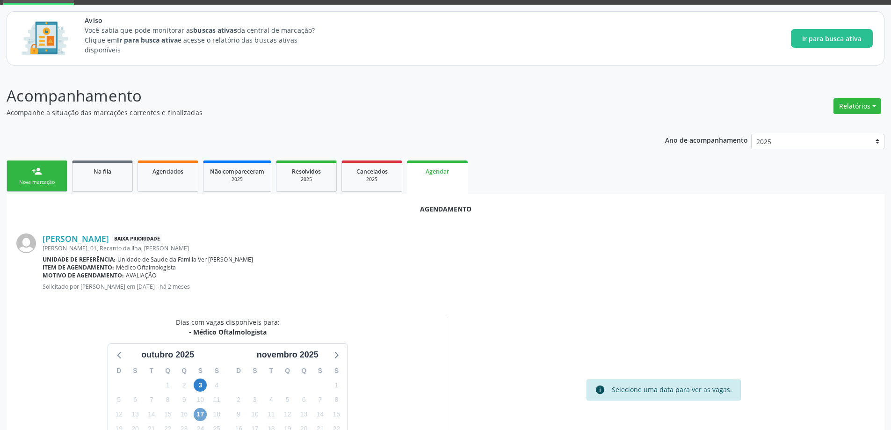
click at [201, 412] on span "17" at bounding box center [200, 414] width 13 height 13
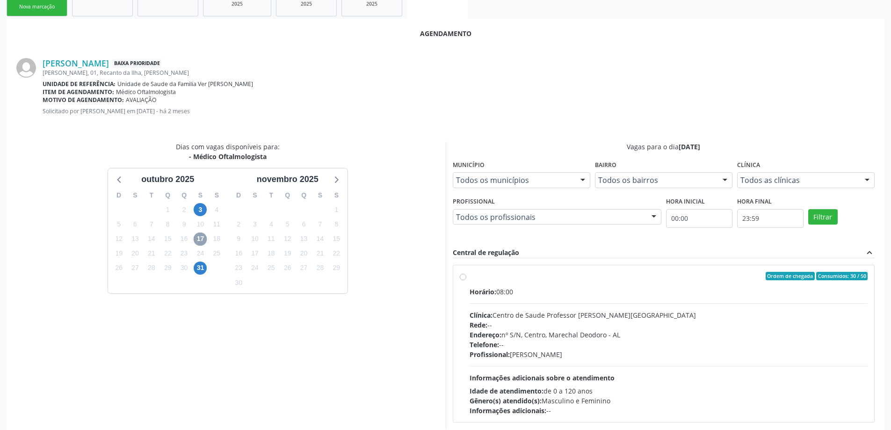
scroll to position [234, 0]
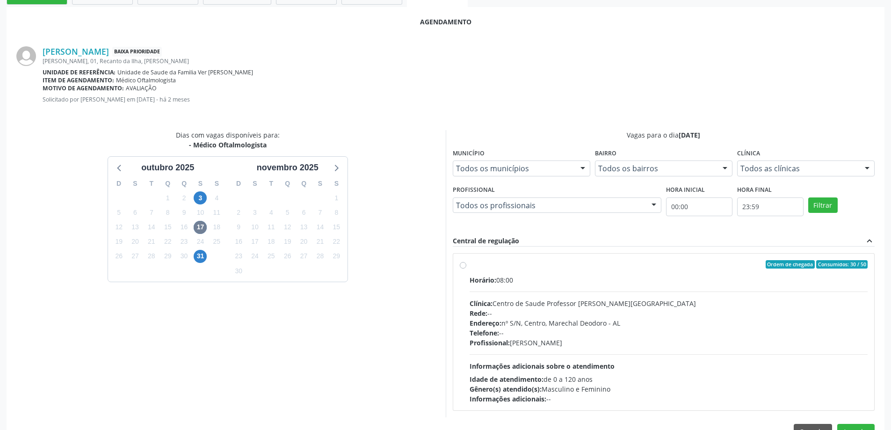
click at [459, 265] on div "Ordem de chegada Consumidos: 30 / 50 Horário: 08:00 Clínica: Centro de Saude Pr…" at bounding box center [663, 331] width 421 height 157
radio input "true"
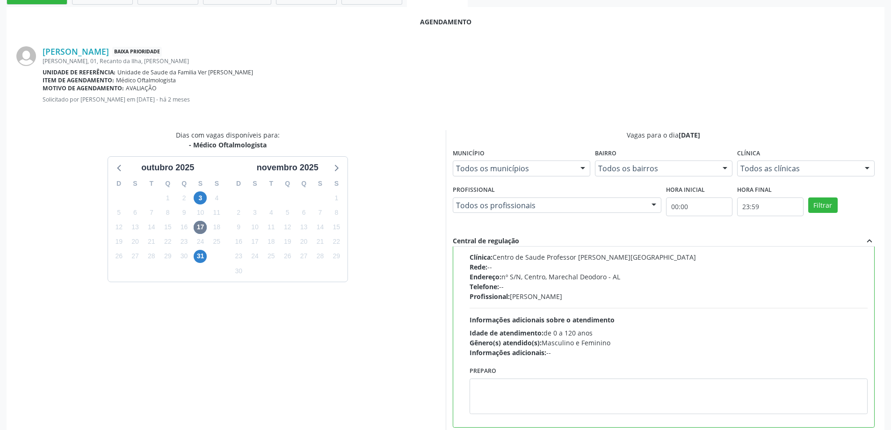
scroll to position [276, 0]
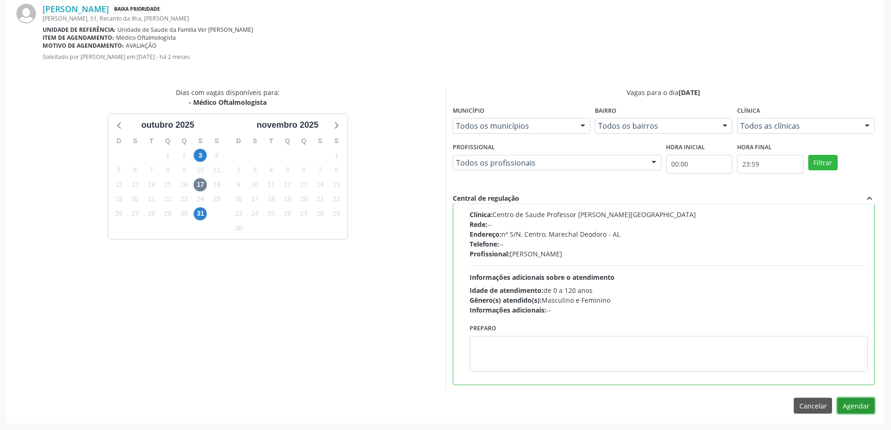
click at [855, 403] on button "Agendar" at bounding box center [855, 406] width 37 height 16
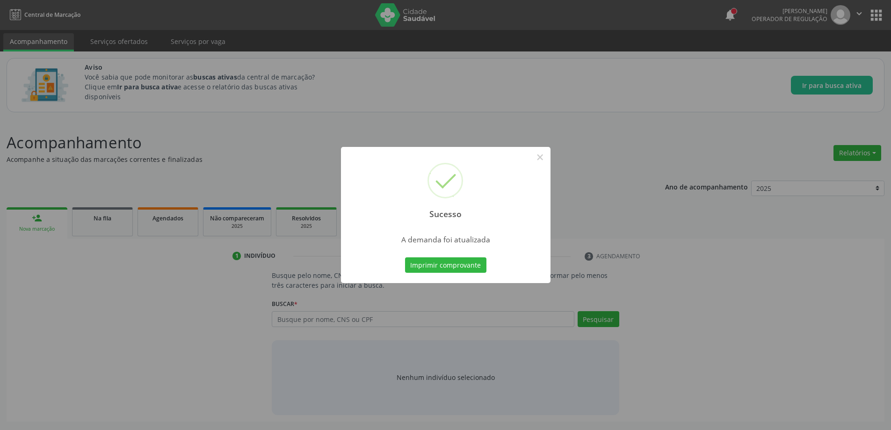
scroll to position [0, 0]
click at [543, 160] on button "×" at bounding box center [543, 157] width 16 height 16
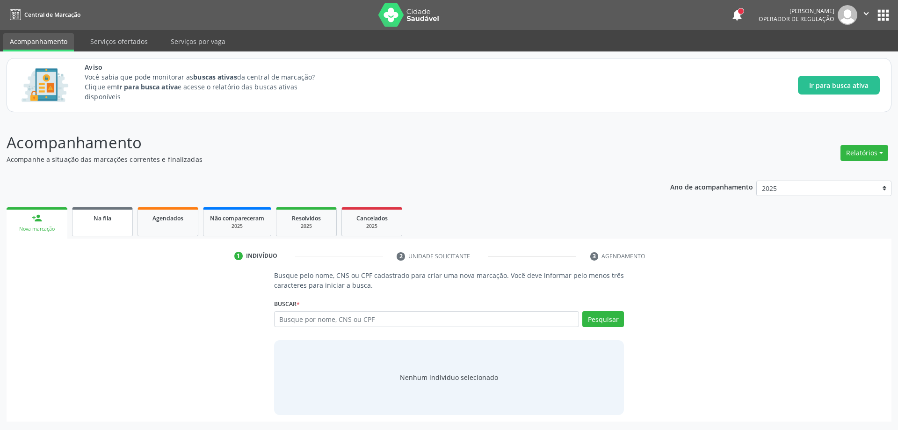
click at [122, 220] on div "Na fila" at bounding box center [102, 218] width 47 height 10
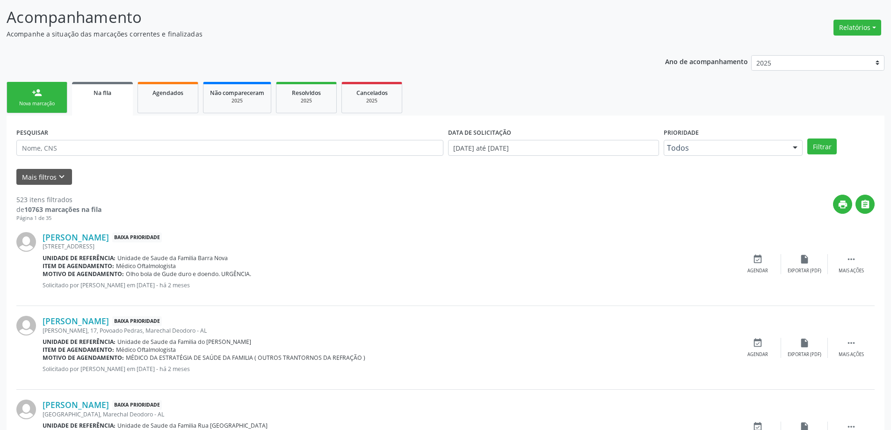
scroll to position [140, 0]
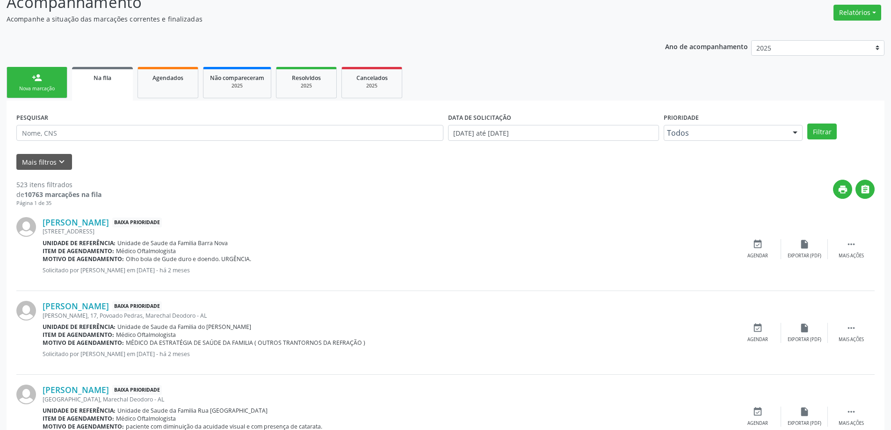
click at [112, 228] on div "[STREET_ADDRESS]" at bounding box center [389, 231] width 692 height 8
click at [108, 220] on link "[PERSON_NAME]" at bounding box center [76, 222] width 66 height 10
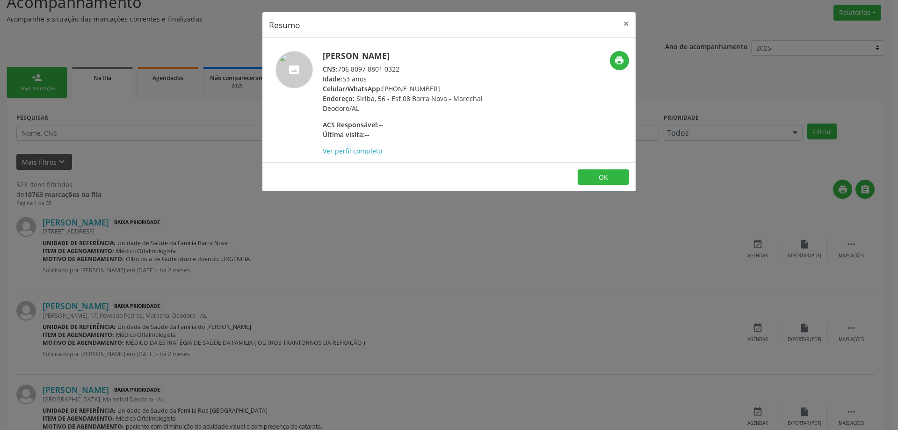
drag, startPoint x: 404, startPoint y: 70, endPoint x: 339, endPoint y: 67, distance: 65.5
click at [339, 67] on div "CNS: 706 8097 8801 0322" at bounding box center [414, 69] width 182 height 10
click at [622, 27] on button "×" at bounding box center [626, 23] width 19 height 23
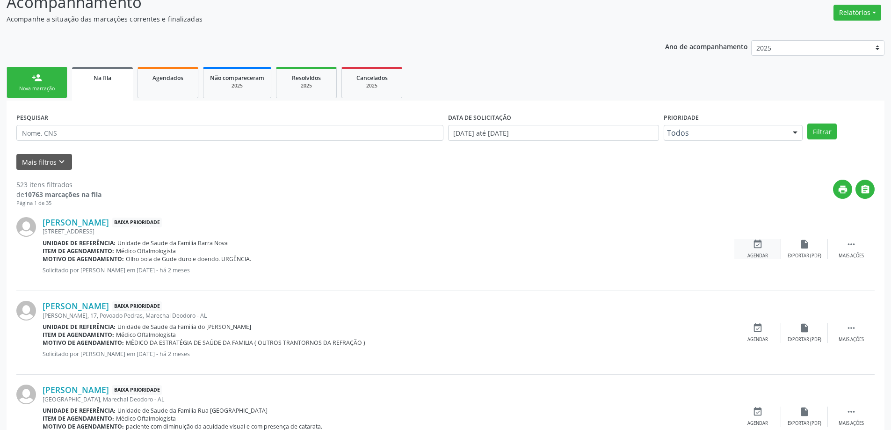
click at [748, 244] on div "event_available Agendar" at bounding box center [757, 249] width 47 height 20
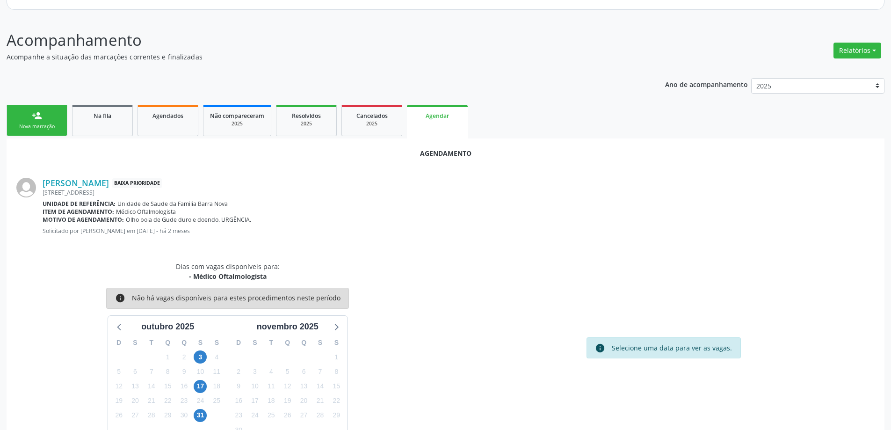
scroll to position [124, 0]
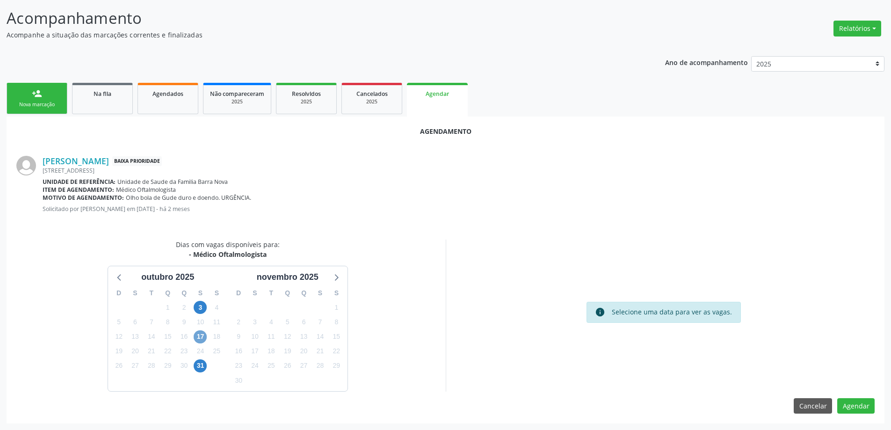
click at [200, 336] on span "17" at bounding box center [200, 336] width 13 height 13
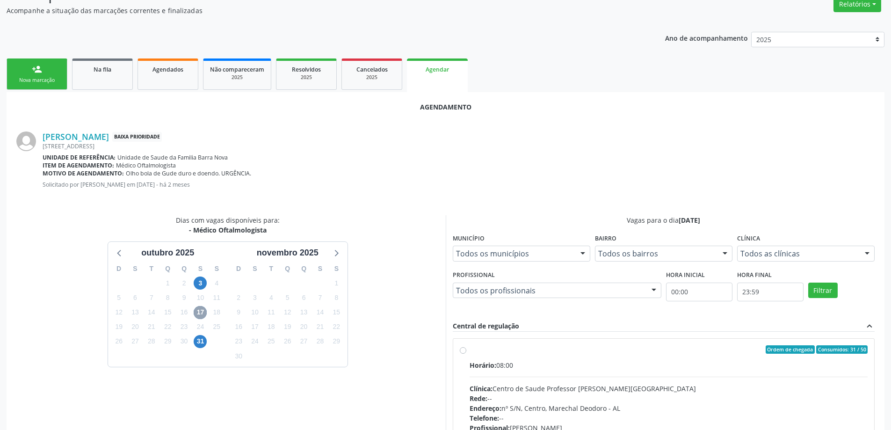
scroll to position [218, 0]
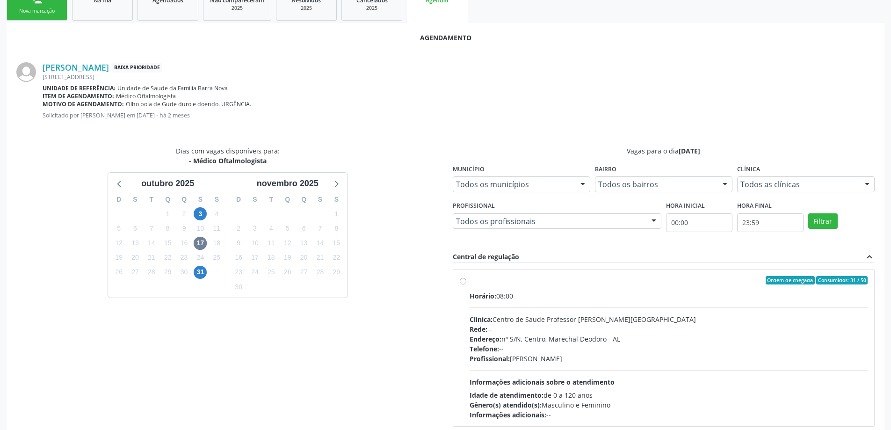
click at [470, 281] on label "Ordem de chegada Consumidos: 31 / 50 Horário: 08:00 Clínica: Centro de Saude Pr…" at bounding box center [669, 348] width 398 height 144
click at [466, 281] on input "Ordem de chegada Consumidos: 31 / 50 Horário: 08:00 Clínica: Centro de Saude Pr…" at bounding box center [463, 280] width 7 height 8
radio input "true"
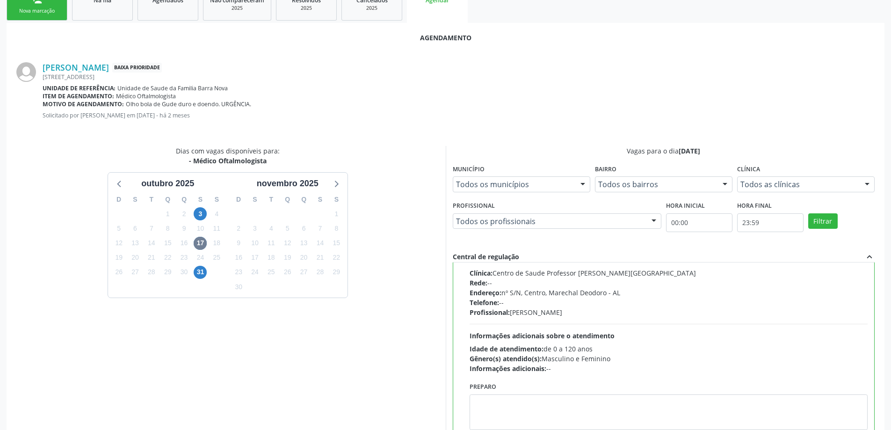
scroll to position [265, 0]
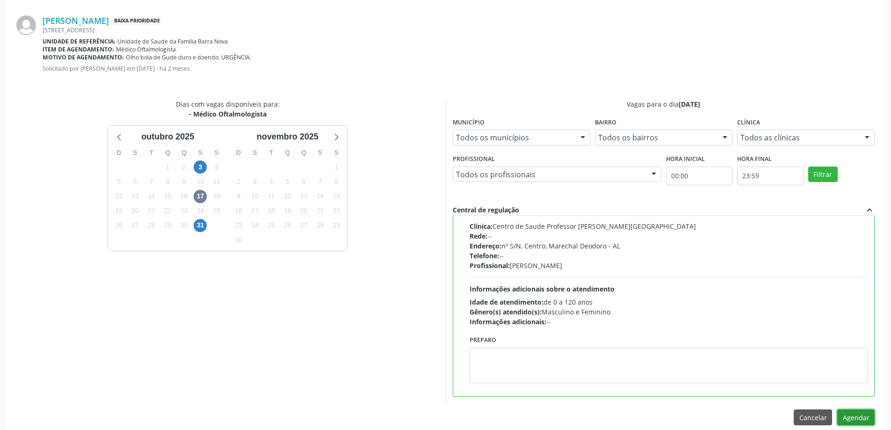
click at [848, 419] on button "Agendar" at bounding box center [855, 417] width 37 height 16
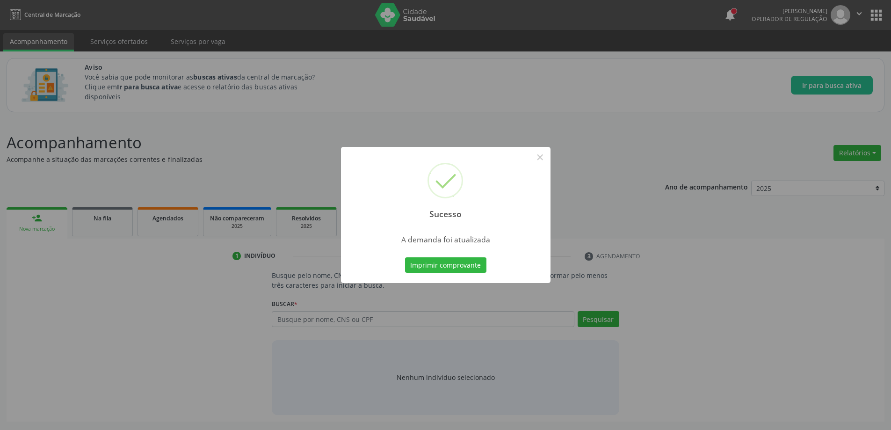
scroll to position [0, 0]
click at [548, 156] on button "×" at bounding box center [543, 157] width 16 height 16
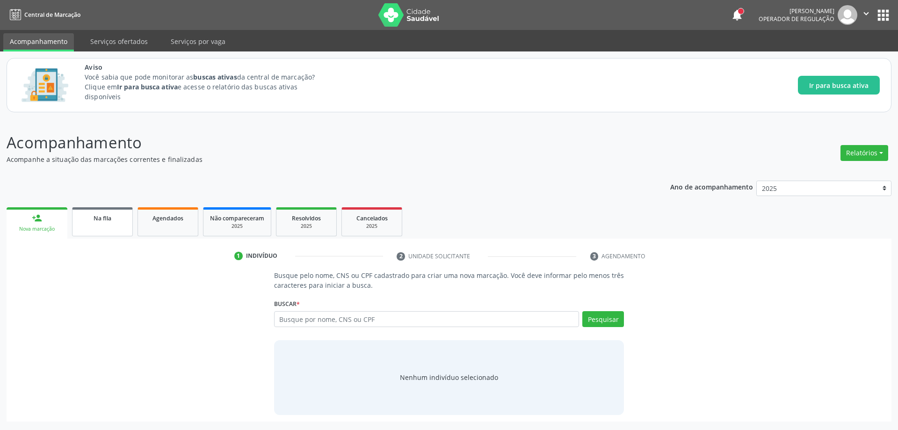
click at [112, 221] on div "Na fila" at bounding box center [102, 218] width 47 height 10
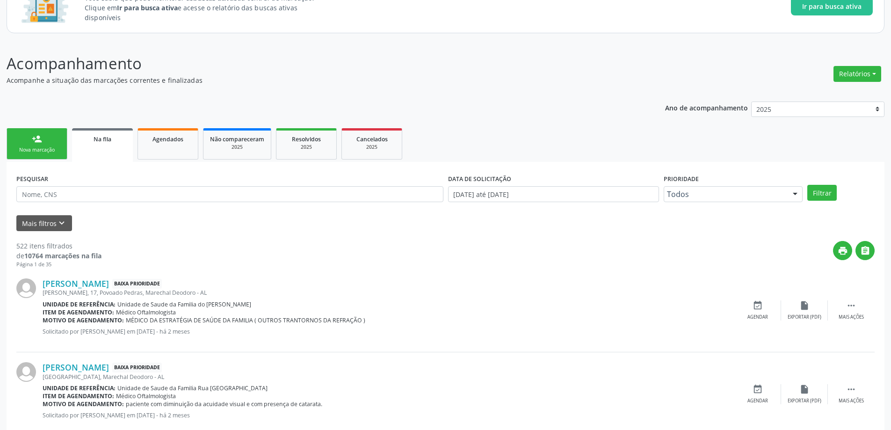
scroll to position [94, 0]
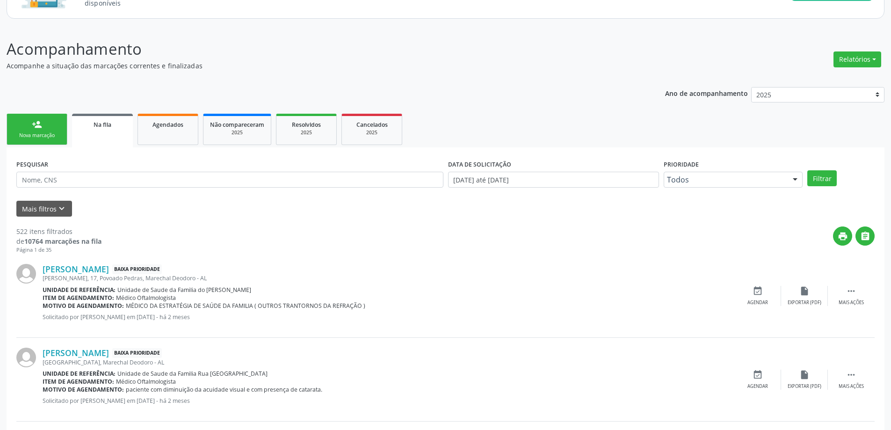
click at [86, 275] on div "[PERSON_NAME], 17, Povoado Pedras, Marechal Deodoro - AL" at bounding box center [389, 278] width 692 height 8
click at [83, 269] on link "[PERSON_NAME]" at bounding box center [76, 269] width 66 height 10
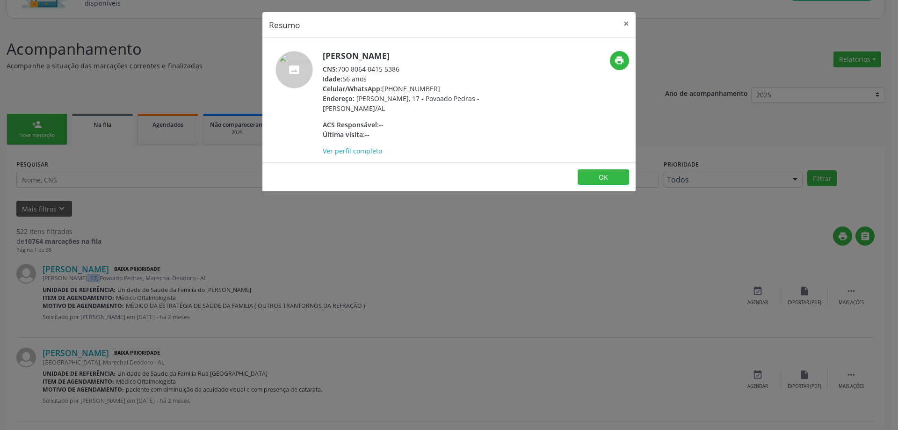
drag, startPoint x: 400, startPoint y: 68, endPoint x: 339, endPoint y: 69, distance: 61.3
click at [339, 69] on div "CNS: 700 8064 0415 5386" at bounding box center [414, 69] width 182 height 10
click at [624, 26] on button "×" at bounding box center [626, 23] width 19 height 23
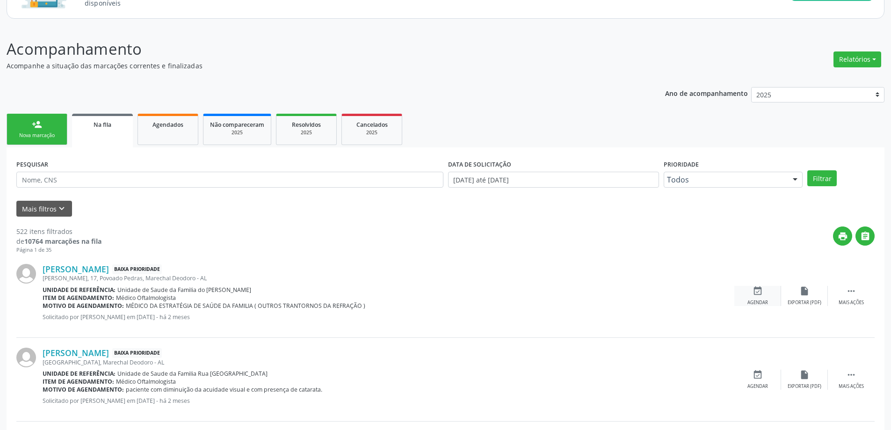
click at [756, 298] on div "event_available Agendar" at bounding box center [757, 296] width 47 height 20
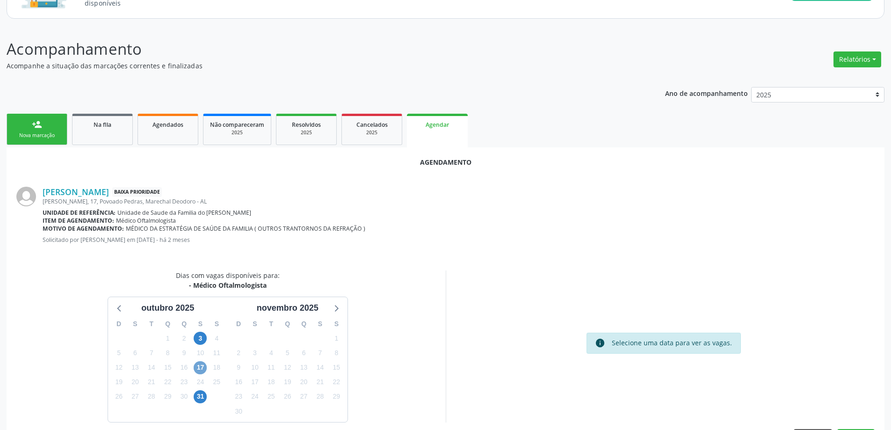
click at [202, 369] on span "17" at bounding box center [200, 367] width 13 height 13
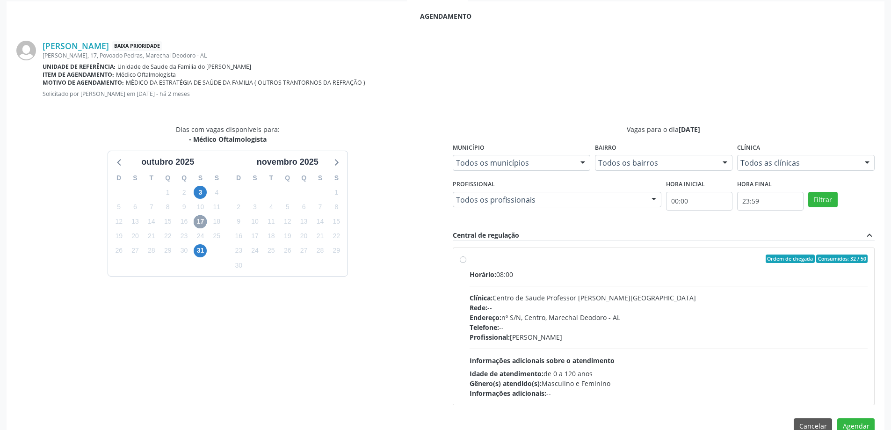
scroll to position [260, 0]
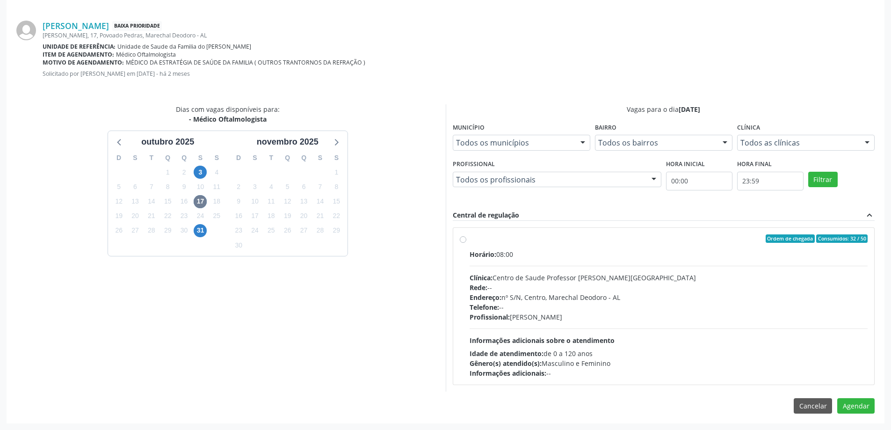
click at [470, 241] on label "Ordem de chegada Consumidos: 32 / 50 Horário: 08:00 Clínica: Centro de Saude Pr…" at bounding box center [669, 306] width 398 height 144
click at [461, 241] on input "Ordem de chegada Consumidos: 32 / 50 Horário: 08:00 Clínica: Centro de Saude Pr…" at bounding box center [463, 238] width 7 height 8
radio input "true"
click at [851, 421] on button "Agendar" at bounding box center [855, 422] width 37 height 16
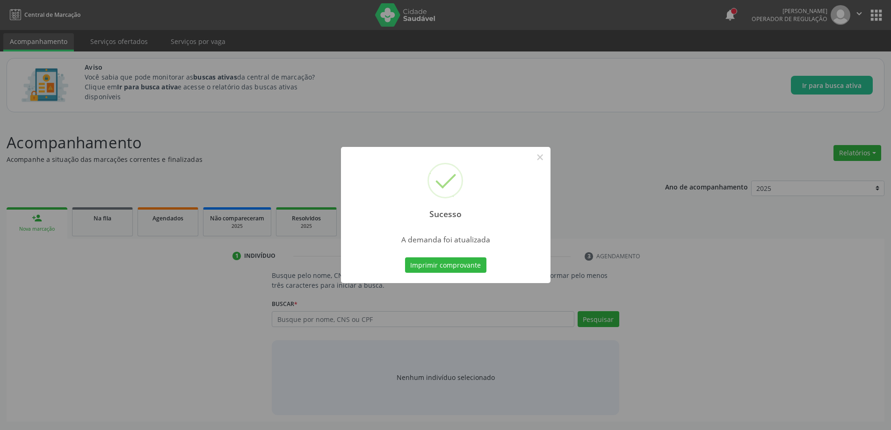
scroll to position [0, 0]
click at [544, 161] on button "×" at bounding box center [543, 157] width 16 height 16
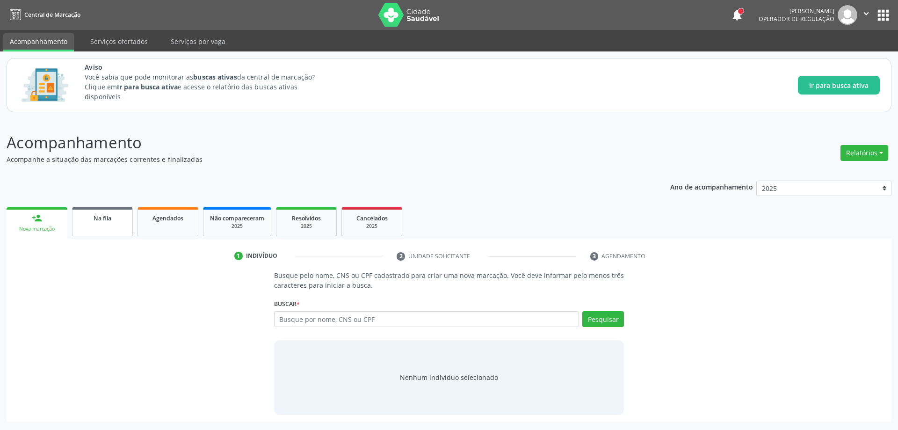
click at [102, 229] on link "Na fila" at bounding box center [102, 221] width 61 height 29
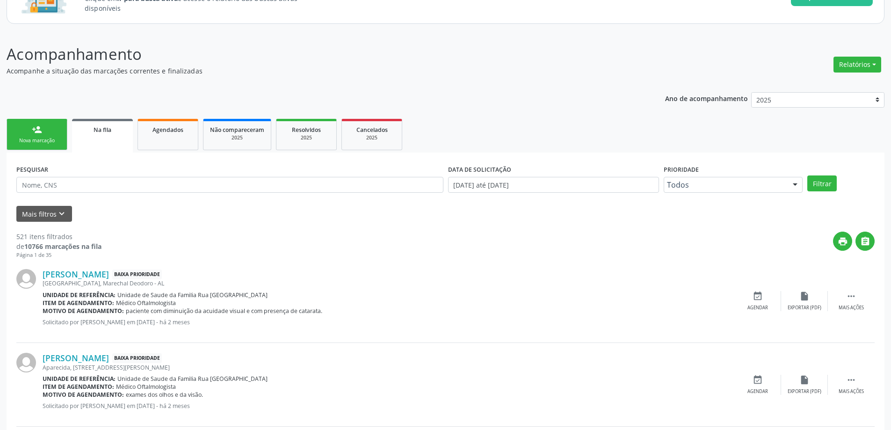
scroll to position [140, 0]
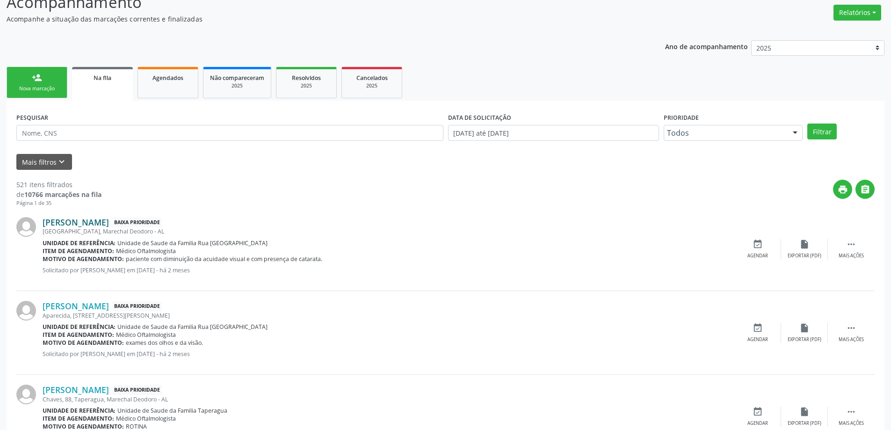
click at [86, 225] on link "[PERSON_NAME]" at bounding box center [76, 222] width 66 height 10
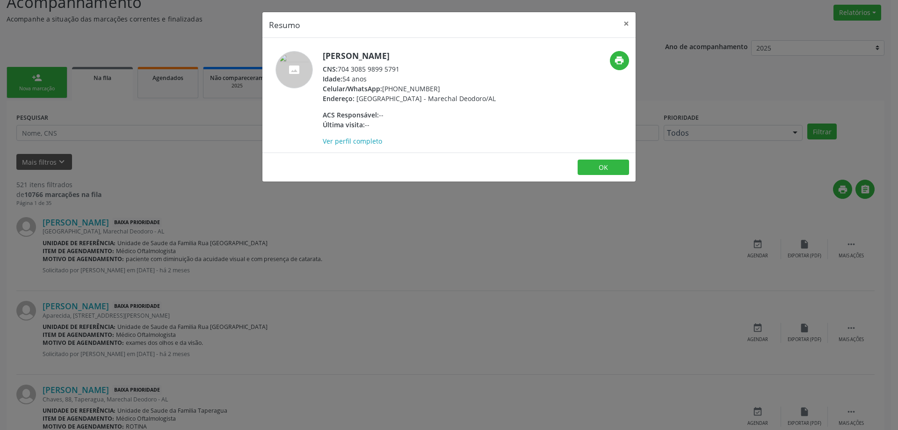
drag, startPoint x: 400, startPoint y: 68, endPoint x: 341, endPoint y: 68, distance: 58.9
click at [341, 68] on div "CNS: 704 3085 9899 5791" at bounding box center [409, 69] width 173 height 10
click at [620, 21] on button "×" at bounding box center [626, 23] width 19 height 23
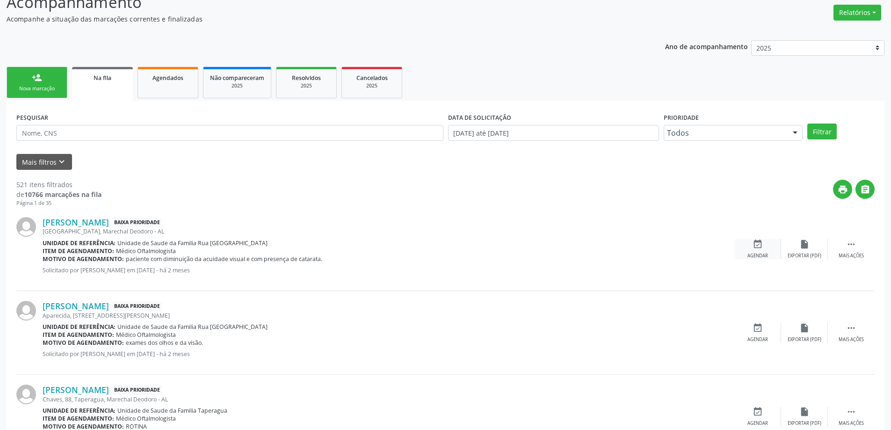
click at [763, 251] on div "event_available Agendar" at bounding box center [757, 249] width 47 height 20
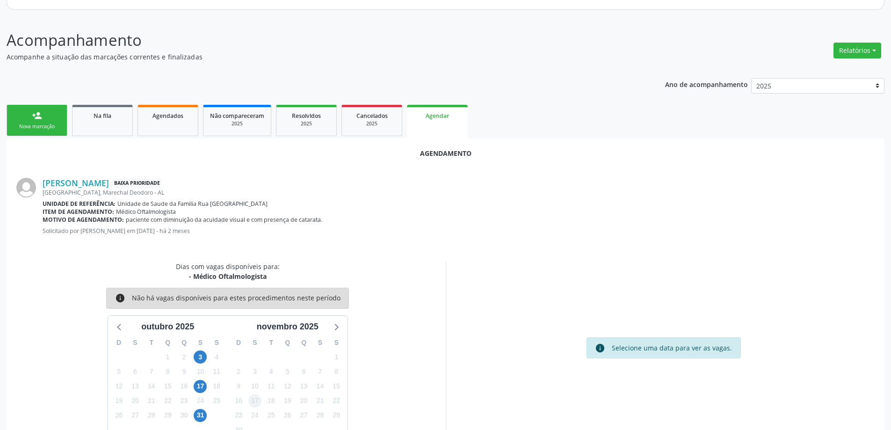
scroll to position [124, 0]
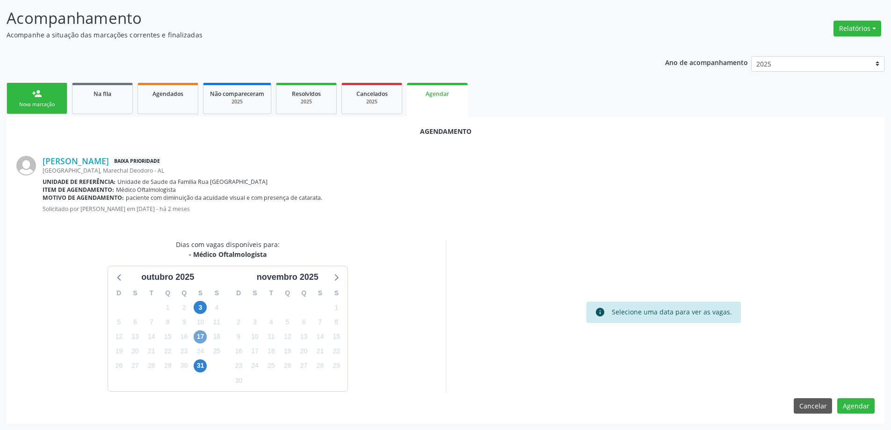
click at [197, 336] on span "17" at bounding box center [200, 336] width 13 height 13
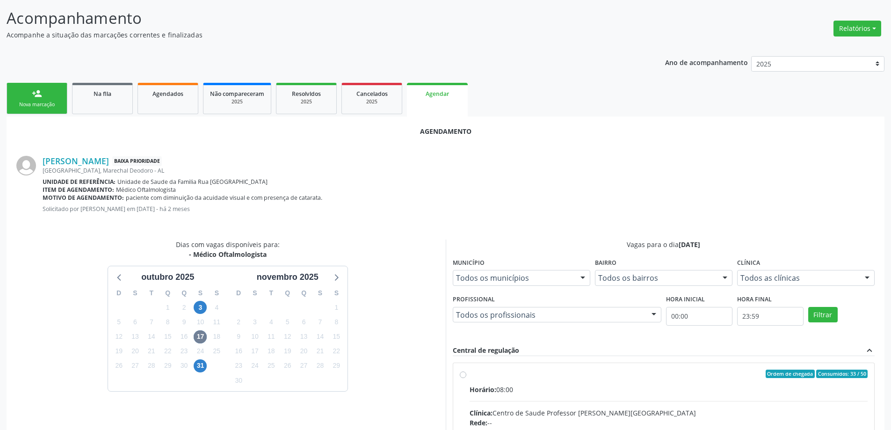
click at [461, 375] on input "Ordem de chegada Consumidos: 33 / 50 Horário: 08:00 Clínica: Centro de Saude Pr…" at bounding box center [463, 373] width 7 height 8
radio input "true"
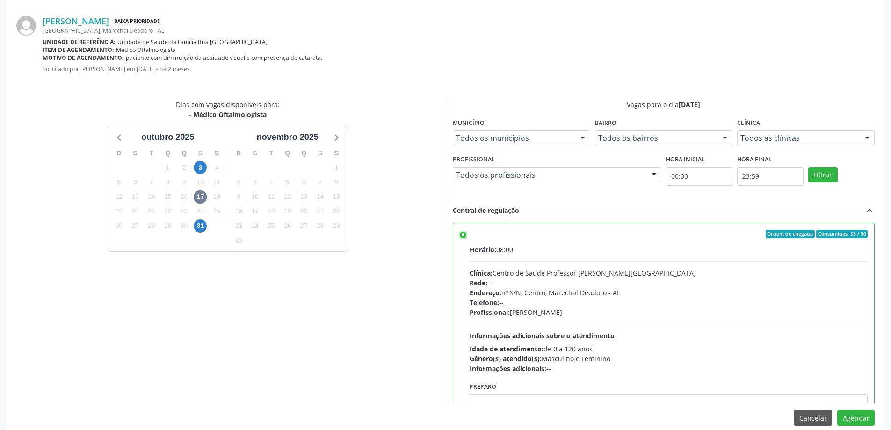
scroll to position [276, 0]
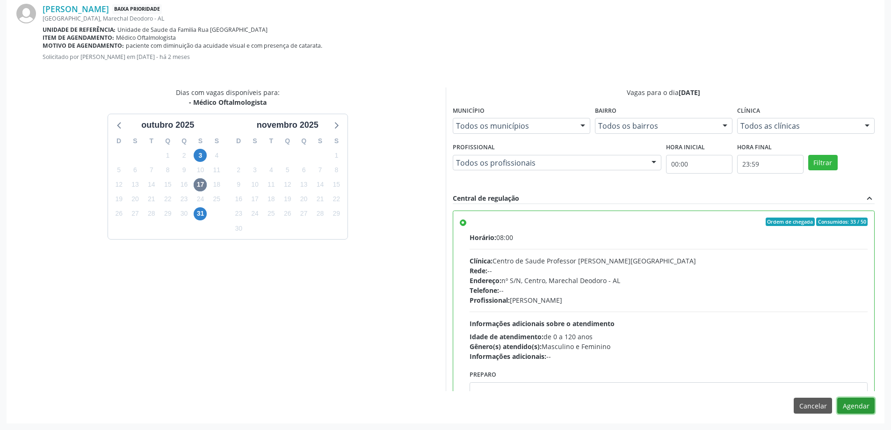
click at [863, 402] on button "Agendar" at bounding box center [855, 406] width 37 height 16
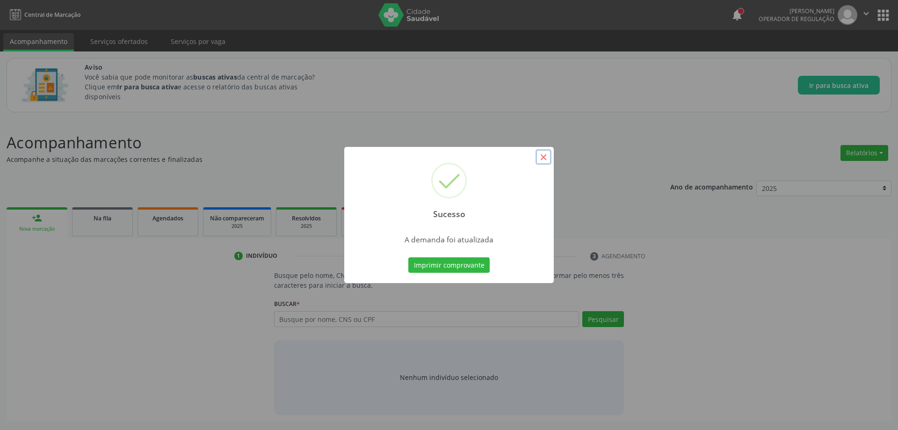
click at [540, 160] on button "×" at bounding box center [543, 157] width 16 height 16
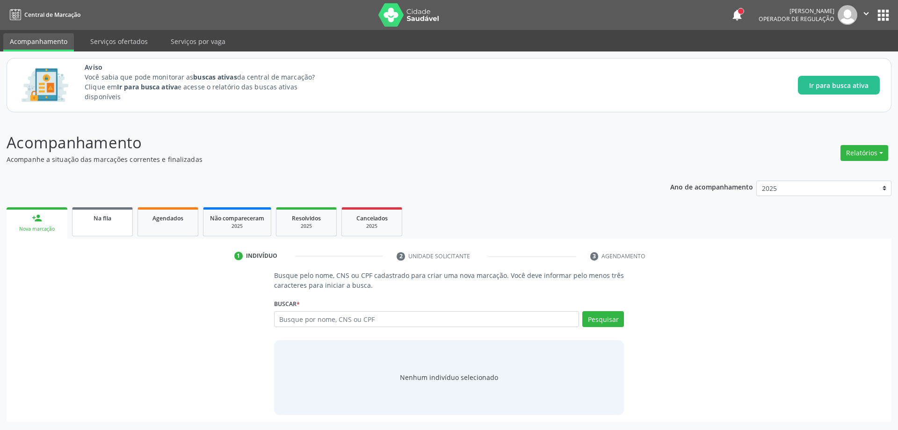
click at [88, 222] on div "Na fila" at bounding box center [102, 218] width 47 height 10
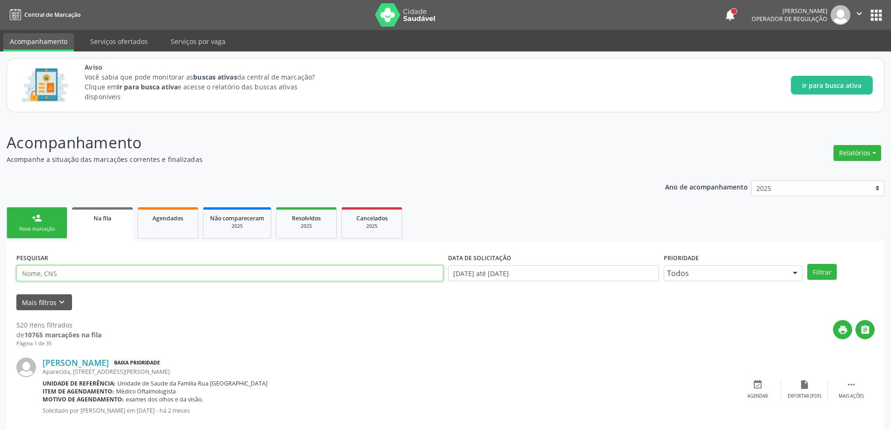
paste input "709200264419533"
type input "709200264419533"
click at [822, 274] on button "Filtrar" at bounding box center [821, 272] width 29 height 16
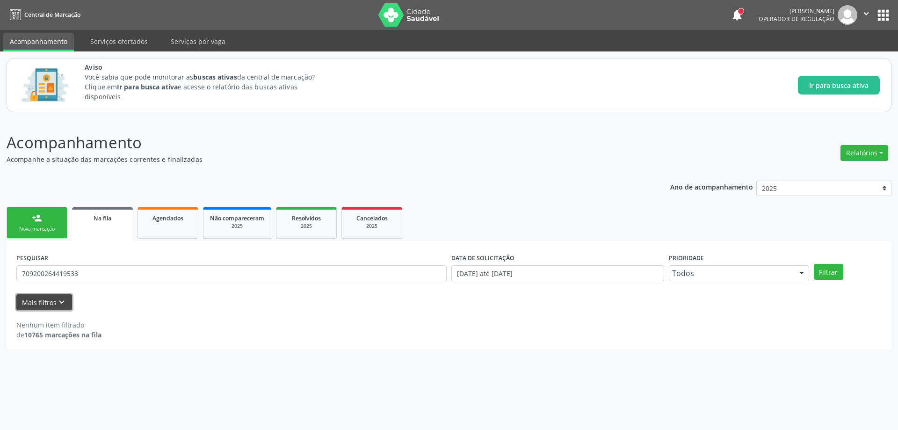
click at [61, 301] on icon "keyboard_arrow_down" at bounding box center [62, 302] width 10 height 10
click at [44, 302] on button "Menos filtros keyboard_arrow_up" at bounding box center [47, 302] width 62 height 16
click at [39, 299] on button "Mais filtros keyboard_arrow_down" at bounding box center [44, 302] width 56 height 16
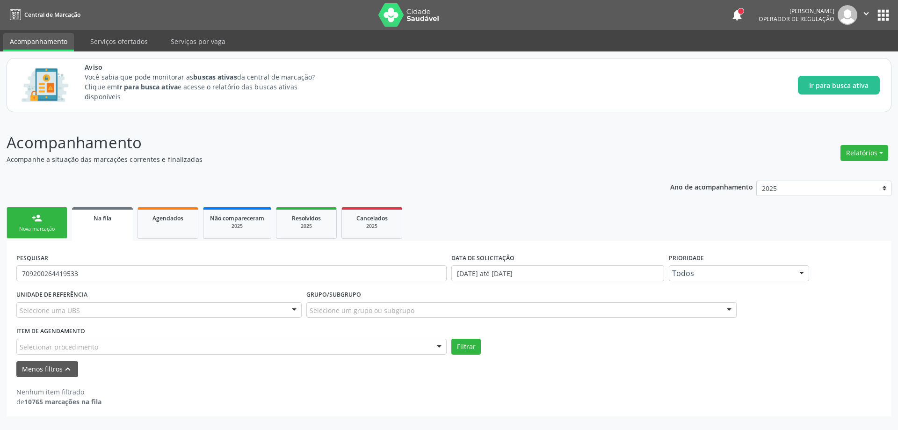
click at [412, 349] on div "Selecionar procedimento" at bounding box center [231, 347] width 430 height 16
click at [252, 399] on div "Nenhum item filtrado de 10765 marcações na fila" at bounding box center [448, 397] width 865 height 20
click at [337, 401] on div "Nenhum item filtrado de 10765 marcações na fila" at bounding box center [448, 397] width 865 height 20
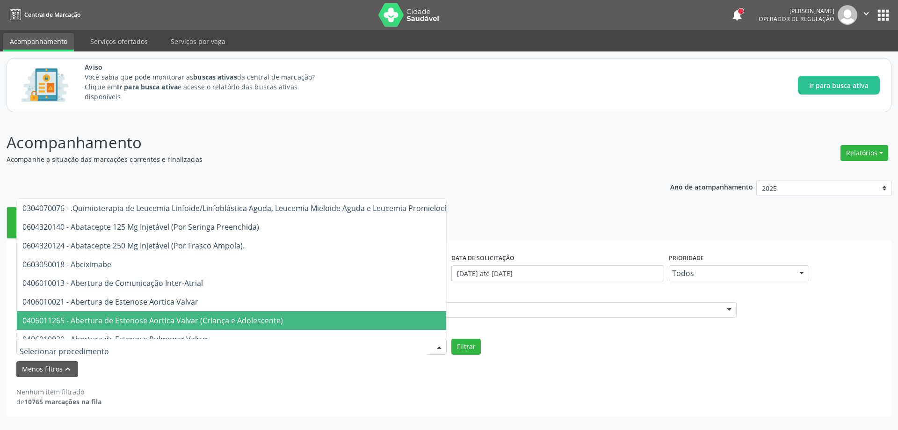
click at [181, 346] on div at bounding box center [231, 347] width 430 height 16
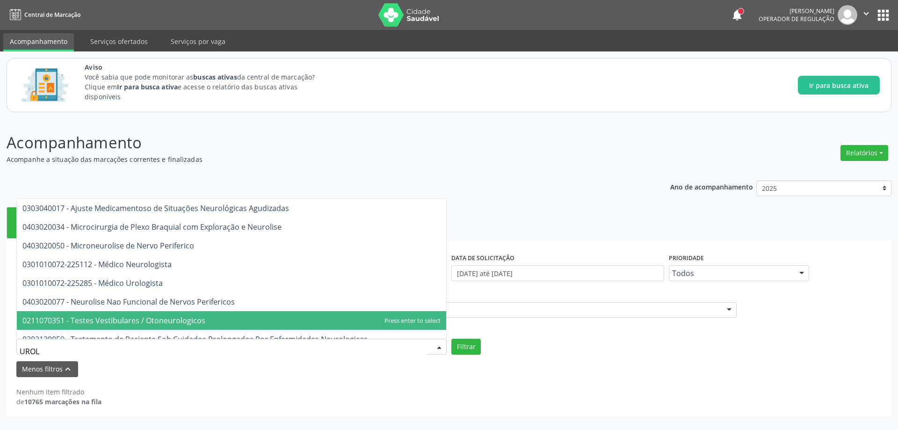
type input "UROLO"
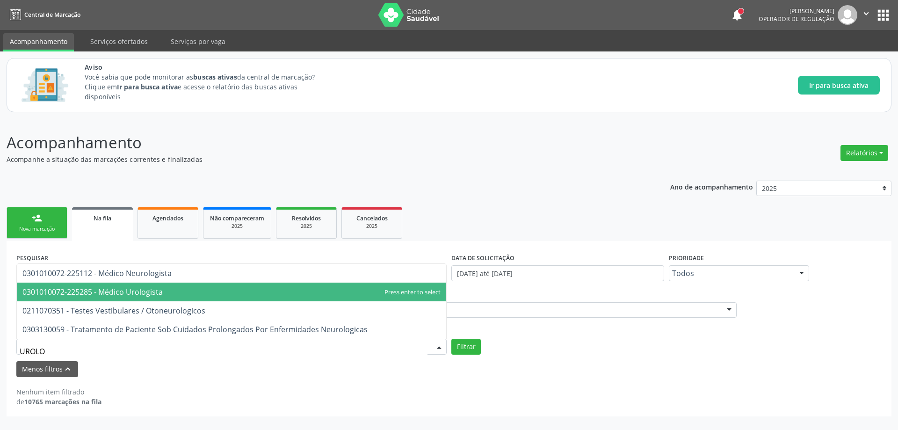
click at [171, 297] on span "0301010072-225285 - Médico Urologista" at bounding box center [231, 291] width 429 height 19
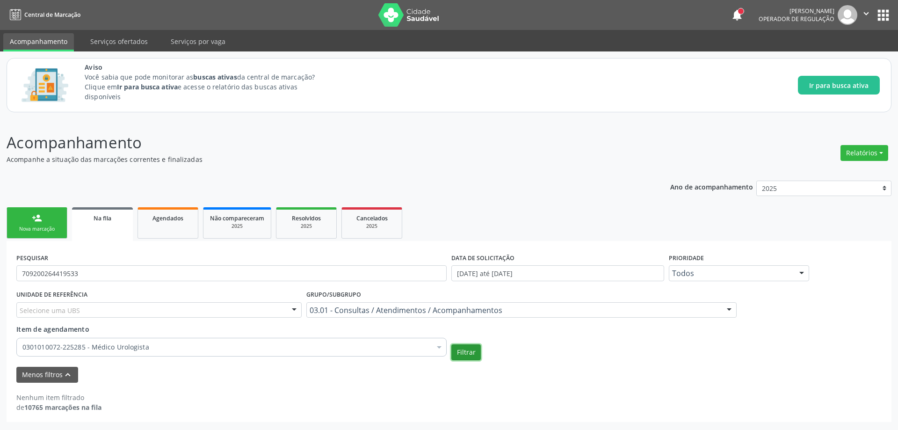
click at [463, 353] on button "Filtrar" at bounding box center [465, 352] width 29 height 16
click at [374, 153] on p "Acompanhamento" at bounding box center [316, 142] width 619 height 23
click at [465, 355] on button "Filtrar" at bounding box center [465, 352] width 29 height 16
click at [151, 272] on input "709200264419533" at bounding box center [231, 273] width 430 height 16
type input "7"
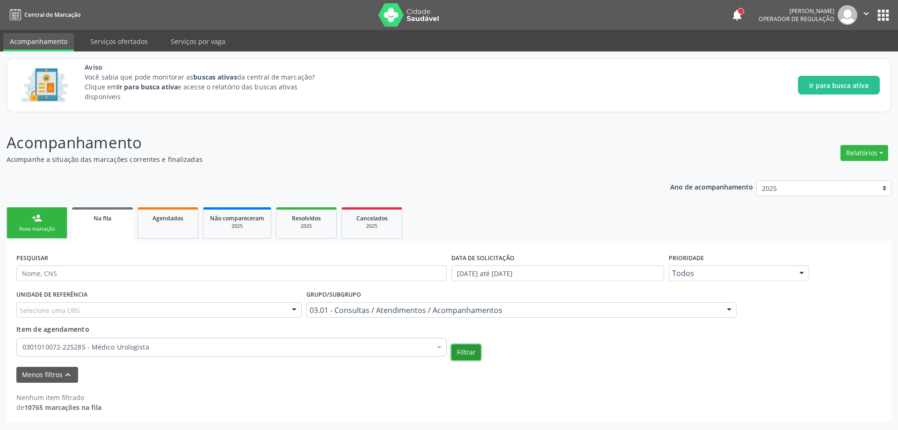
click at [470, 350] on button "Filtrar" at bounding box center [465, 352] width 29 height 16
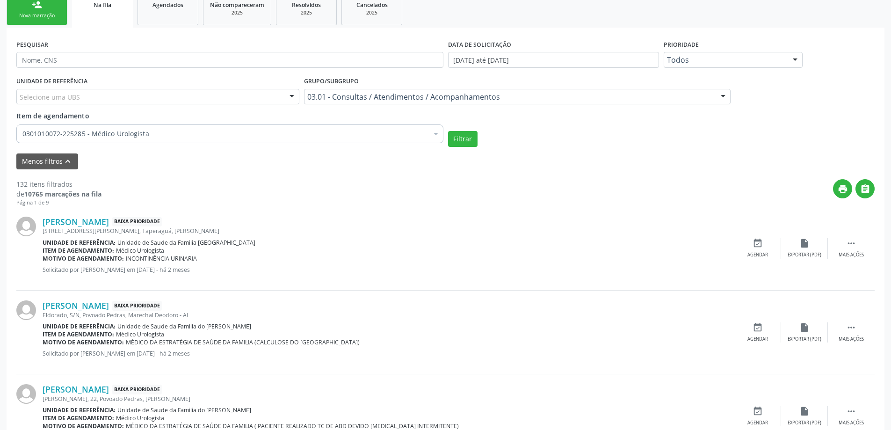
scroll to position [216, 0]
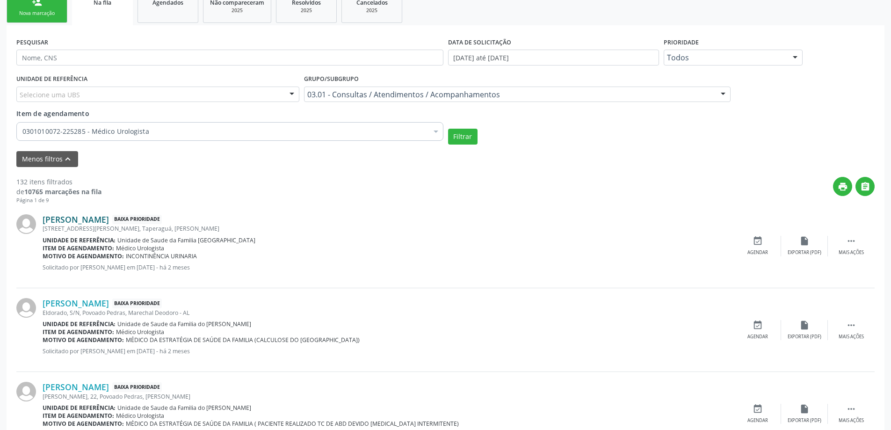
click at [69, 223] on link "[PERSON_NAME]" at bounding box center [76, 219] width 66 height 10
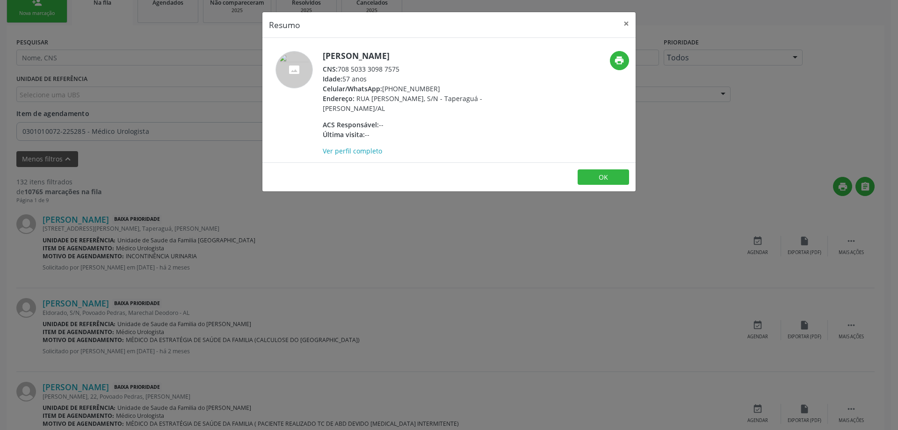
drag, startPoint x: 401, startPoint y: 69, endPoint x: 340, endPoint y: 69, distance: 61.3
click at [340, 69] on div "CNS: 708 5033 3098 7575" at bounding box center [414, 69] width 182 height 10
click at [628, 25] on button "×" at bounding box center [626, 23] width 19 height 23
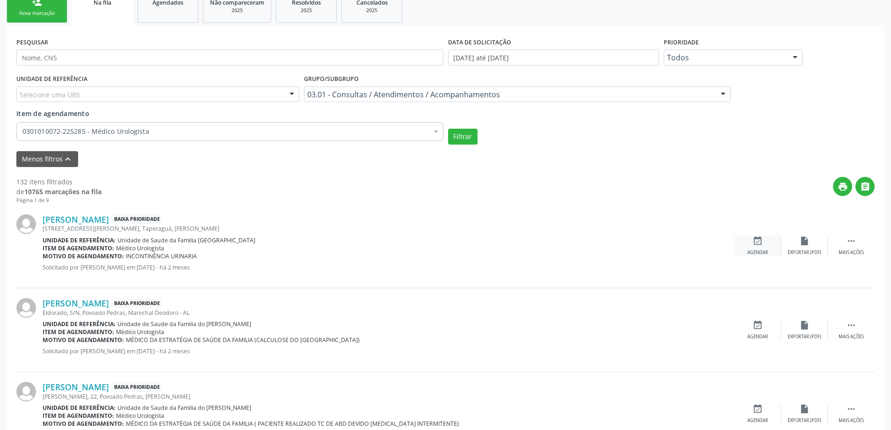
click at [755, 247] on div "event_available Agendar" at bounding box center [757, 246] width 47 height 20
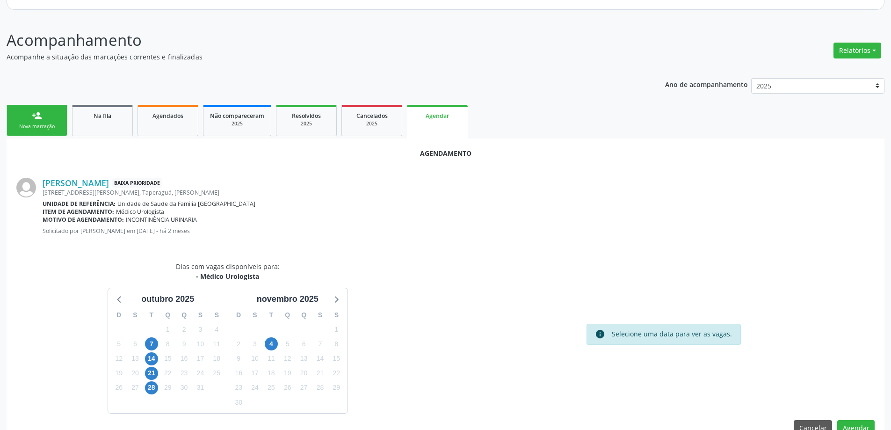
scroll to position [124, 0]
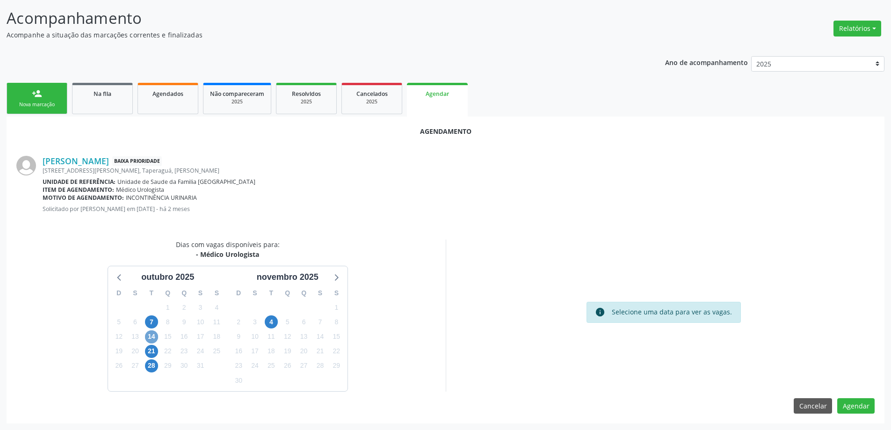
click at [151, 339] on span "14" at bounding box center [151, 336] width 13 height 13
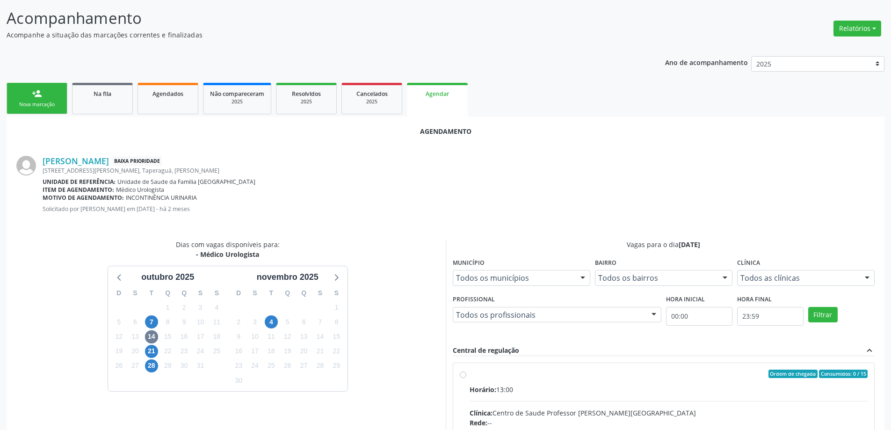
click at [465, 376] on input "Ordem de chegada Consumidos: 0 / 15 Horário: 13:00 Clínica: Centro de Saude Pro…" at bounding box center [463, 373] width 7 height 8
radio input "true"
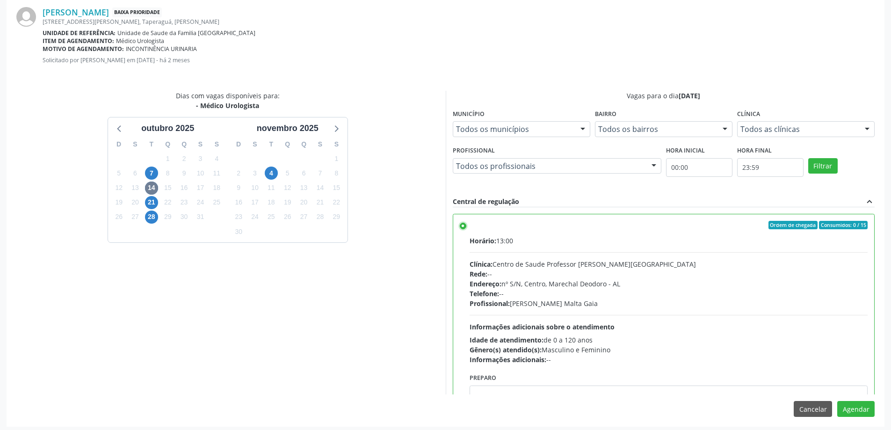
scroll to position [276, 0]
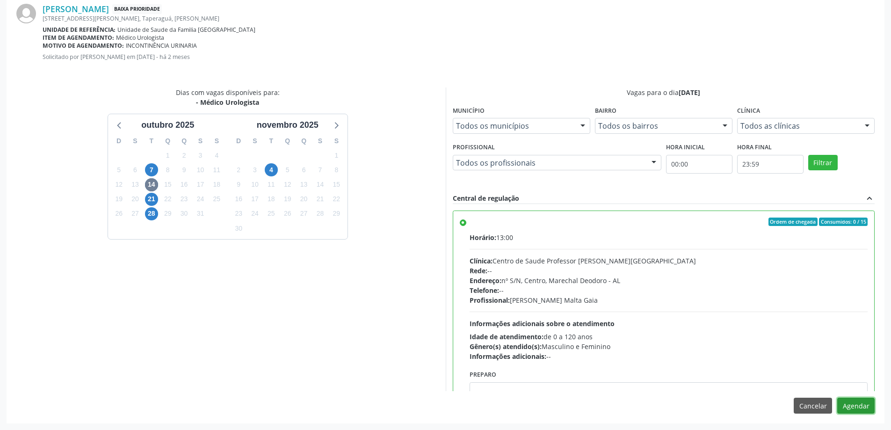
click at [862, 408] on button "Agendar" at bounding box center [855, 406] width 37 height 16
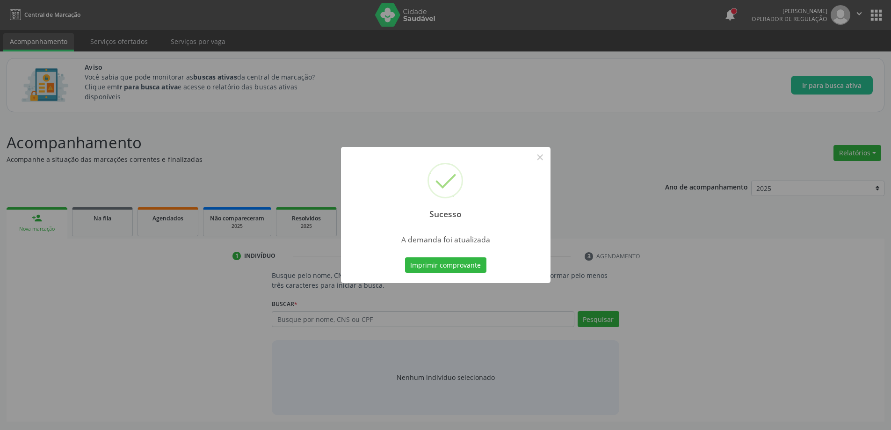
scroll to position [0, 0]
click at [542, 157] on button "×" at bounding box center [543, 157] width 16 height 16
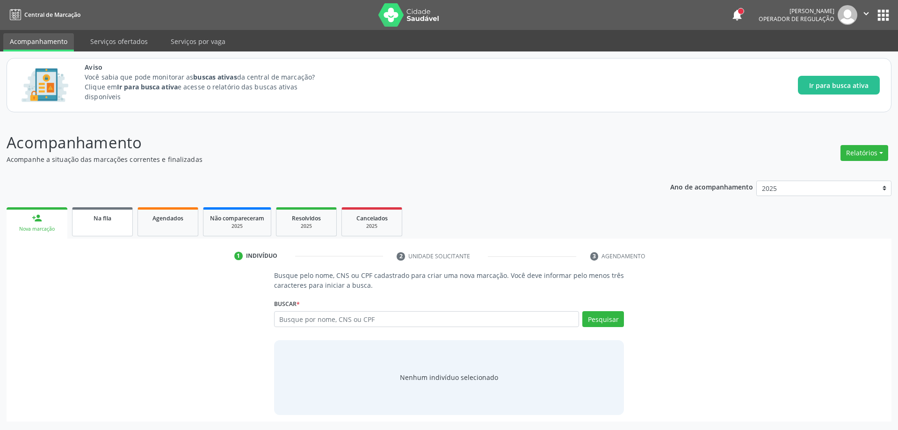
click at [94, 220] on span "Na fila" at bounding box center [103, 218] width 18 height 8
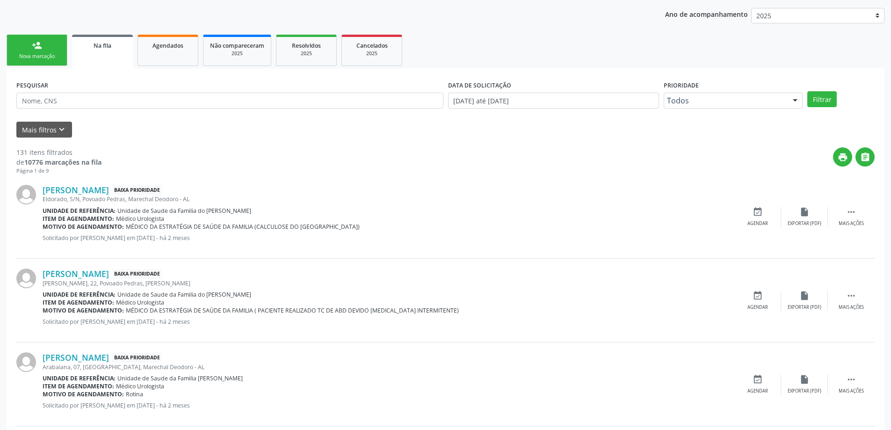
scroll to position [187, 0]
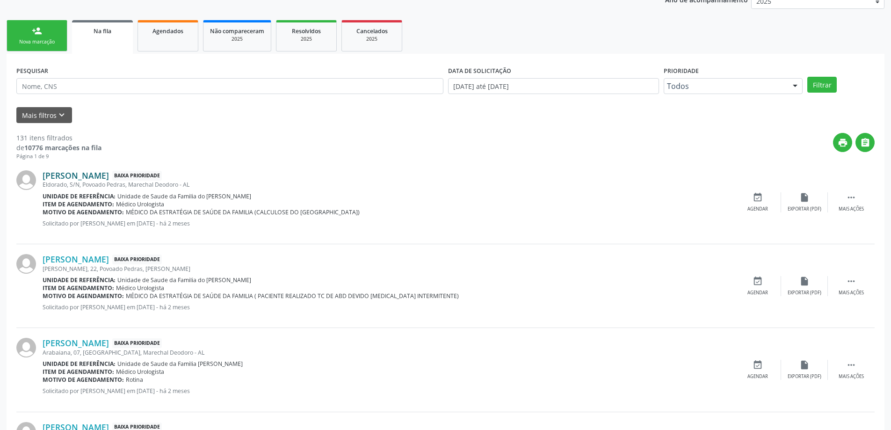
click at [96, 174] on link "[PERSON_NAME]" at bounding box center [76, 175] width 66 height 10
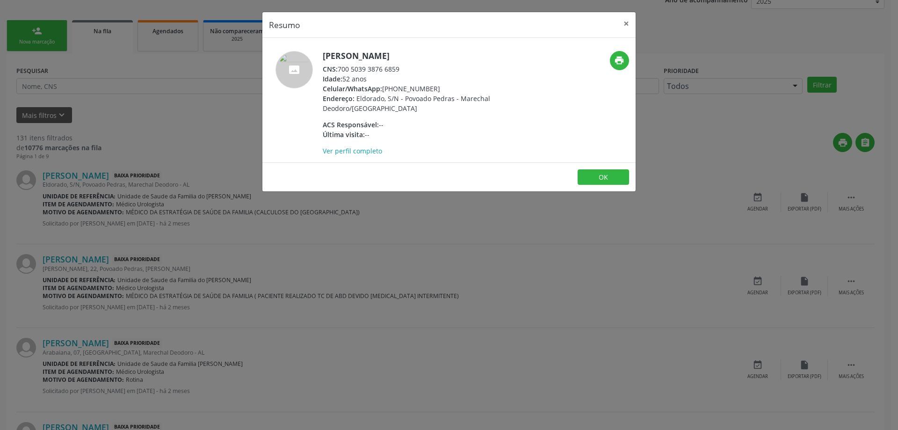
drag, startPoint x: 399, startPoint y: 67, endPoint x: 340, endPoint y: 70, distance: 59.9
click at [340, 70] on div "CNS: 700 5039 3876 6859" at bounding box center [414, 69] width 182 height 10
click at [623, 22] on button "×" at bounding box center [626, 23] width 19 height 23
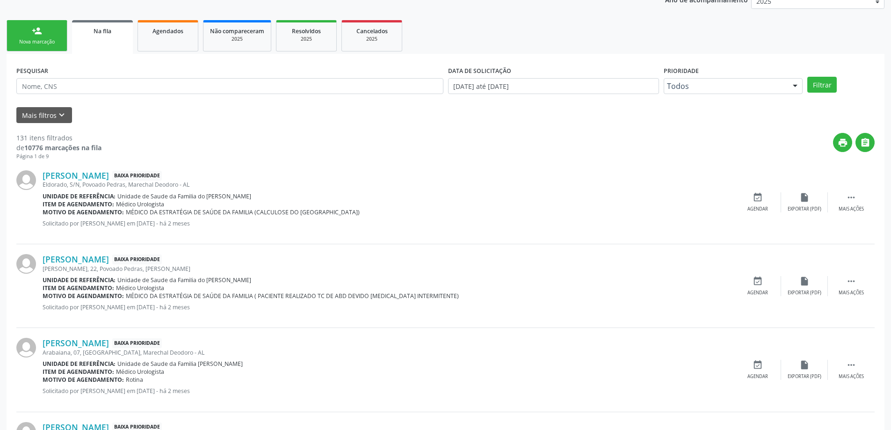
click at [759, 191] on div "[PERSON_NAME] Baixa Prioridade Eldorado, S/N, [GEOGRAPHIC_DATA], [GEOGRAPHIC_DA…" at bounding box center [445, 202] width 858 height 84
click at [756, 195] on icon "event_available" at bounding box center [757, 197] width 10 height 10
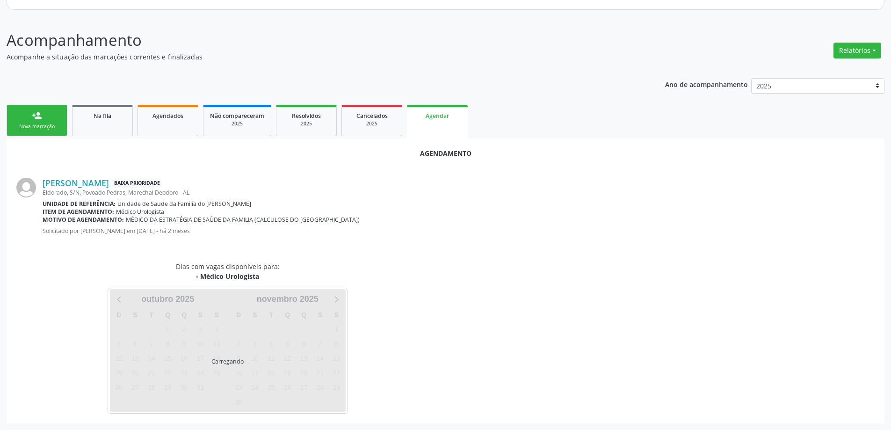
scroll to position [124, 0]
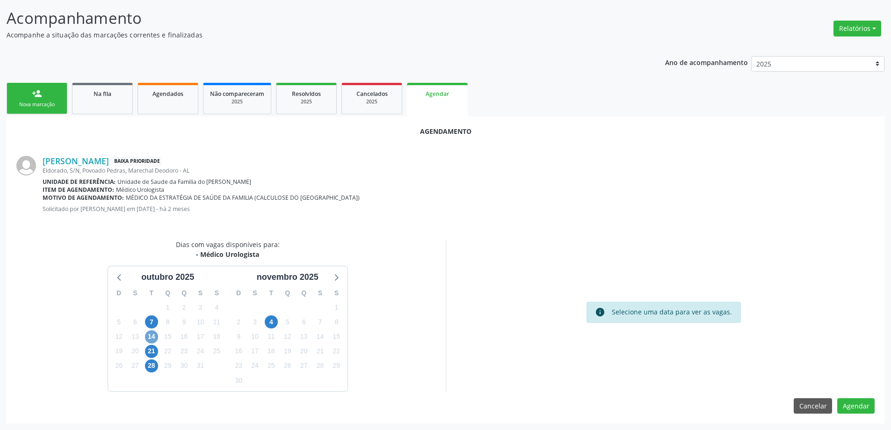
click at [151, 339] on span "14" at bounding box center [151, 336] width 13 height 13
click at [147, 336] on span "14" at bounding box center [151, 336] width 13 height 13
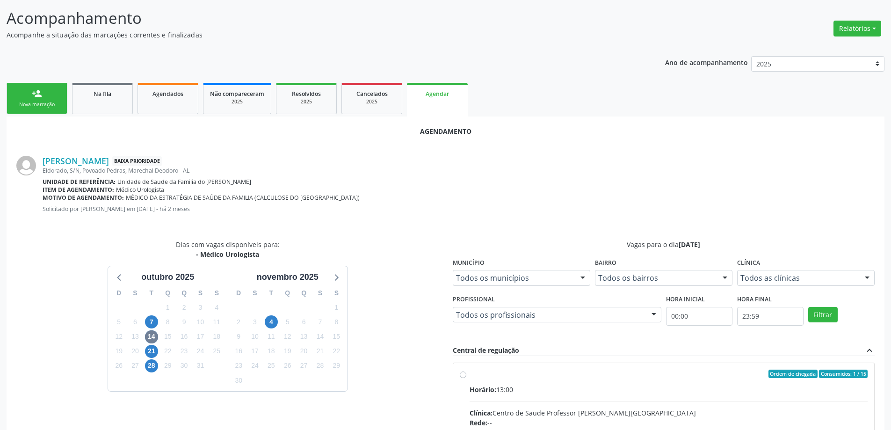
click at [461, 375] on input "Ordem de chegada Consumidos: 1 / 15 Horário: 13:00 Clínica: Centro de Saude Pro…" at bounding box center [463, 373] width 7 height 8
radio input "true"
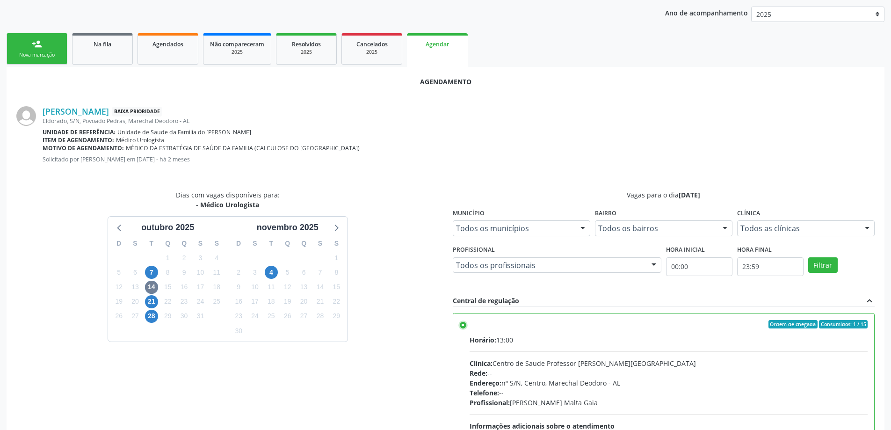
scroll to position [276, 0]
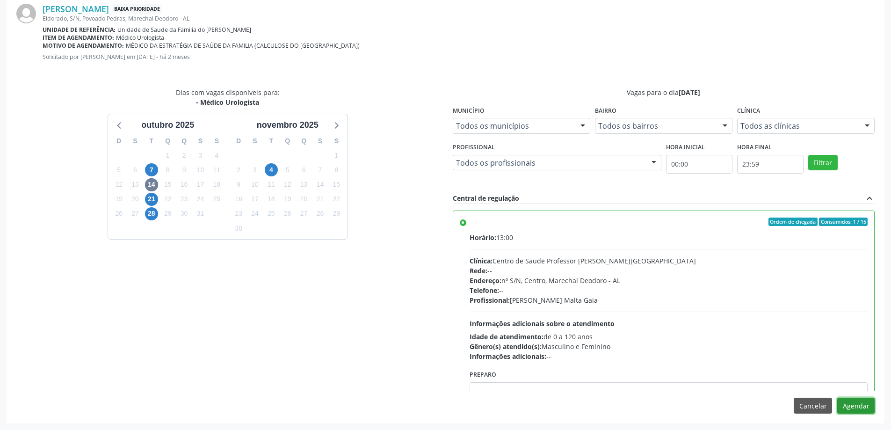
click at [856, 408] on button "Agendar" at bounding box center [855, 406] width 37 height 16
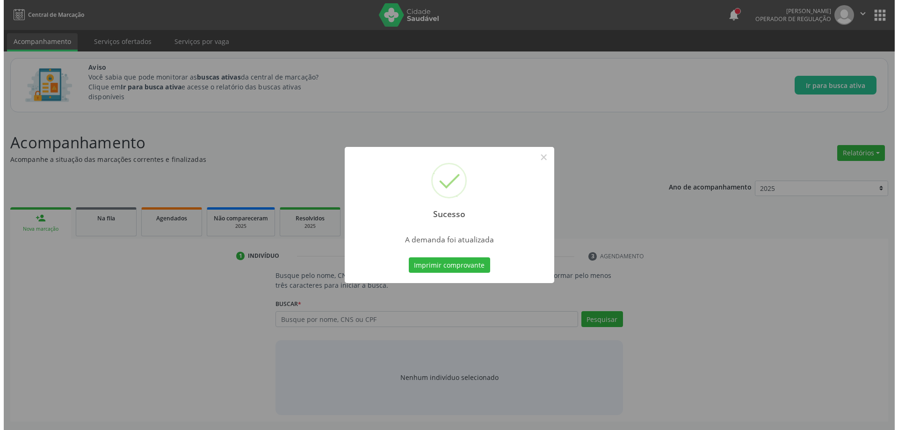
scroll to position [0, 0]
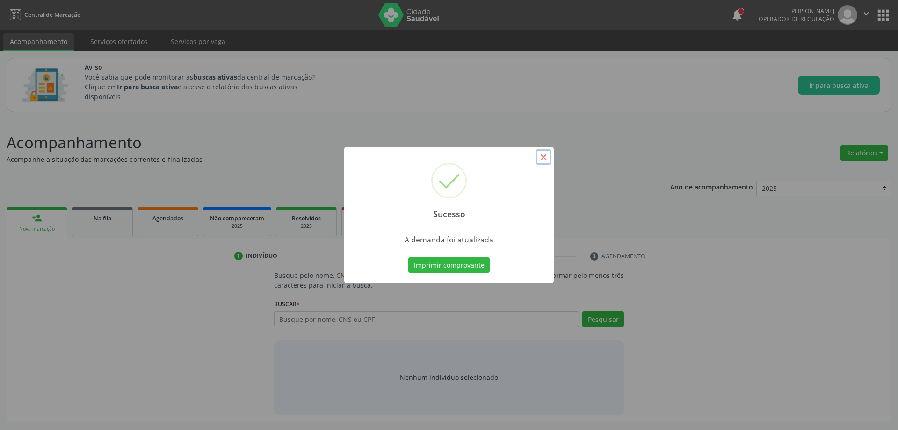
click at [543, 156] on button "×" at bounding box center [543, 157] width 16 height 16
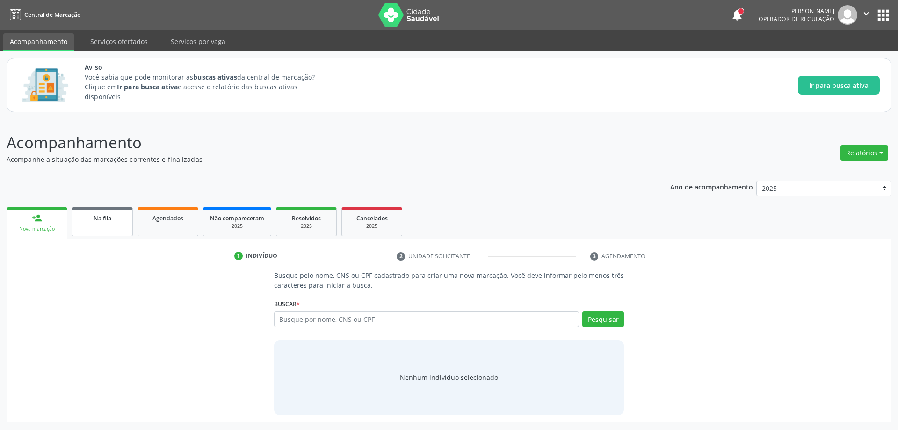
click at [98, 231] on link "Na fila" at bounding box center [102, 221] width 61 height 29
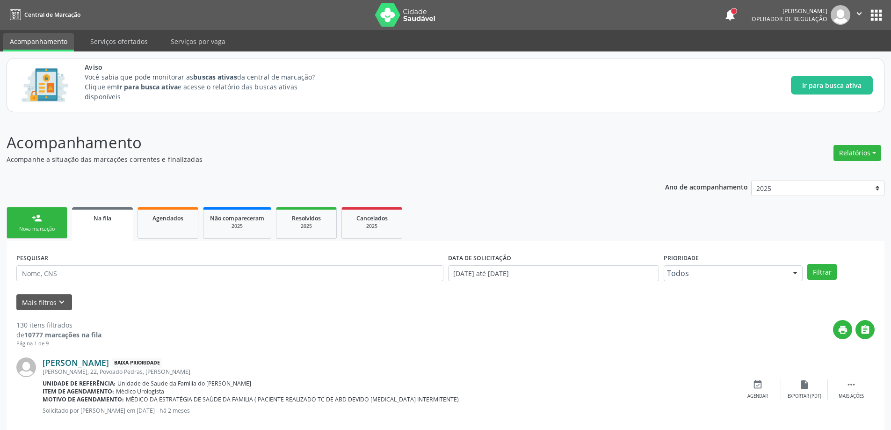
click at [62, 364] on link "[PERSON_NAME]" at bounding box center [76, 362] width 66 height 10
